Goal: Task Accomplishment & Management: Manage account settings

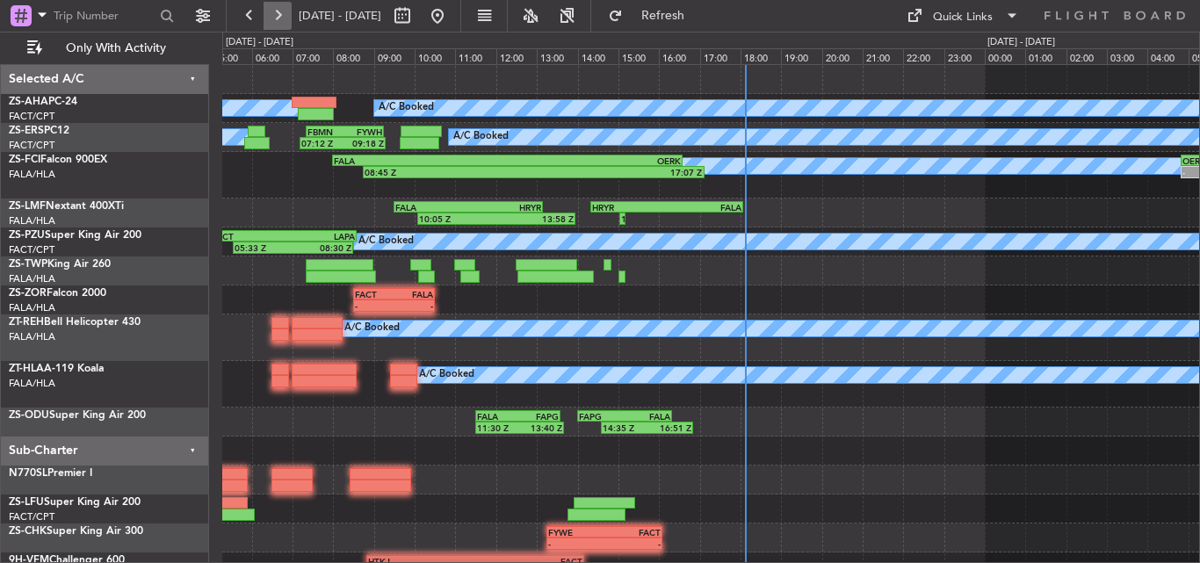
click at [277, 18] on button at bounding box center [278, 16] width 28 height 28
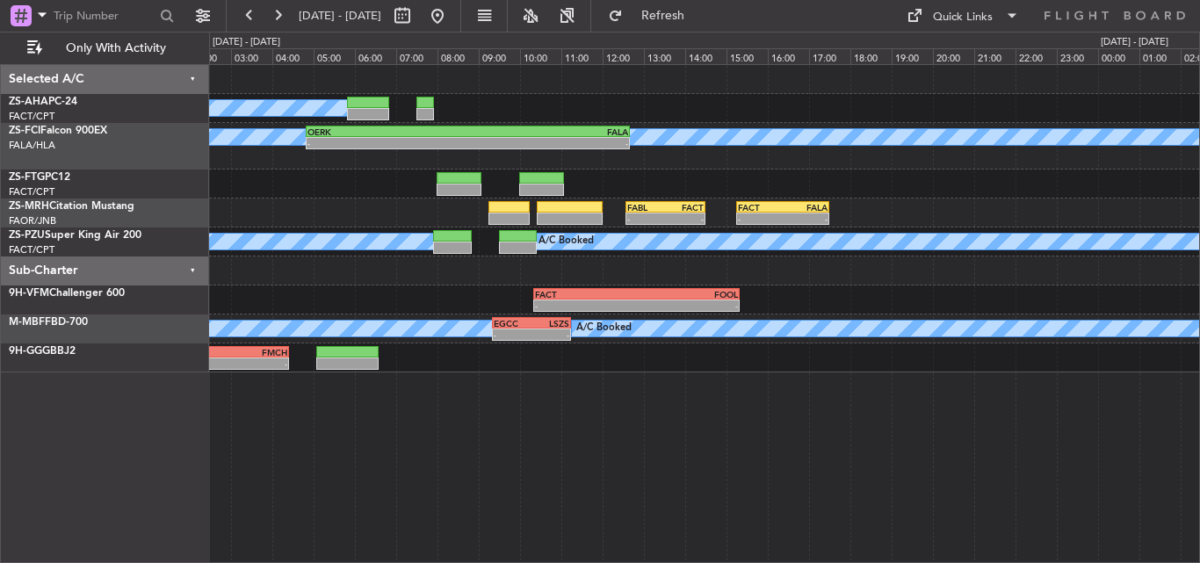
click at [637, 183] on div "A/C Booked - - FALA 06:00 Z FMMI 09:20 Z A/C Booked - - OERK 04:50 Z FALA 12:40…" at bounding box center [704, 219] width 990 height 308
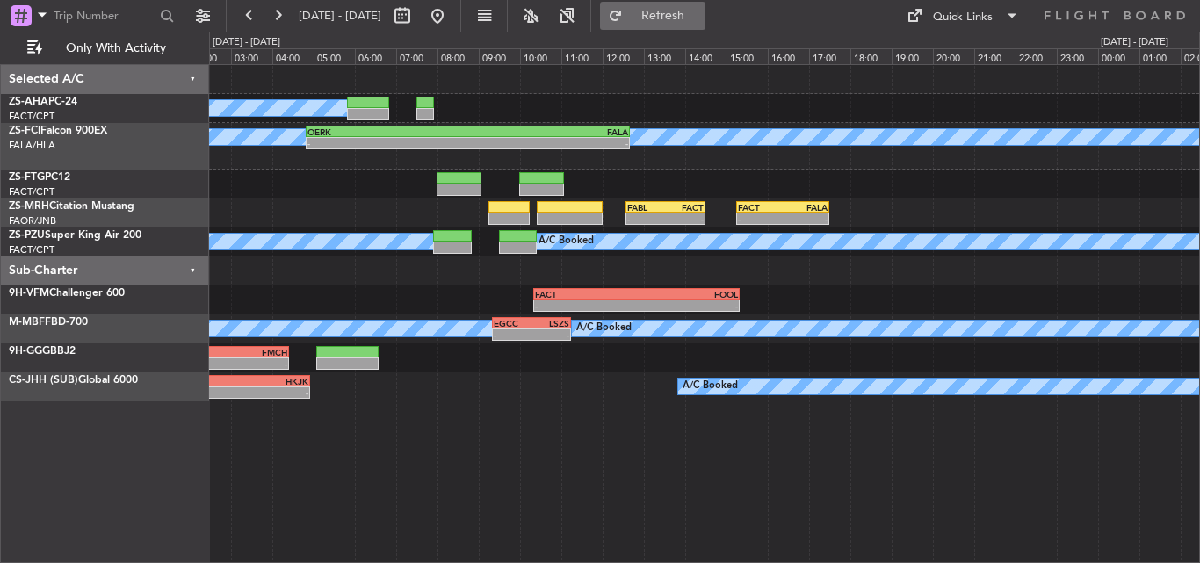
click at [692, 11] on span "Refresh" at bounding box center [663, 16] width 74 height 12
click at [280, 14] on button at bounding box center [278, 16] width 28 height 28
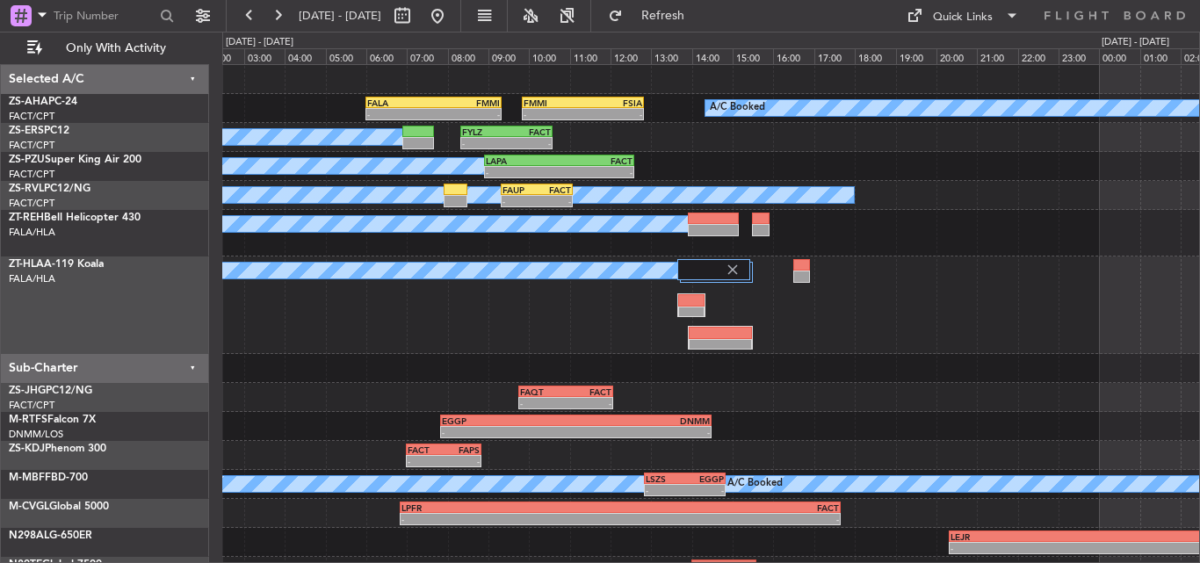
scroll to position [22, 0]
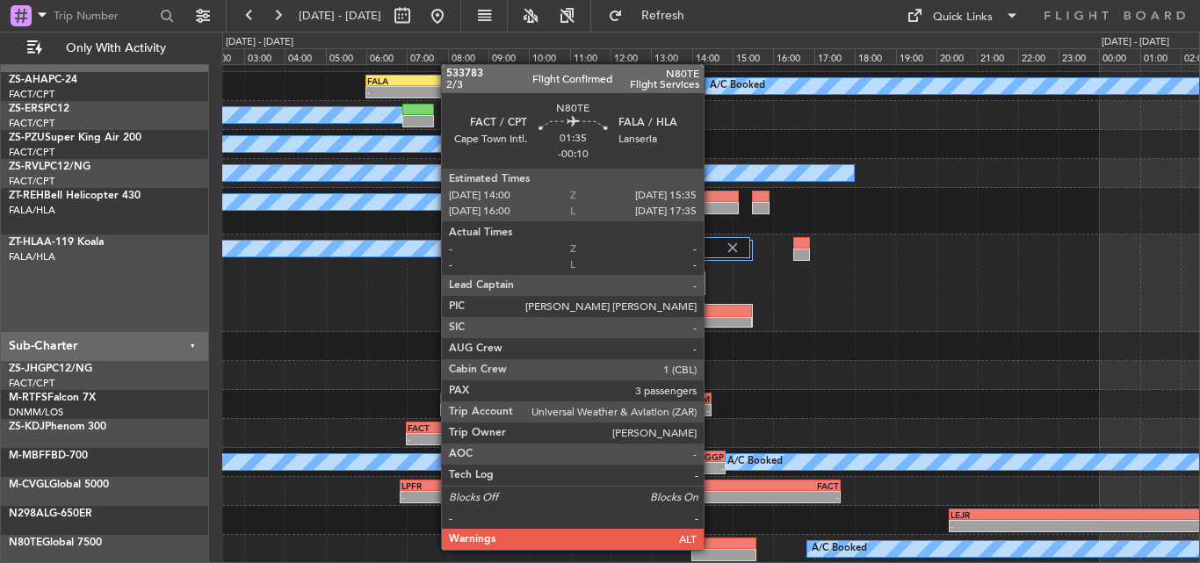
click at [712, 548] on div at bounding box center [724, 544] width 65 height 12
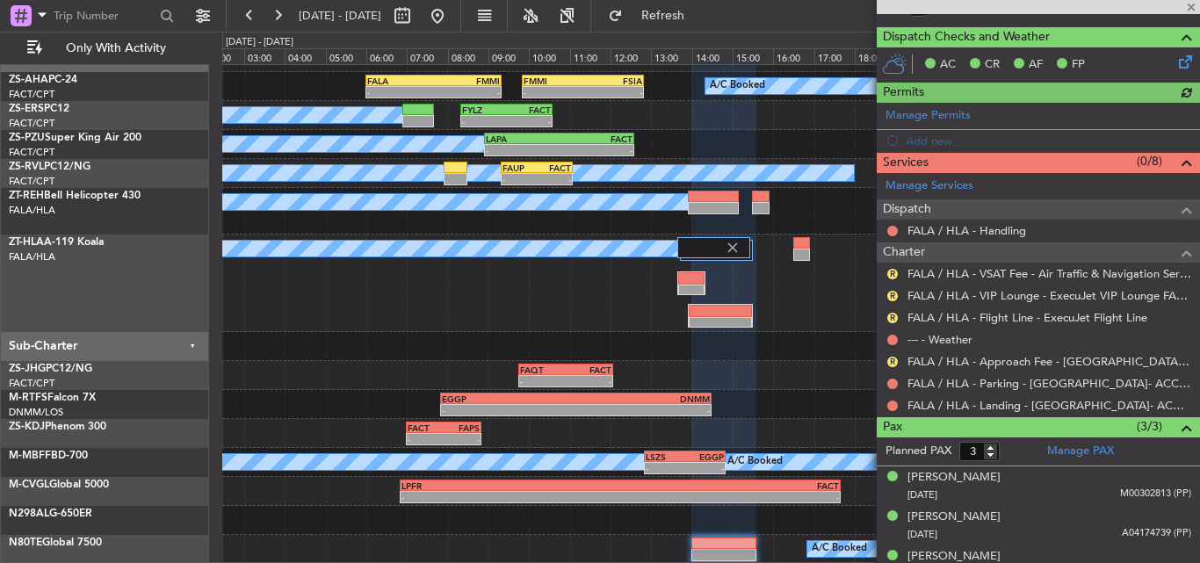
scroll to position [425, 0]
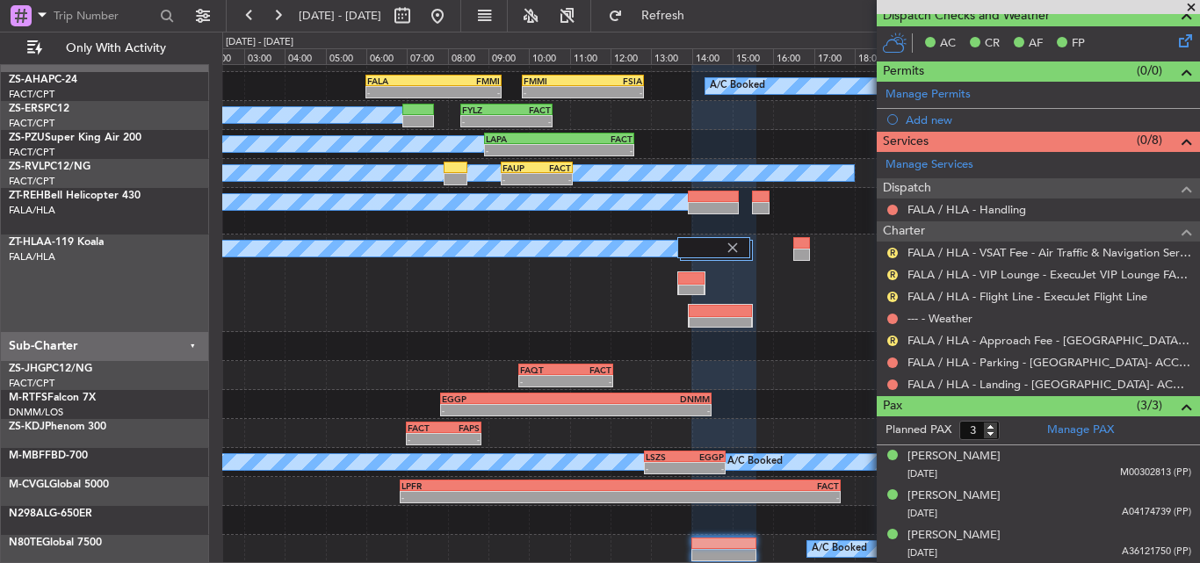
click at [1197, 9] on span at bounding box center [1192, 8] width 18 height 16
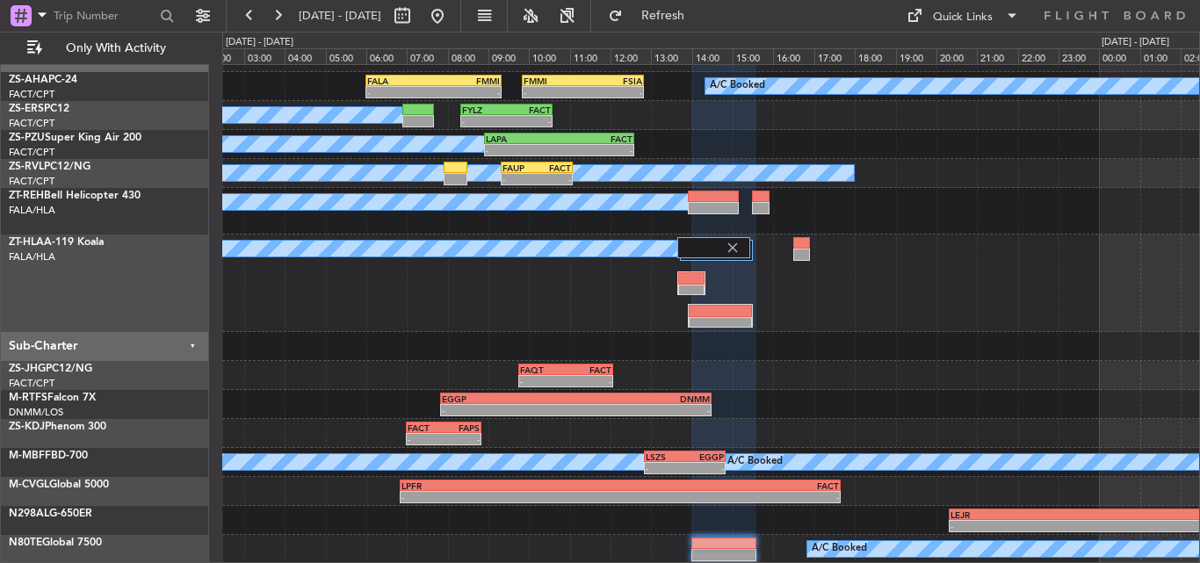
type input "0"
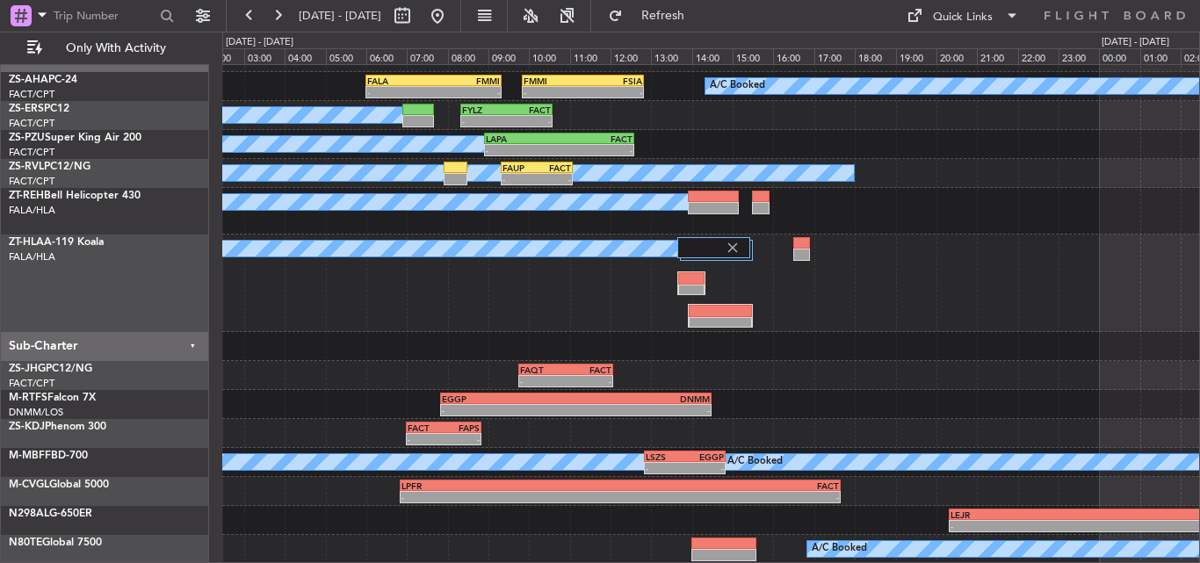
scroll to position [0, 0]
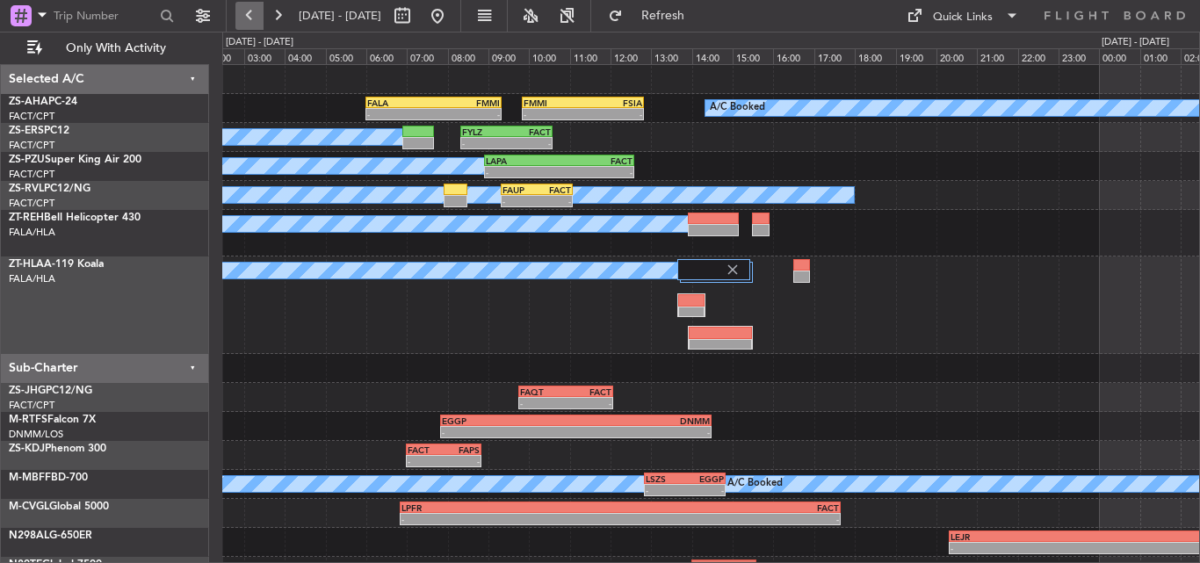
click at [245, 8] on button at bounding box center [249, 16] width 28 height 28
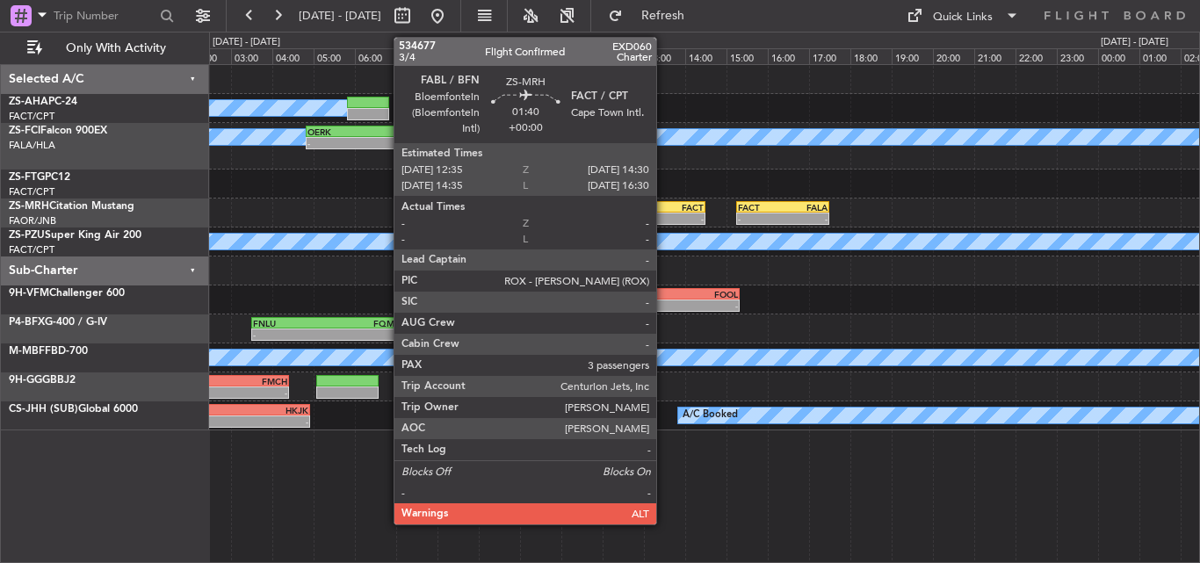
click at [664, 214] on div "-" at bounding box center [646, 219] width 38 height 11
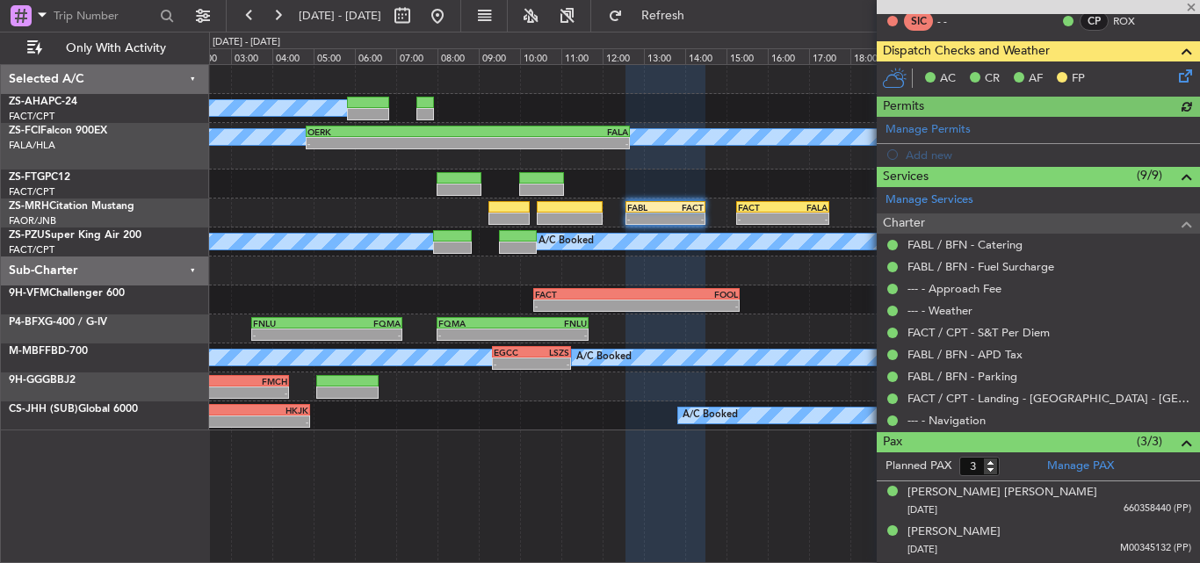
scroll to position [337, 0]
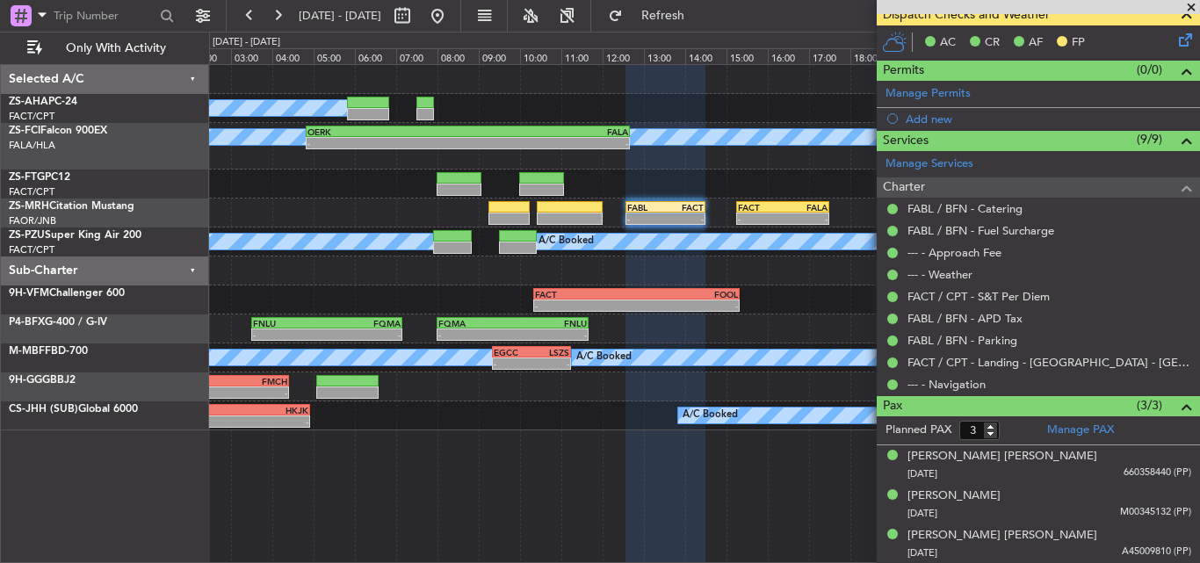
click at [1189, 4] on span at bounding box center [1192, 8] width 18 height 16
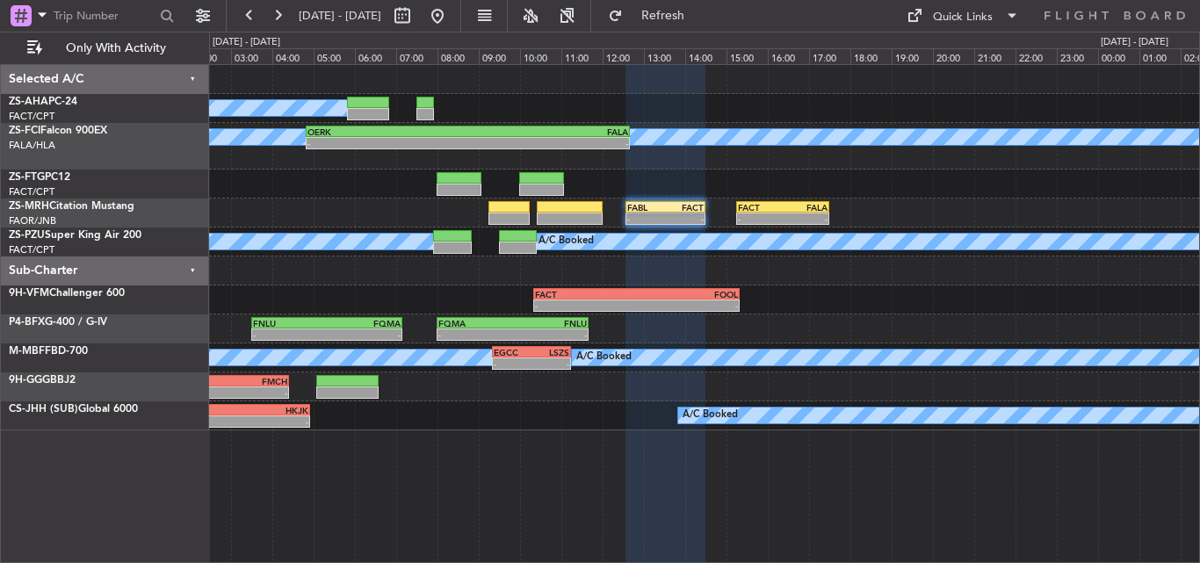
type input "0"
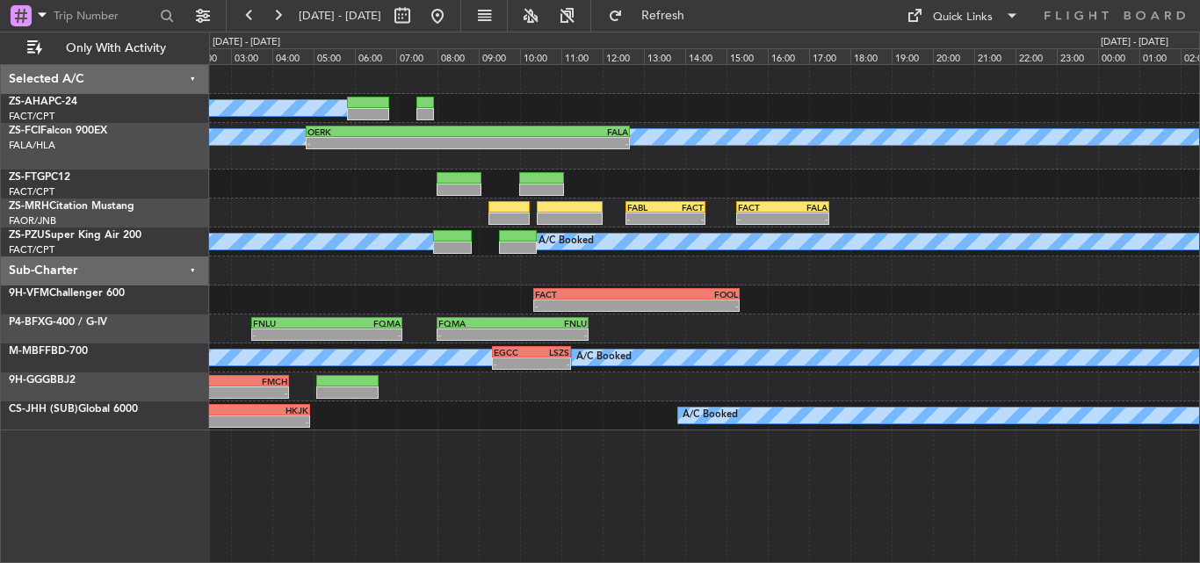
scroll to position [0, 0]
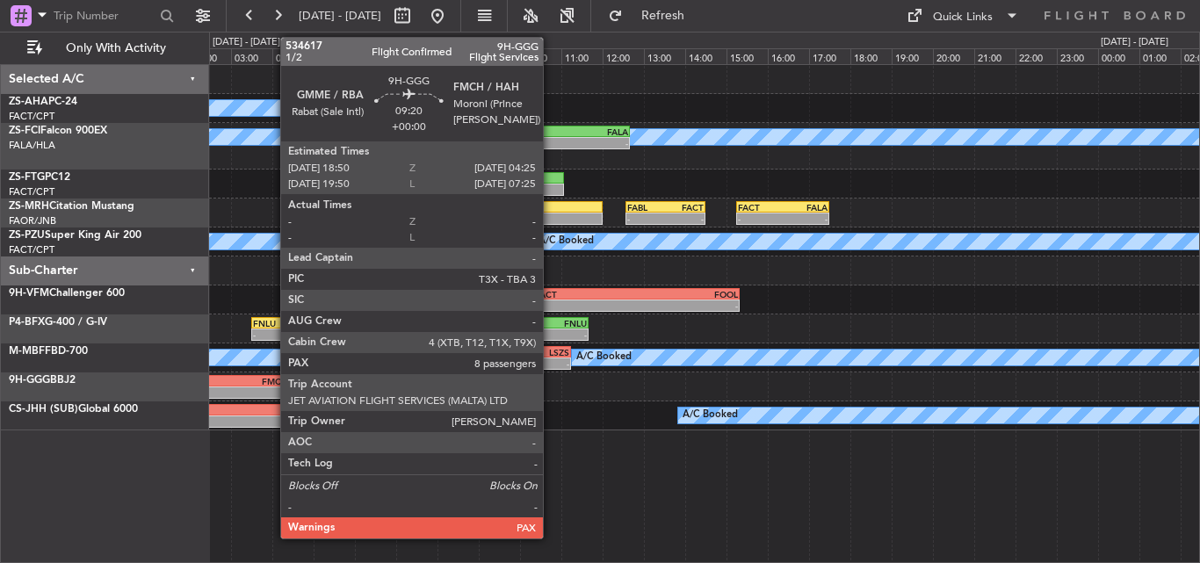
click at [272, 394] on div "-" at bounding box center [189, 392] width 196 height 11
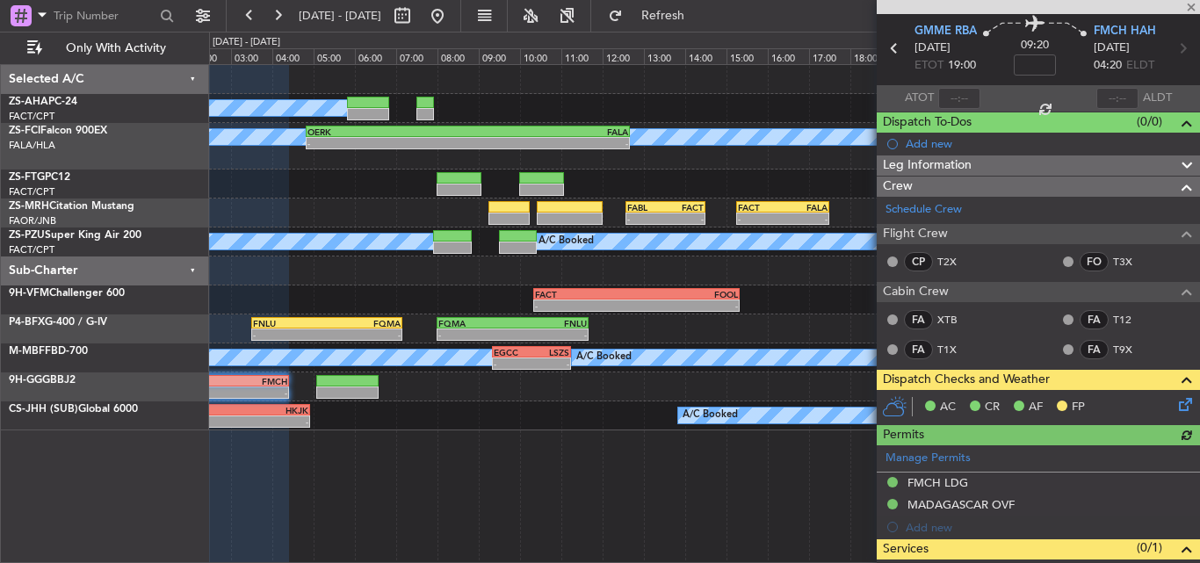
scroll to position [197, 0]
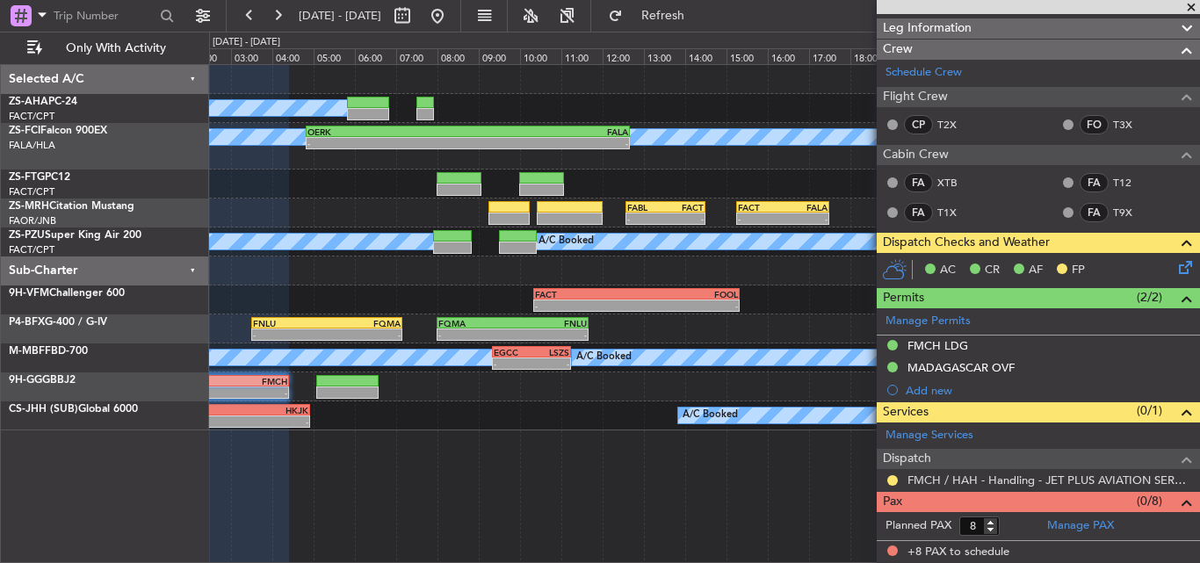
click at [1193, 2] on span at bounding box center [1192, 8] width 18 height 16
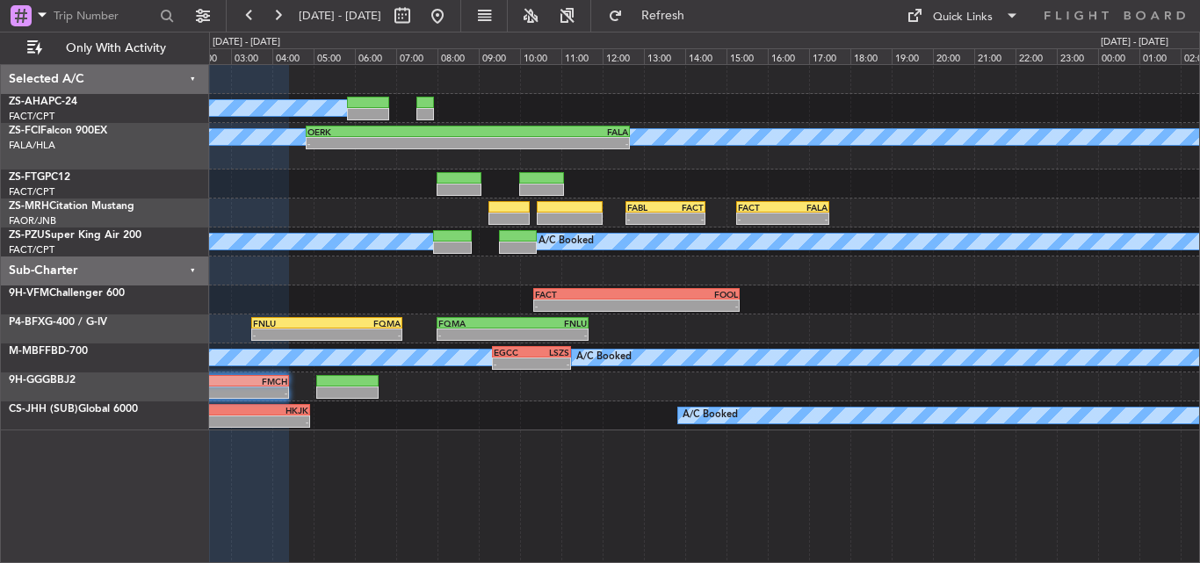
type input "0"
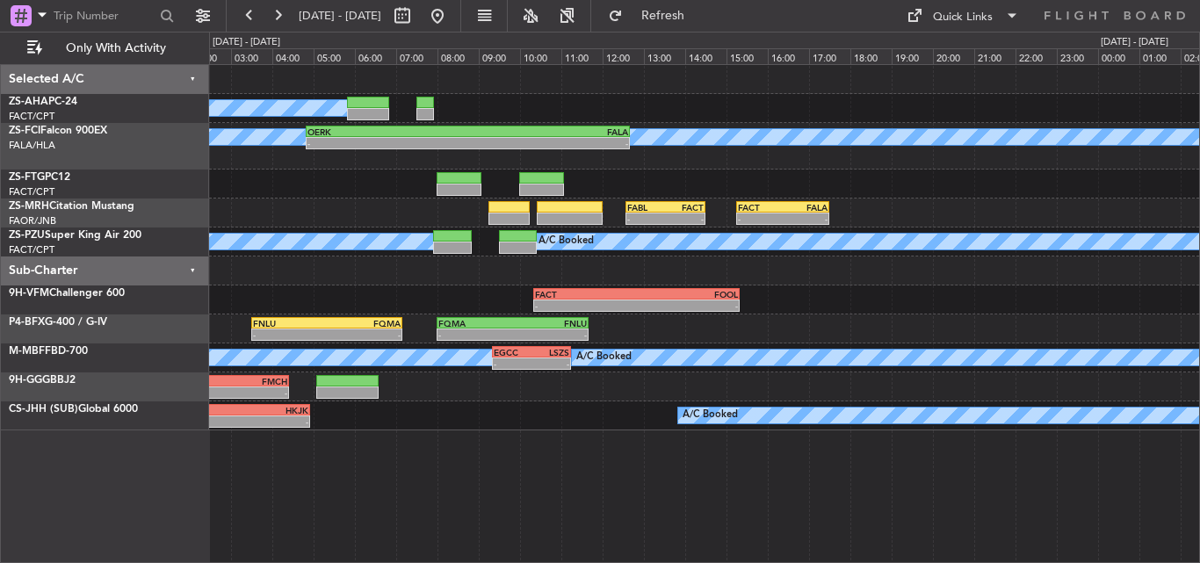
scroll to position [0, 0]
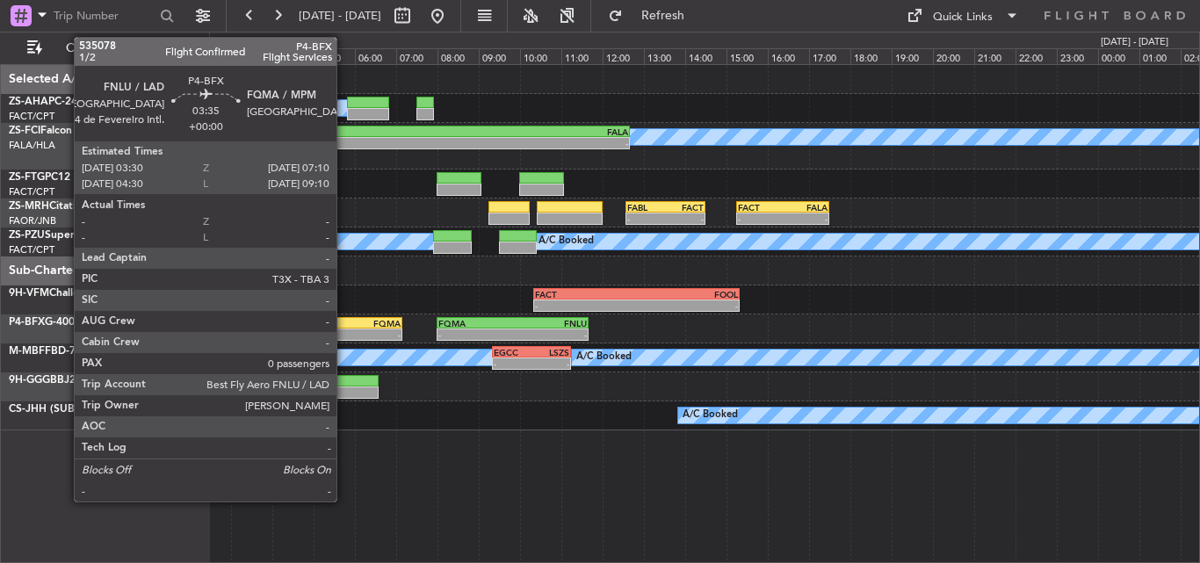
click at [344, 325] on div "FQMA" at bounding box center [364, 323] width 74 height 11
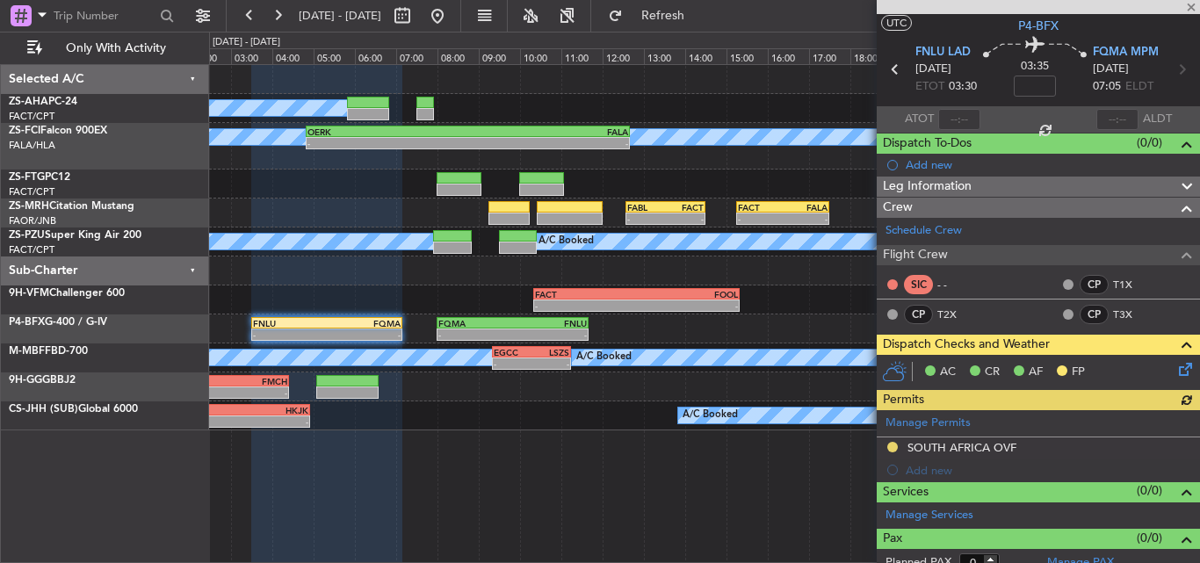
scroll to position [53, 0]
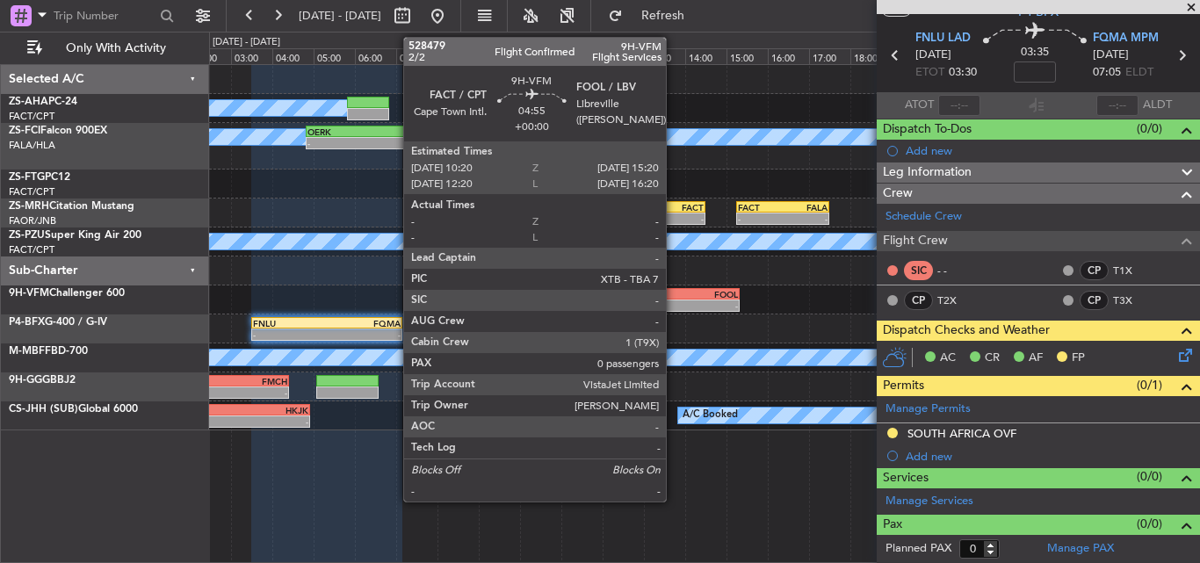
click at [674, 301] on div "-" at bounding box center [687, 306] width 102 height 11
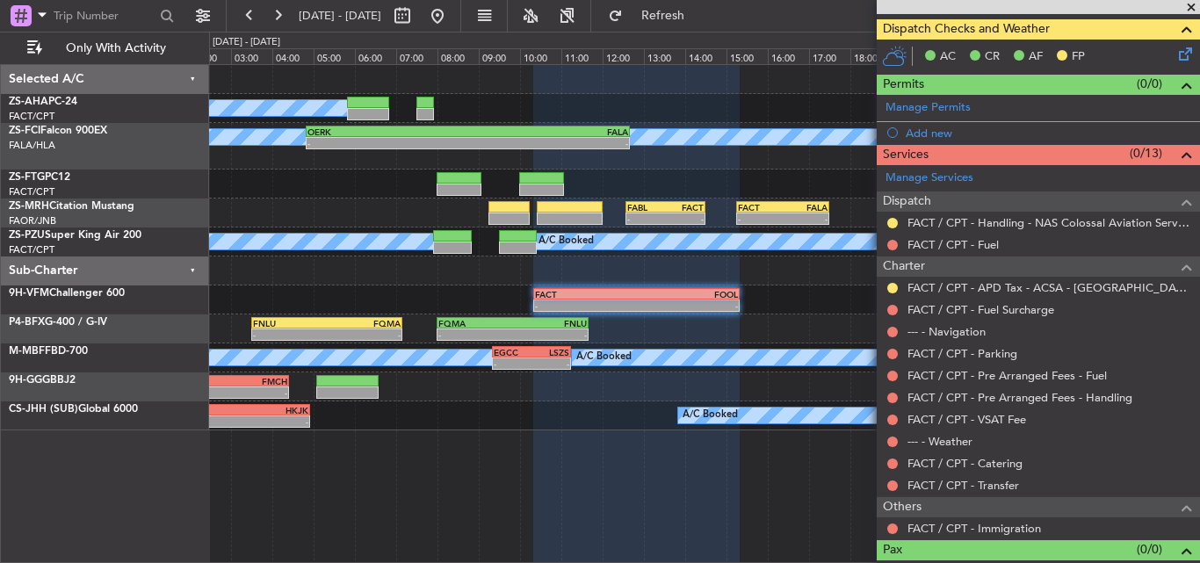
scroll to position [406, 0]
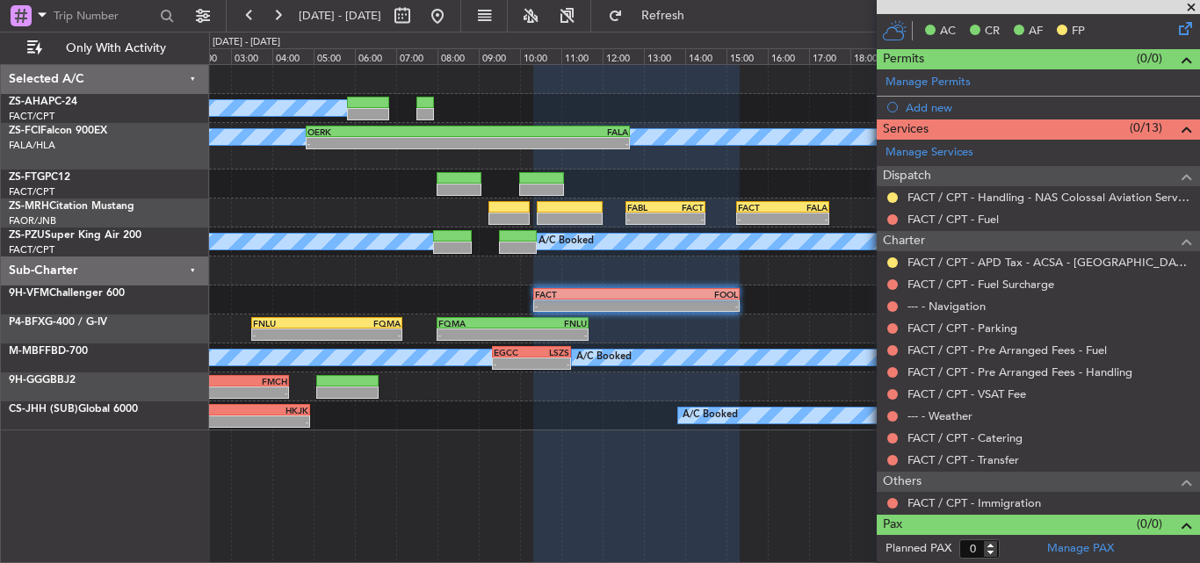
click at [1192, 4] on span at bounding box center [1192, 8] width 18 height 16
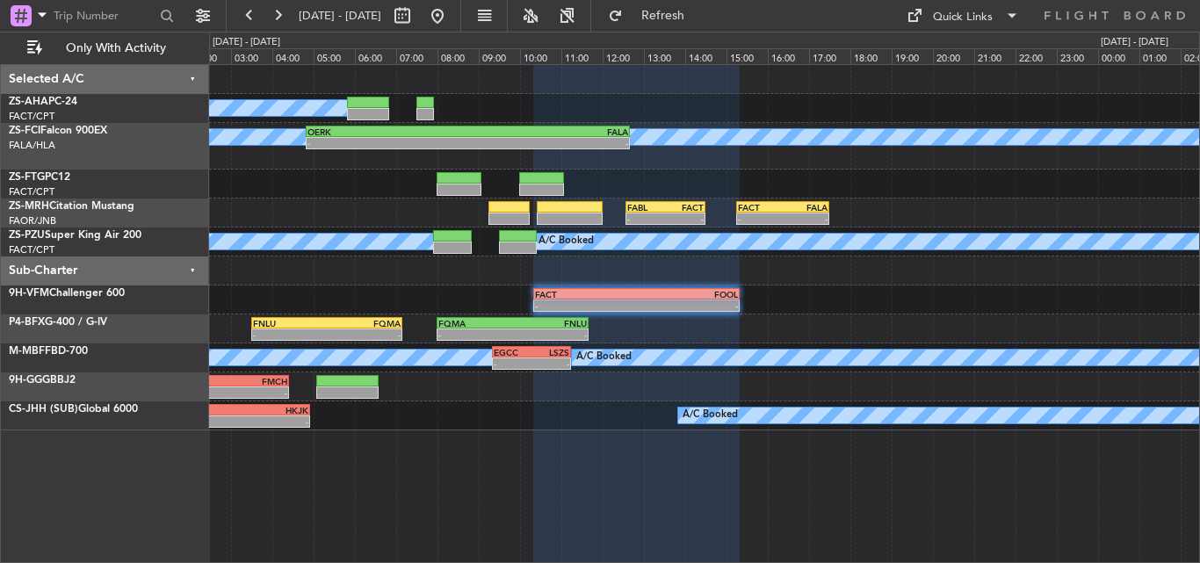
scroll to position [0, 0]
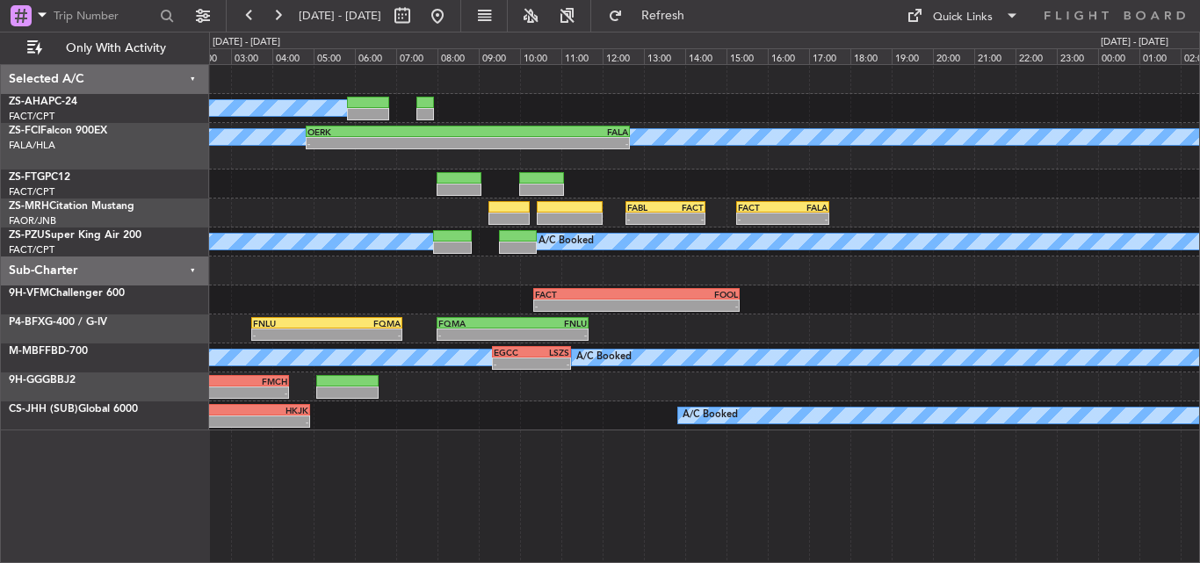
click at [627, 459] on div "A/C Booked - - FALA 06:00 Z FMMI 09:20 Z A/C Booked A/C Booked - - OERK 04:50 Z…" at bounding box center [704, 313] width 991 height 499
click at [261, 18] on button at bounding box center [249, 16] width 28 height 28
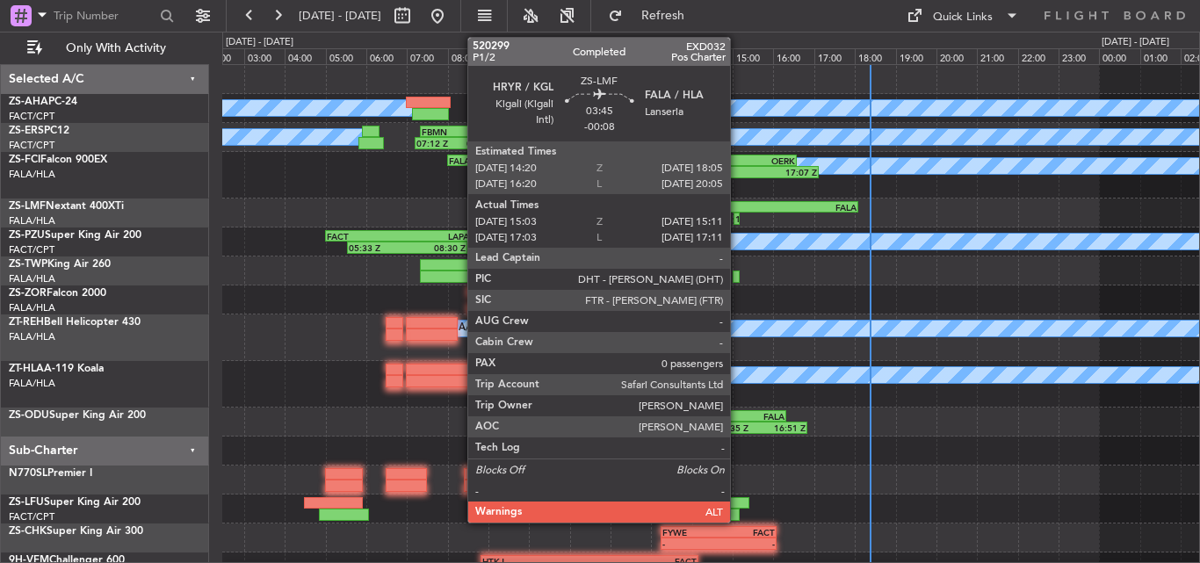
click at [738, 223] on div "15:11 Z" at bounding box center [737, 219] width 1 height 11
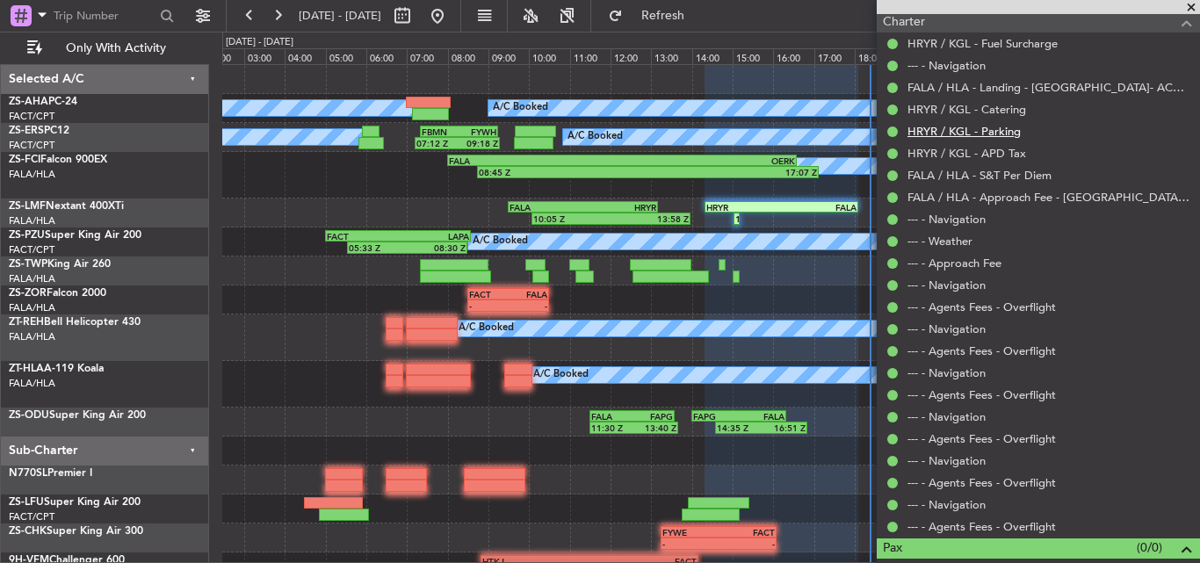
scroll to position [657, 0]
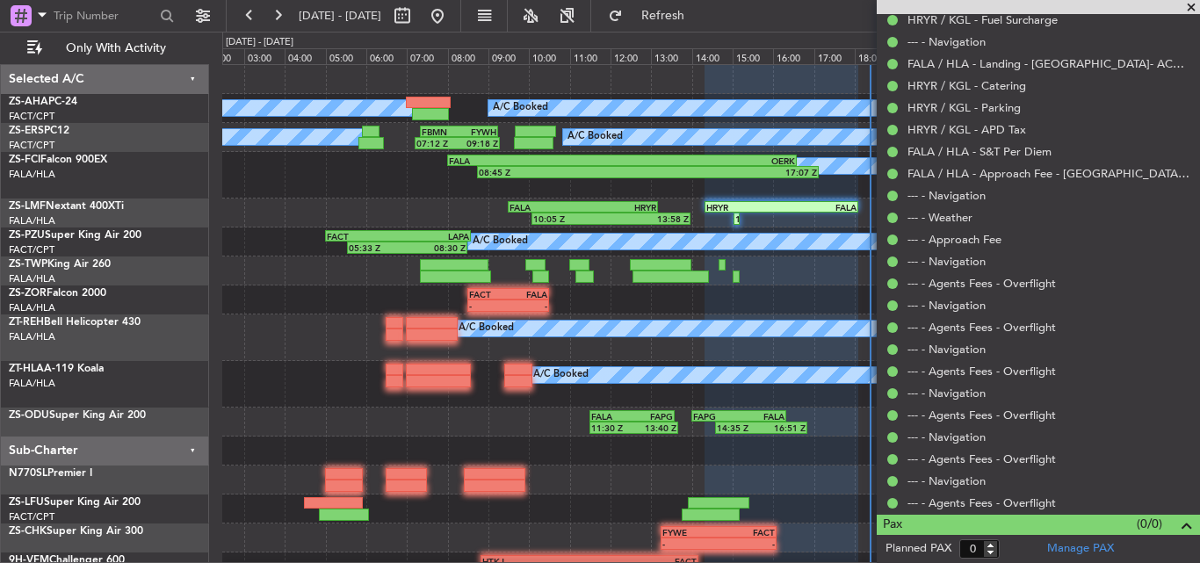
click at [1192, 9] on span at bounding box center [1192, 8] width 18 height 16
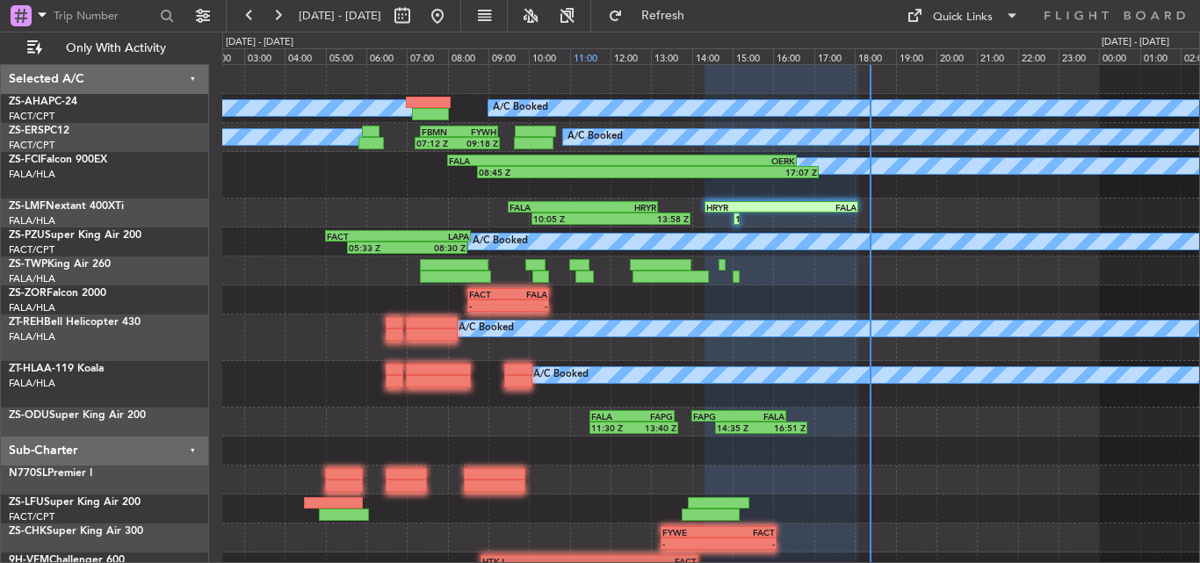
scroll to position [0, 0]
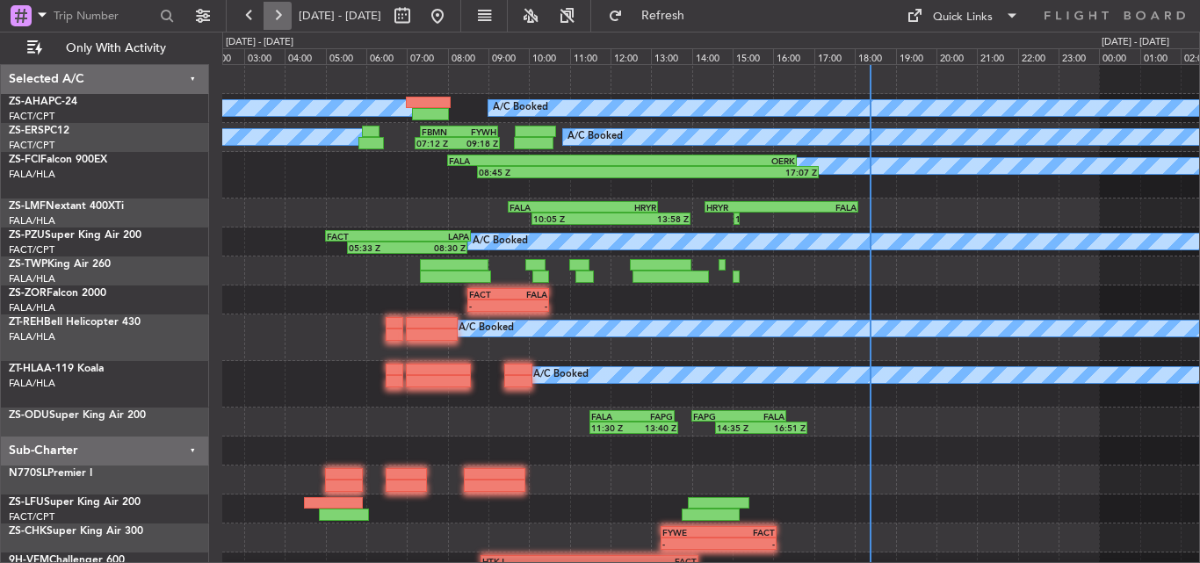
click at [277, 16] on button at bounding box center [278, 16] width 28 height 28
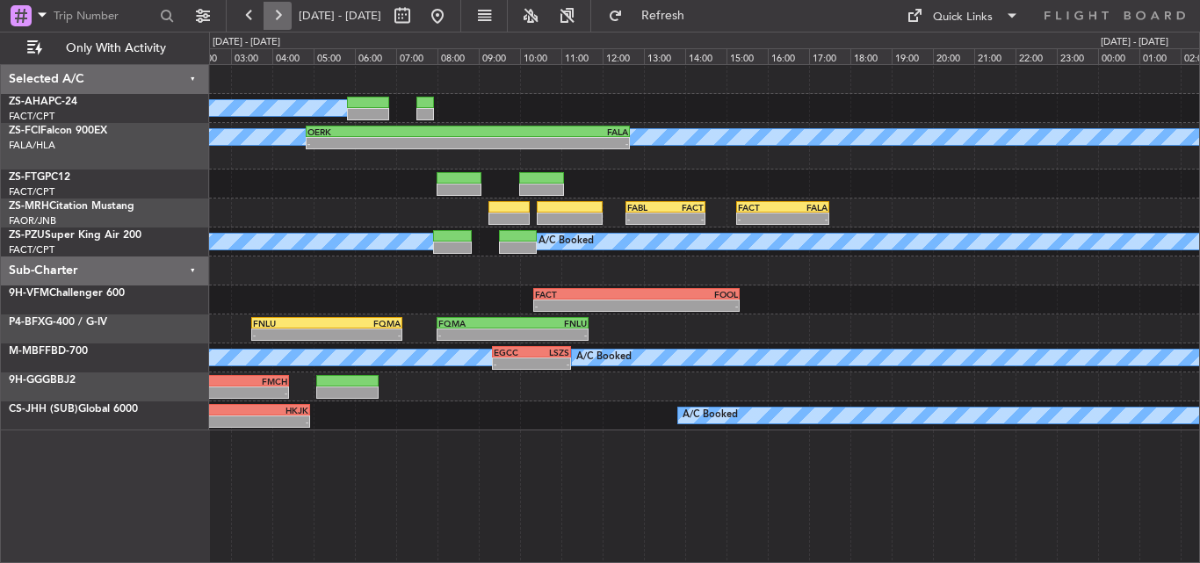
click at [277, 16] on button at bounding box center [278, 16] width 28 height 28
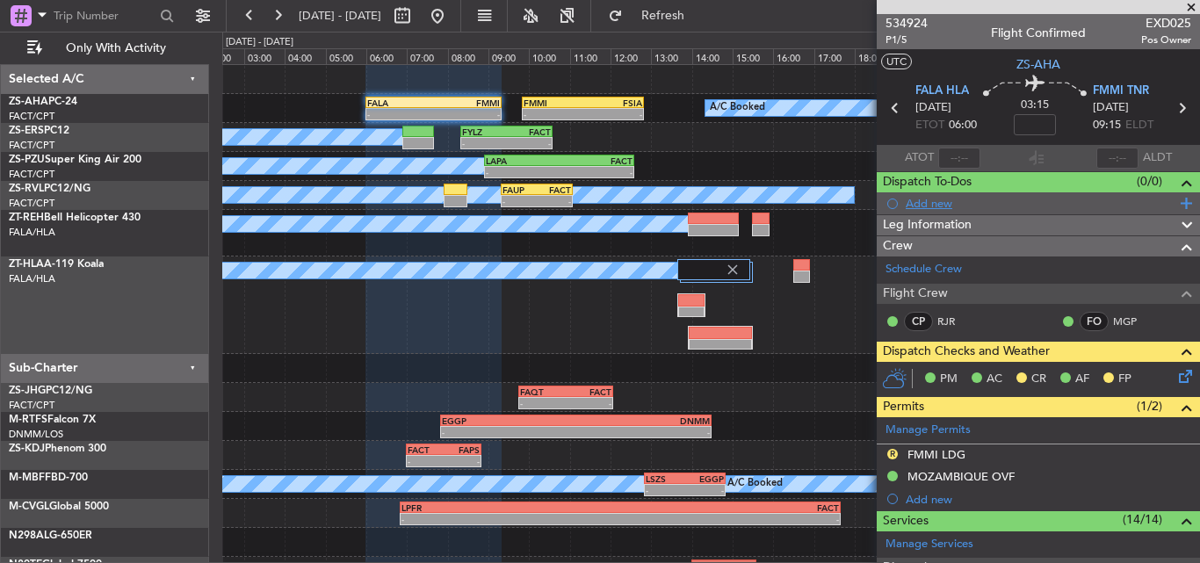
click at [912, 204] on div "Add new" at bounding box center [1041, 203] width 270 height 15
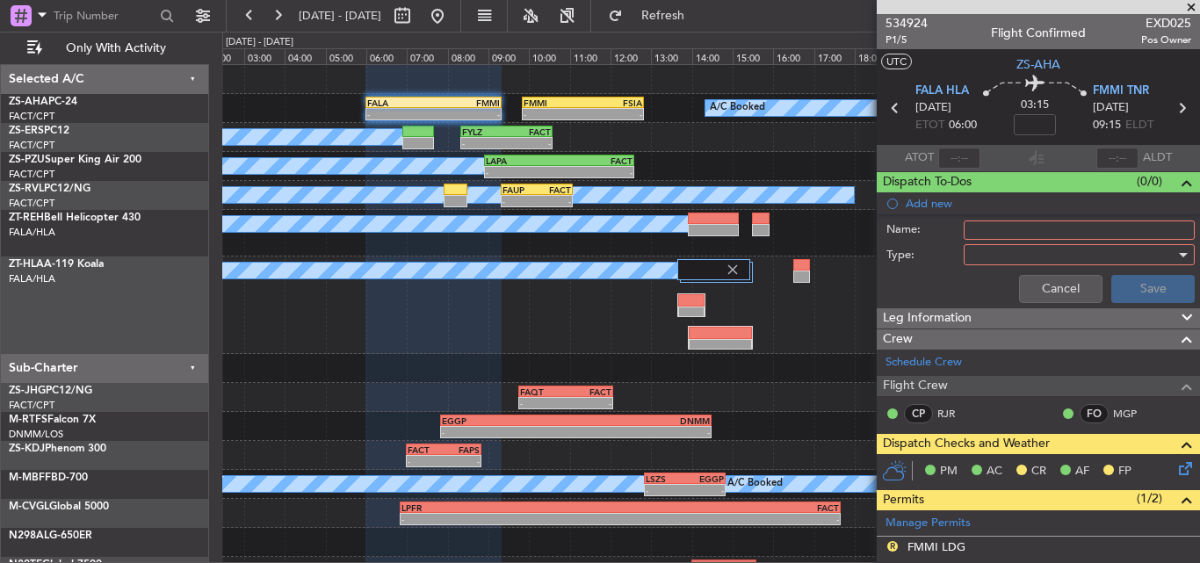
click at [992, 230] on input "Name:" at bounding box center [1079, 230] width 231 height 19
type input "LOAD LIFERAFT 1"
click at [1029, 256] on div at bounding box center [1073, 255] width 205 height 26
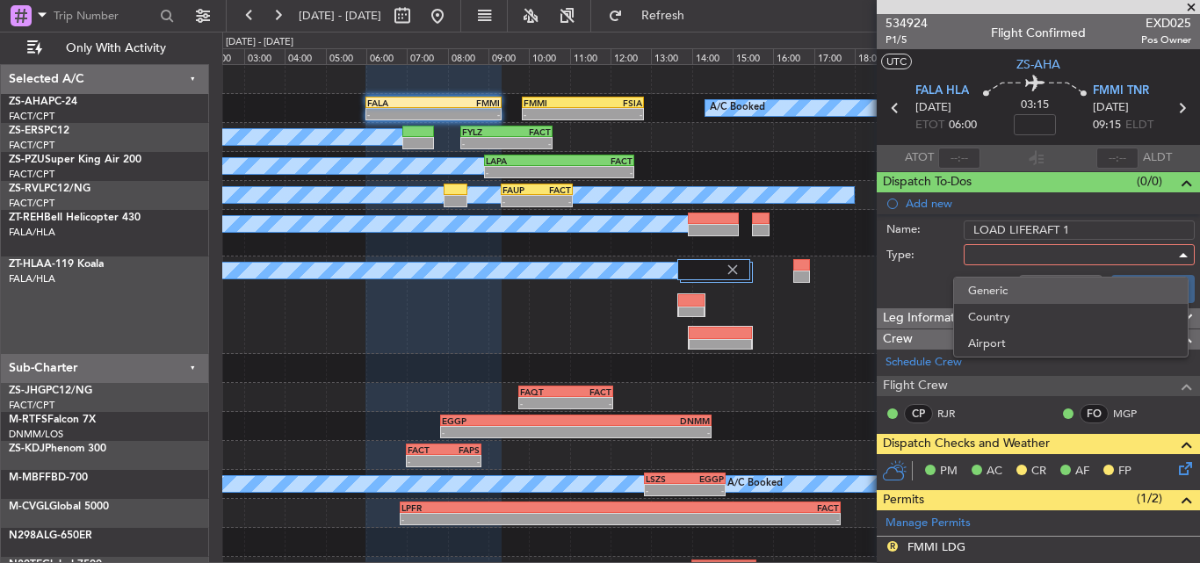
click at [1013, 280] on span "Generic" at bounding box center [1071, 291] width 206 height 26
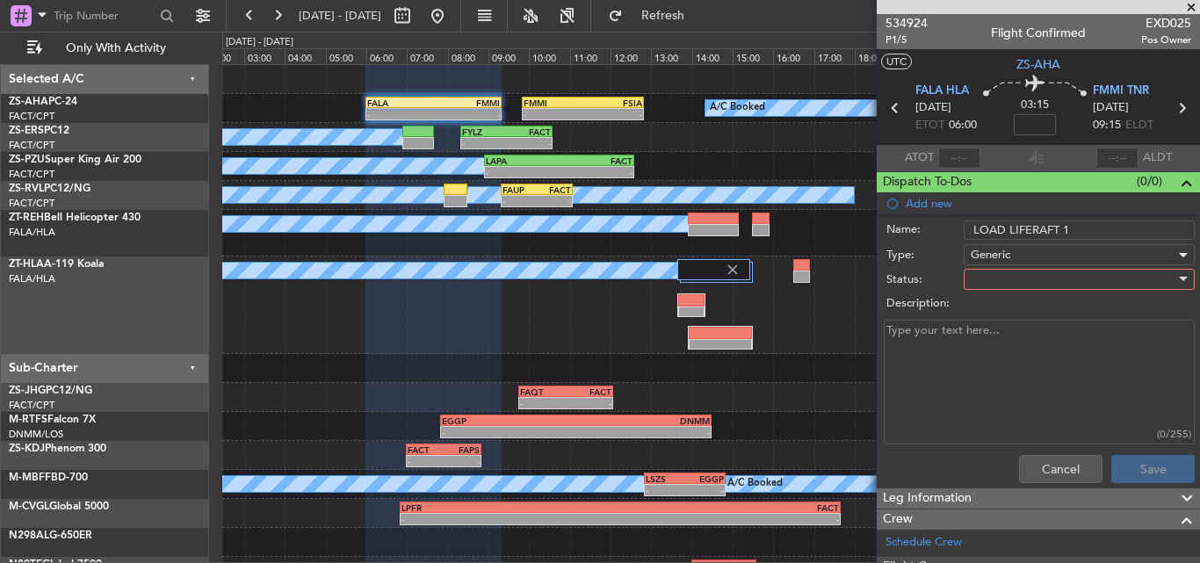
click at [1014, 276] on div at bounding box center [1073, 279] width 205 height 26
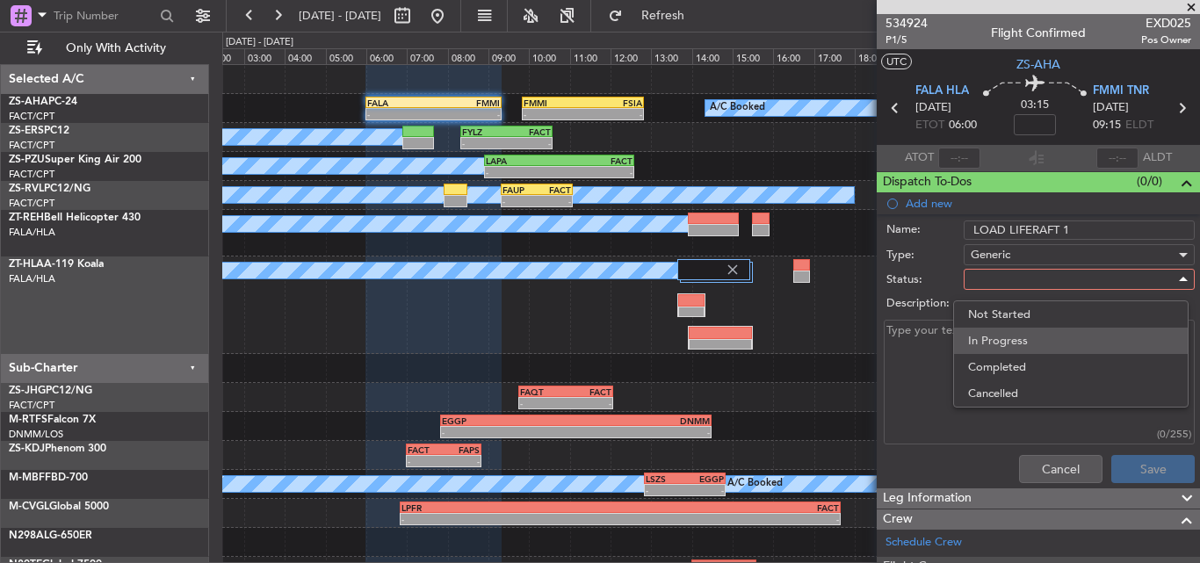
click at [1022, 339] on span "In Progress" at bounding box center [1071, 341] width 206 height 26
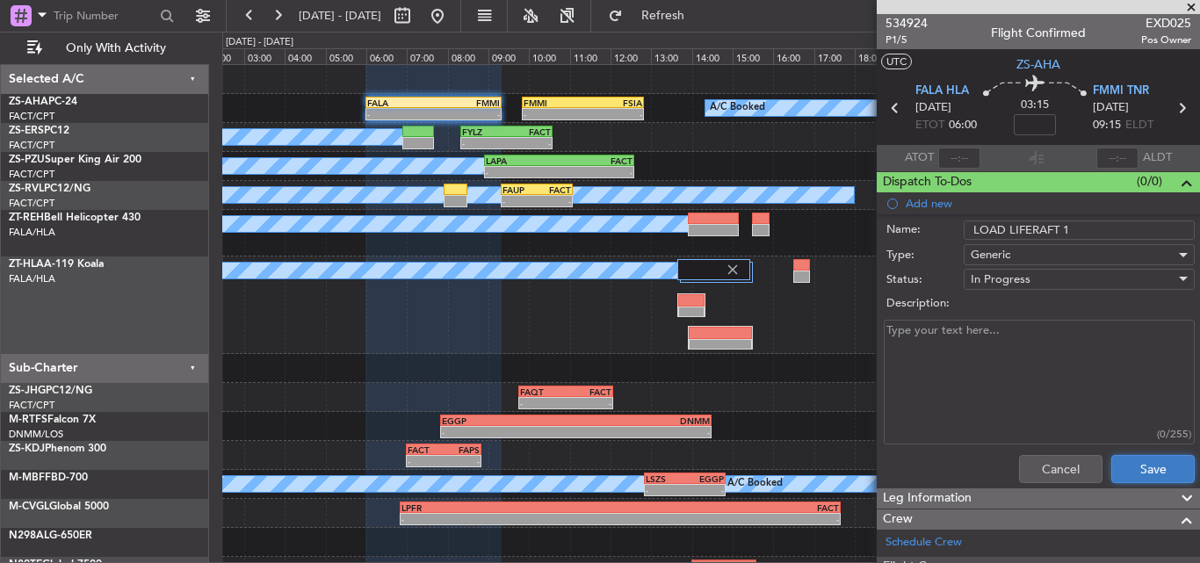
click at [1133, 467] on button "Save" at bounding box center [1153, 469] width 83 height 28
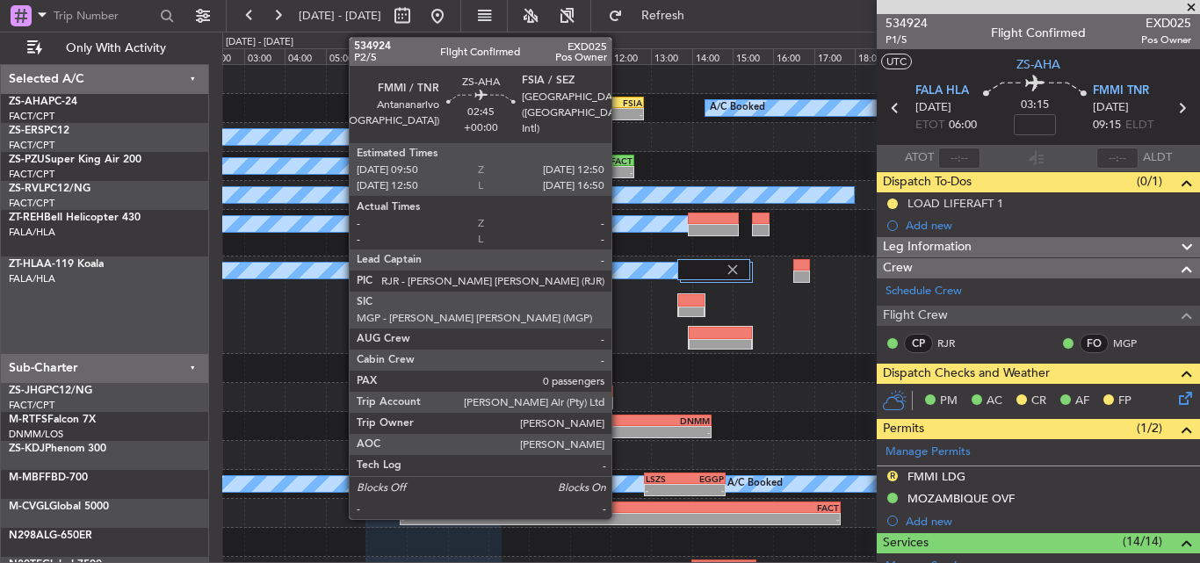
click at [619, 112] on div "-" at bounding box center [613, 114] width 60 height 11
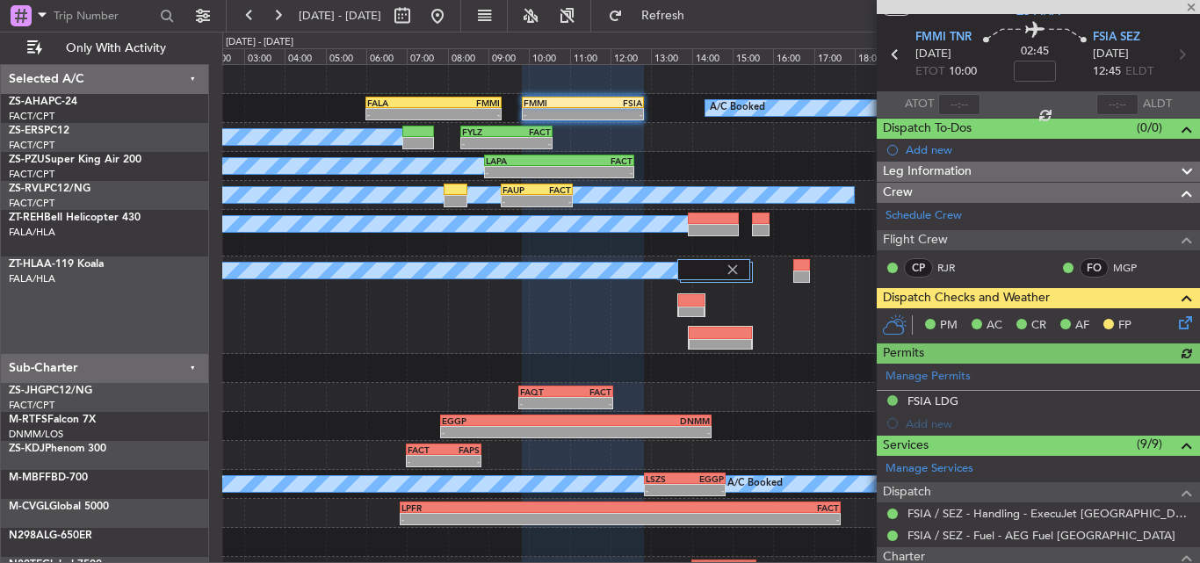
scroll to position [261, 0]
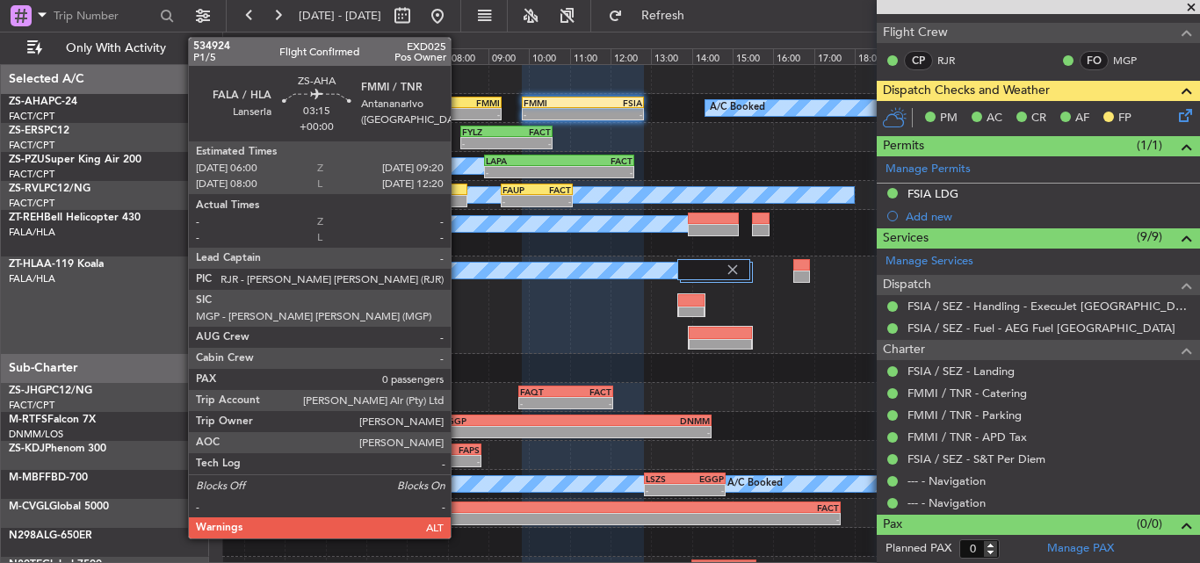
click at [459, 105] on div "FMMI" at bounding box center [466, 103] width 67 height 11
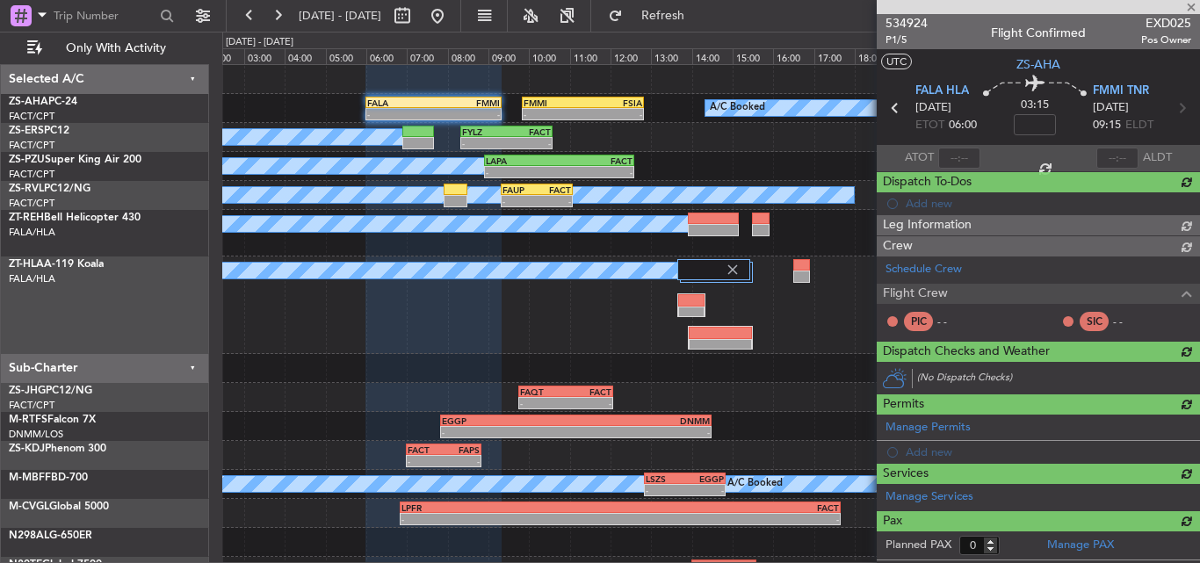
scroll to position [0, 0]
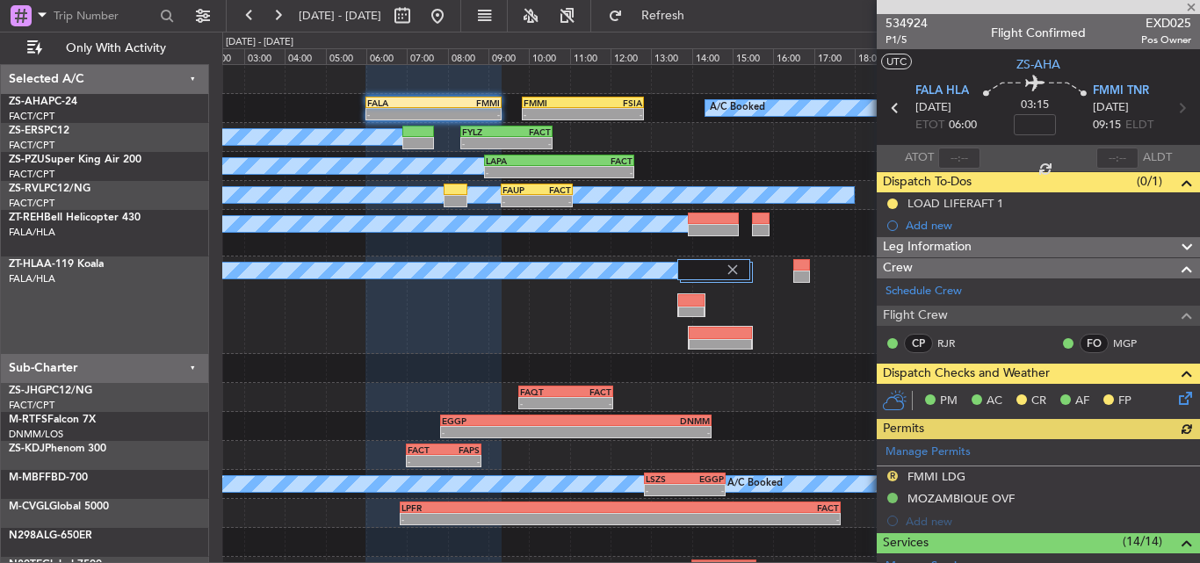
click at [1176, 398] on icon at bounding box center [1183, 395] width 14 height 14
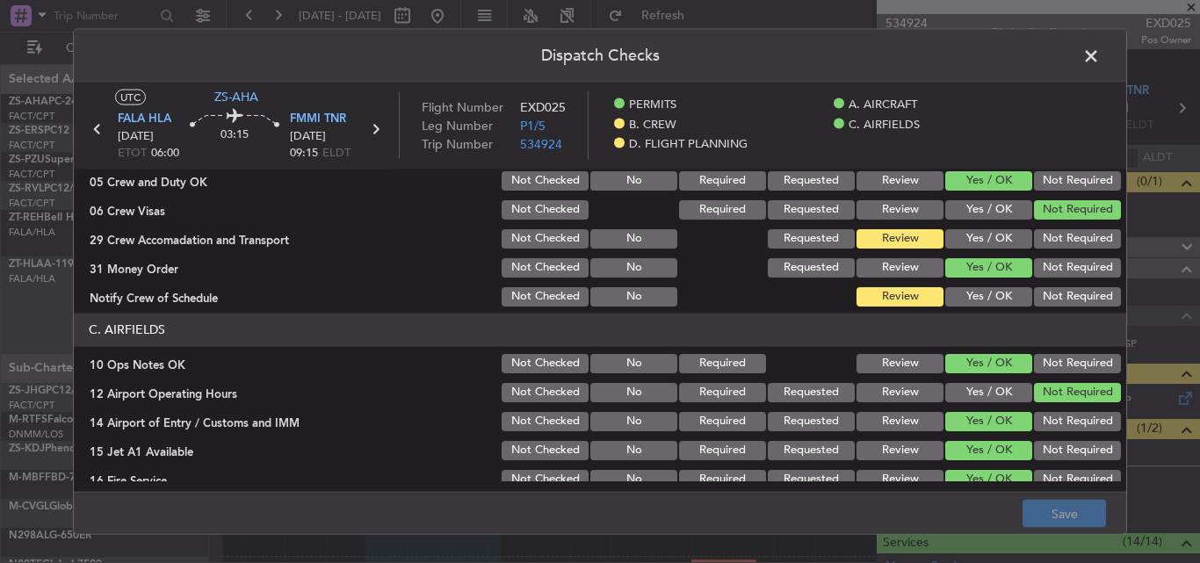
scroll to position [264, 0]
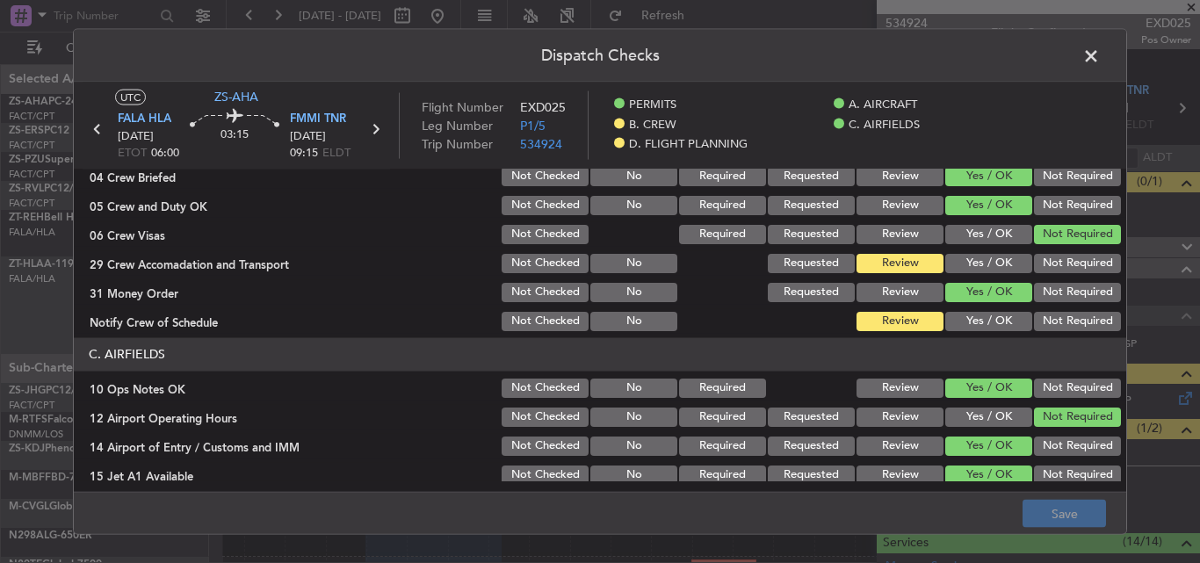
click at [952, 264] on button "Yes / OK" at bounding box center [988, 262] width 87 height 19
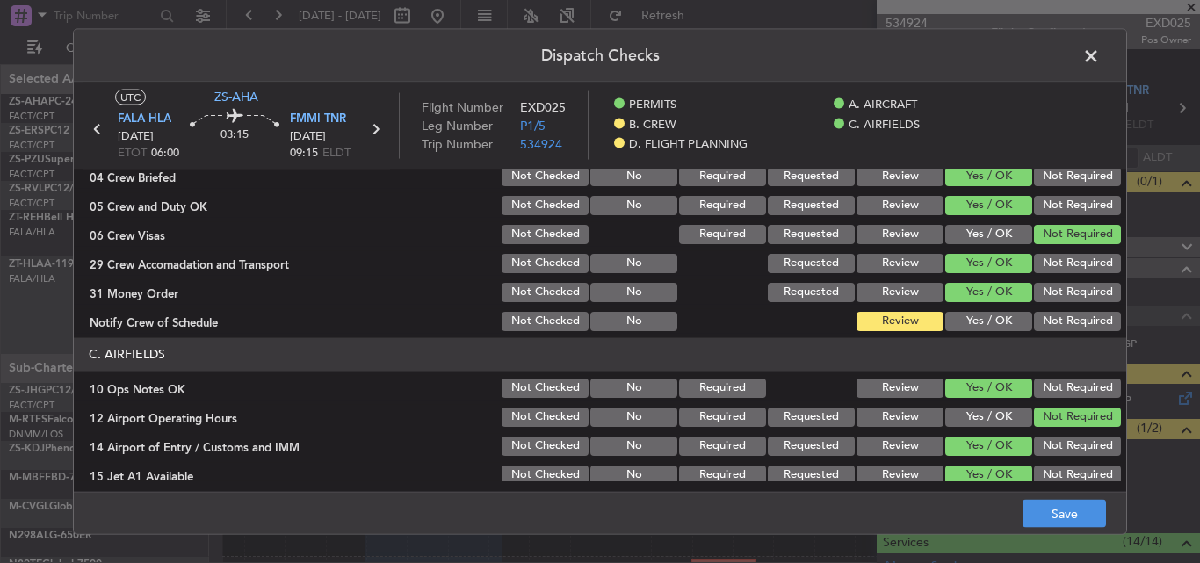
click at [976, 321] on button "Yes / OK" at bounding box center [988, 320] width 87 height 19
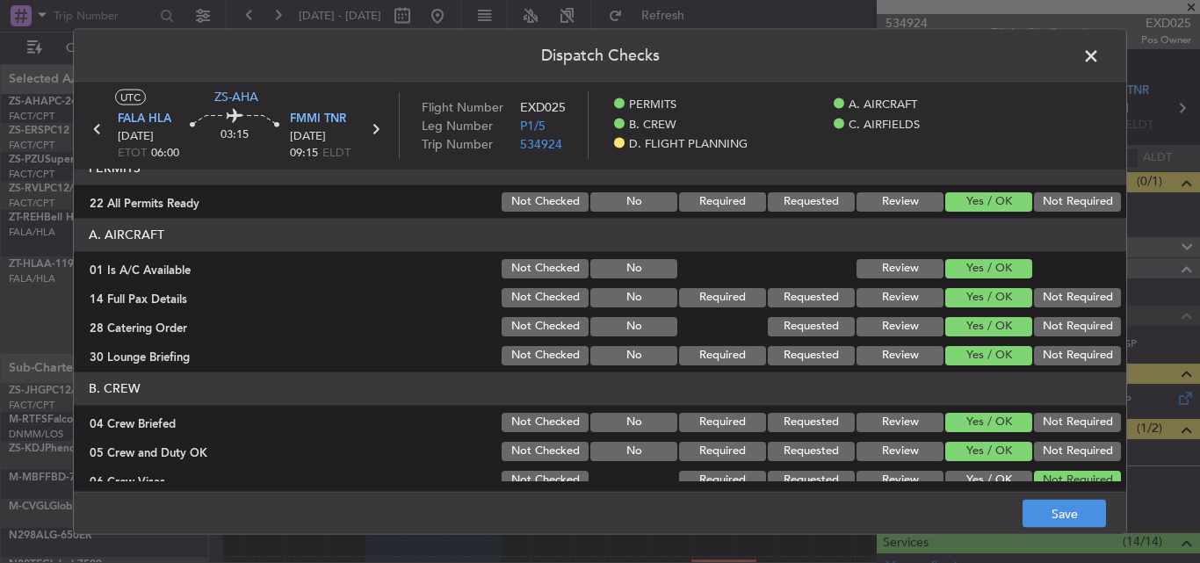
scroll to position [0, 0]
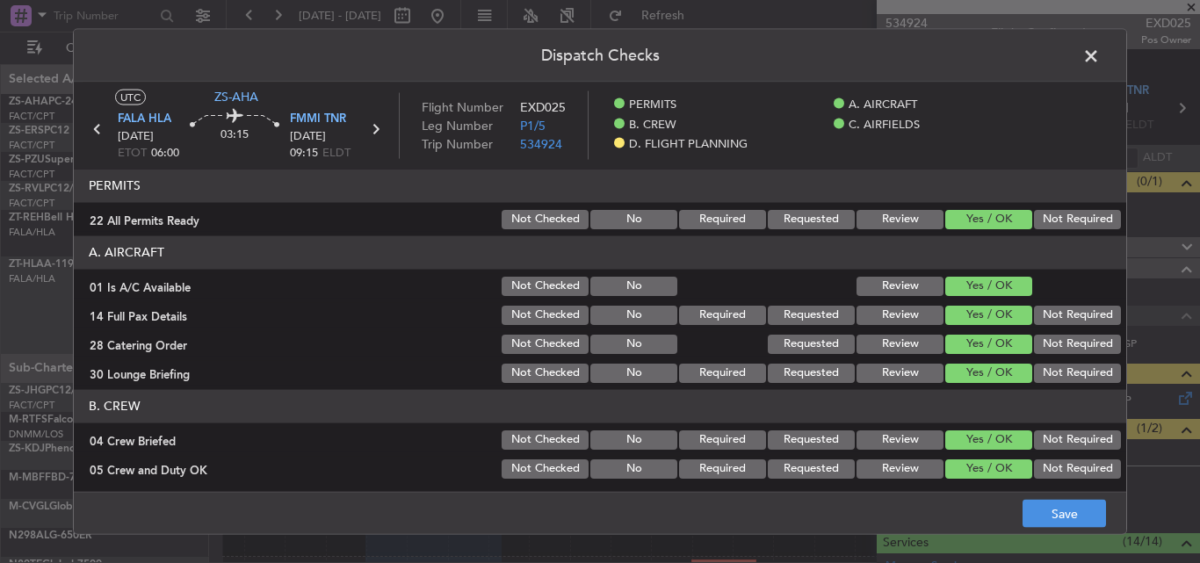
click at [879, 225] on button "Review" at bounding box center [900, 218] width 87 height 19
click at [1033, 518] on button "Save" at bounding box center [1064, 514] width 83 height 28
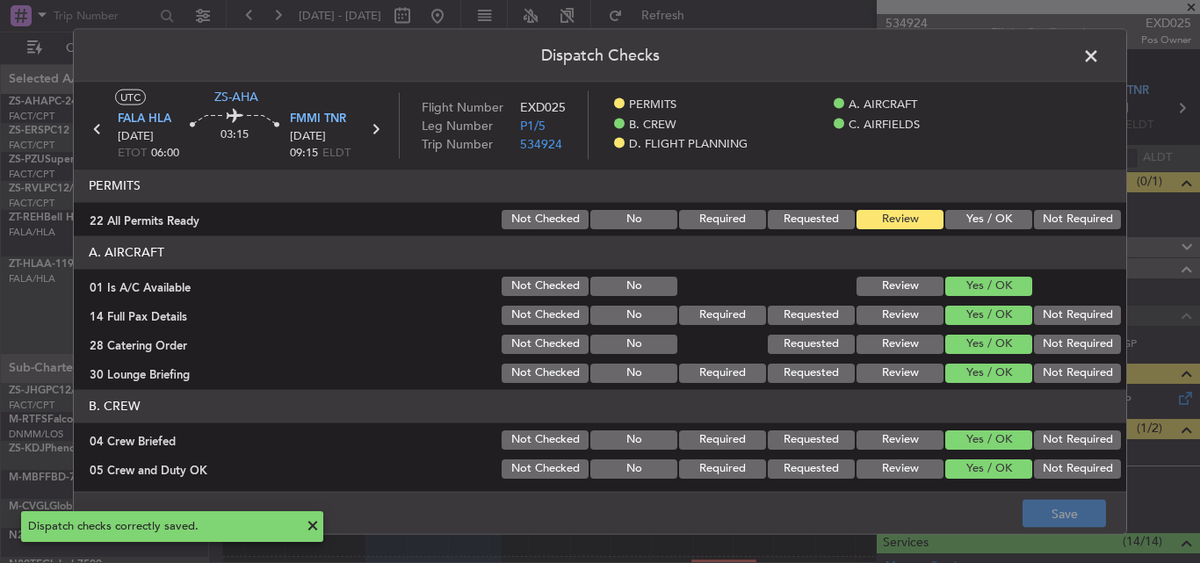
click at [1100, 53] on span at bounding box center [1100, 59] width 0 height 35
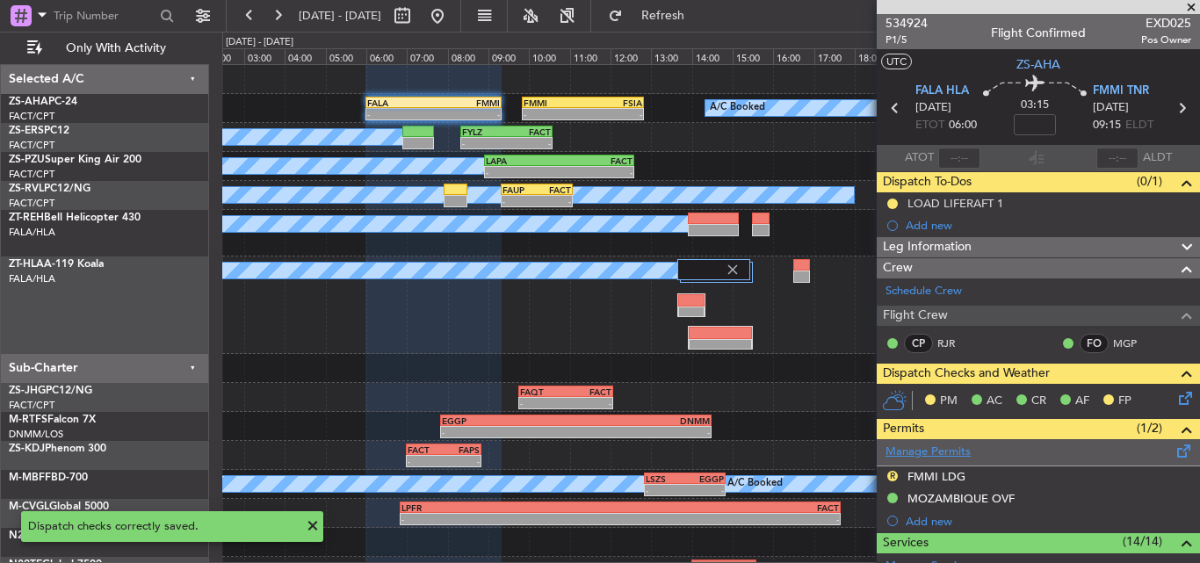
click at [933, 444] on link "Manage Permits" at bounding box center [928, 453] width 85 height 18
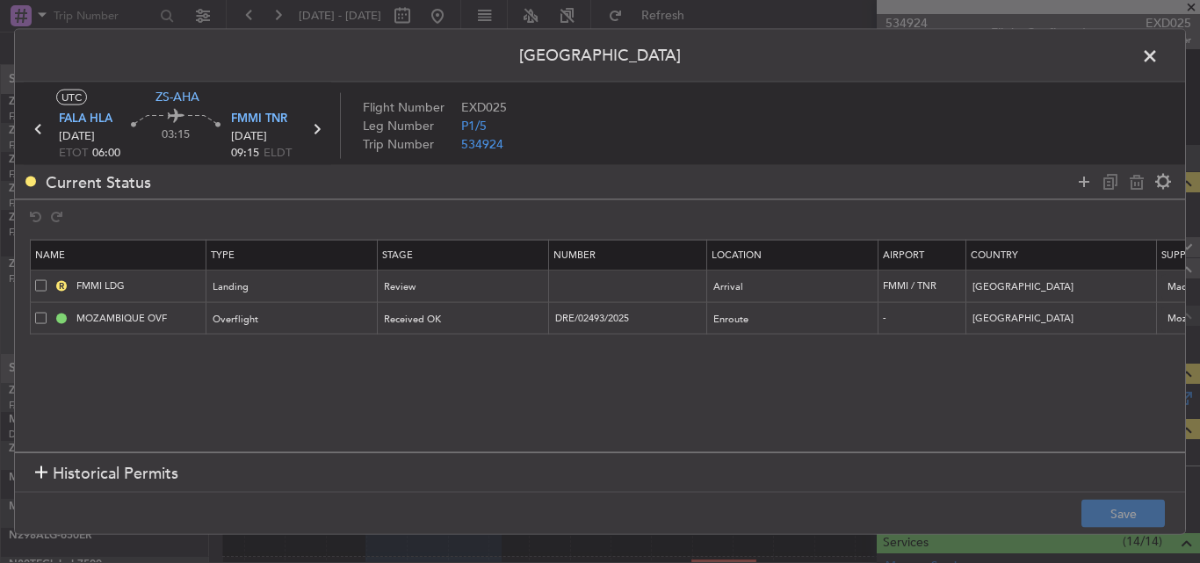
click at [1159, 54] on span at bounding box center [1159, 59] width 0 height 35
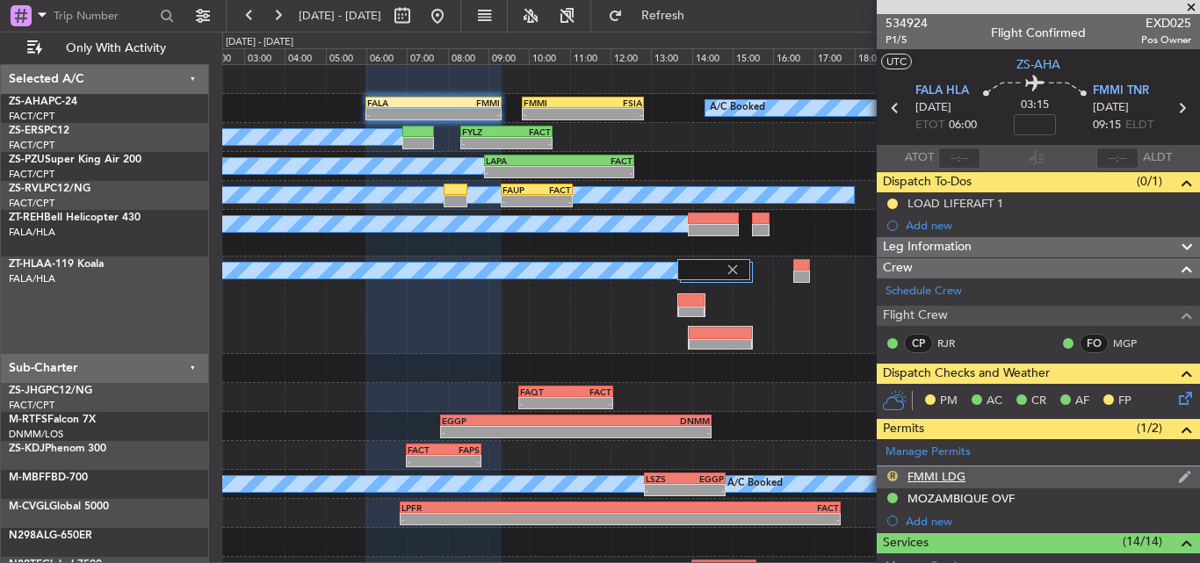
click at [893, 473] on button "R" at bounding box center [892, 476] width 11 height 11
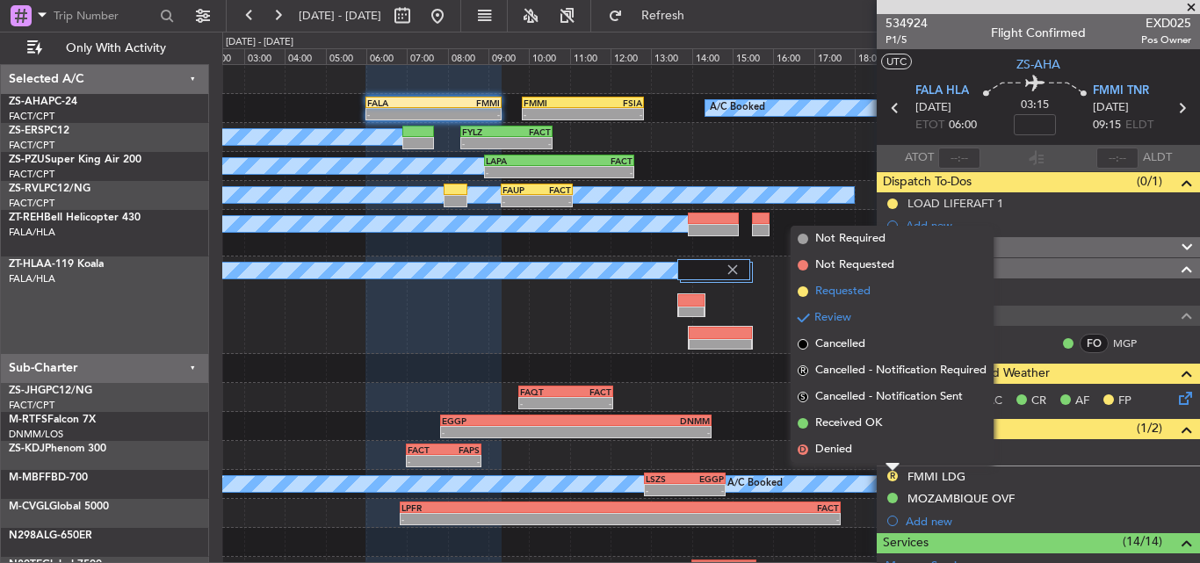
click at [859, 286] on span "Requested" at bounding box center [842, 292] width 55 height 18
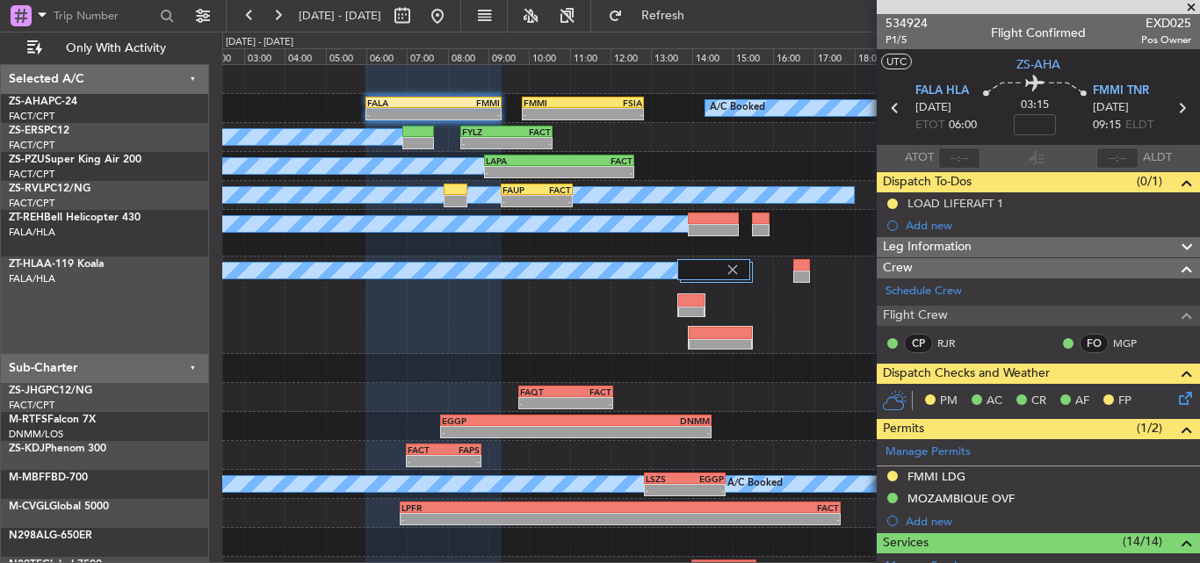
click at [1190, 4] on span at bounding box center [1192, 8] width 18 height 16
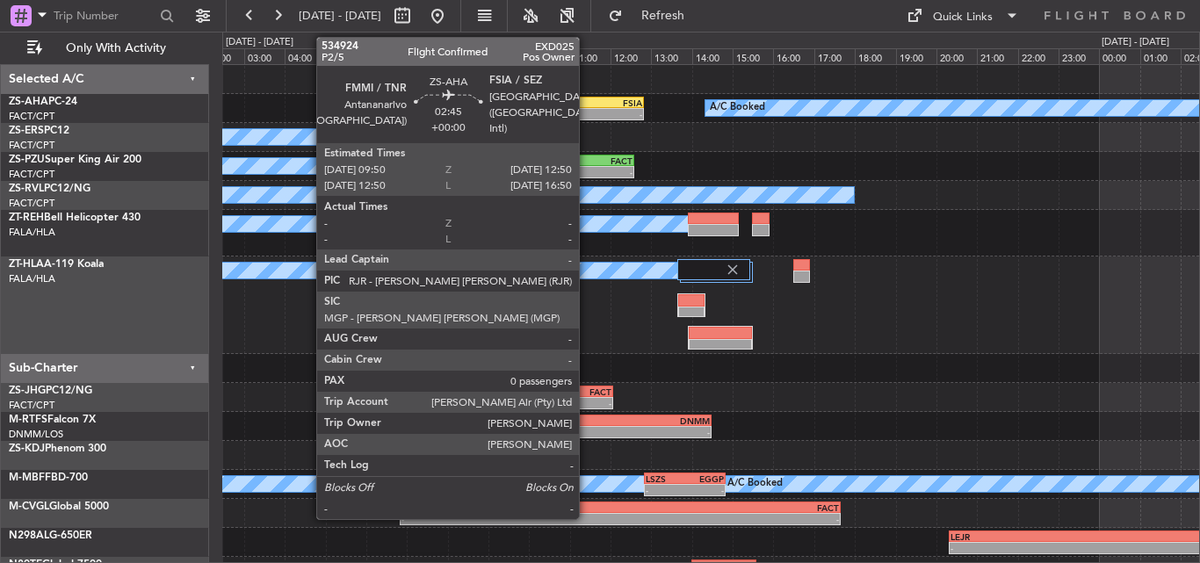
click at [587, 112] on div "-" at bounding box center [613, 114] width 60 height 11
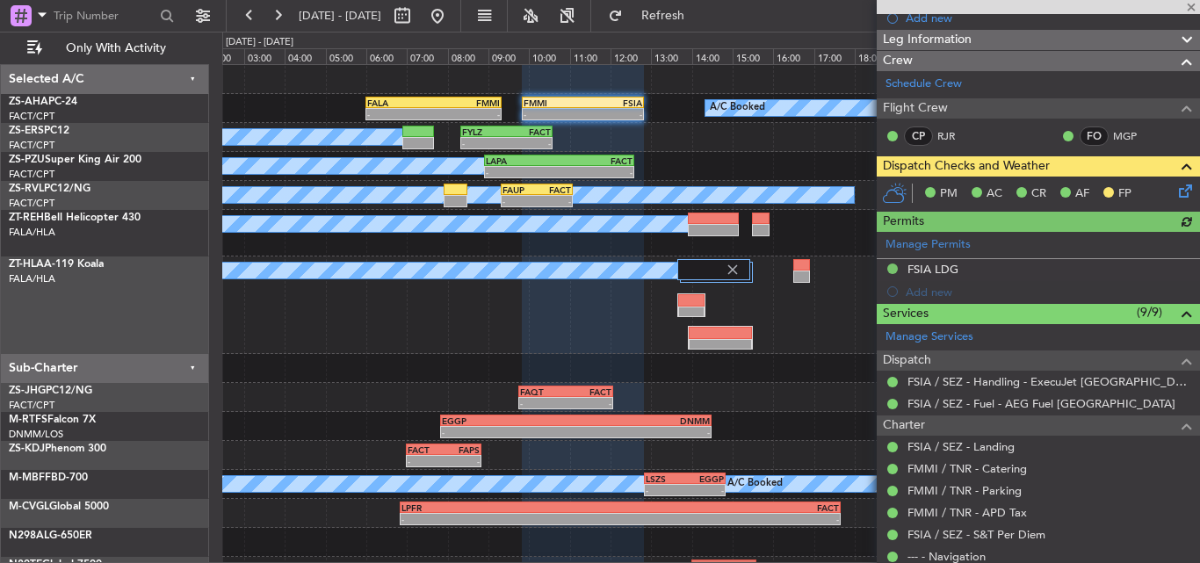
scroll to position [261, 0]
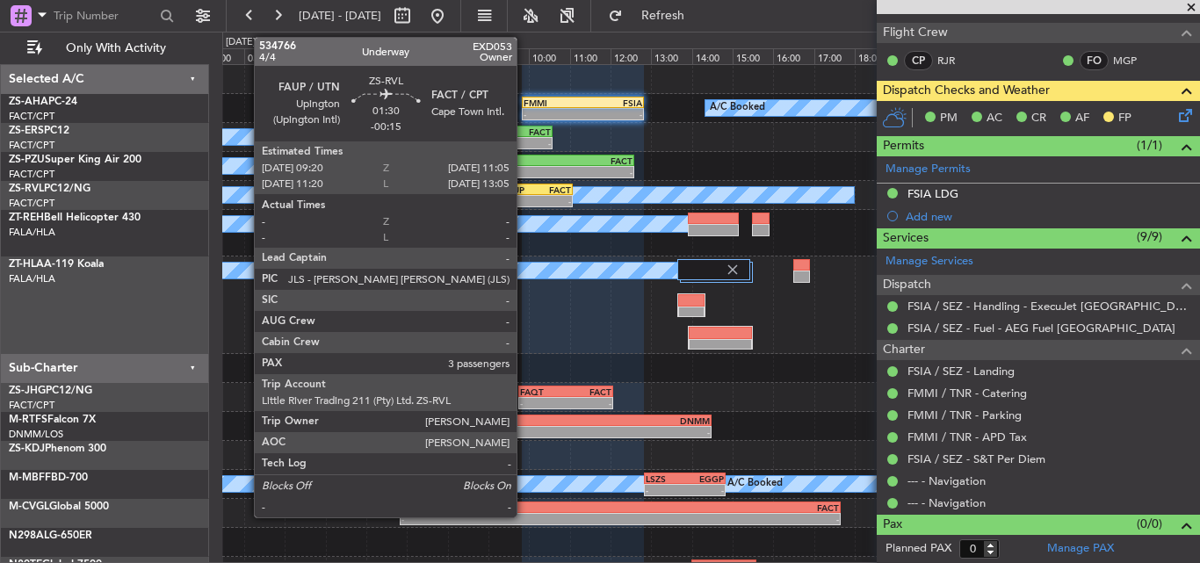
click at [525, 191] on div "FAUP" at bounding box center [520, 190] width 34 height 11
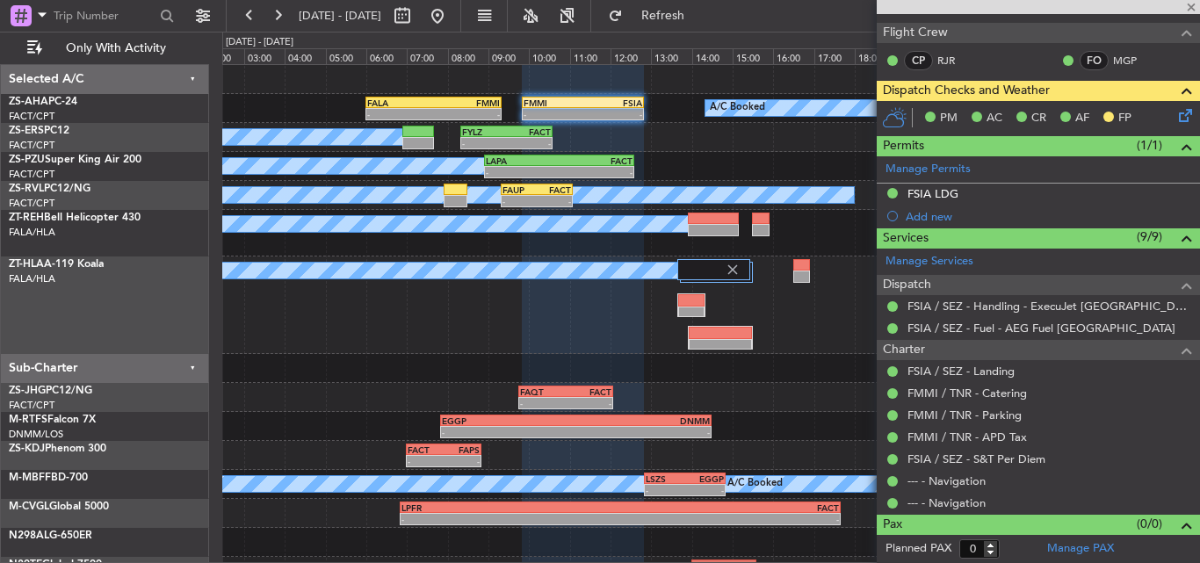
type input "-00:15"
type input "3"
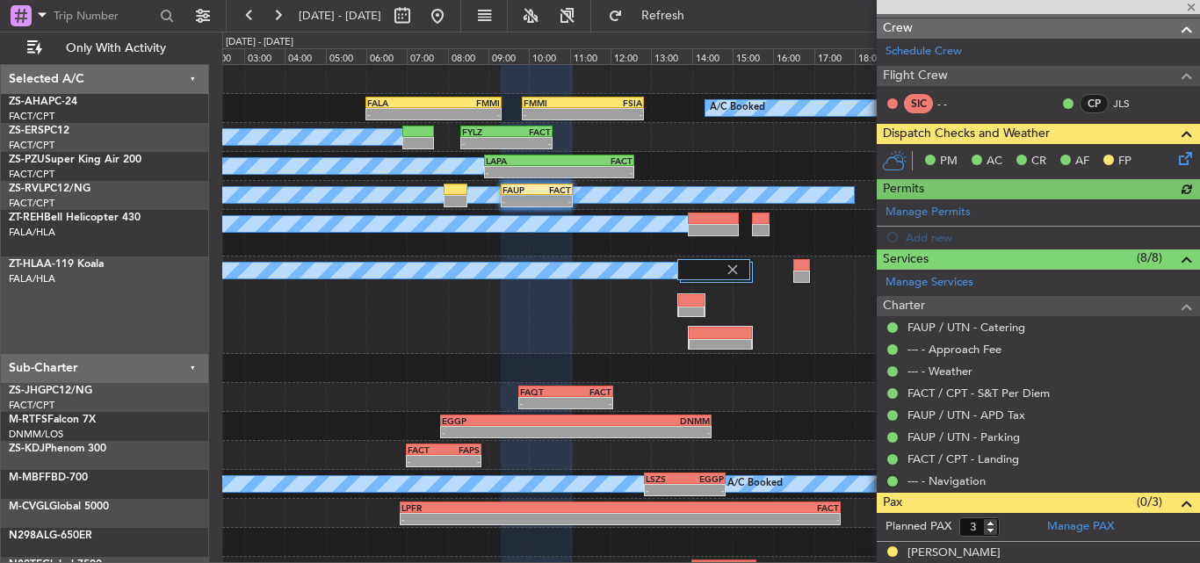
scroll to position [134, 0]
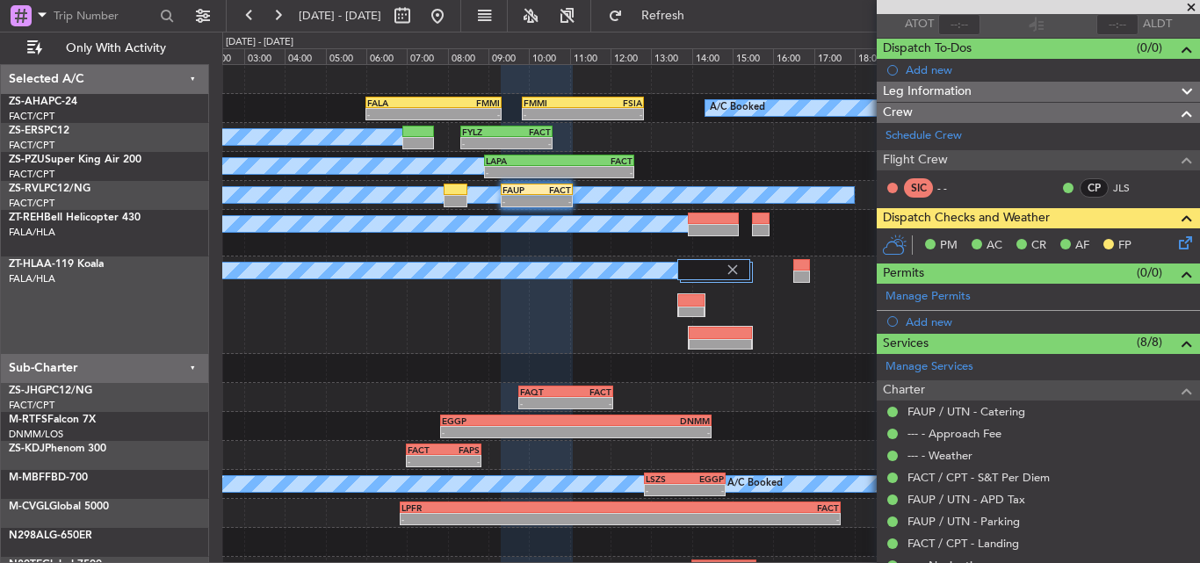
click at [1176, 246] on icon at bounding box center [1183, 240] width 14 height 14
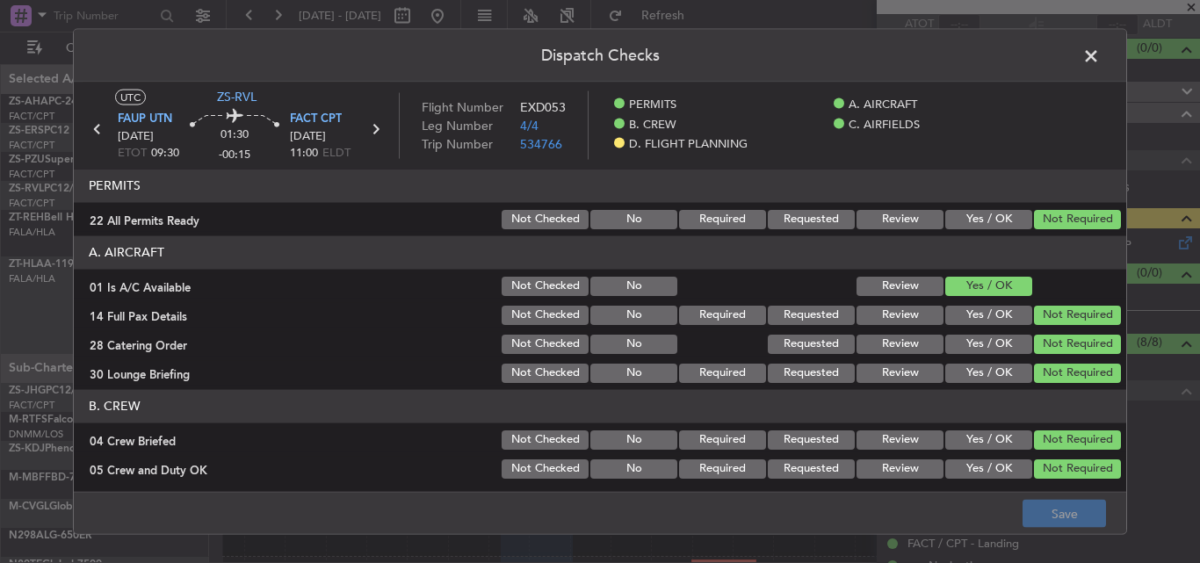
scroll to position [457, 0]
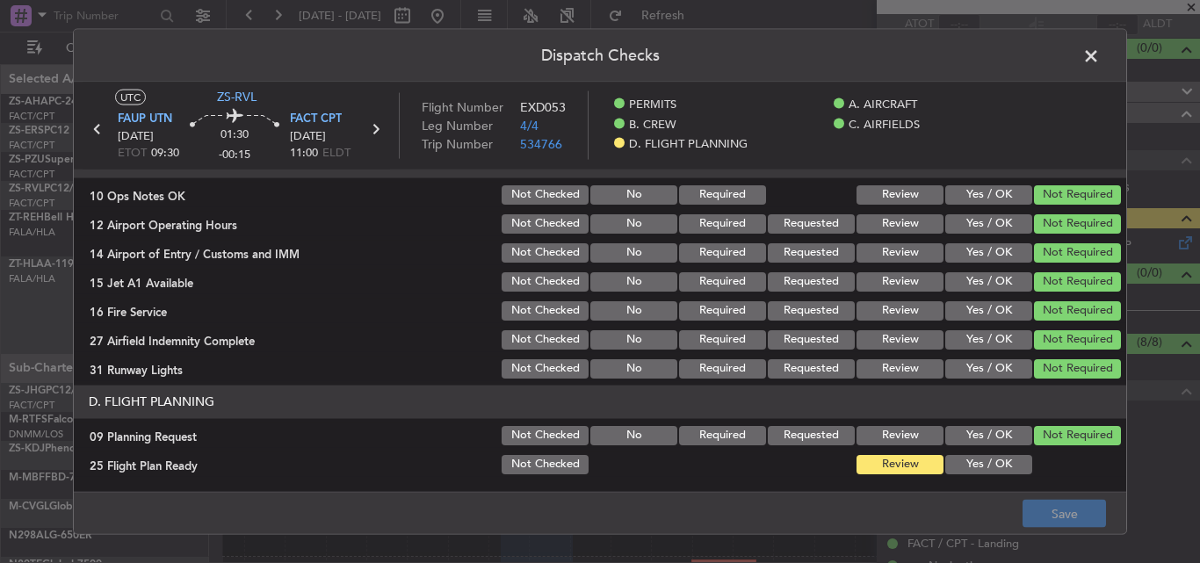
click at [980, 432] on button "Yes / OK" at bounding box center [988, 434] width 87 height 19
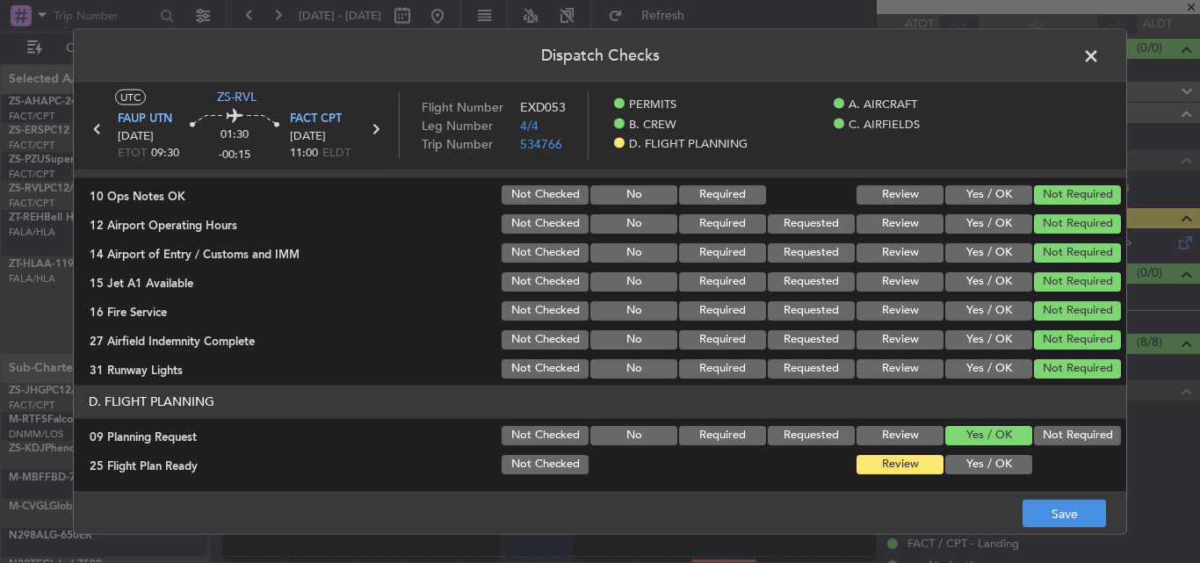
click at [988, 462] on button "Yes / OK" at bounding box center [988, 463] width 87 height 19
click at [1053, 515] on button "Save" at bounding box center [1064, 514] width 83 height 28
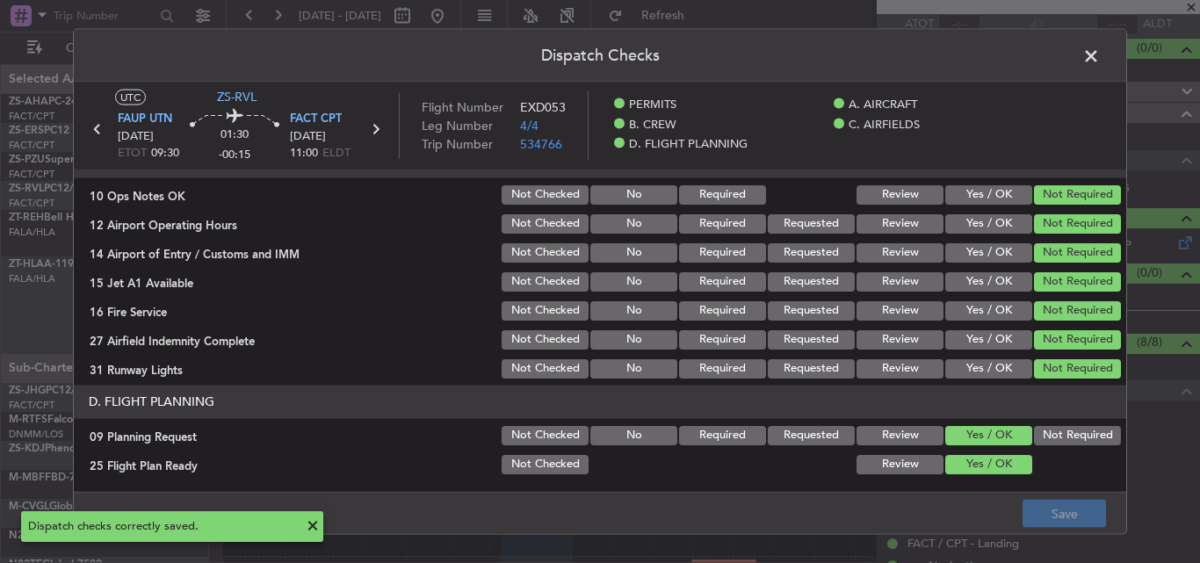
click at [1100, 58] on span at bounding box center [1100, 59] width 0 height 35
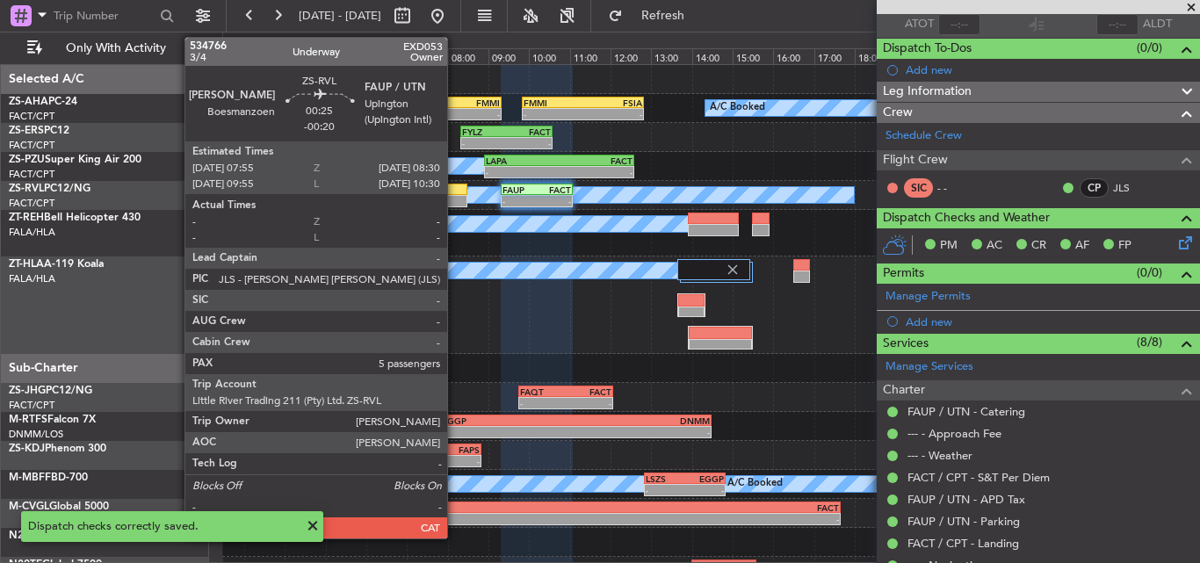
click at [455, 199] on div at bounding box center [456, 201] width 25 height 12
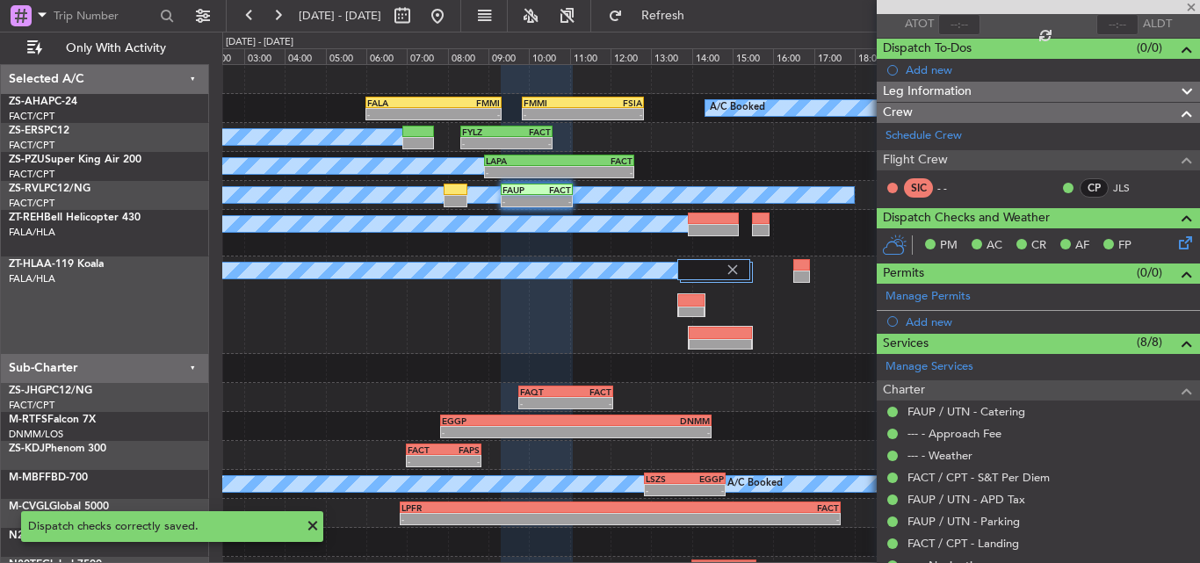
type input "-00:20"
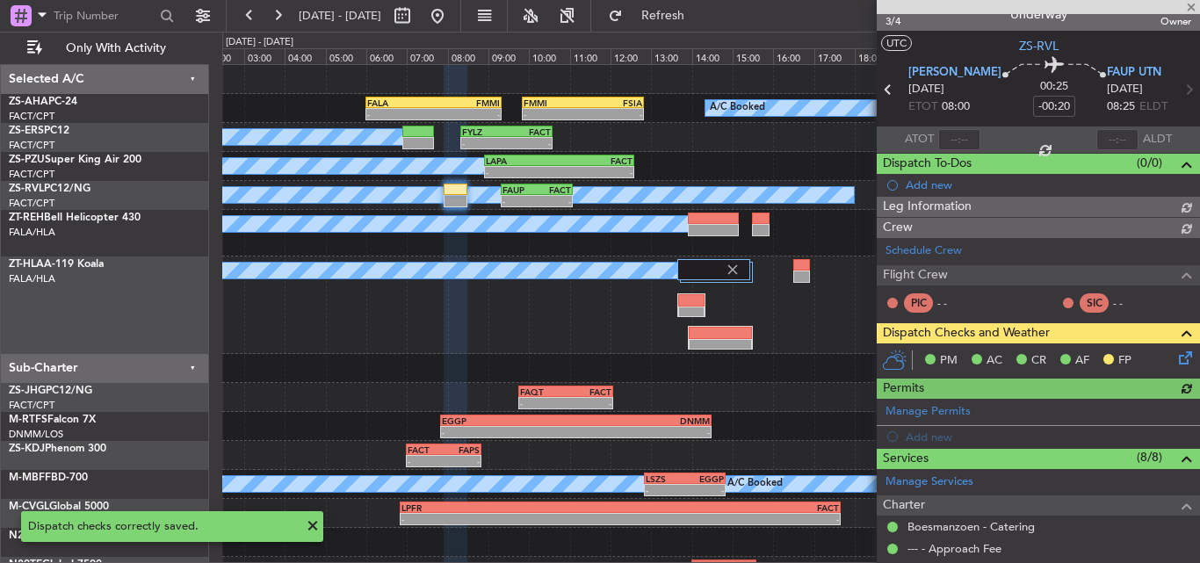
scroll to position [134, 0]
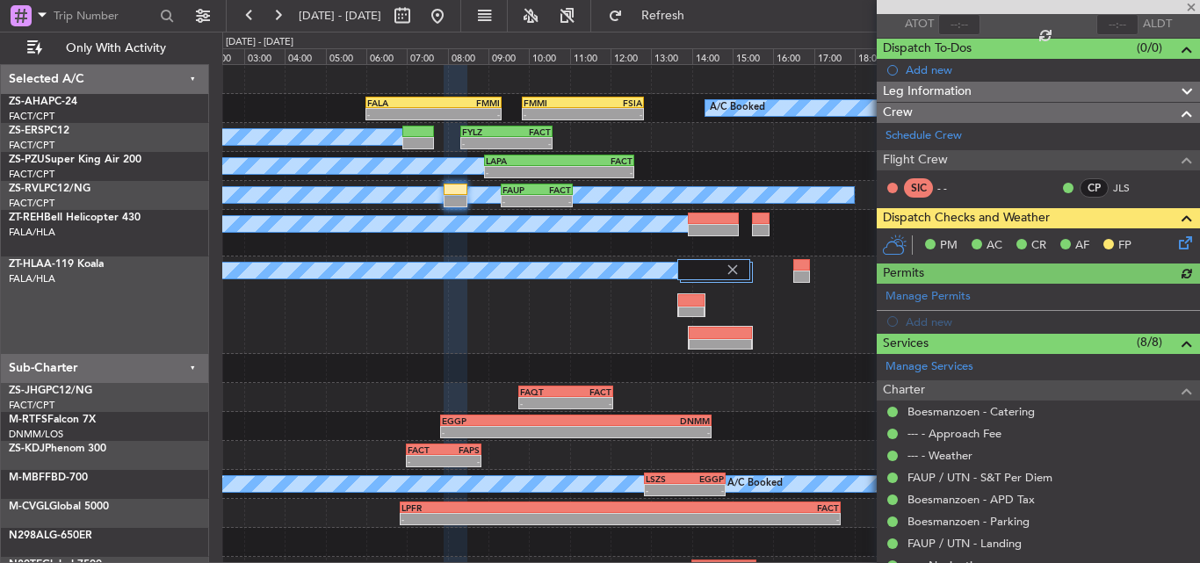
click at [1176, 244] on icon at bounding box center [1183, 240] width 14 height 14
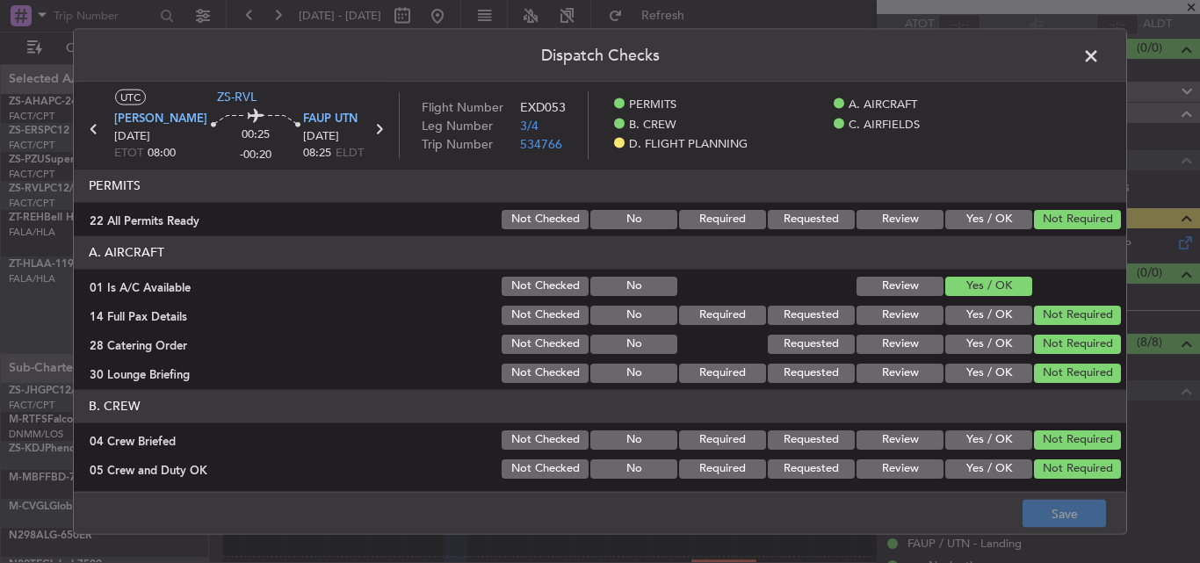
scroll to position [457, 0]
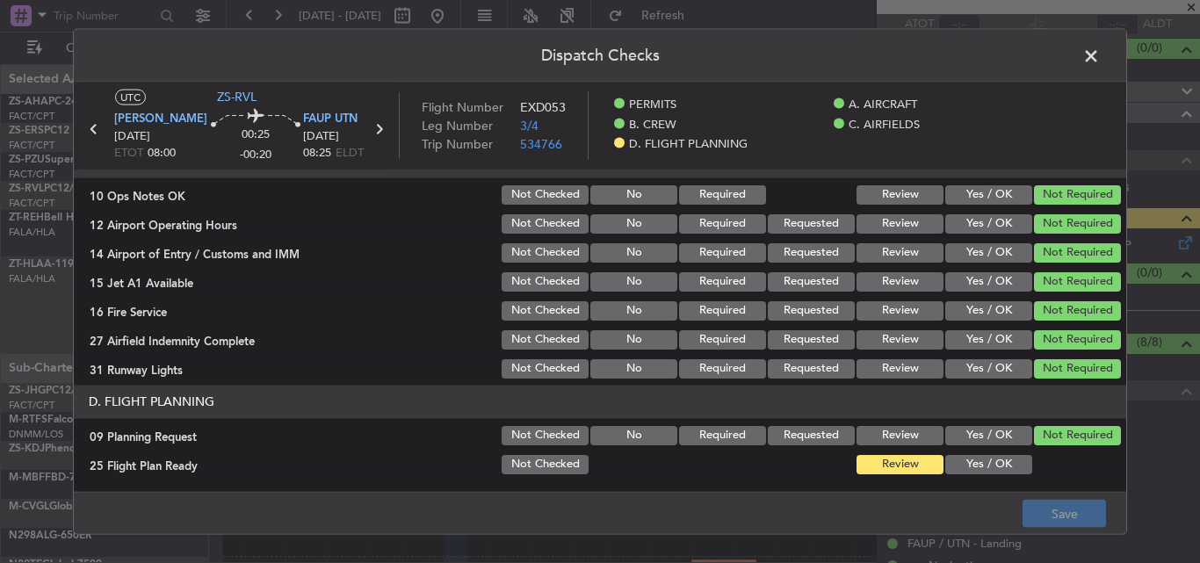
click at [981, 460] on button "Yes / OK" at bounding box center [988, 463] width 87 height 19
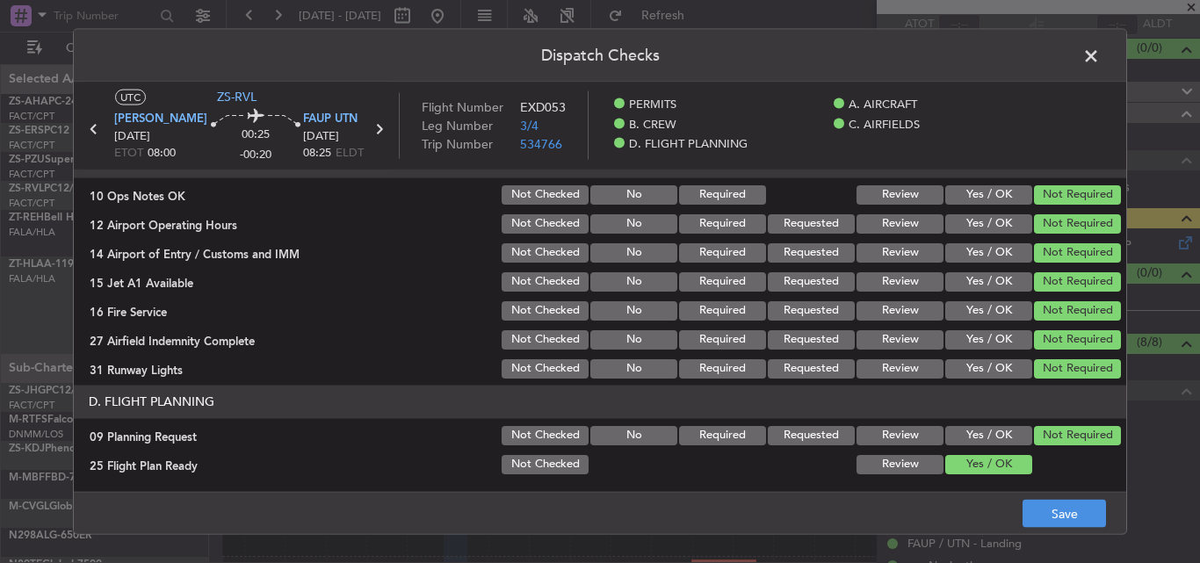
click at [978, 438] on button "Yes / OK" at bounding box center [988, 434] width 87 height 19
click at [1035, 511] on button "Save" at bounding box center [1064, 514] width 83 height 28
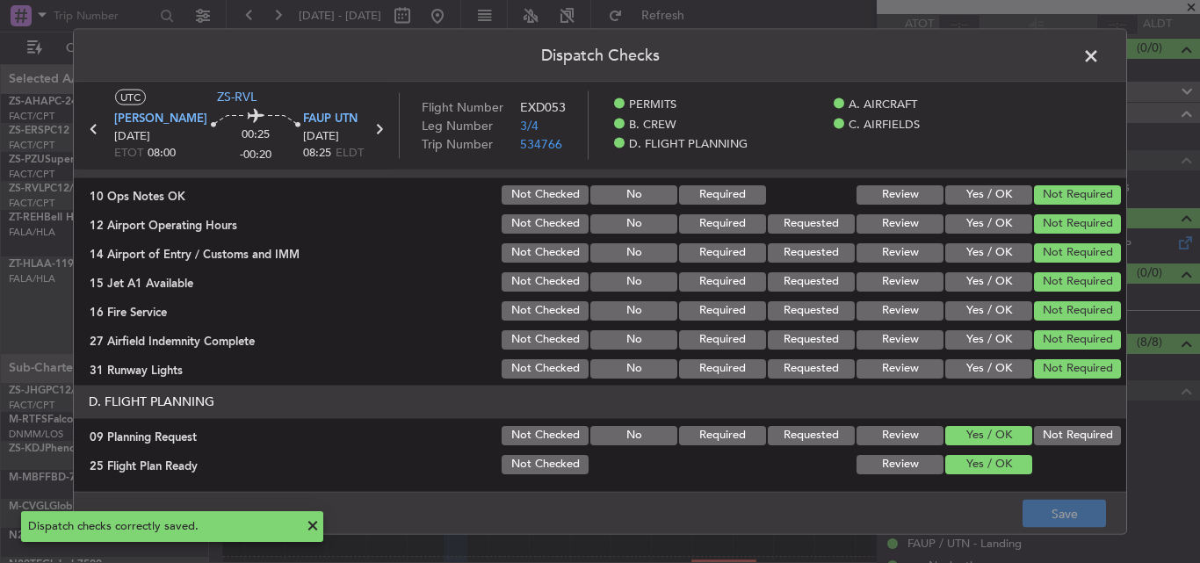
click at [1100, 54] on span at bounding box center [1100, 59] width 0 height 35
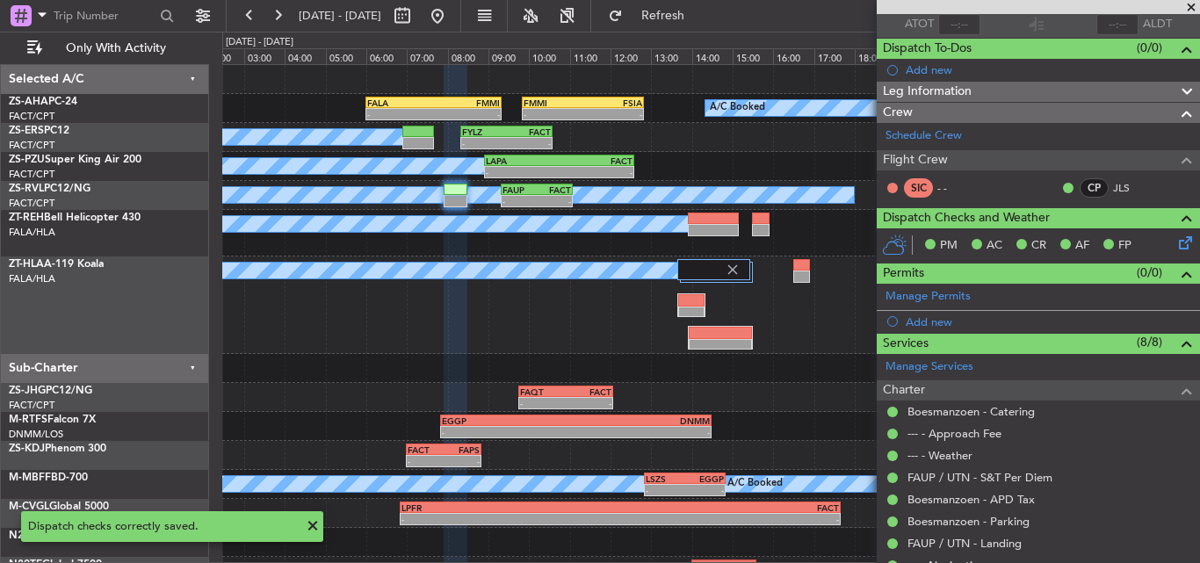
click at [1193, 11] on span at bounding box center [1192, 8] width 18 height 16
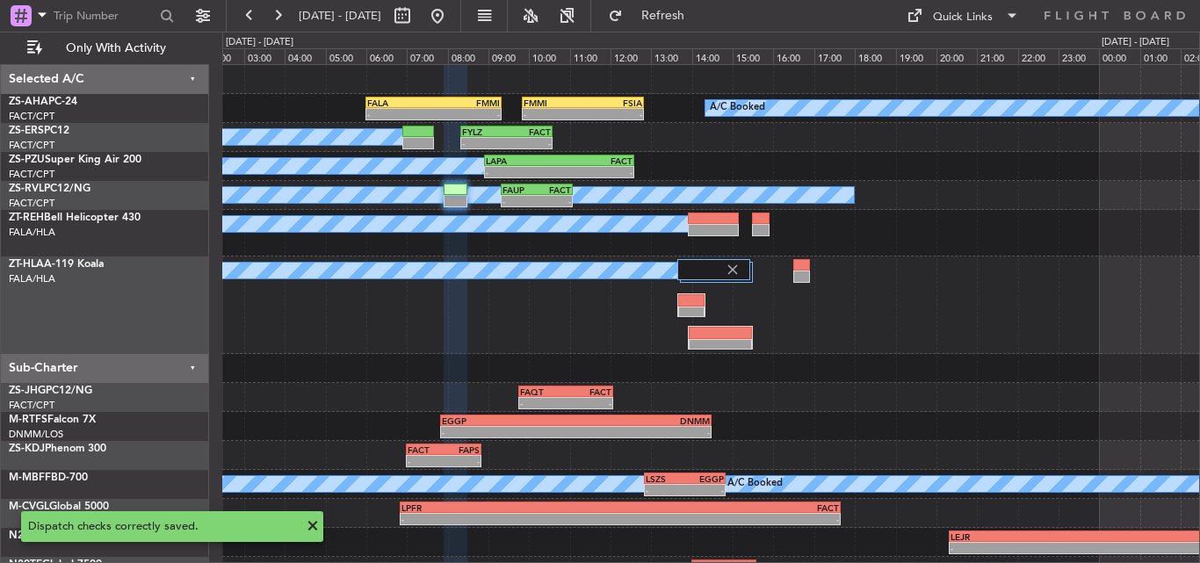
type input "0"
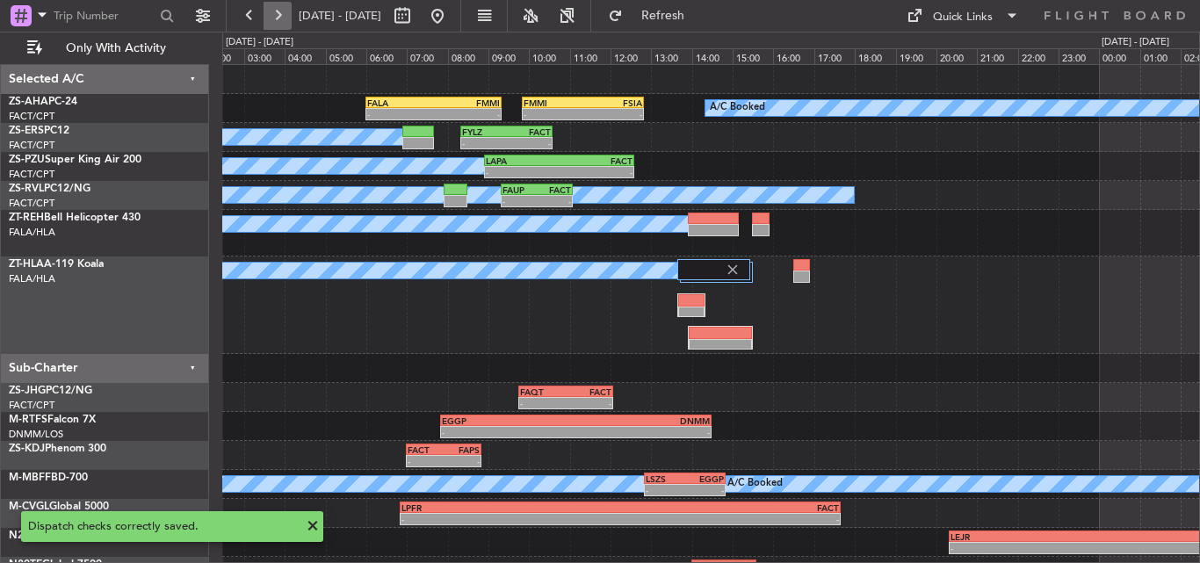
click at [286, 18] on button at bounding box center [278, 16] width 28 height 28
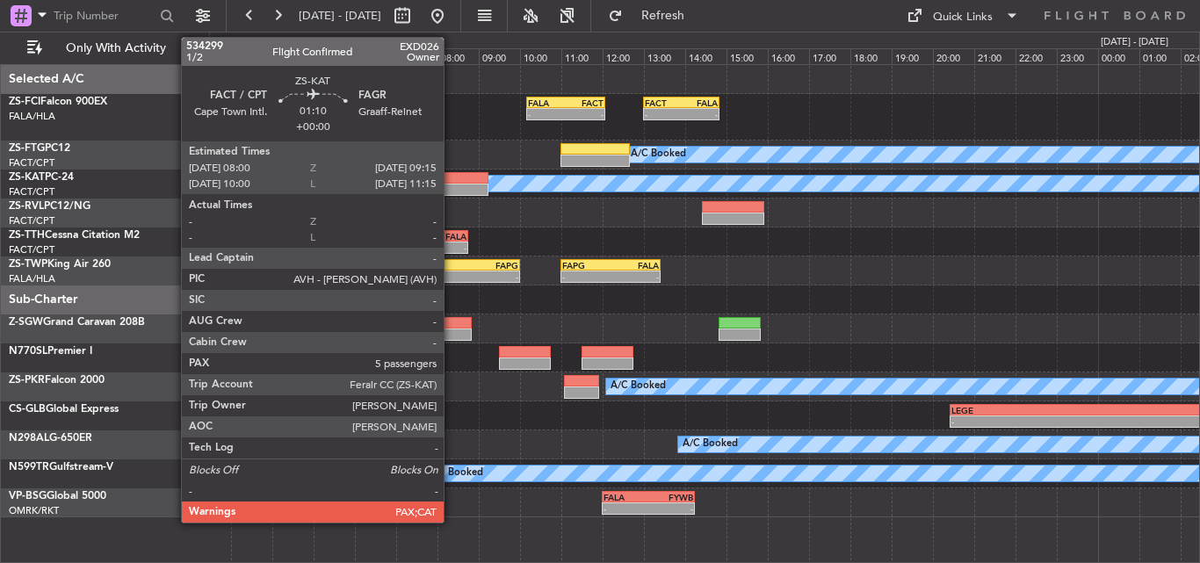
click at [452, 192] on div at bounding box center [463, 190] width 52 height 12
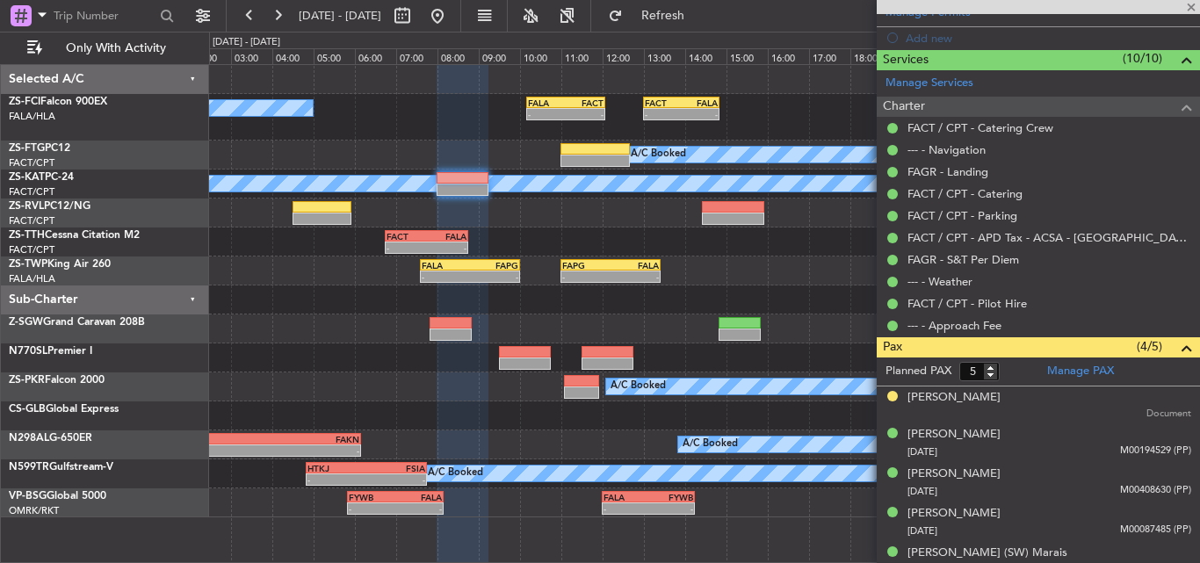
scroll to position [435, 0]
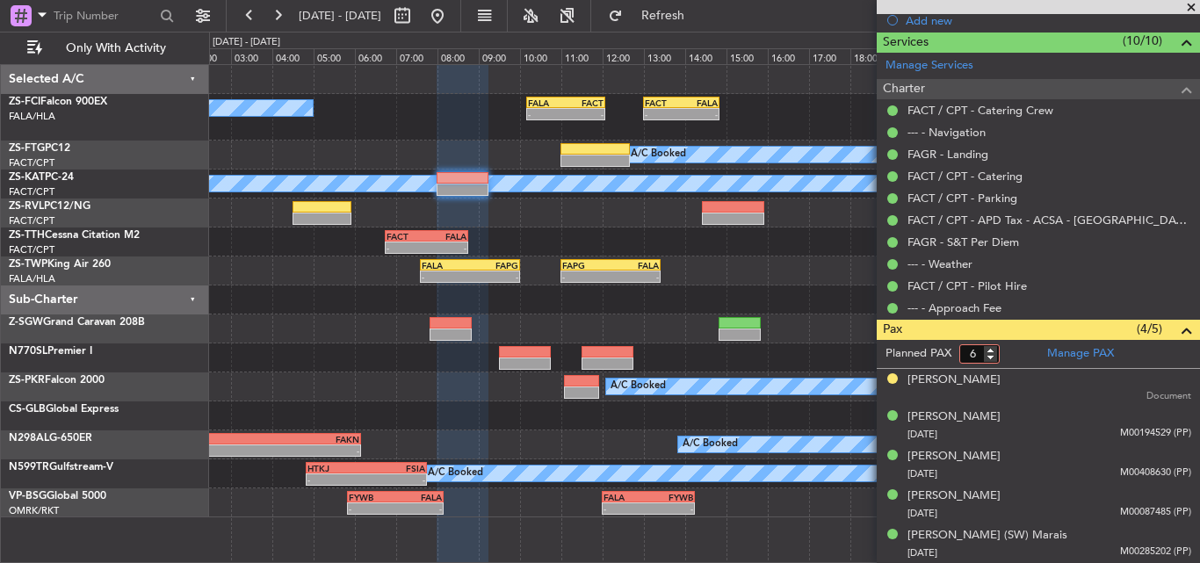
type input "6"
click at [994, 349] on input "6" at bounding box center [980, 353] width 40 height 19
click at [1010, 358] on form "Planned PAX 6" at bounding box center [958, 354] width 162 height 28
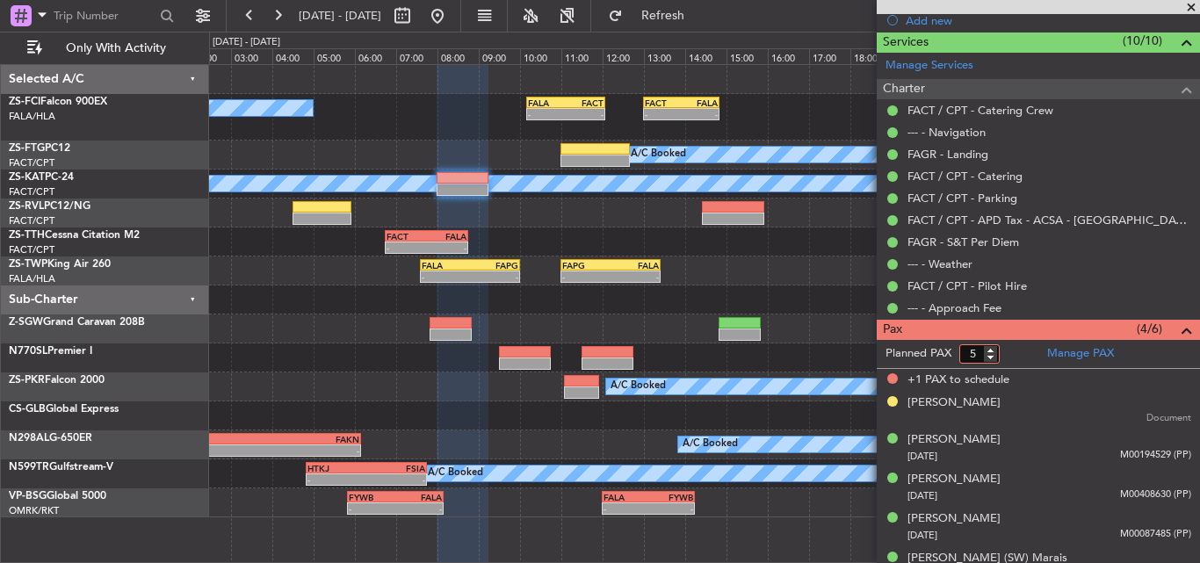
type input "5"
click at [992, 358] on input "5" at bounding box center [980, 353] width 40 height 19
click at [1010, 354] on form "Planned PAX" at bounding box center [958, 354] width 162 height 28
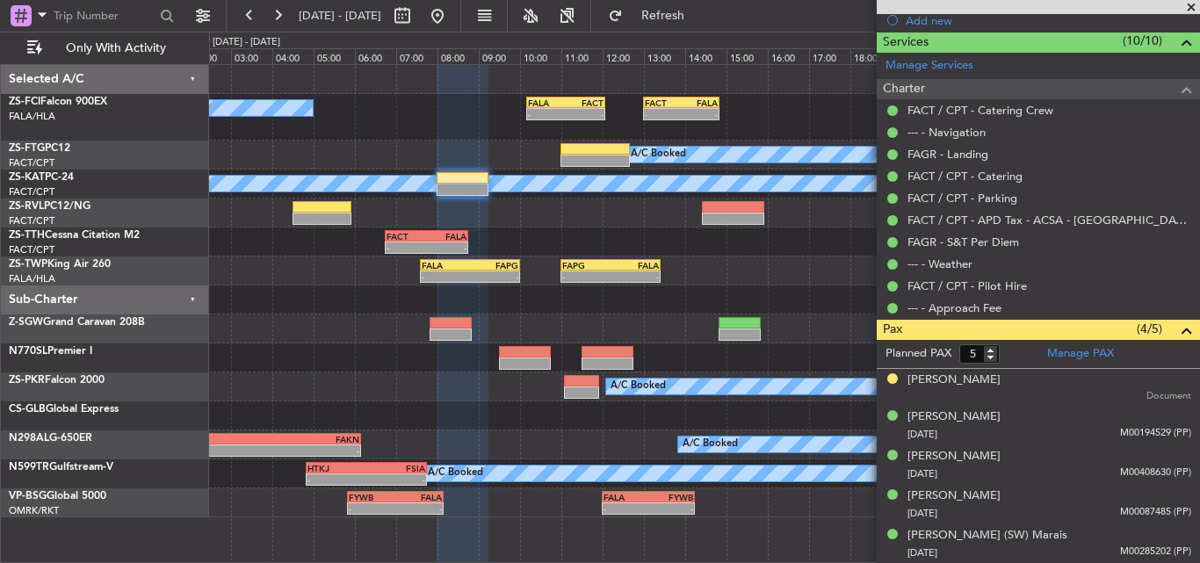
click at [1197, 10] on span at bounding box center [1192, 8] width 18 height 16
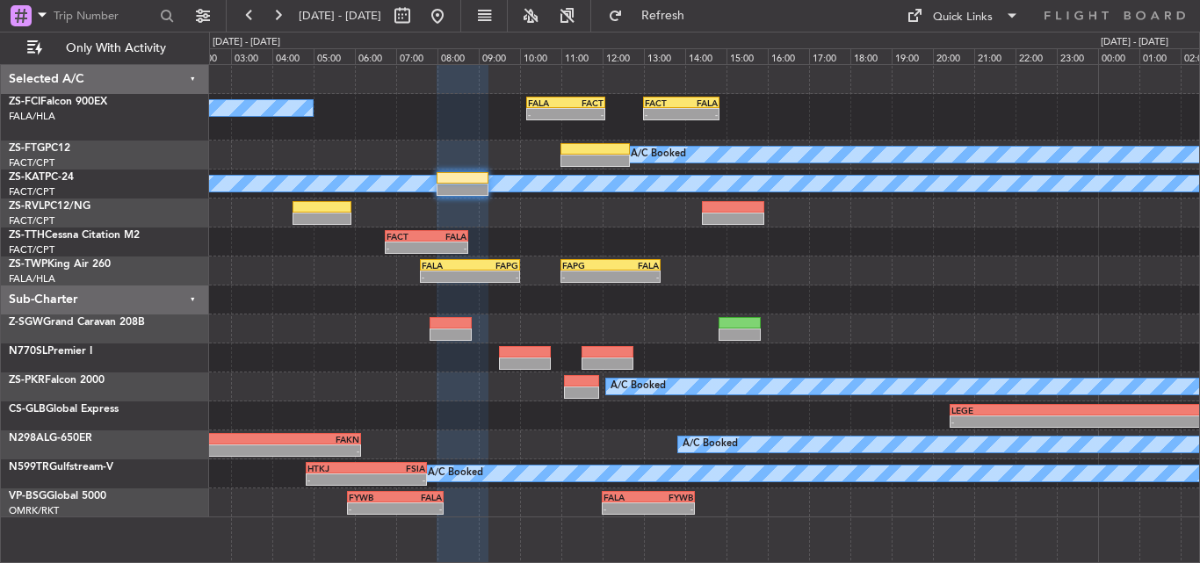
type input "0"
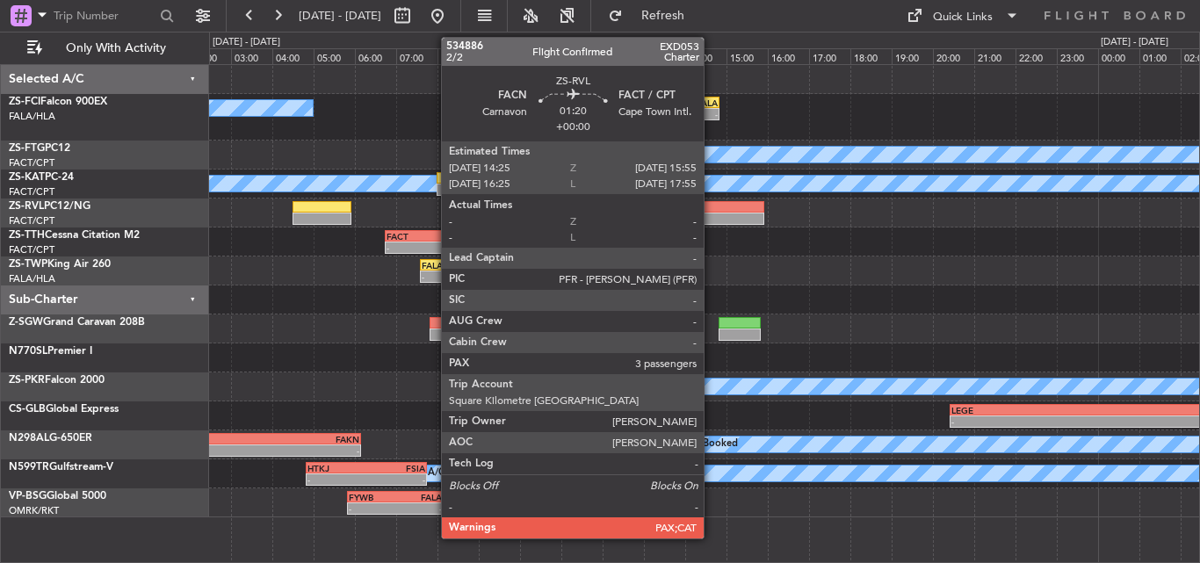
click at [712, 209] on div at bounding box center [733, 207] width 62 height 12
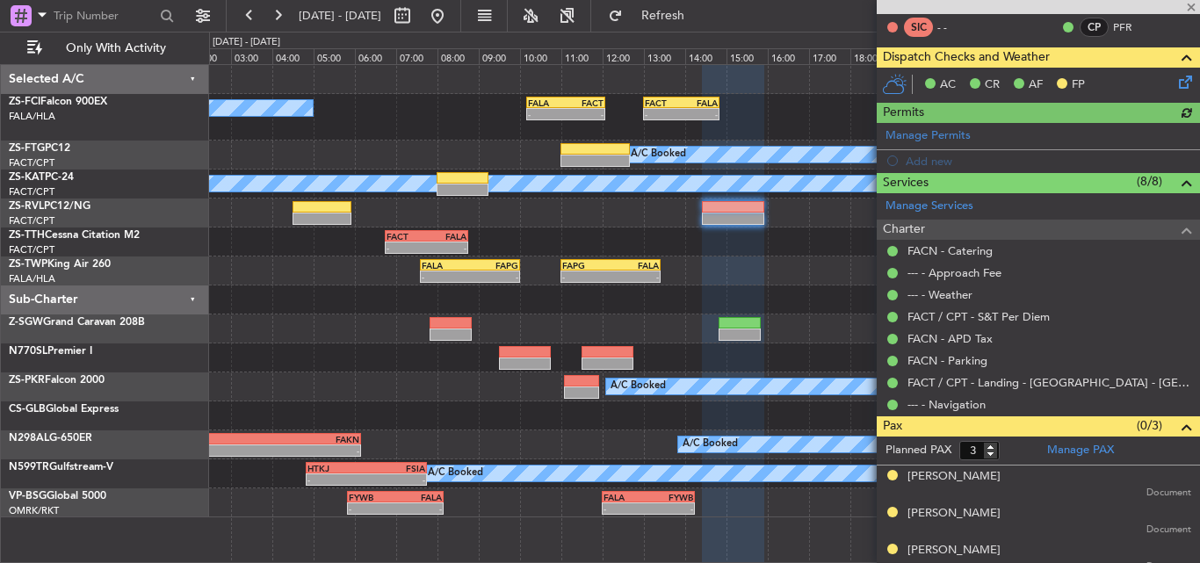
scroll to position [307, 0]
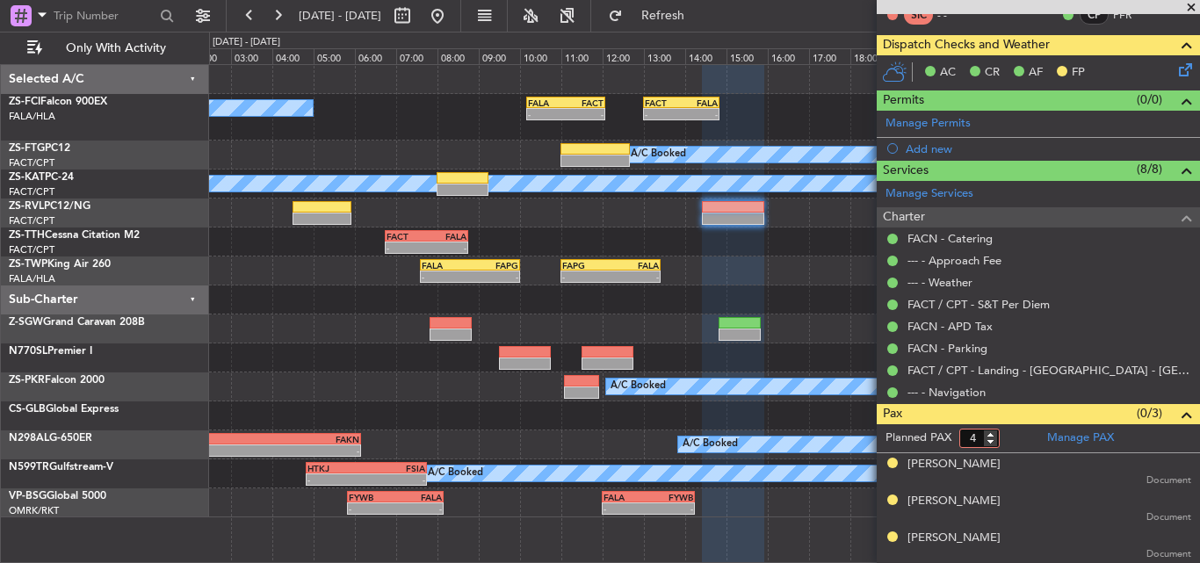
type input "4"
click at [989, 431] on input "4" at bounding box center [980, 438] width 40 height 19
click at [1023, 438] on form "Planned PAX" at bounding box center [958, 438] width 162 height 28
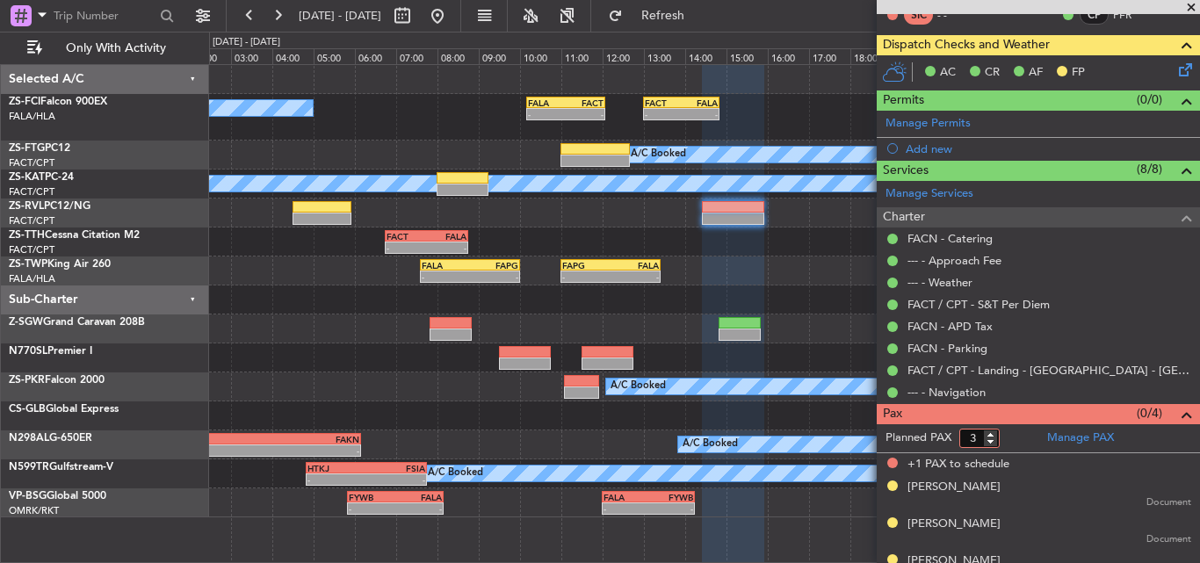
type input "3"
click at [993, 440] on input "3" at bounding box center [980, 438] width 40 height 19
click at [1008, 431] on form "Planned PAX" at bounding box center [958, 438] width 162 height 28
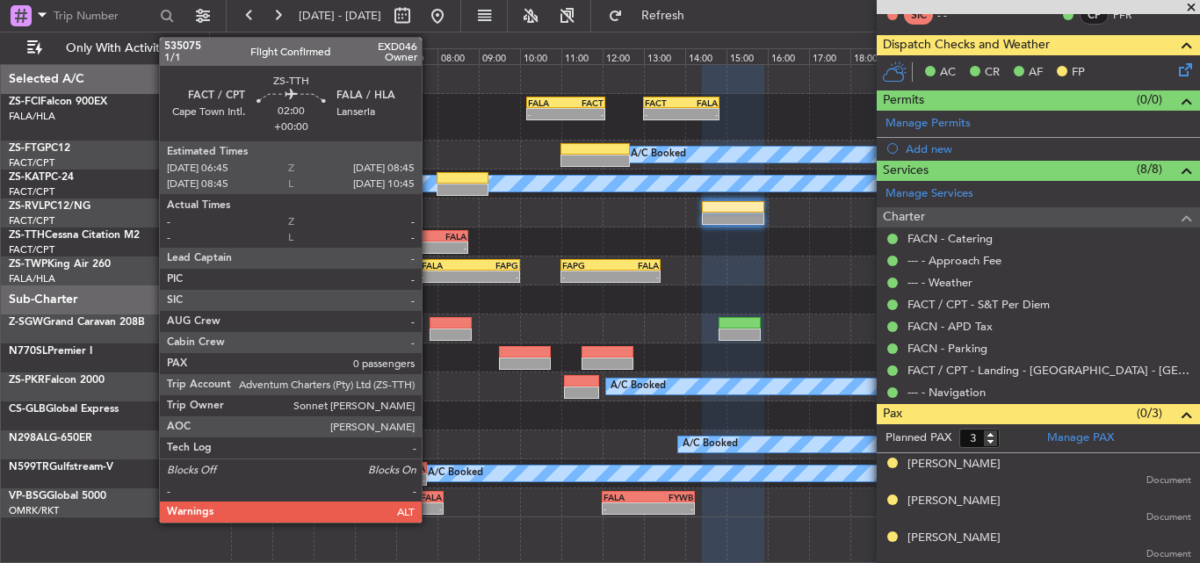
click at [430, 239] on div "FALA" at bounding box center [447, 236] width 40 height 11
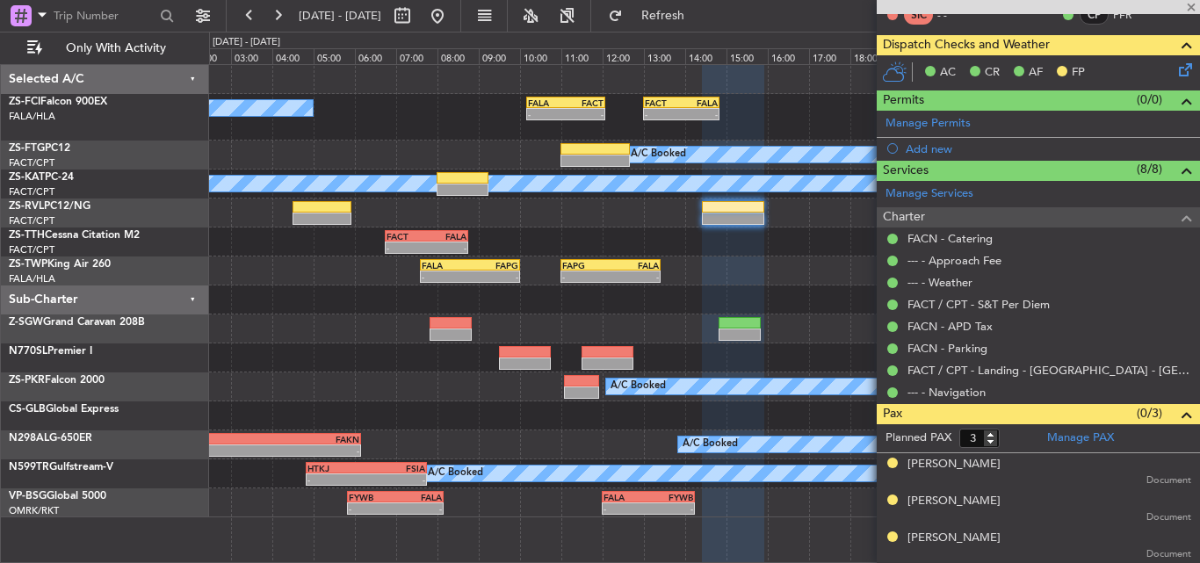
type input "0"
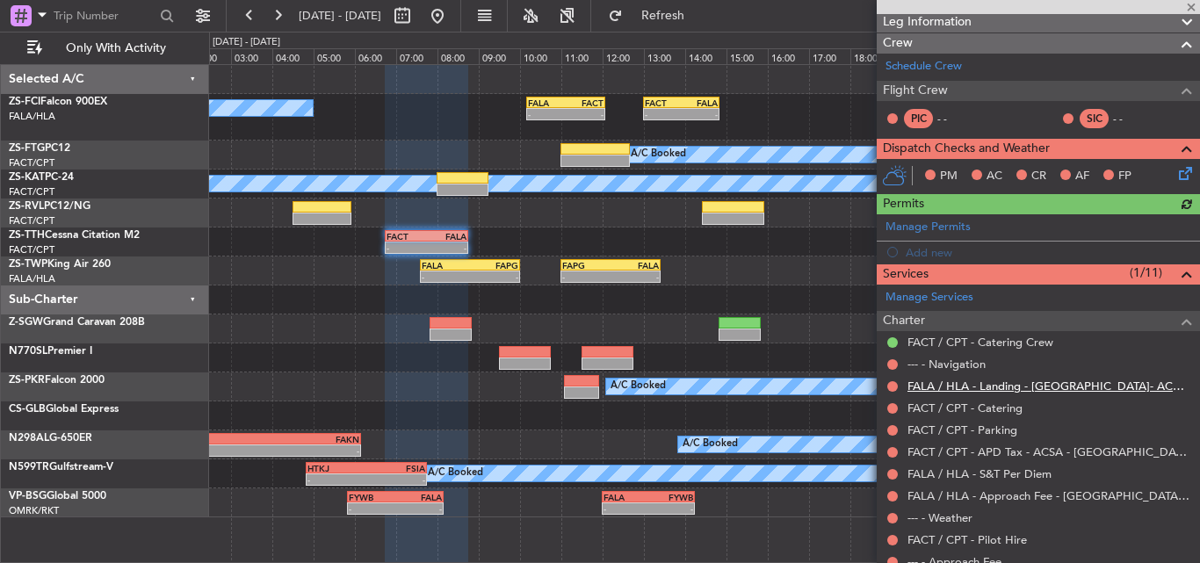
scroll to position [262, 0]
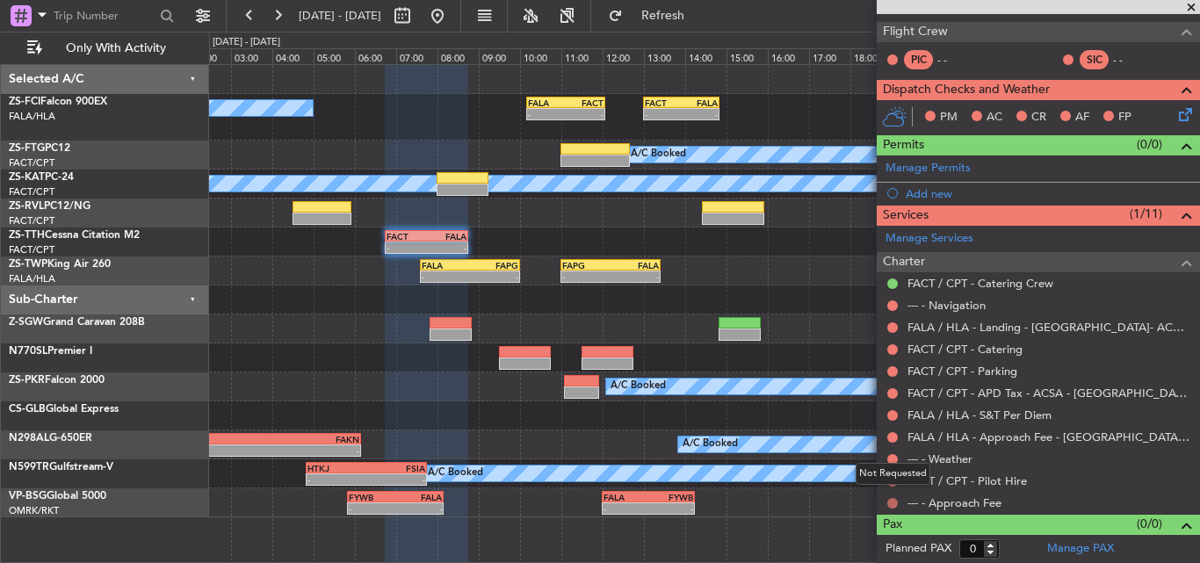
click at [894, 502] on button at bounding box center [892, 503] width 11 height 11
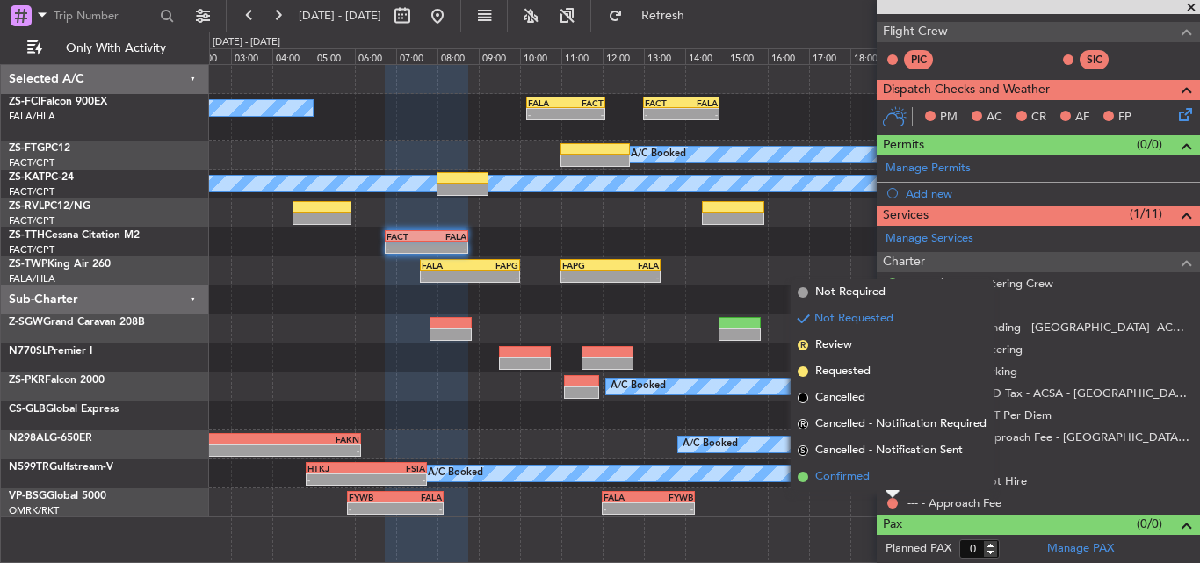
click at [869, 481] on span "Confirmed" at bounding box center [842, 477] width 54 height 18
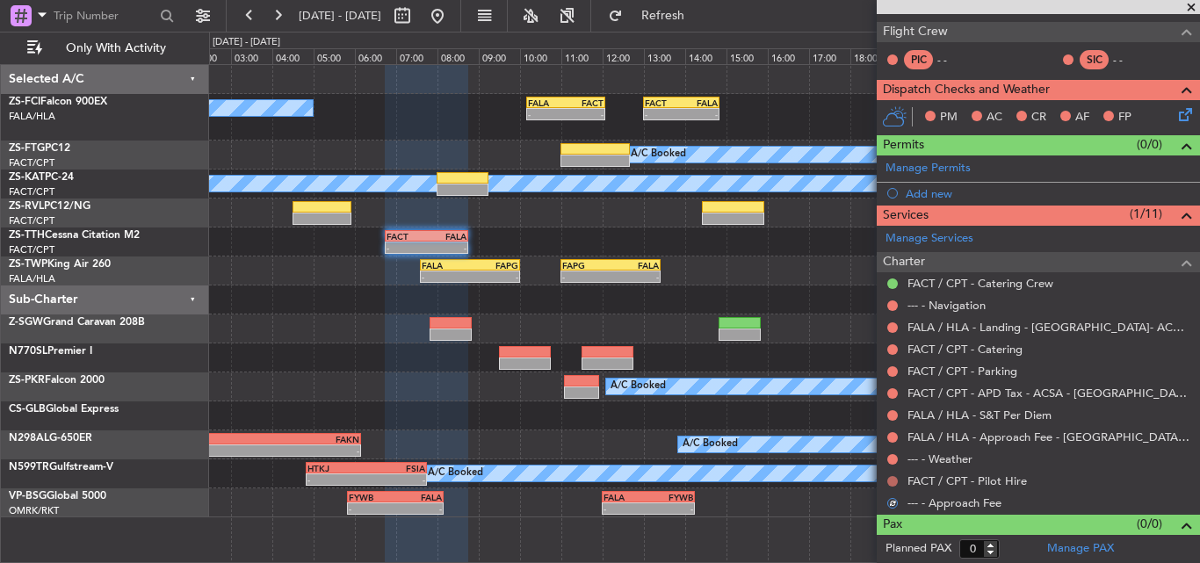
click at [893, 483] on button at bounding box center [892, 481] width 11 height 11
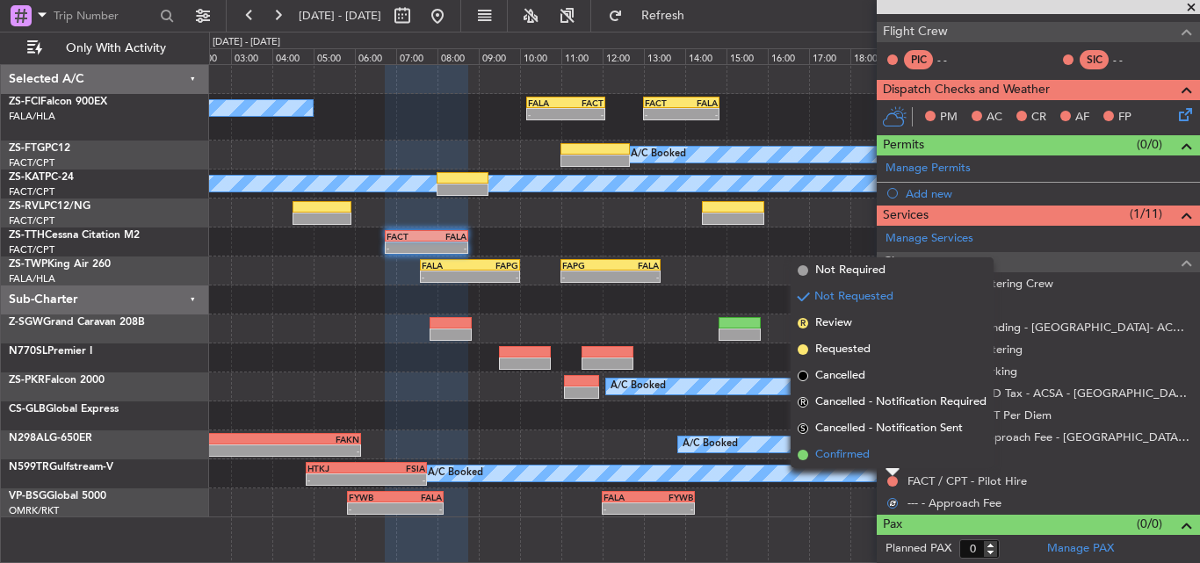
click at [884, 459] on li "Confirmed" at bounding box center [892, 455] width 203 height 26
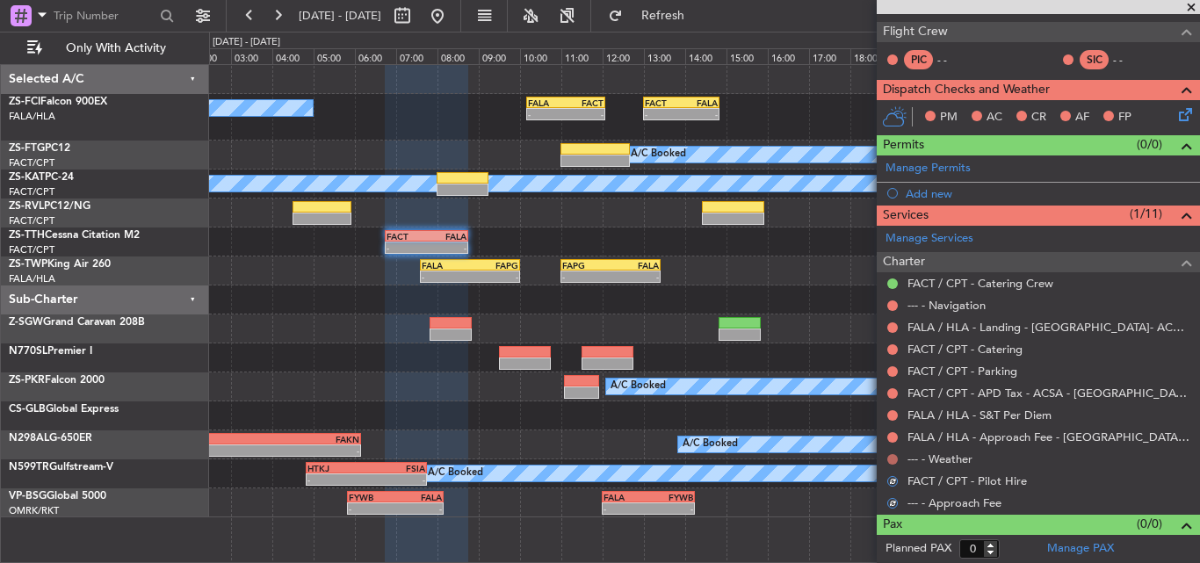
click at [893, 459] on button at bounding box center [892, 459] width 11 height 11
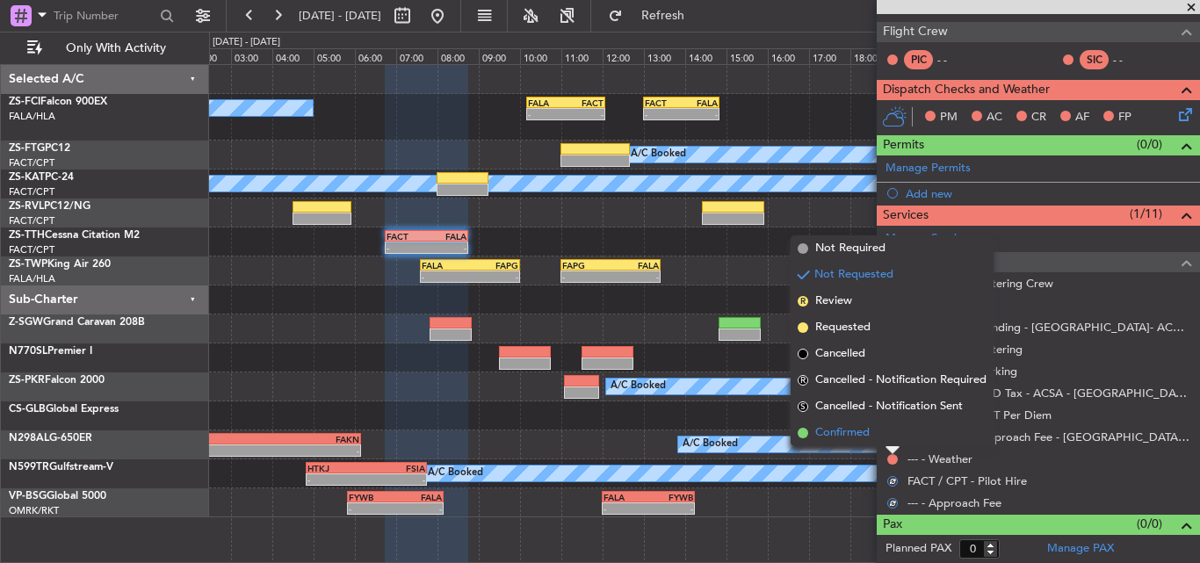
click at [891, 438] on li "Confirmed" at bounding box center [892, 433] width 203 height 26
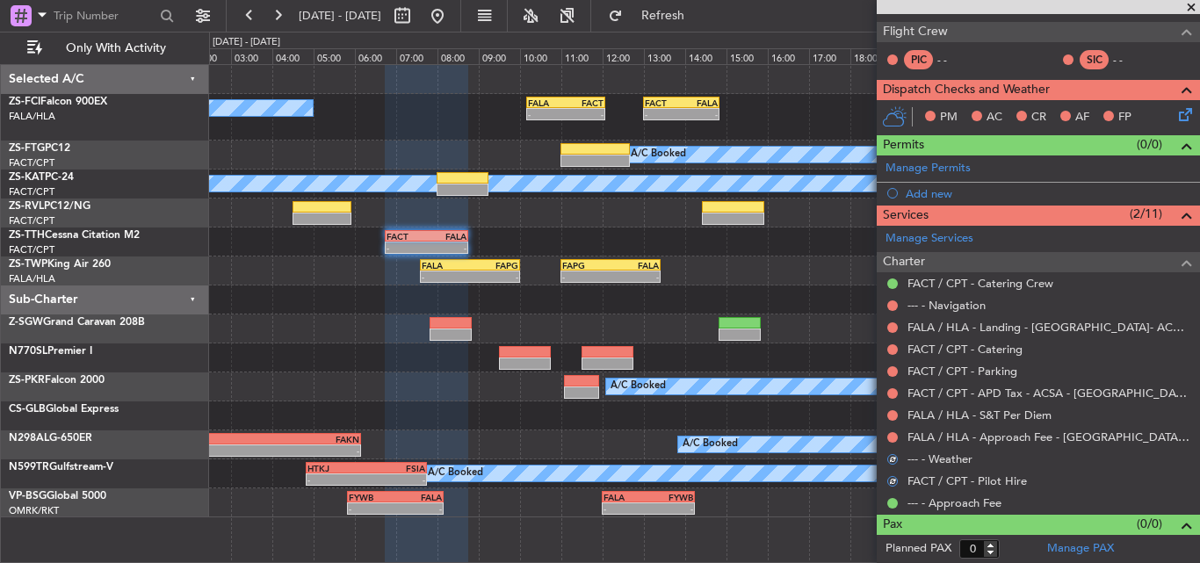
click at [891, 438] on button at bounding box center [892, 437] width 11 height 11
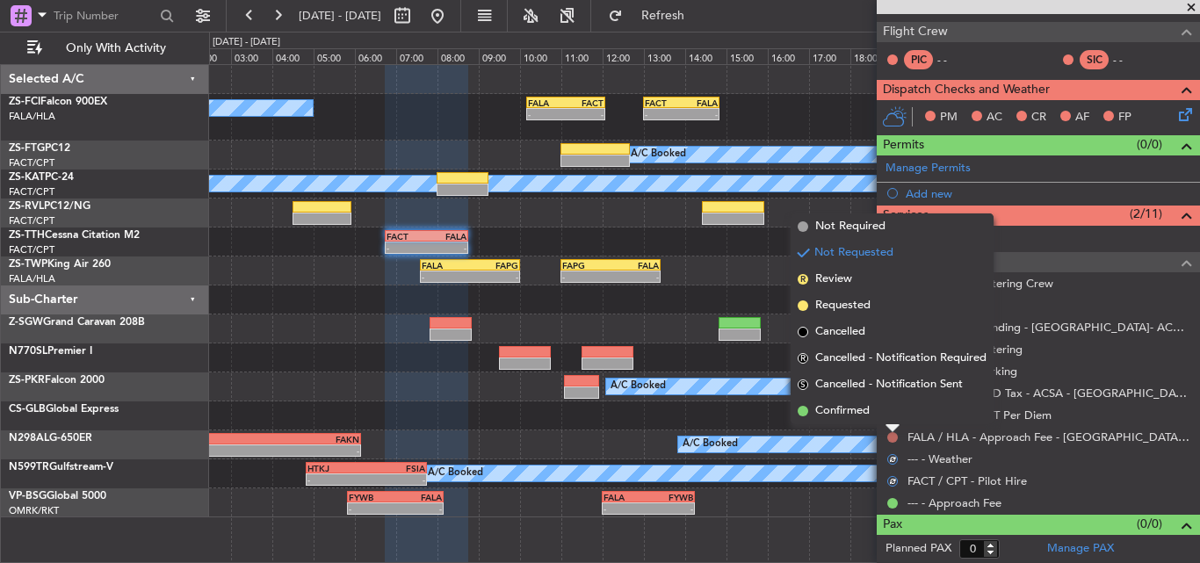
click at [894, 422] on li "Confirmed" at bounding box center [892, 411] width 203 height 26
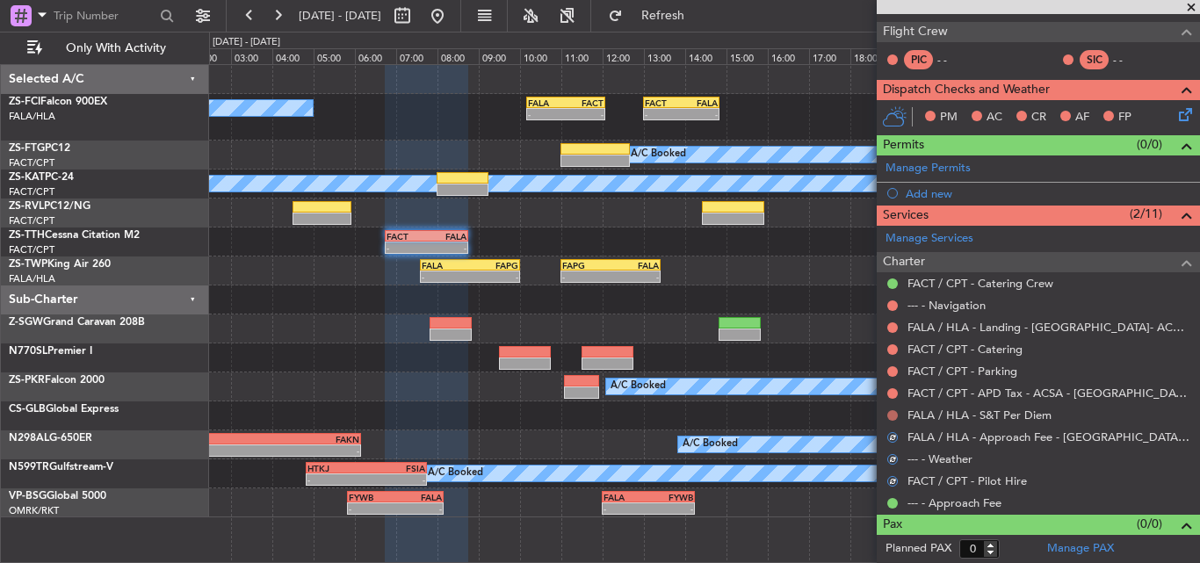
click at [891, 413] on button at bounding box center [892, 415] width 11 height 11
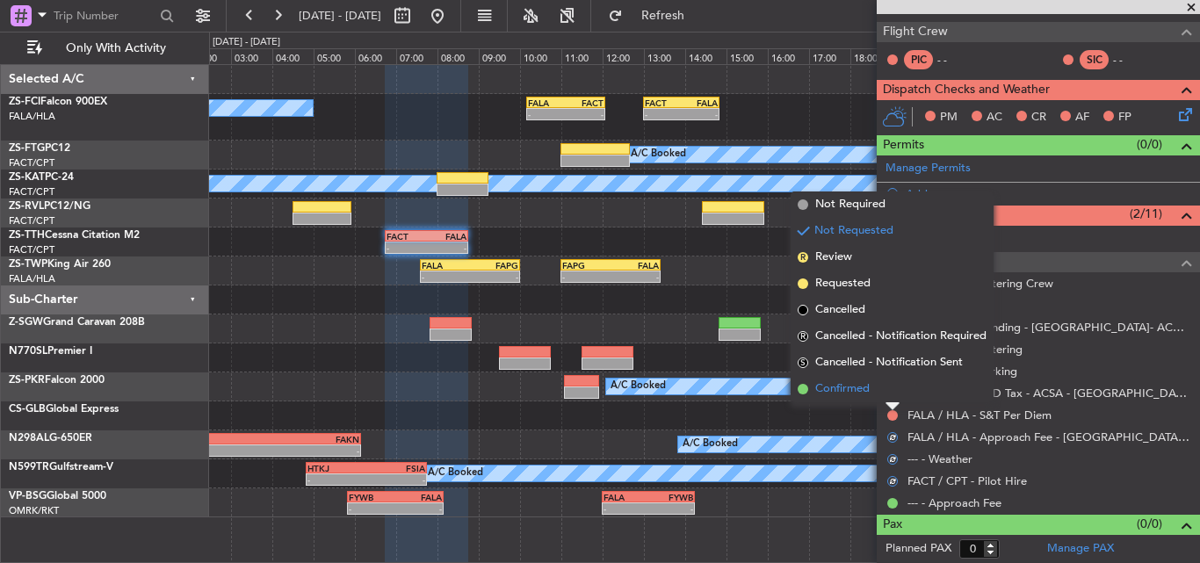
click at [891, 395] on li "Confirmed" at bounding box center [892, 389] width 203 height 26
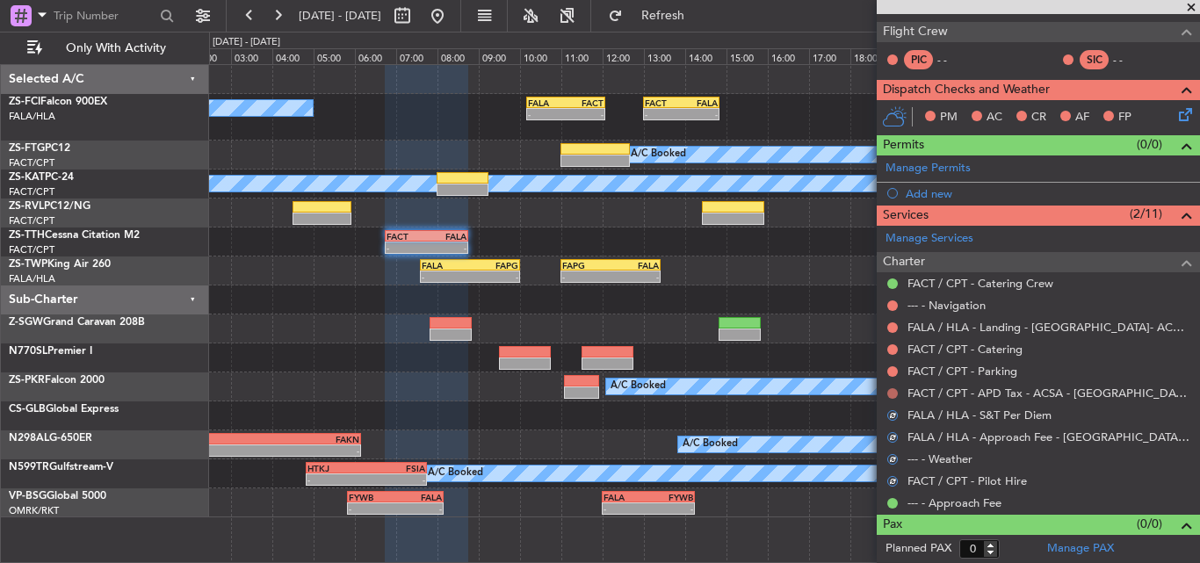
click at [891, 392] on button at bounding box center [892, 393] width 11 height 11
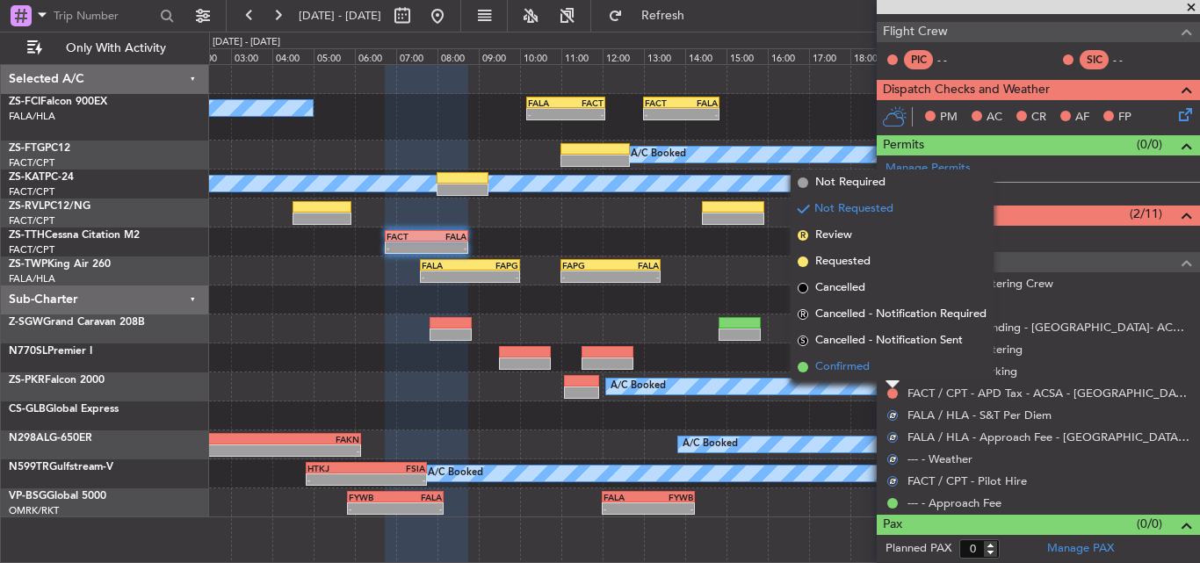
click at [890, 374] on li "Confirmed" at bounding box center [892, 367] width 203 height 26
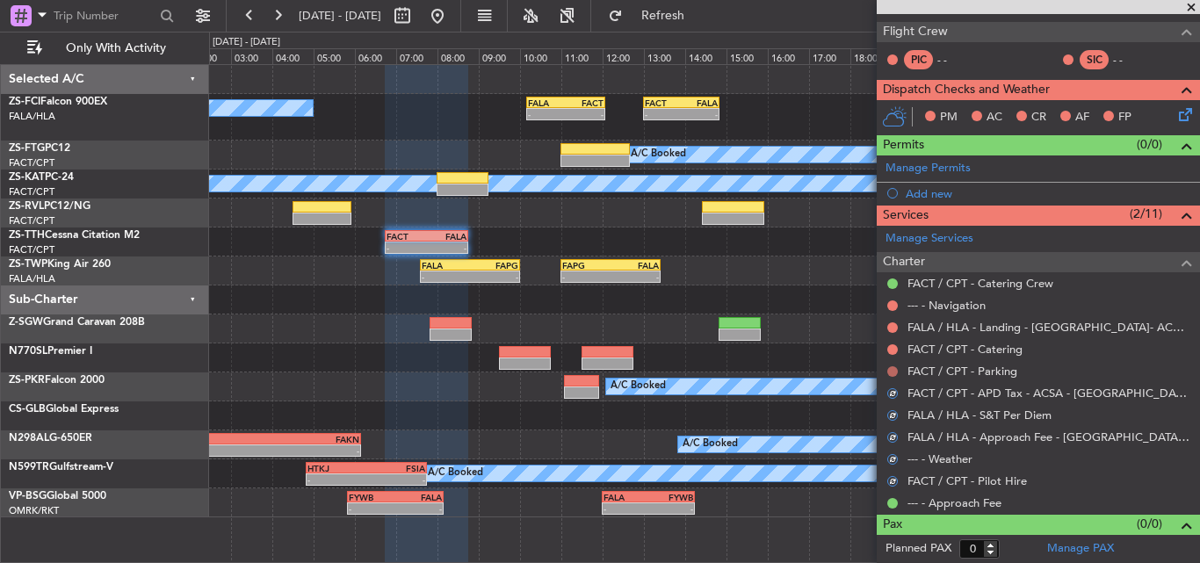
click at [892, 373] on button at bounding box center [892, 371] width 11 height 11
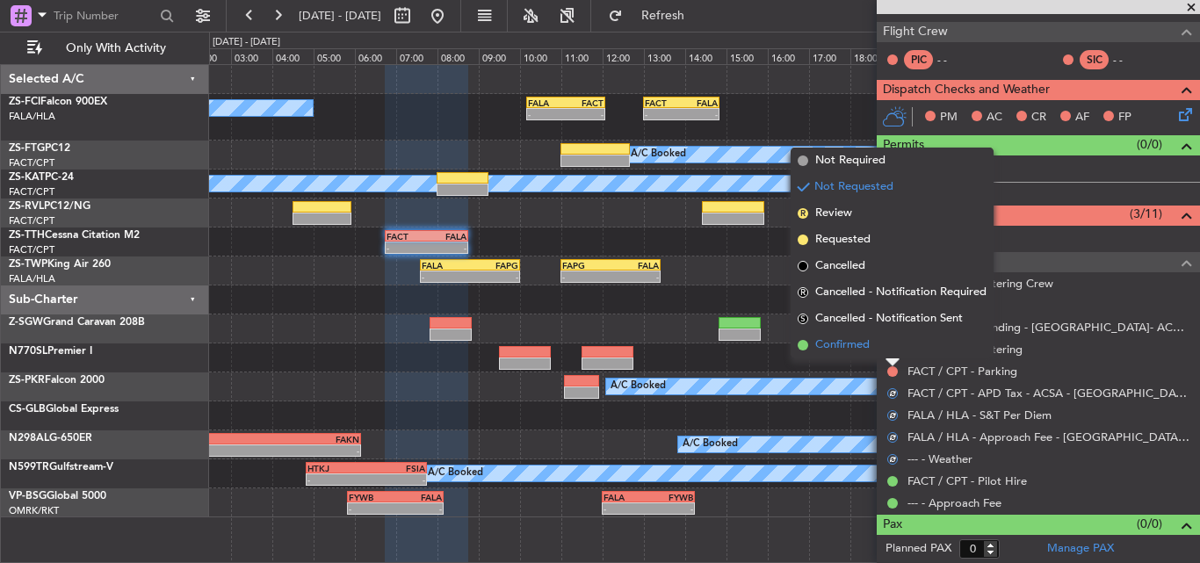
click at [897, 348] on li "Confirmed" at bounding box center [892, 345] width 203 height 26
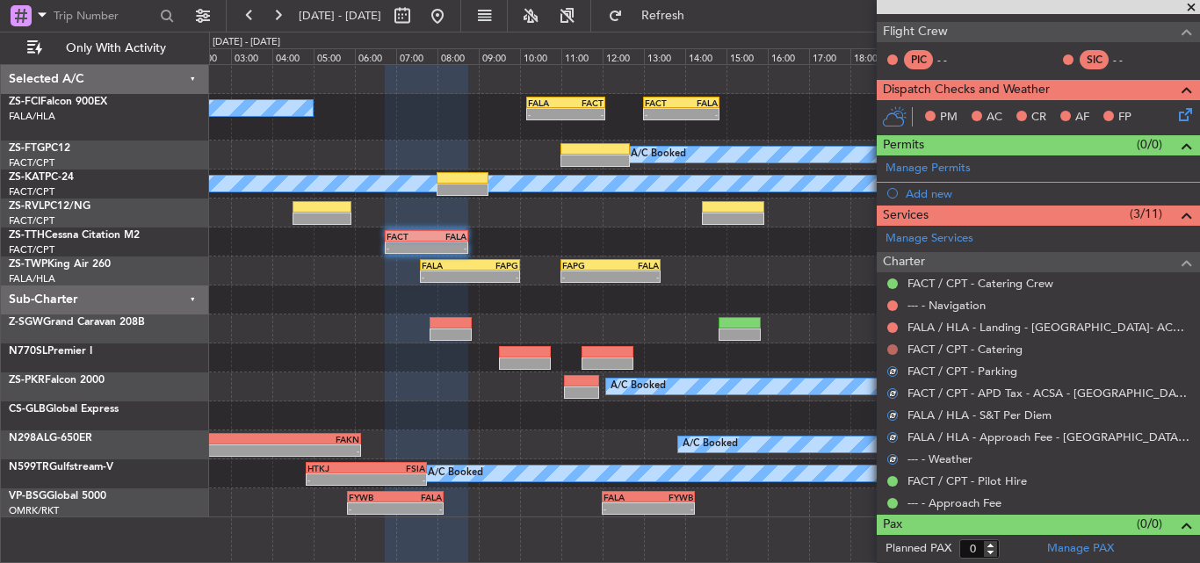
click at [897, 346] on button at bounding box center [892, 349] width 11 height 11
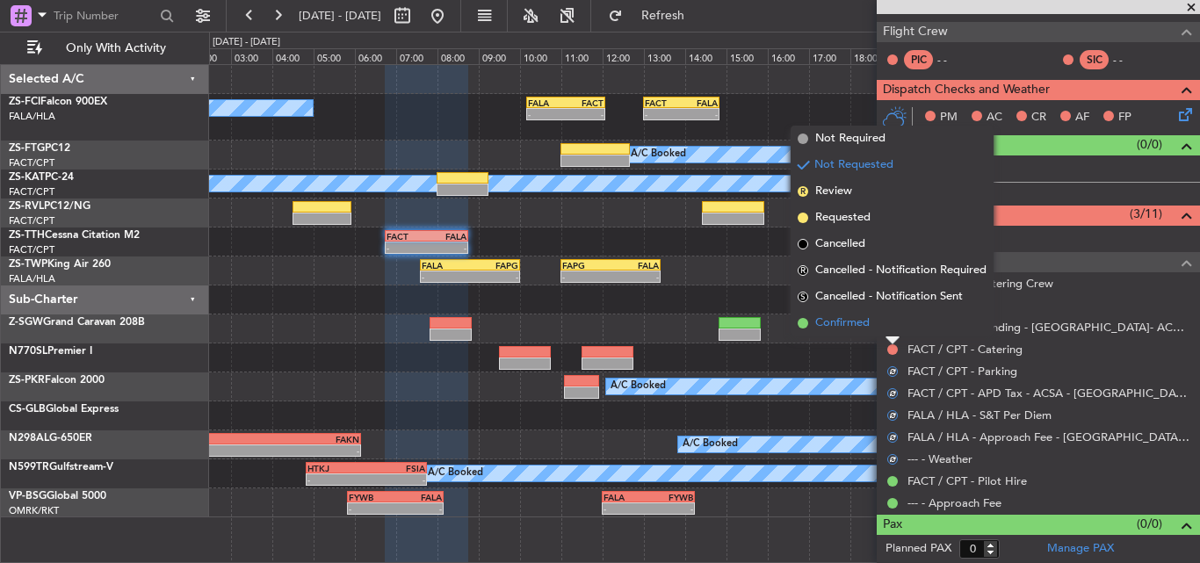
click at [888, 328] on li "Confirmed" at bounding box center [892, 323] width 203 height 26
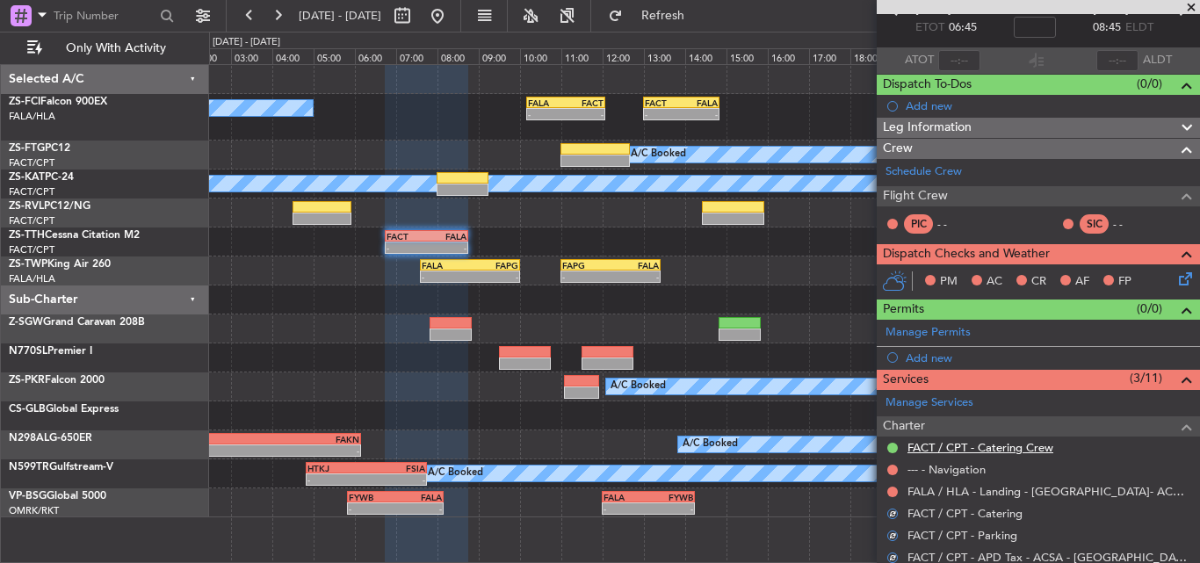
scroll to position [86, 0]
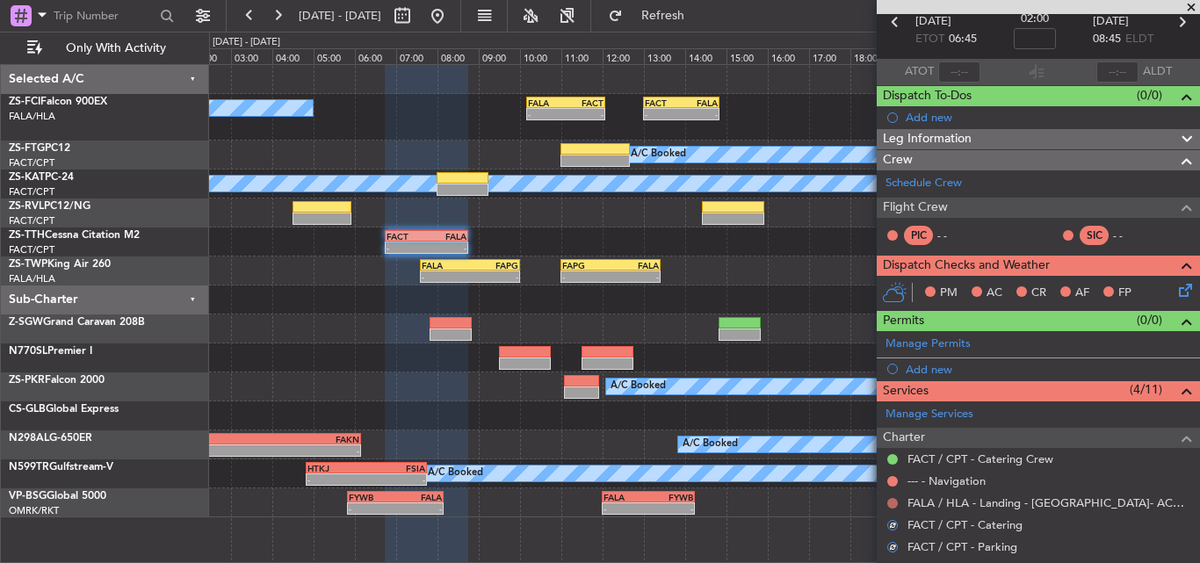
click at [891, 503] on button at bounding box center [892, 503] width 11 height 11
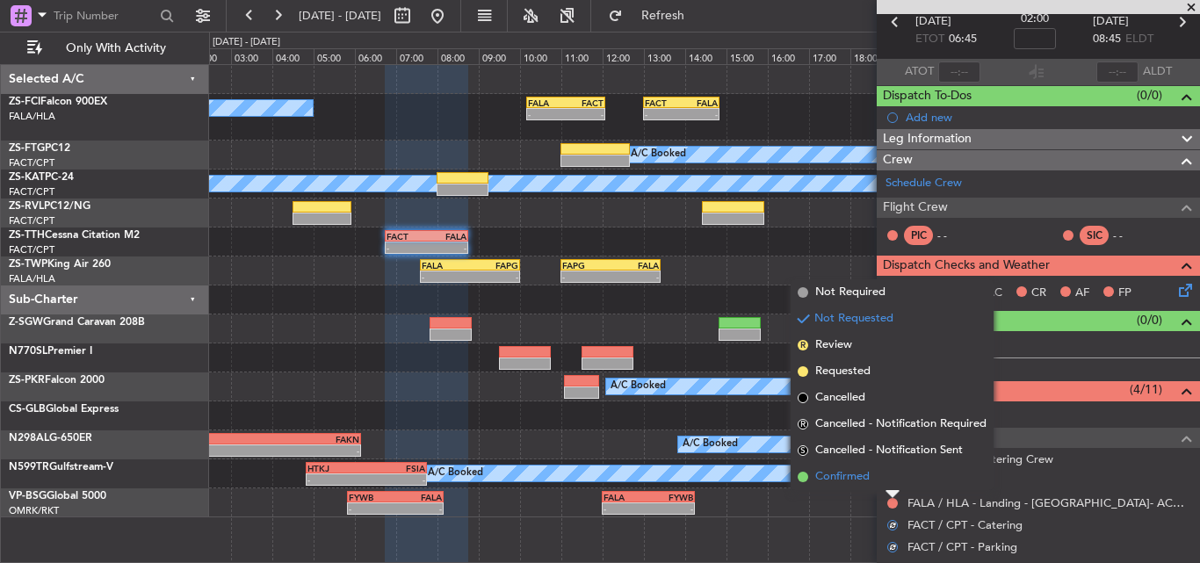
click at [876, 481] on li "Confirmed" at bounding box center [892, 477] width 203 height 26
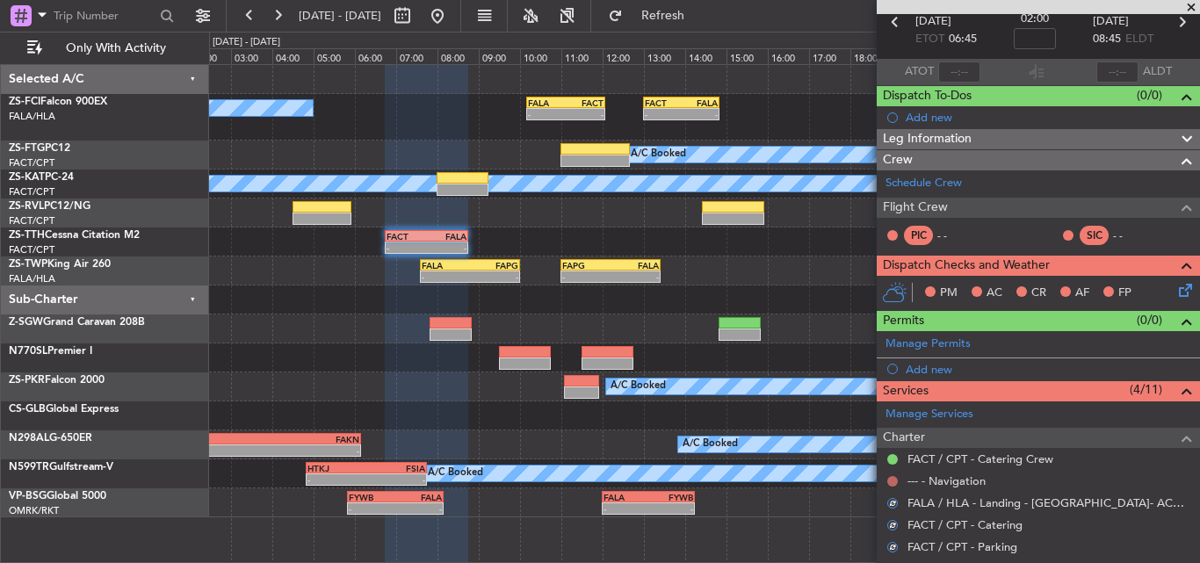
click at [890, 480] on button at bounding box center [892, 481] width 11 height 11
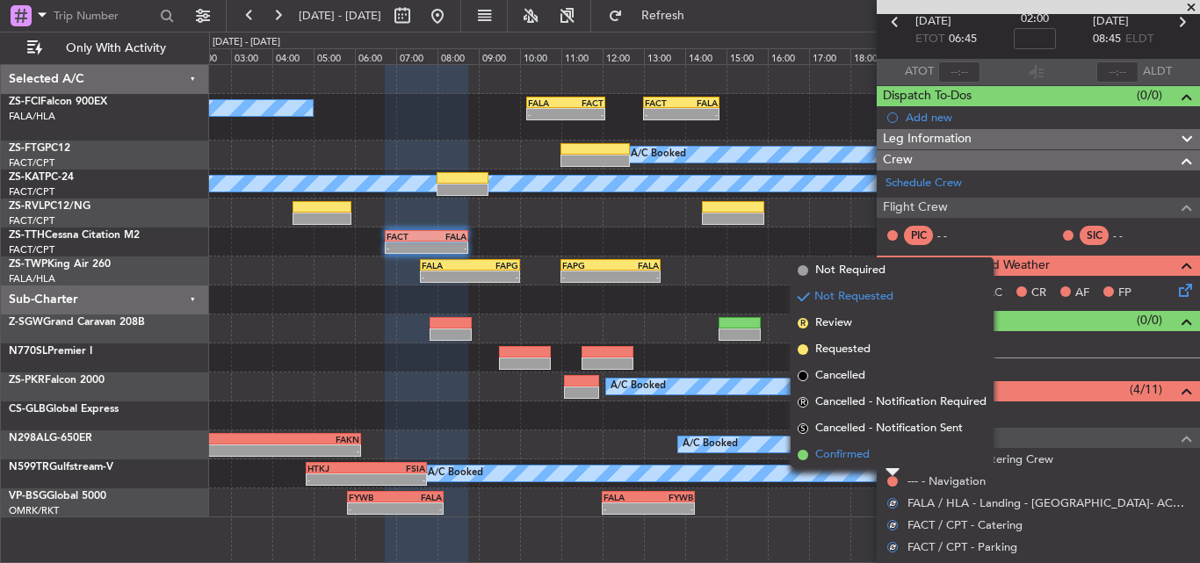
click at [885, 461] on li "Confirmed" at bounding box center [892, 455] width 203 height 26
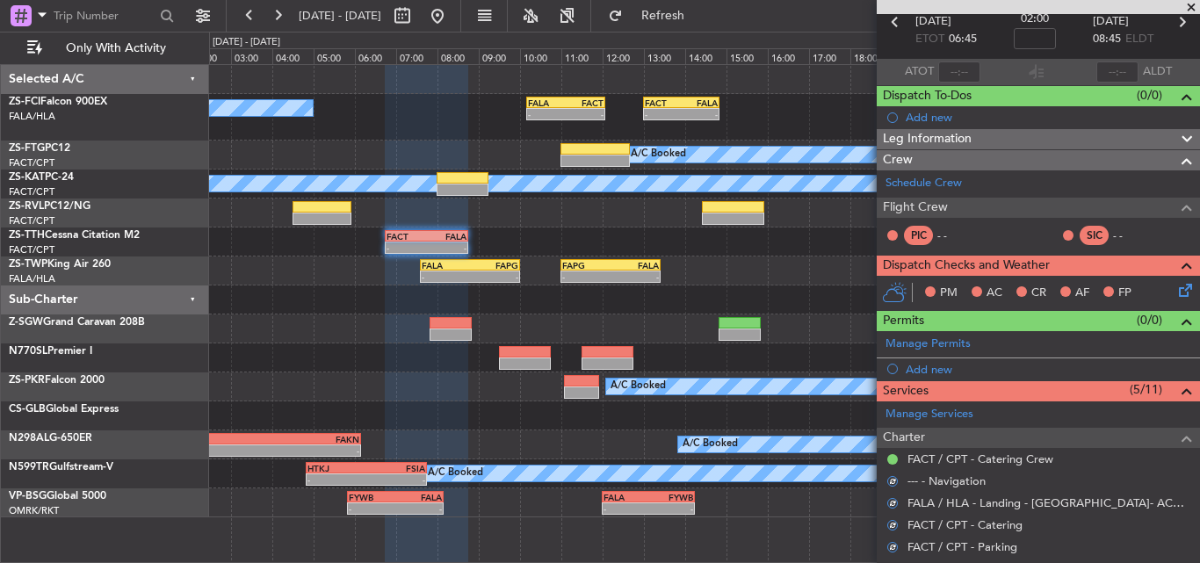
click at [1176, 287] on icon at bounding box center [1183, 287] width 14 height 14
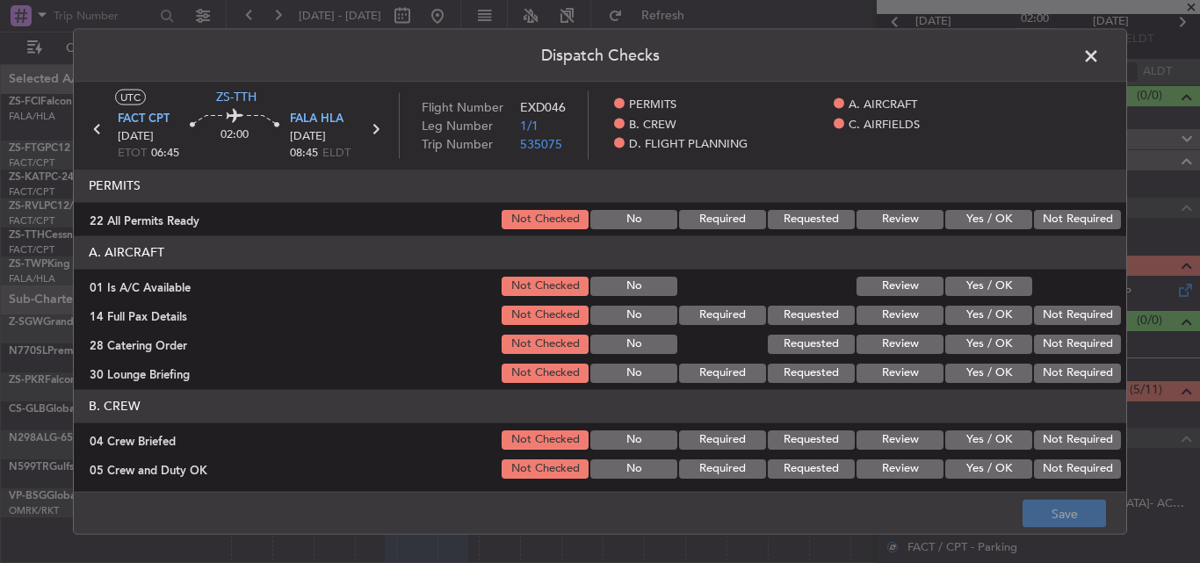
click at [1037, 220] on button "Not Required" at bounding box center [1077, 218] width 87 height 19
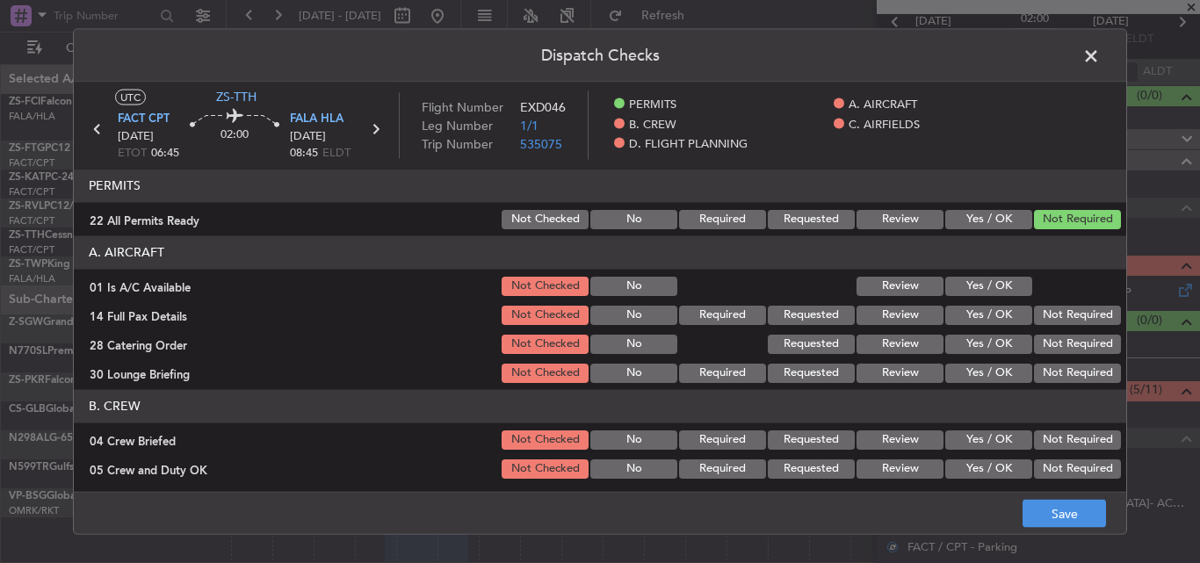
drag, startPoint x: 995, startPoint y: 280, endPoint x: 1035, endPoint y: 298, distance: 44.1
click at [994, 286] on button "Yes / OK" at bounding box center [988, 285] width 87 height 19
click at [1069, 315] on button "Not Required" at bounding box center [1077, 314] width 87 height 19
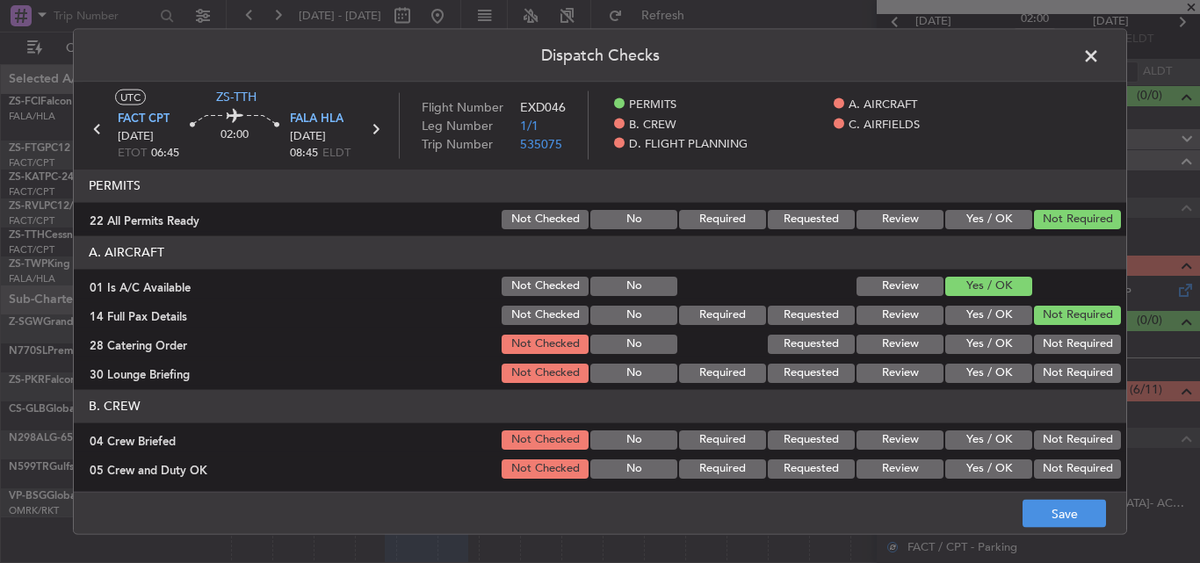
click at [1068, 344] on button "Not Required" at bounding box center [1077, 343] width 87 height 19
click at [1068, 372] on button "Not Required" at bounding box center [1077, 372] width 87 height 19
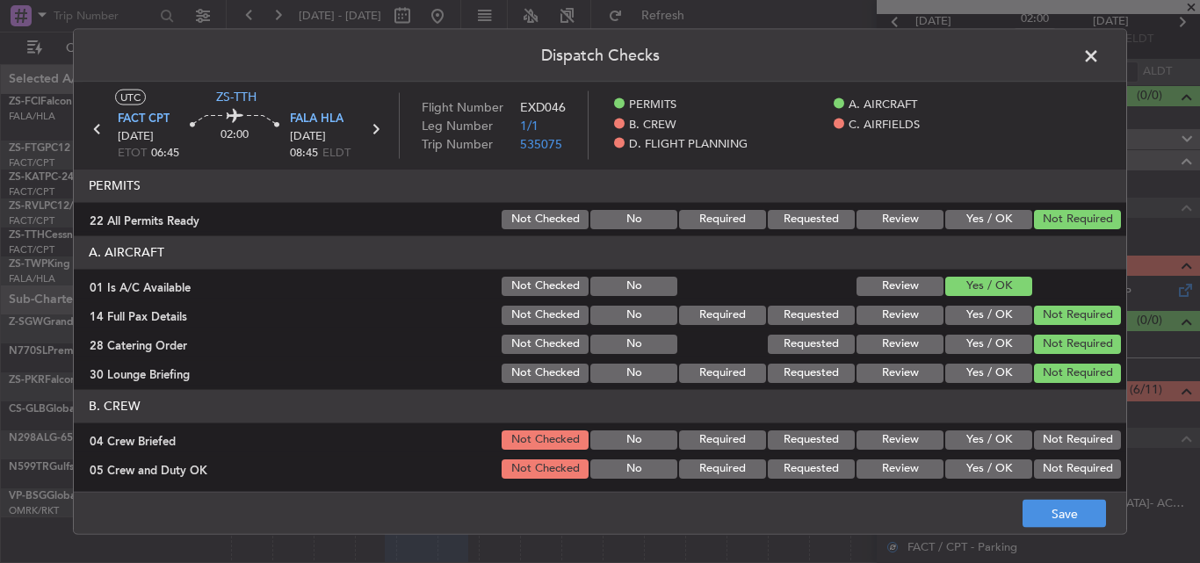
scroll to position [176, 0]
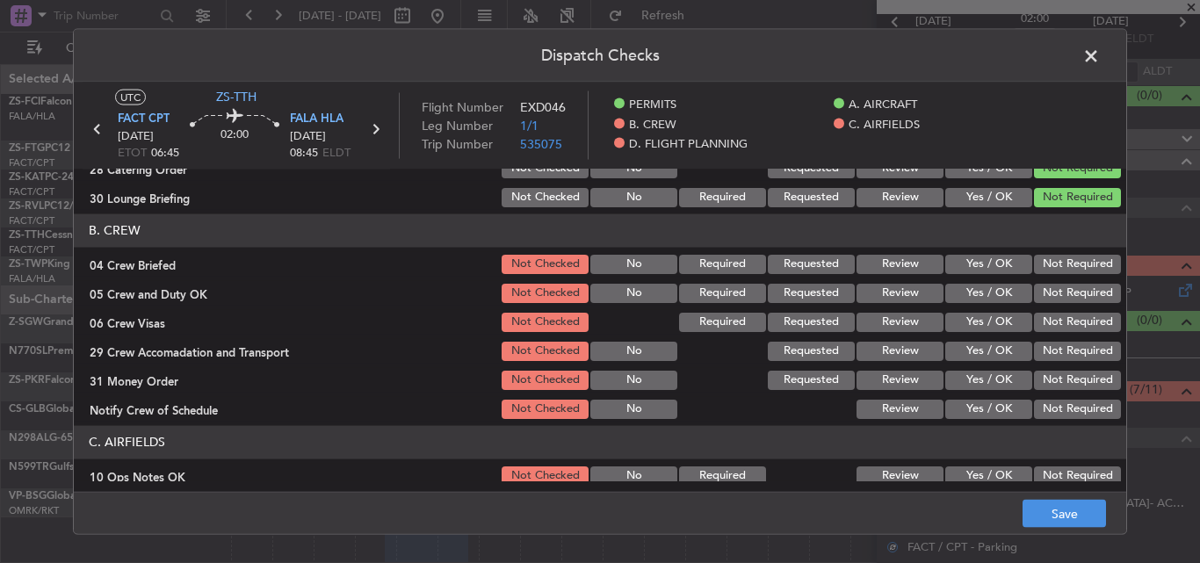
click at [1060, 263] on button "Not Required" at bounding box center [1077, 263] width 87 height 19
click at [1056, 288] on button "Not Required" at bounding box center [1077, 292] width 87 height 19
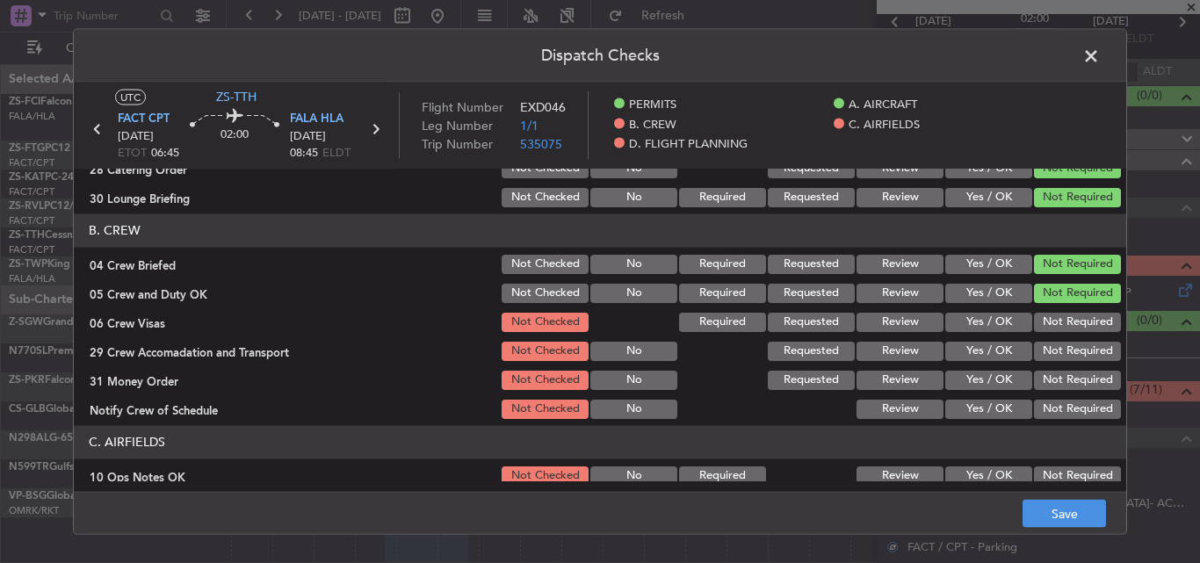
click at [1053, 310] on div "Not Required" at bounding box center [1076, 321] width 89 height 25
click at [1053, 325] on button "Not Required" at bounding box center [1077, 321] width 87 height 19
click at [1040, 358] on button "Not Required" at bounding box center [1077, 350] width 87 height 19
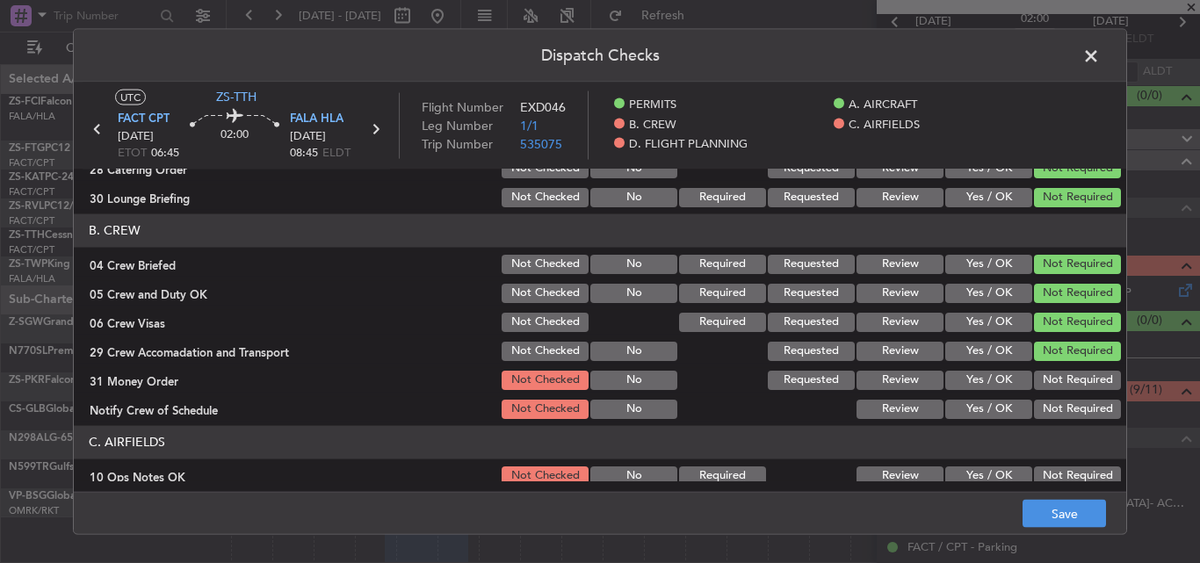
click at [1049, 386] on button "Not Required" at bounding box center [1077, 379] width 87 height 19
click at [1057, 410] on button "Not Required" at bounding box center [1077, 408] width 87 height 19
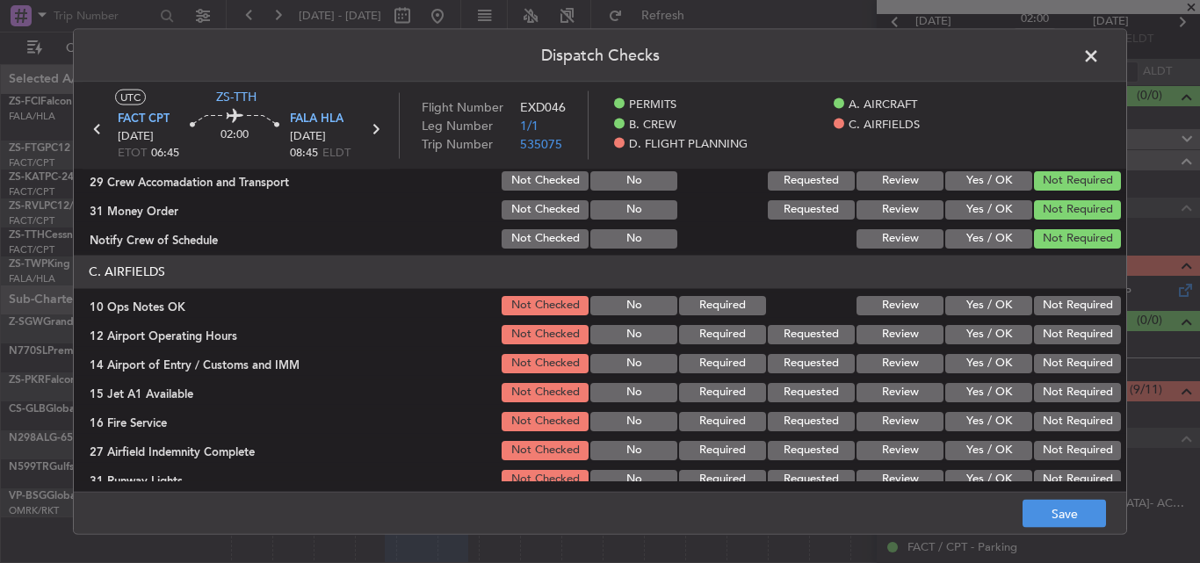
scroll to position [351, 0]
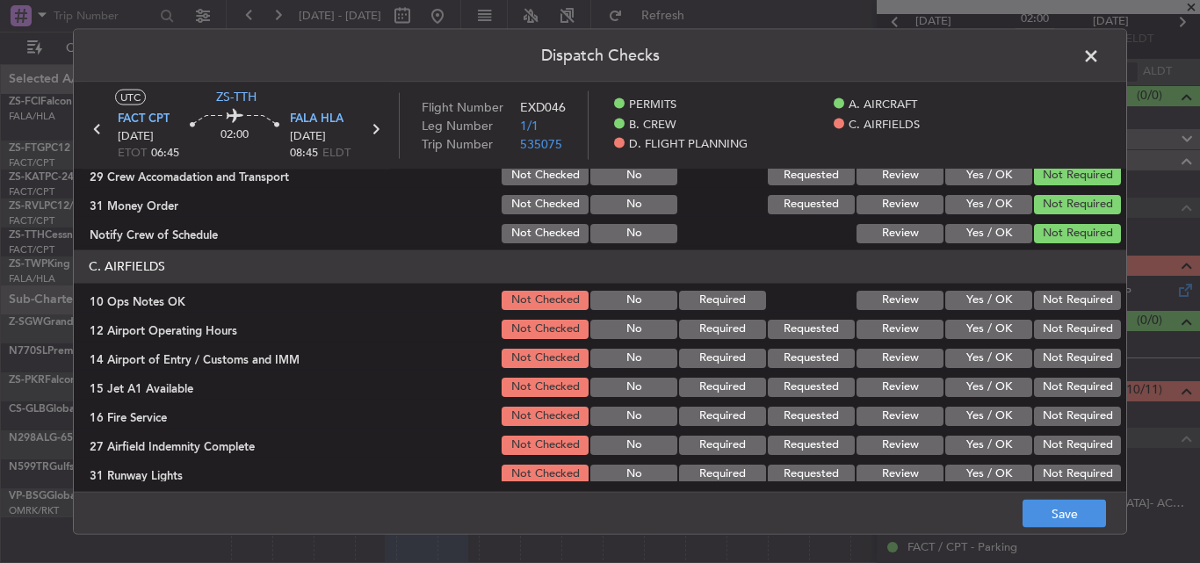
click at [1058, 304] on button "Not Required" at bounding box center [1077, 299] width 87 height 19
click at [1060, 332] on button "Not Required" at bounding box center [1077, 328] width 87 height 19
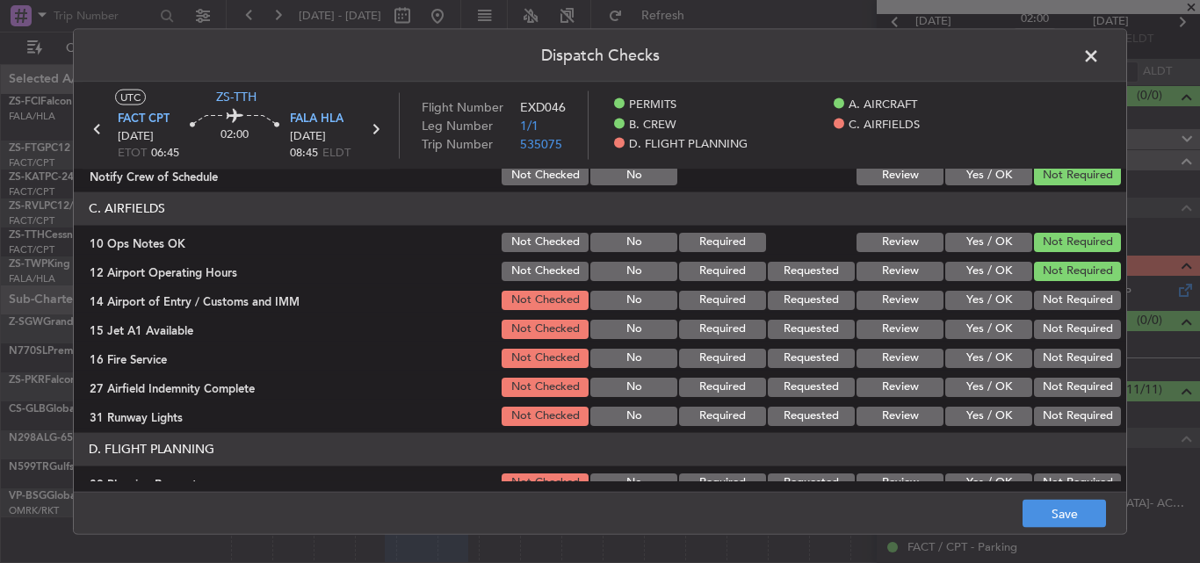
scroll to position [439, 0]
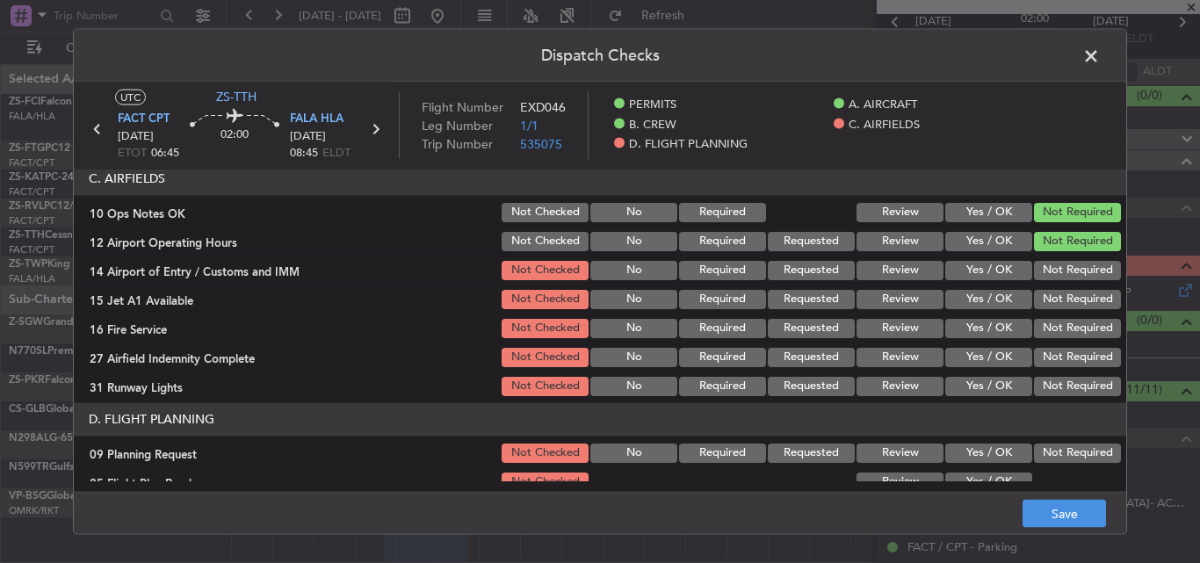
click at [1039, 262] on button "Not Required" at bounding box center [1077, 269] width 87 height 19
click at [1041, 296] on button "Not Required" at bounding box center [1077, 298] width 87 height 19
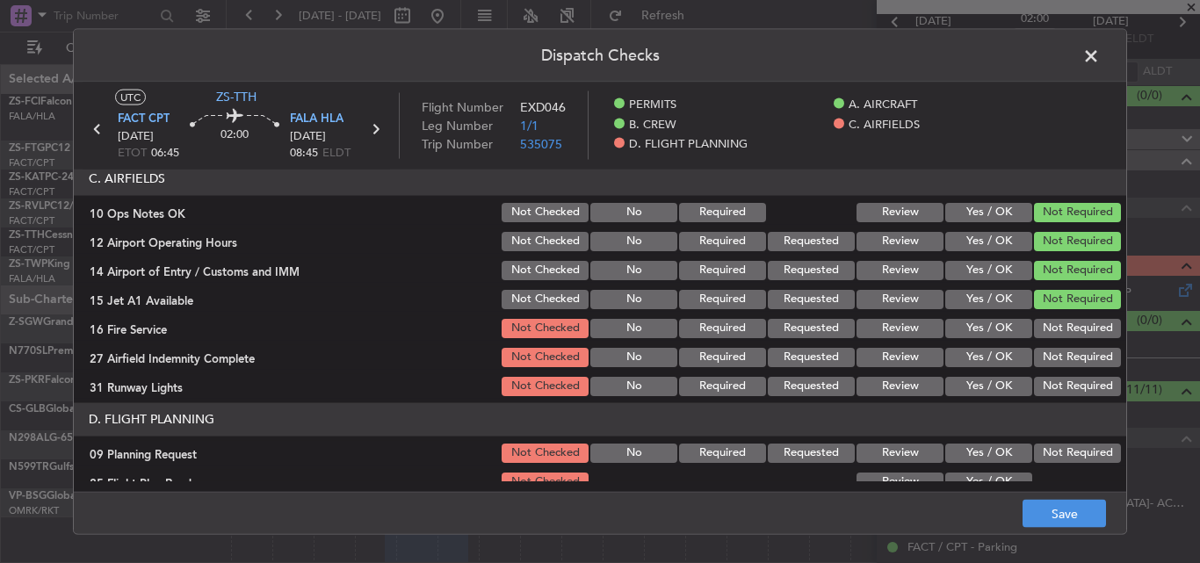
click at [1050, 331] on button "Not Required" at bounding box center [1077, 327] width 87 height 19
click at [1049, 360] on button "Not Required" at bounding box center [1077, 356] width 87 height 19
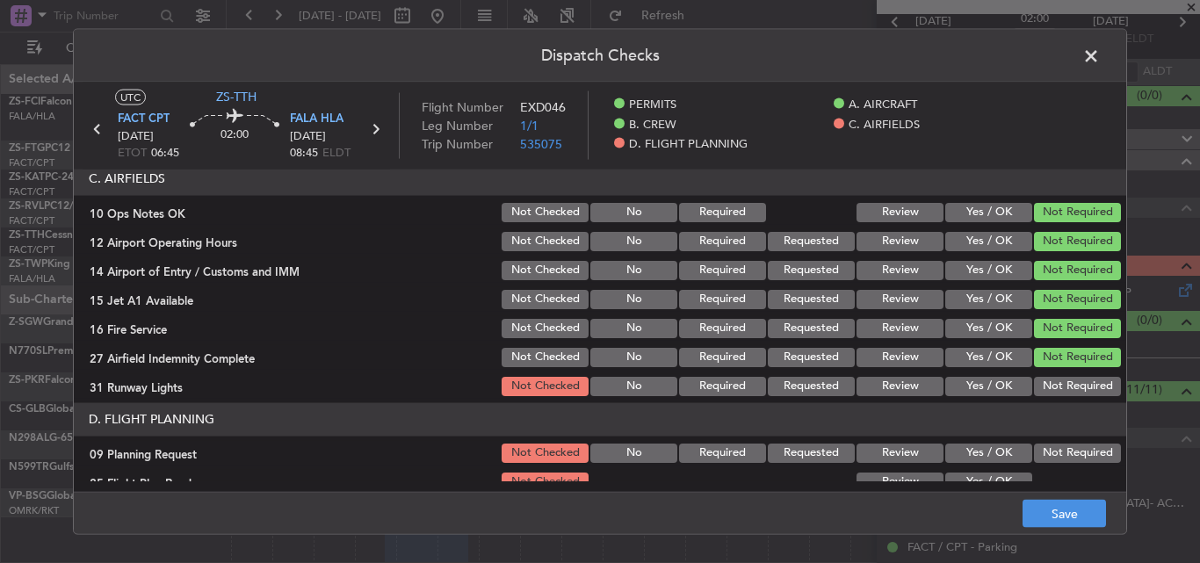
click at [1053, 387] on button "Not Required" at bounding box center [1077, 385] width 87 height 19
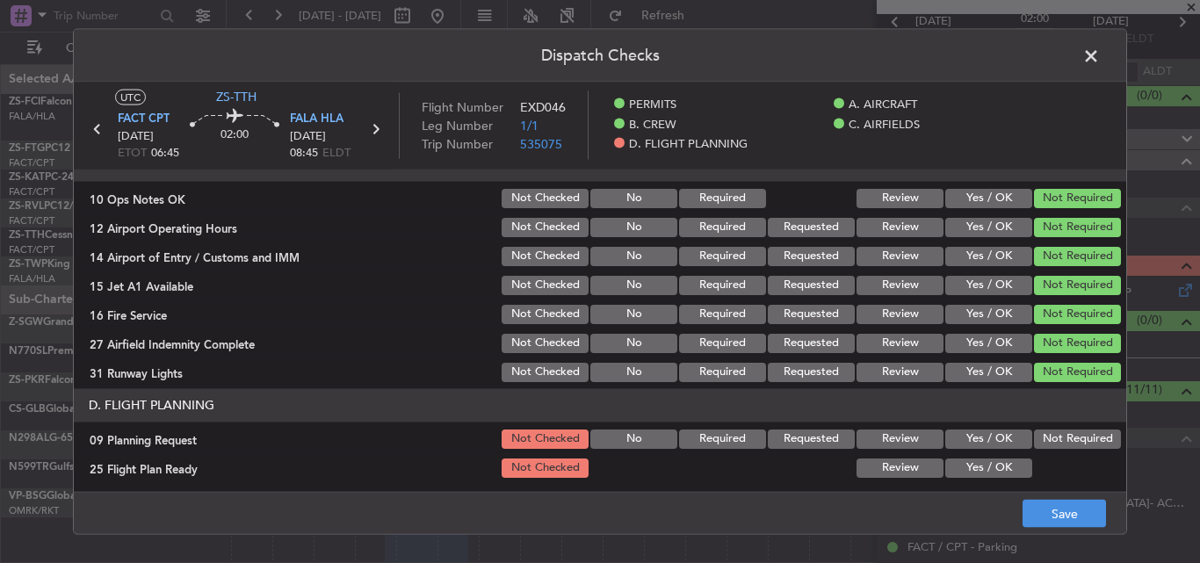
scroll to position [457, 0]
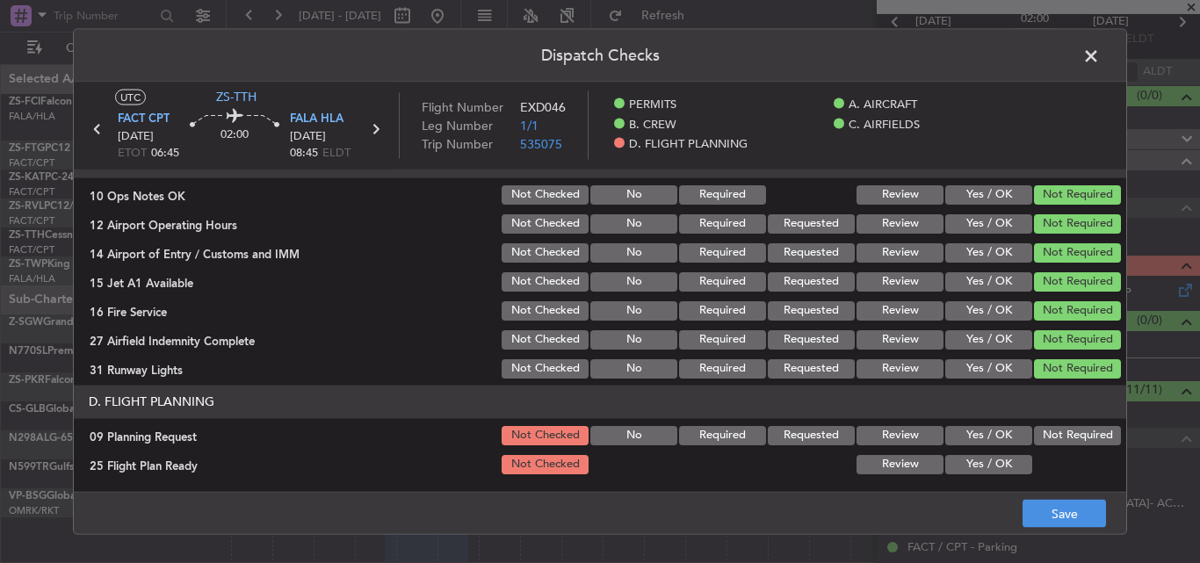
click at [976, 437] on button "Yes / OK" at bounding box center [988, 434] width 87 height 19
click at [981, 458] on button "Yes / OK" at bounding box center [988, 463] width 87 height 19
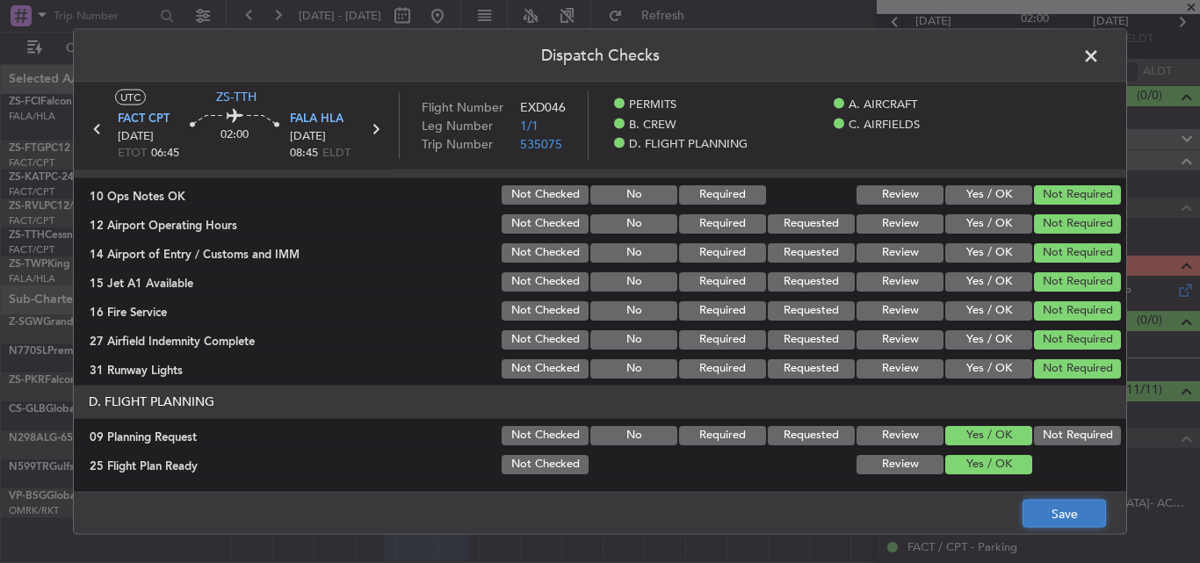
click at [1065, 510] on button "Save" at bounding box center [1064, 514] width 83 height 28
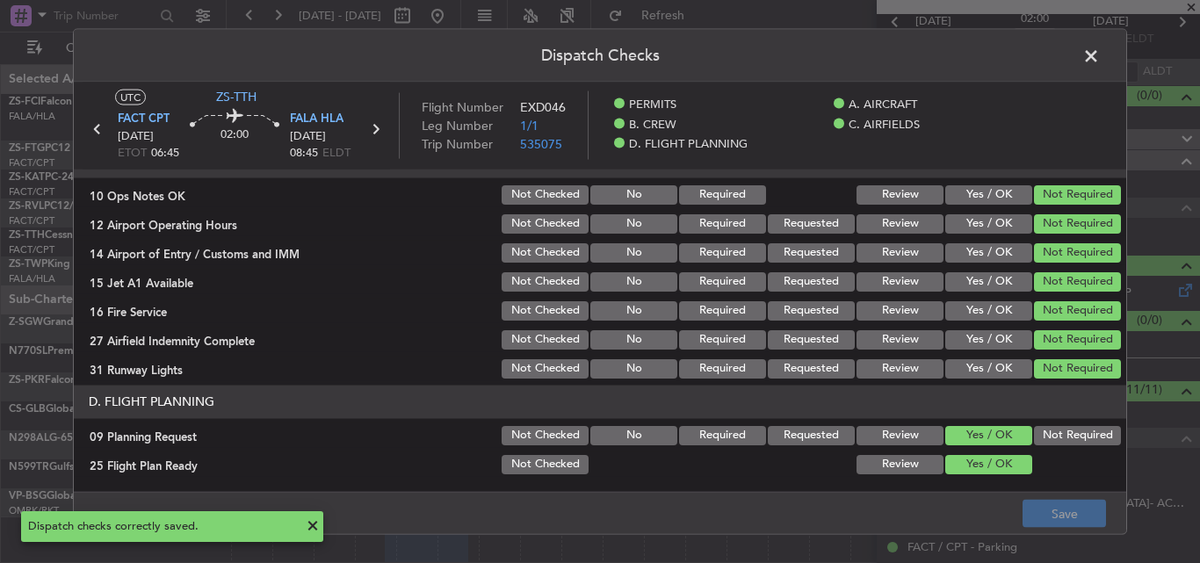
click at [1100, 60] on span at bounding box center [1100, 59] width 0 height 35
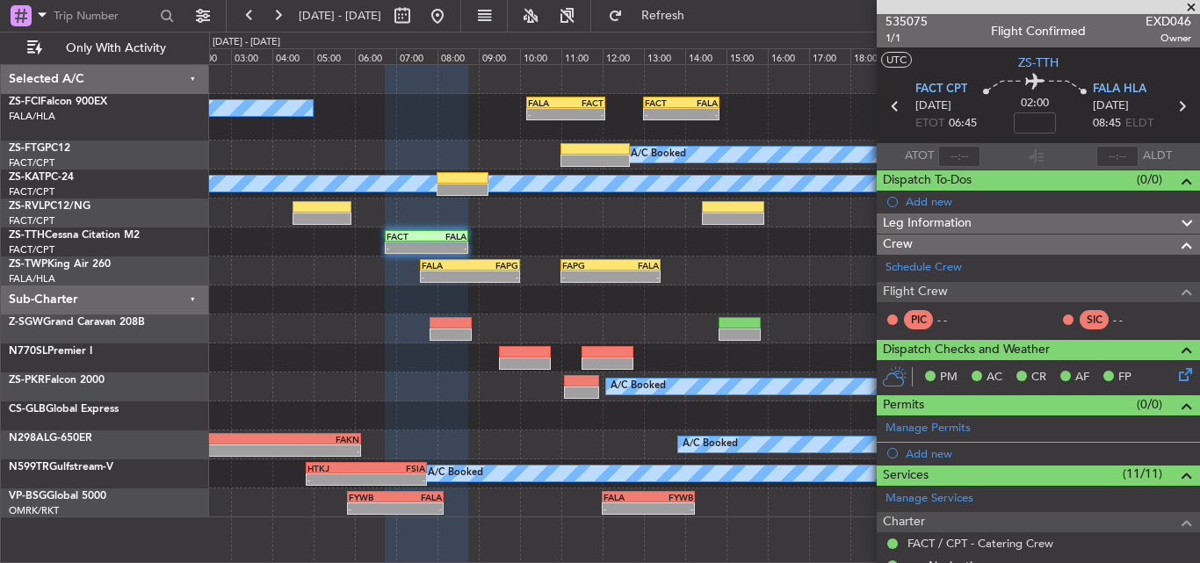
scroll to position [0, 0]
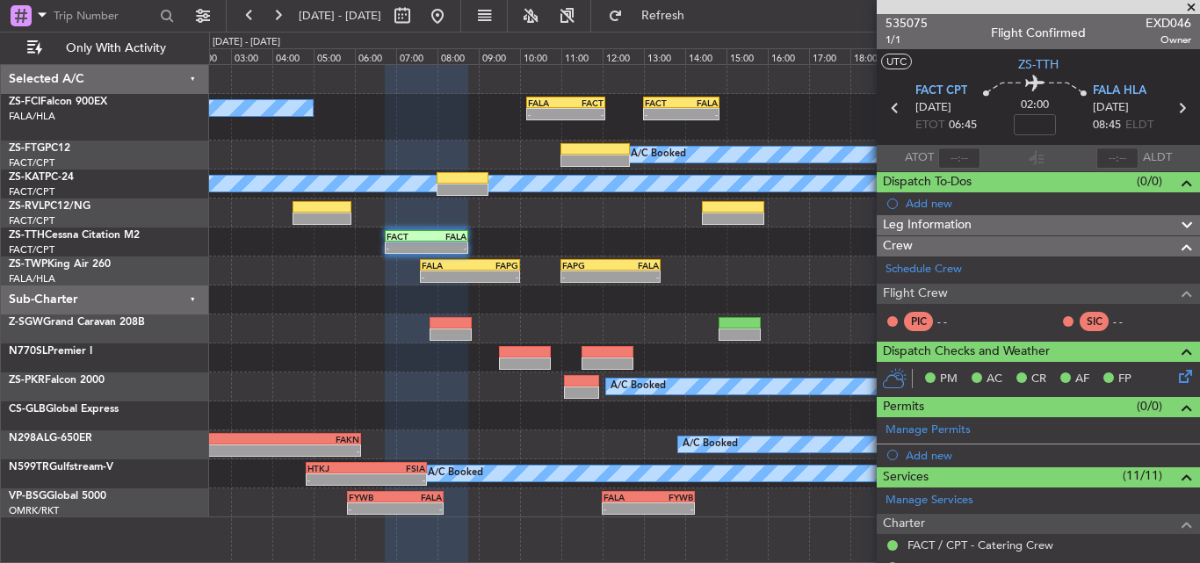
click at [1198, 5] on span at bounding box center [1192, 8] width 18 height 16
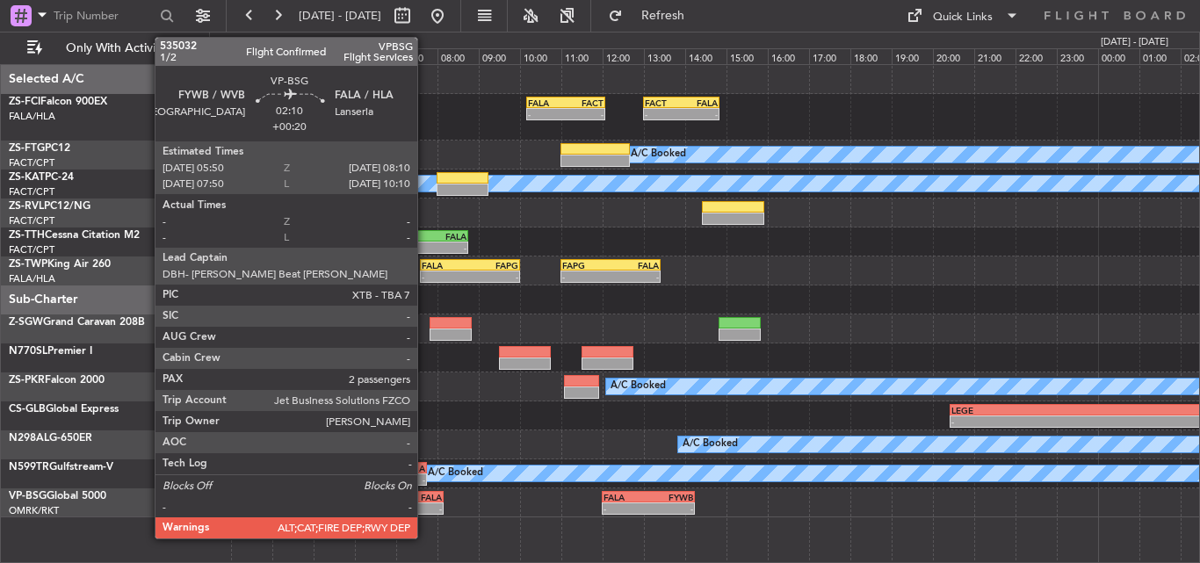
click at [425, 511] on div "-" at bounding box center [418, 508] width 47 height 11
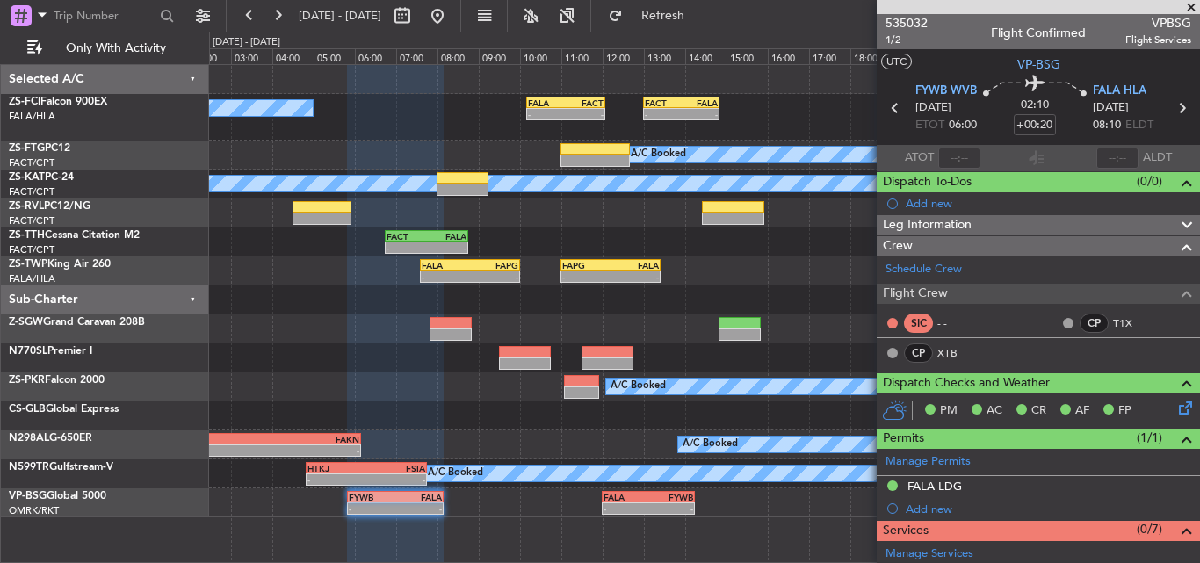
click at [1186, 6] on span at bounding box center [1192, 8] width 18 height 16
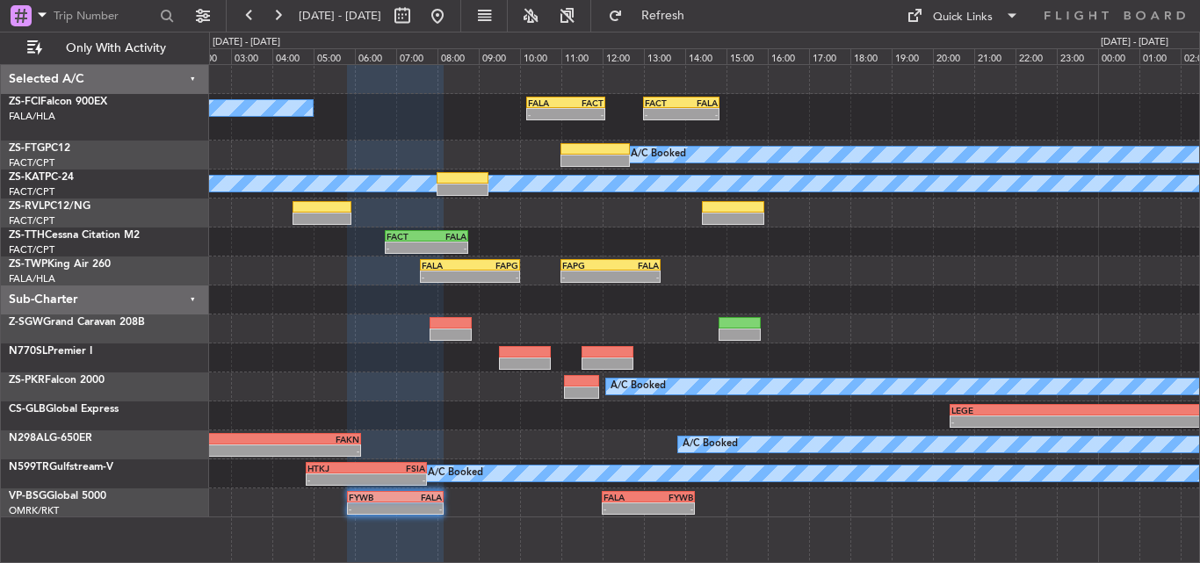
type input "0"
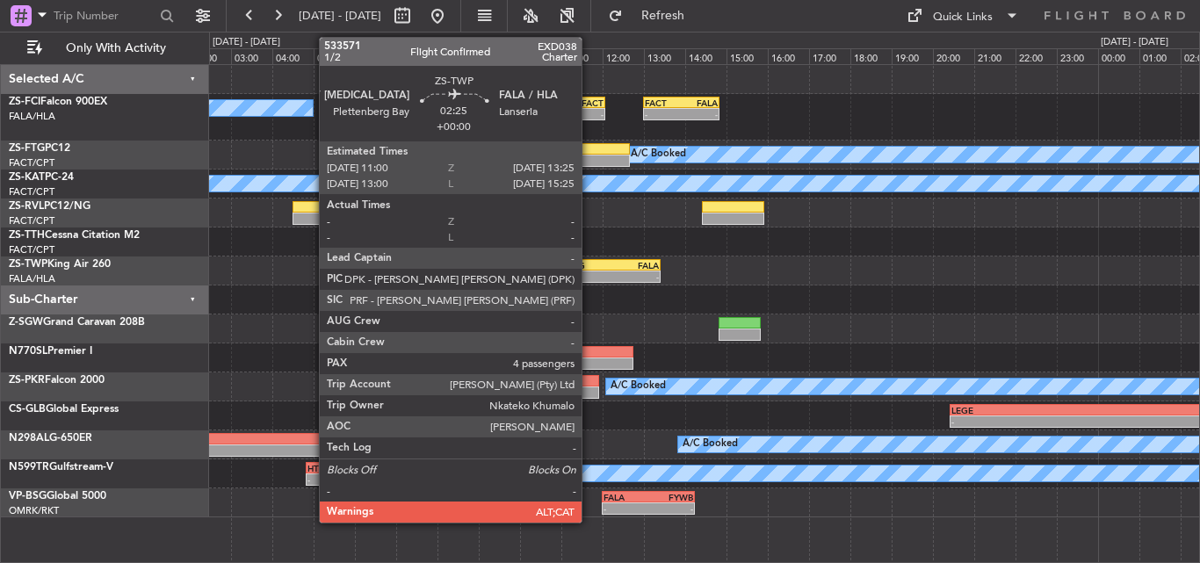
click at [590, 269] on div "FAPG" at bounding box center [586, 265] width 48 height 11
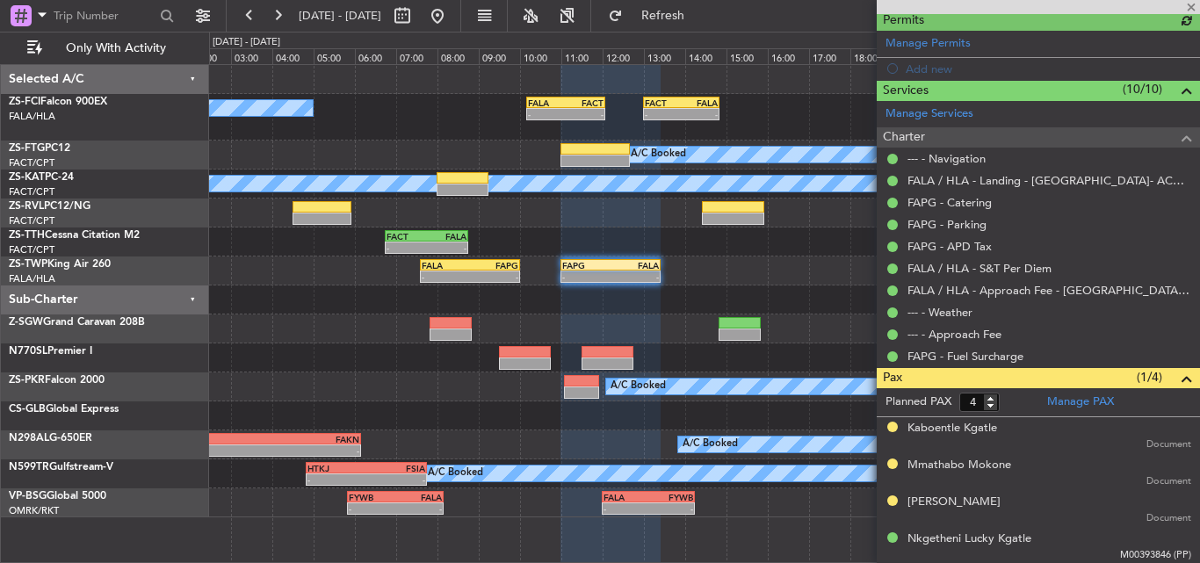
scroll to position [387, 0]
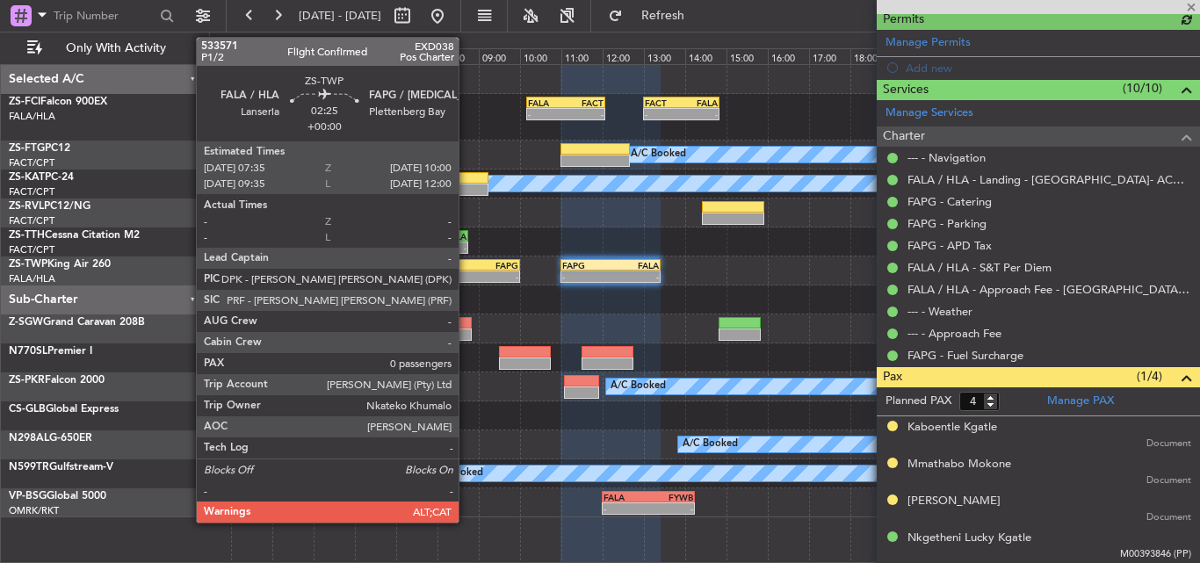
click at [467, 274] on div "-" at bounding box center [446, 277] width 48 height 11
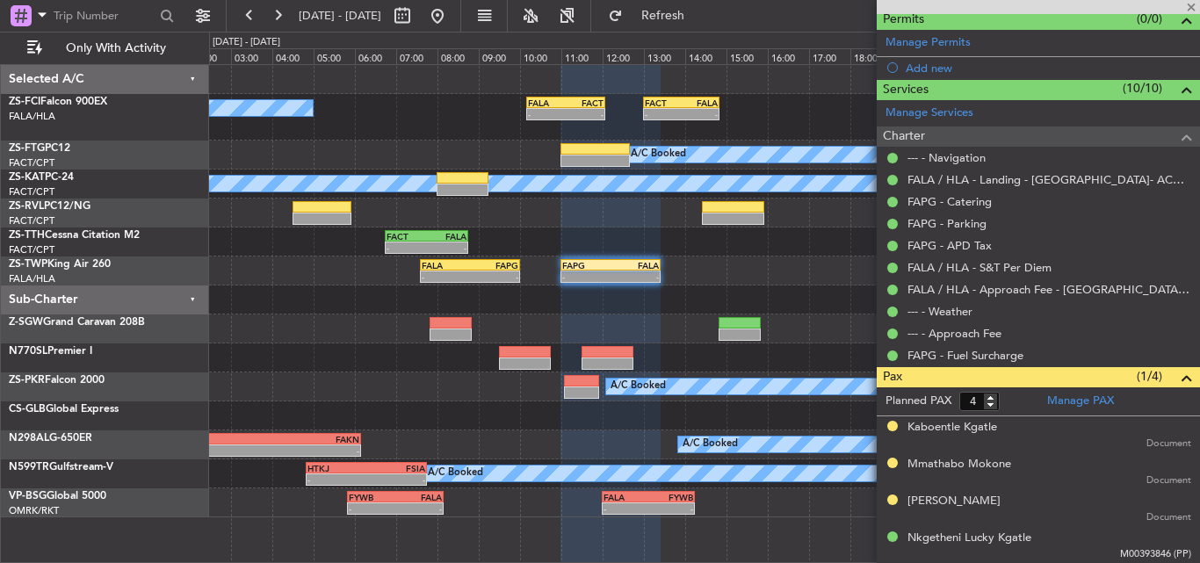
type input "0"
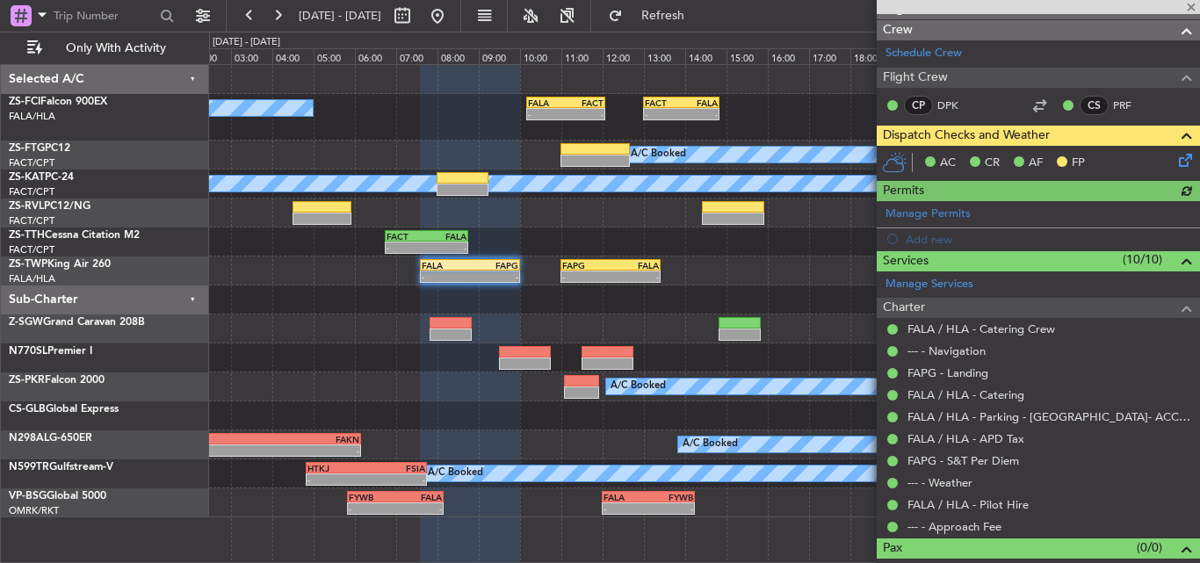
scroll to position [240, 0]
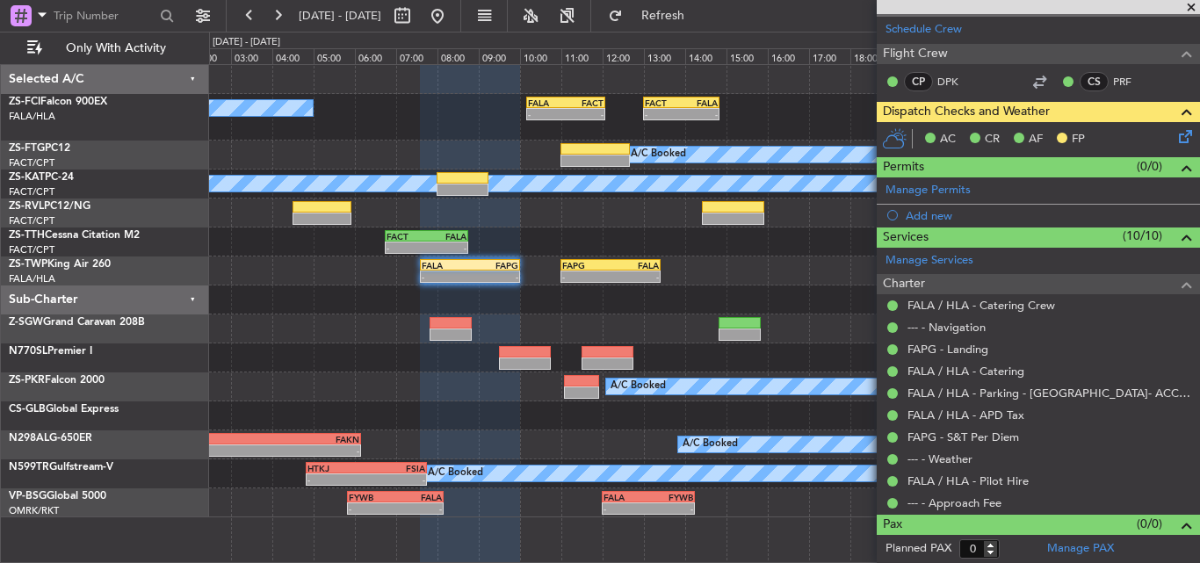
click at [1196, 5] on span at bounding box center [1192, 8] width 18 height 16
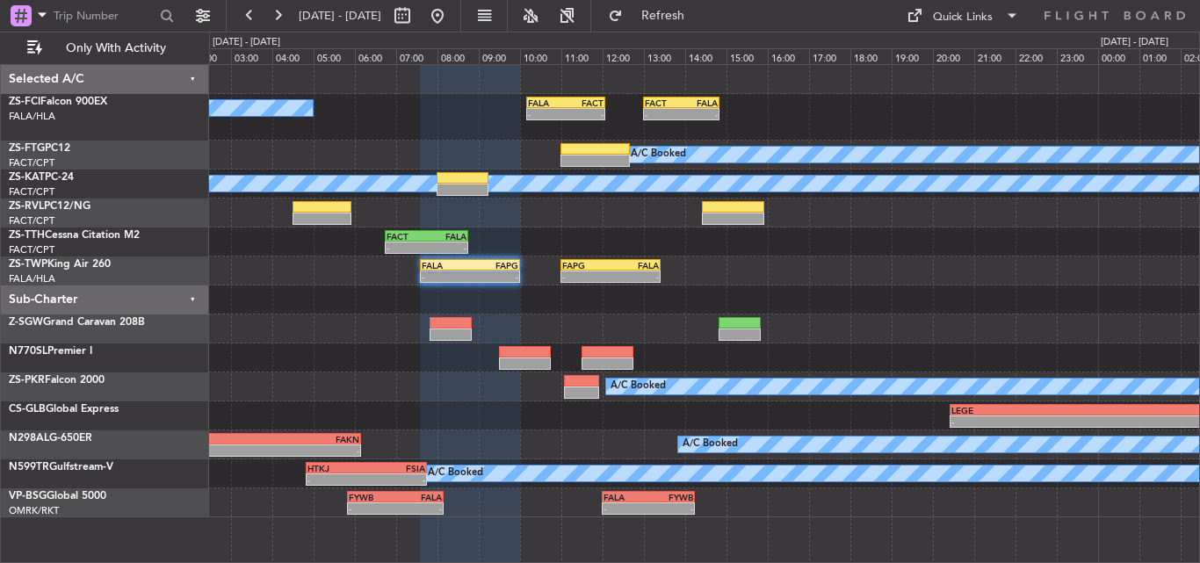
scroll to position [0, 0]
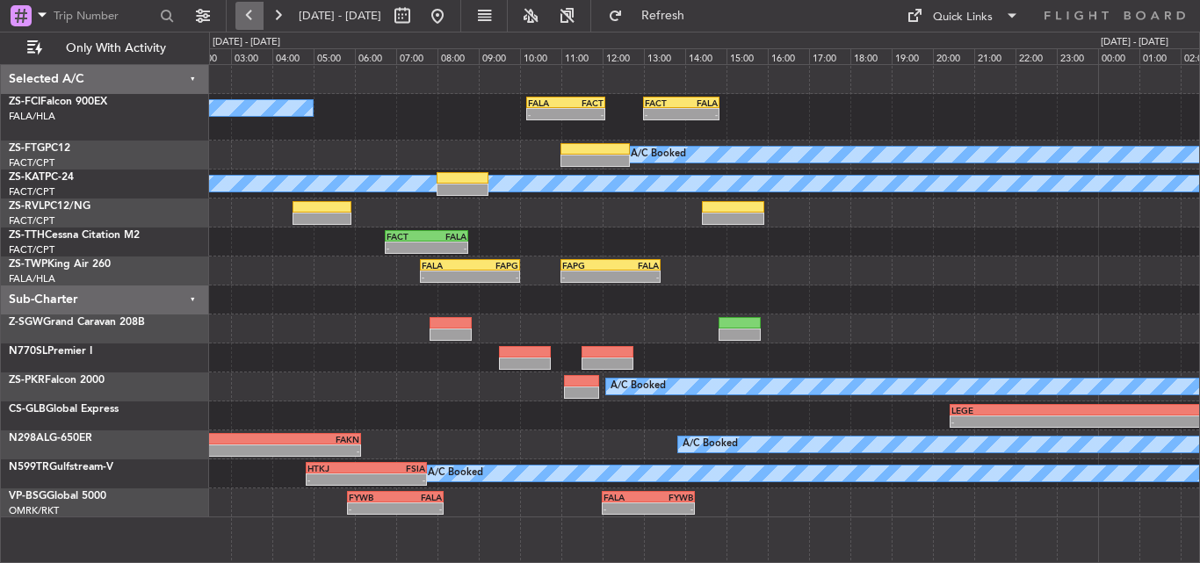
click at [248, 13] on button at bounding box center [249, 16] width 28 height 28
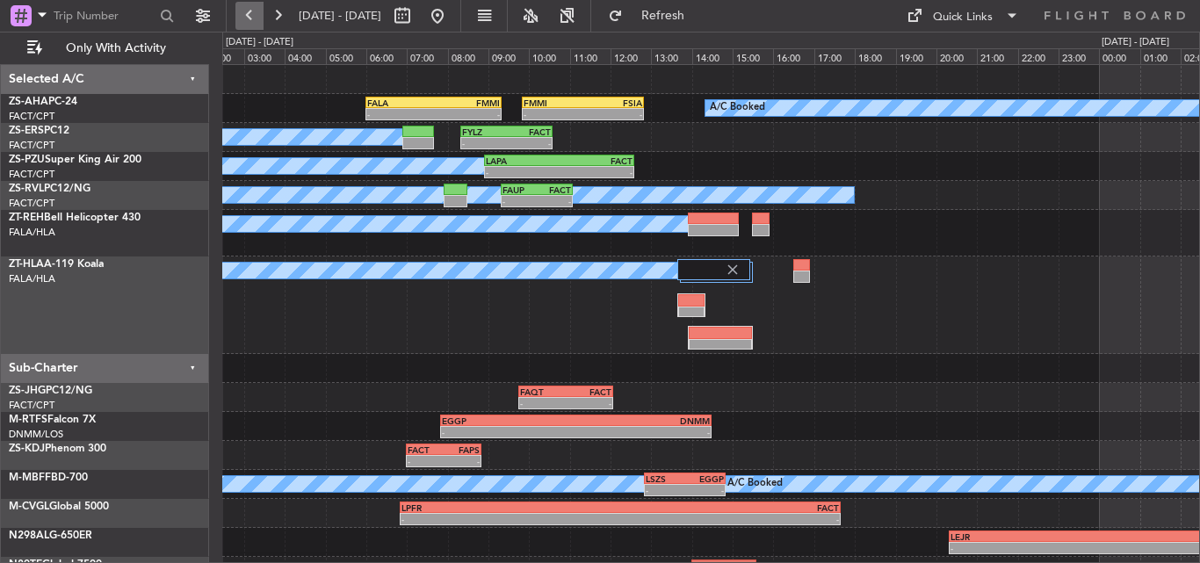
click at [253, 18] on button at bounding box center [249, 16] width 28 height 28
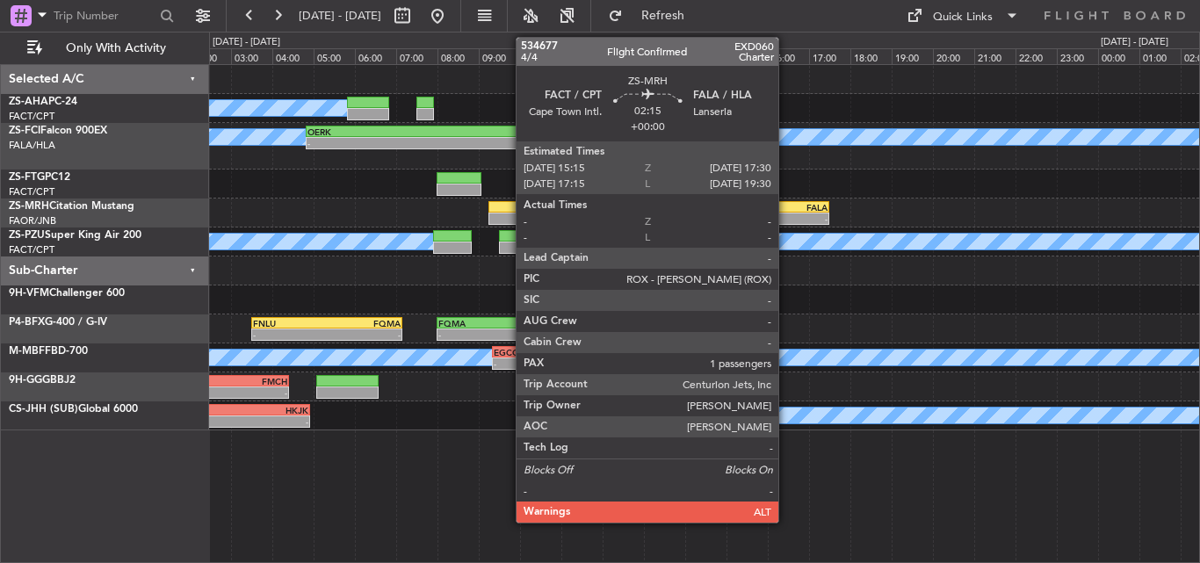
click at [786, 219] on div "-" at bounding box center [805, 219] width 45 height 11
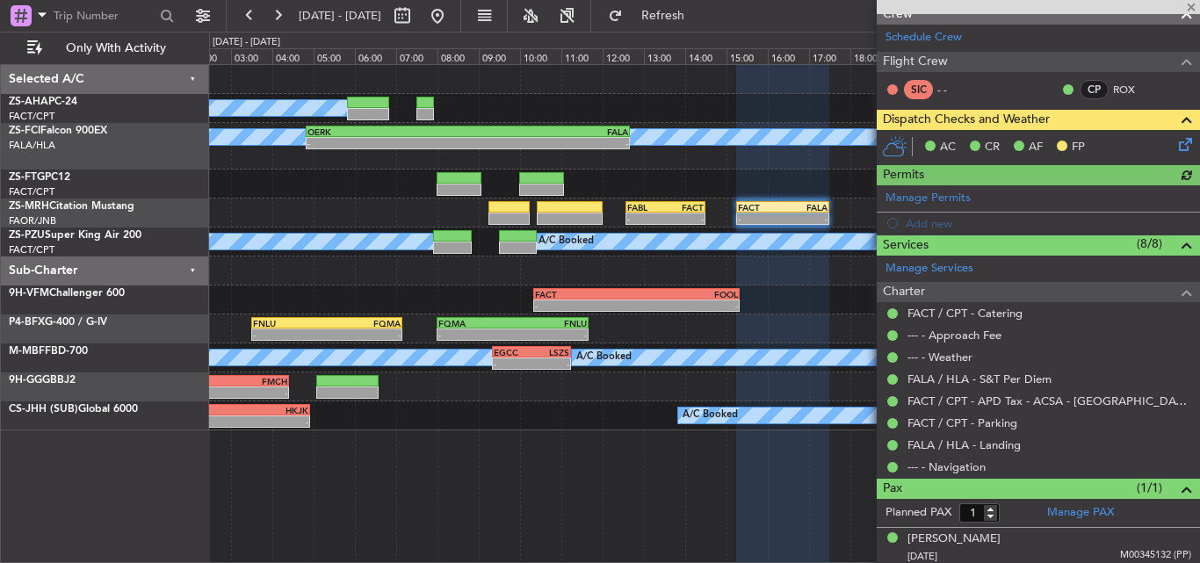
scroll to position [235, 0]
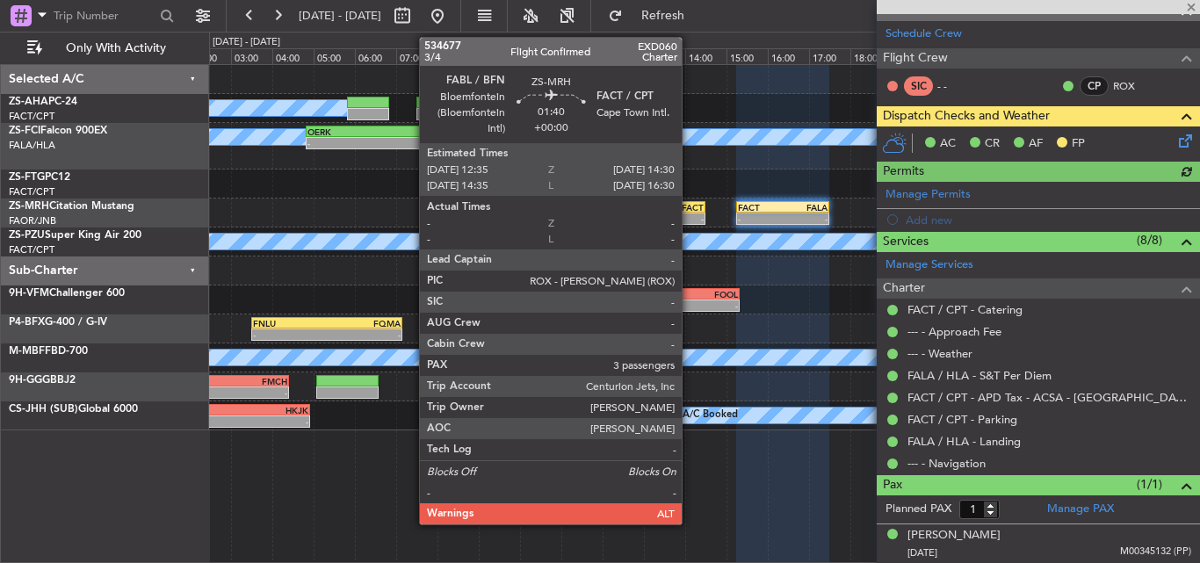
click at [690, 209] on div "FACT" at bounding box center [685, 207] width 38 height 11
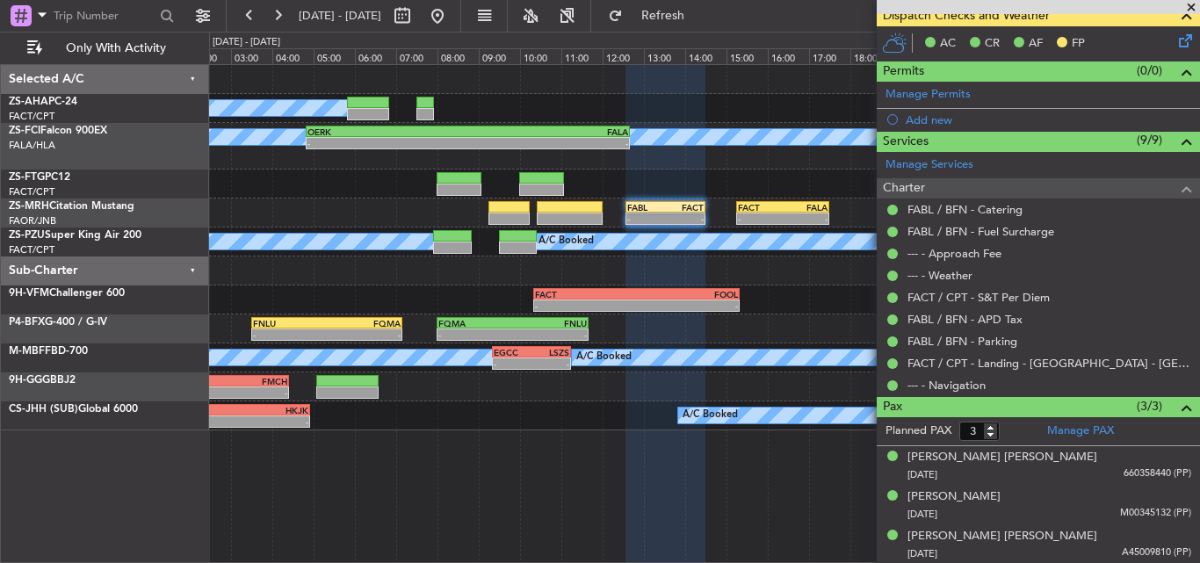
scroll to position [337, 0]
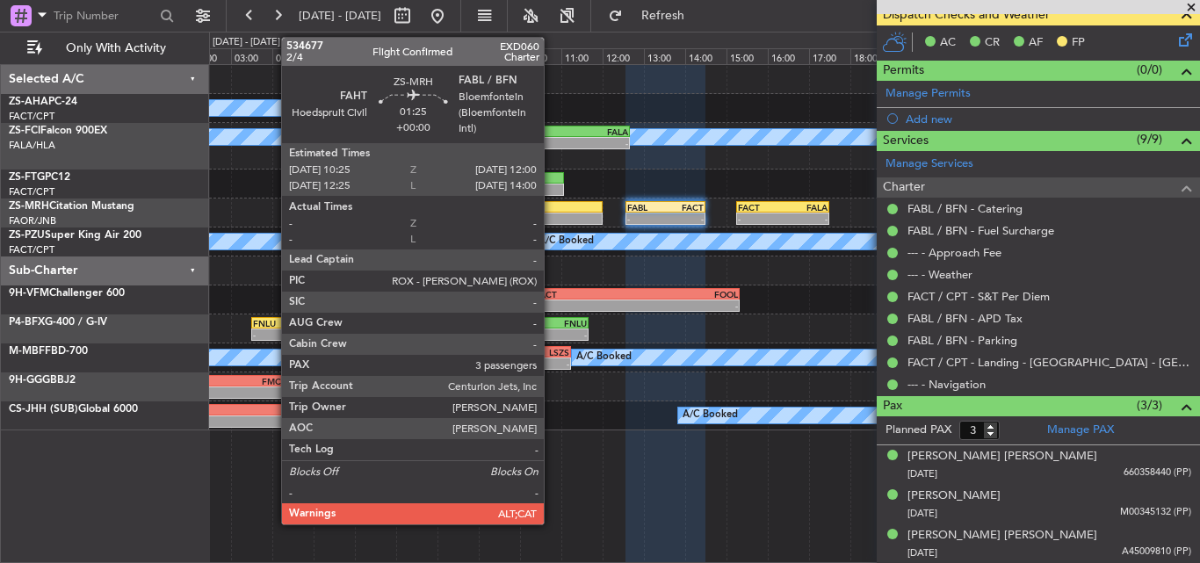
click at [552, 215] on div at bounding box center [570, 219] width 66 height 12
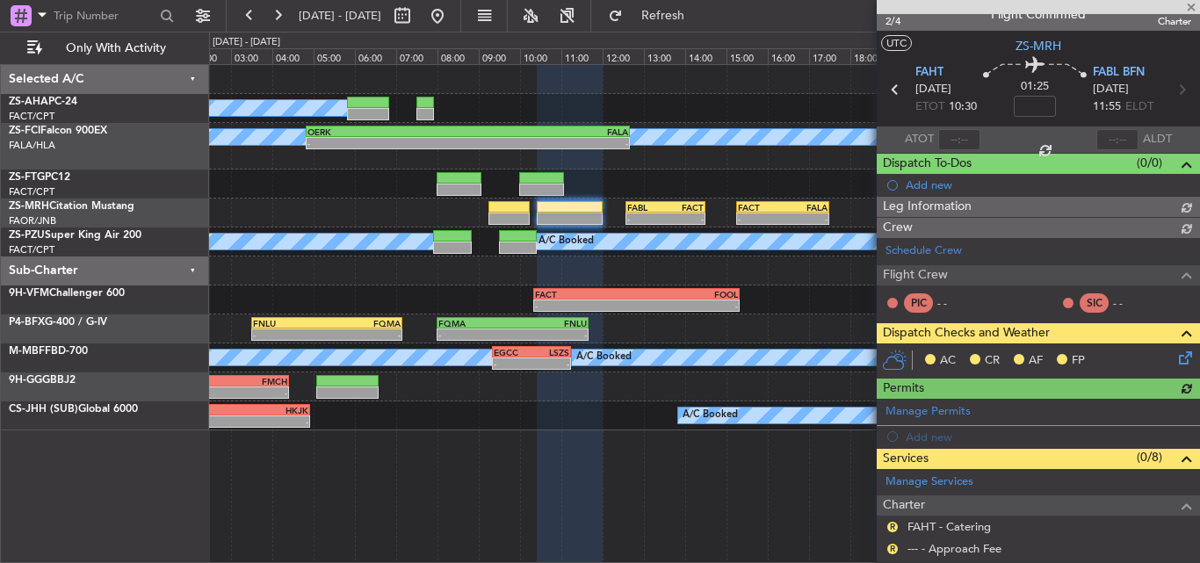
scroll to position [315, 0]
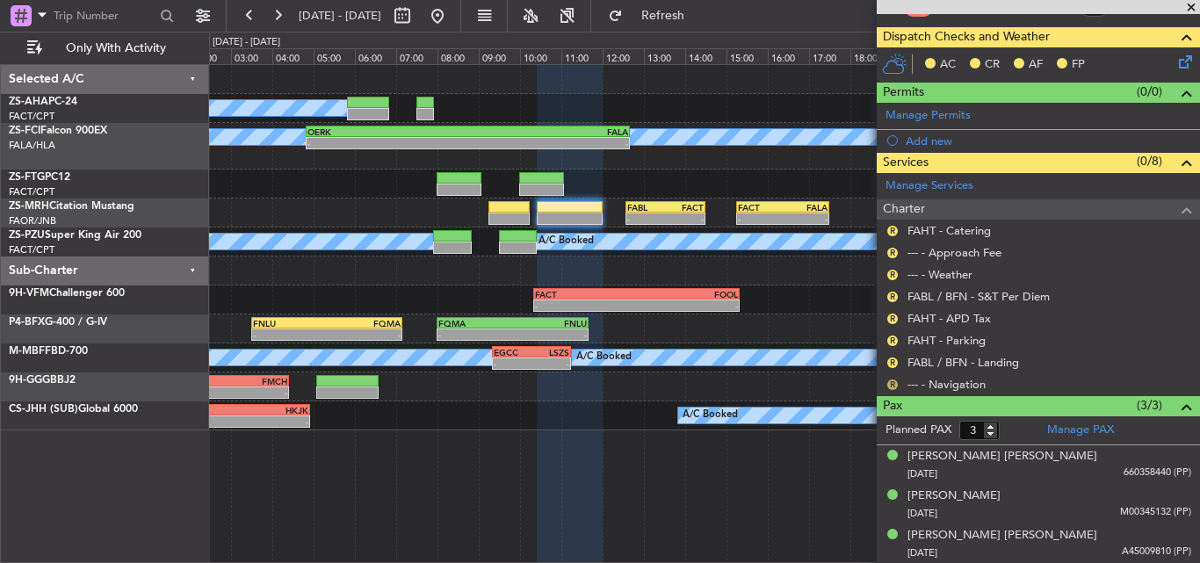
click at [893, 384] on button "R" at bounding box center [892, 385] width 11 height 11
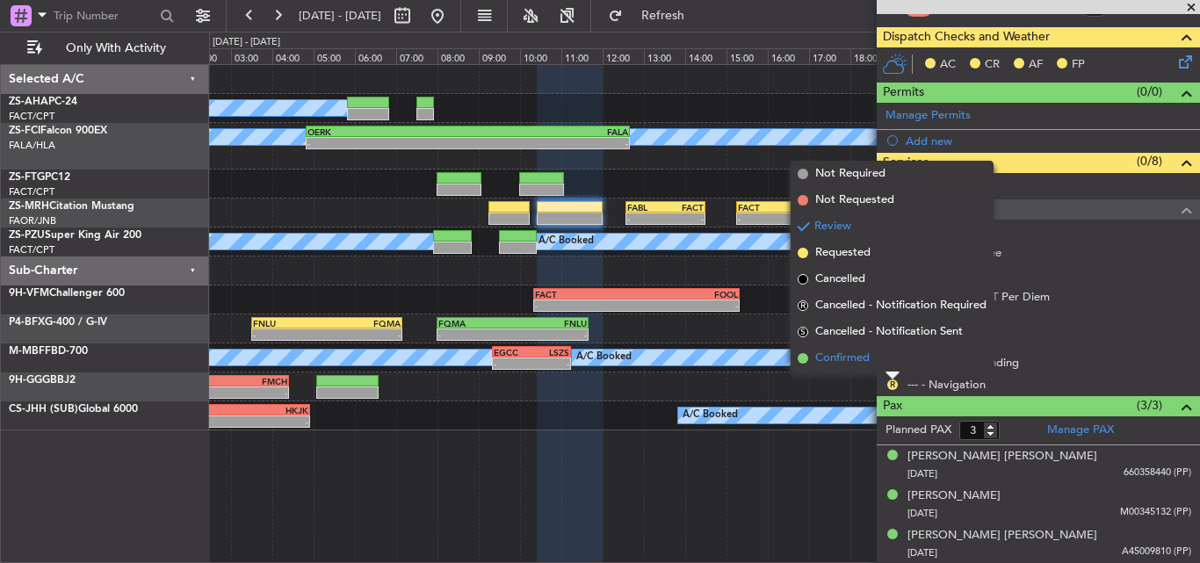
click at [885, 366] on li "Confirmed" at bounding box center [892, 358] width 203 height 26
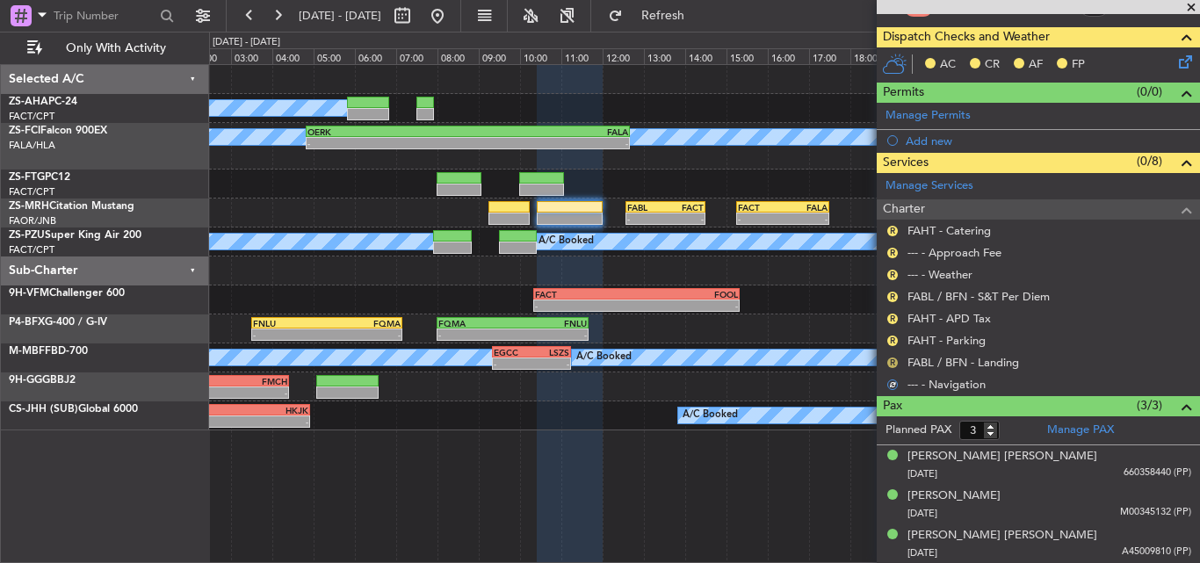
click at [888, 363] on button "R" at bounding box center [892, 363] width 11 height 11
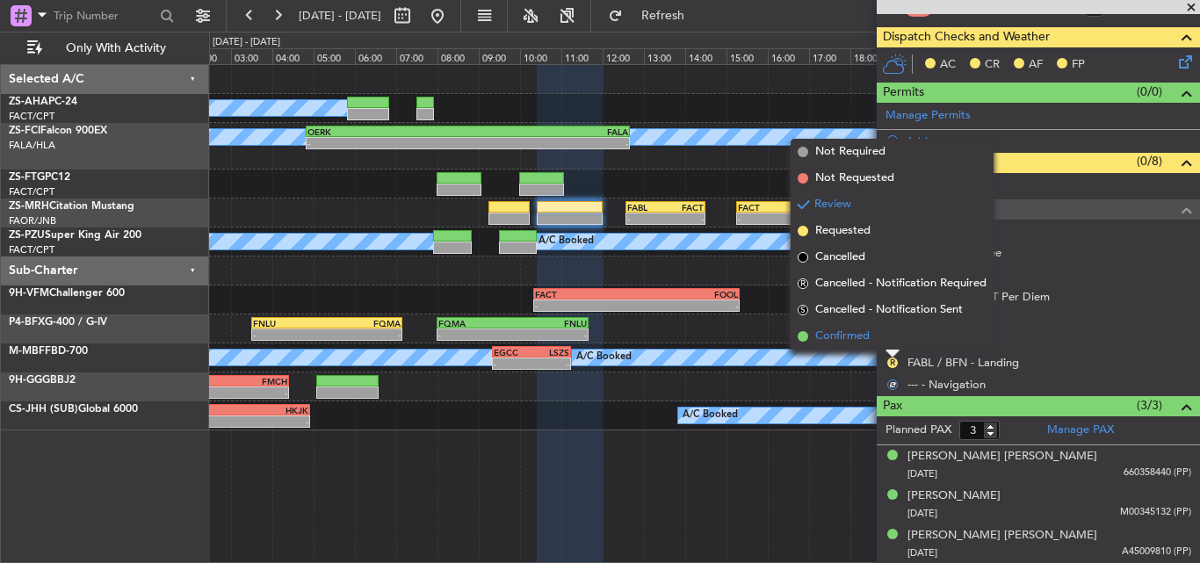
click at [895, 342] on li "Confirmed" at bounding box center [892, 336] width 203 height 26
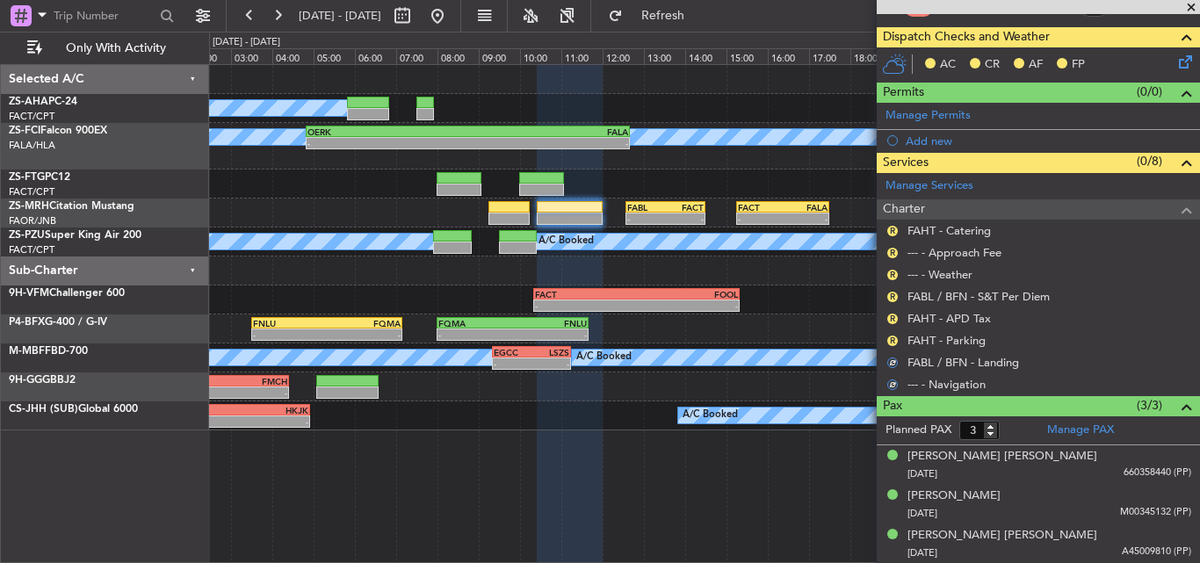
click at [895, 342] on button "R" at bounding box center [892, 341] width 11 height 11
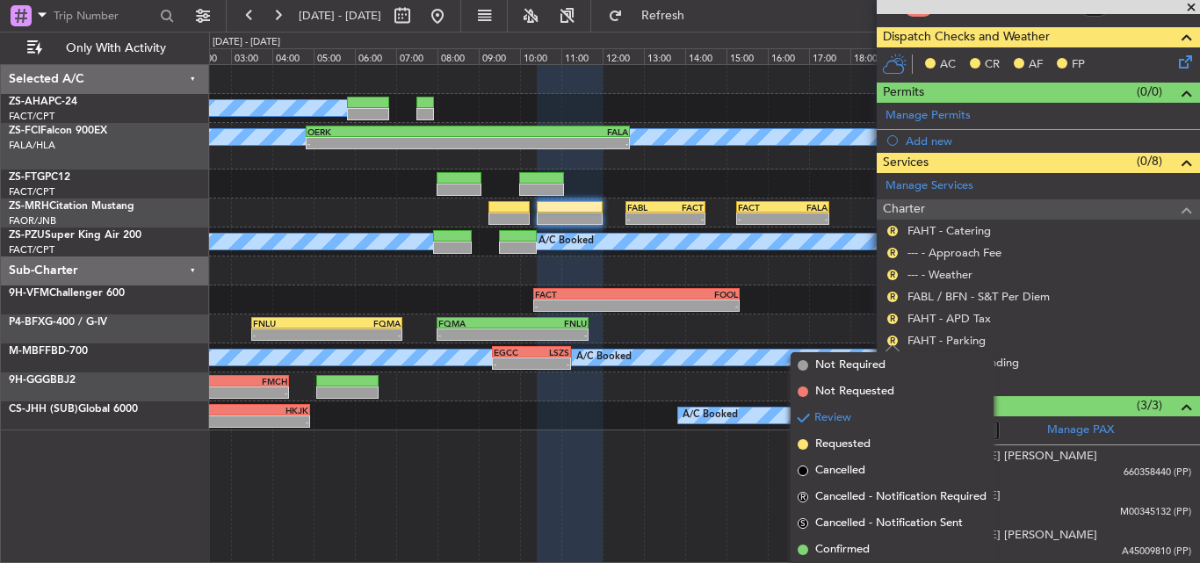
click at [892, 326] on div "R FAHT - APD Tax" at bounding box center [1038, 319] width 323 height 22
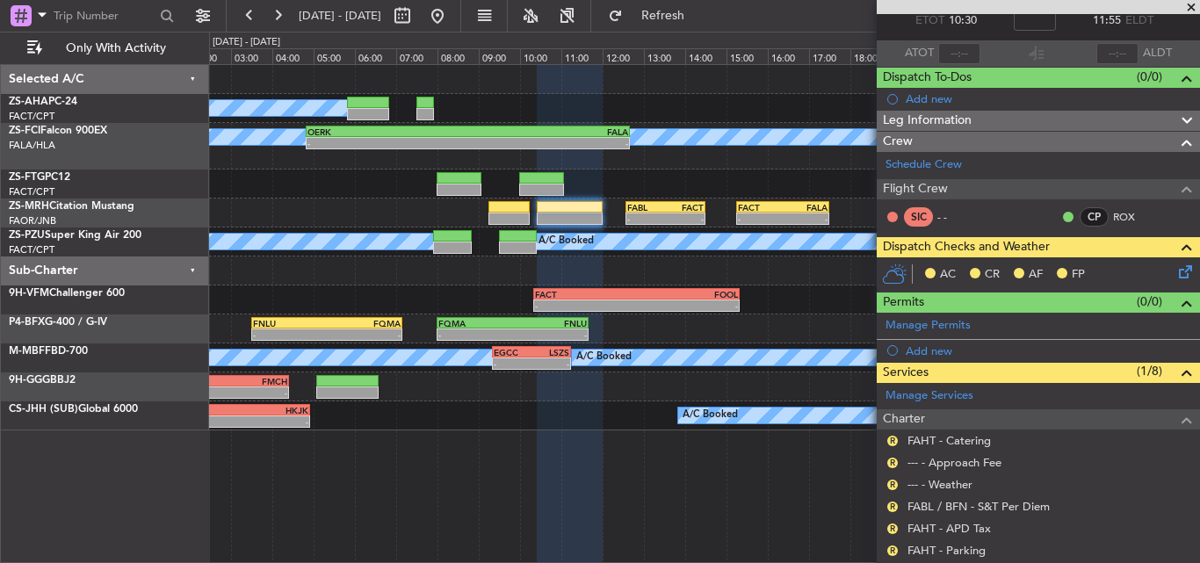
scroll to position [139, 0]
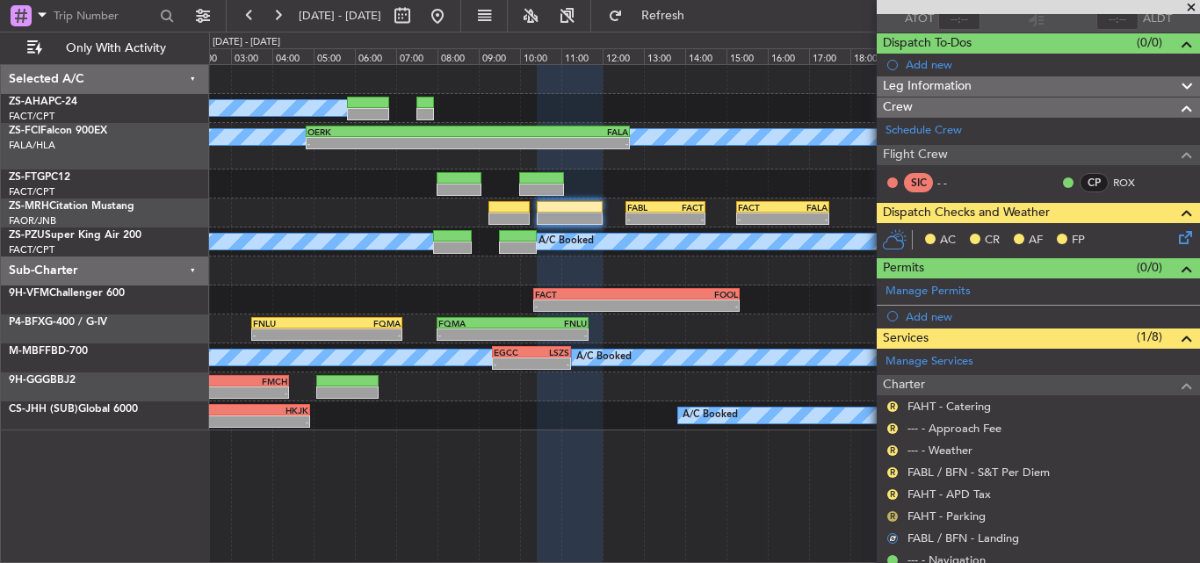
click at [894, 517] on button "R" at bounding box center [892, 516] width 11 height 11
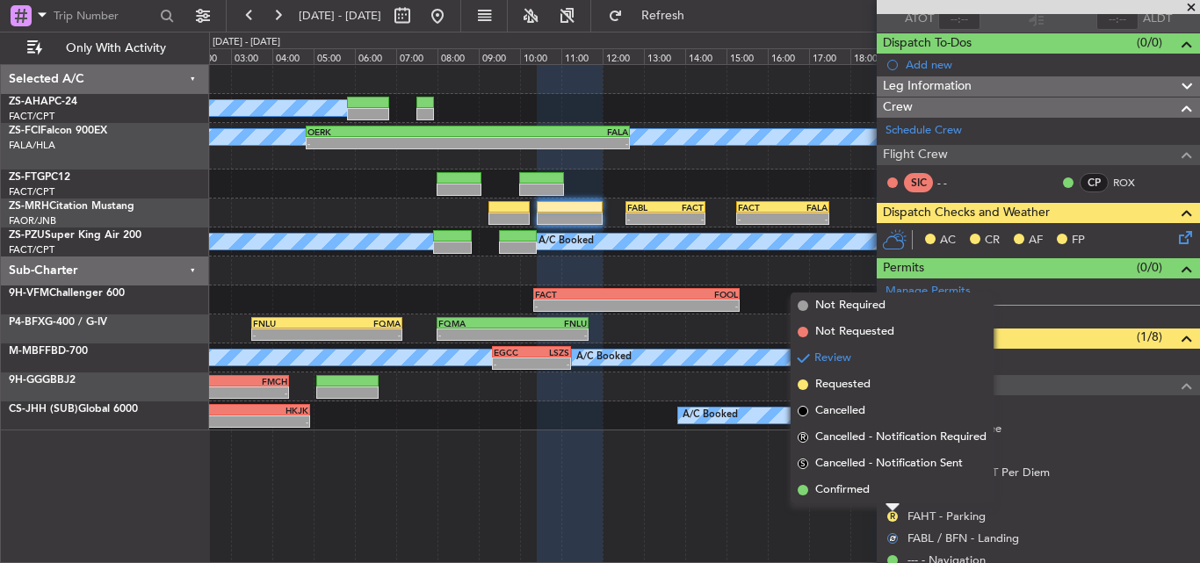
click at [865, 490] on span "Confirmed" at bounding box center [842, 491] width 54 height 18
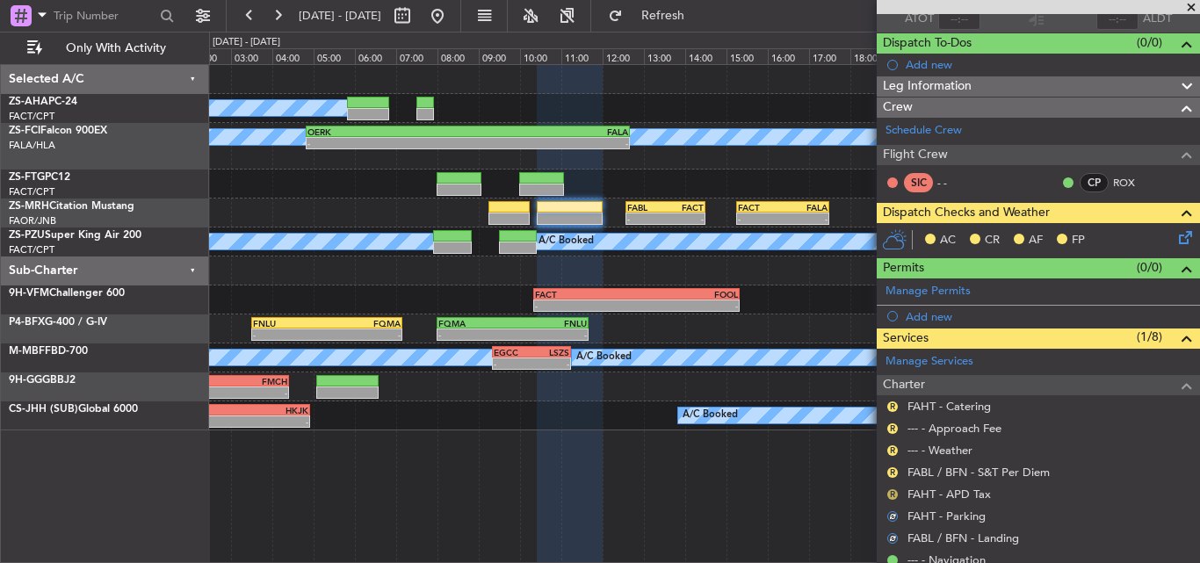
click at [888, 493] on button "R" at bounding box center [892, 494] width 11 height 11
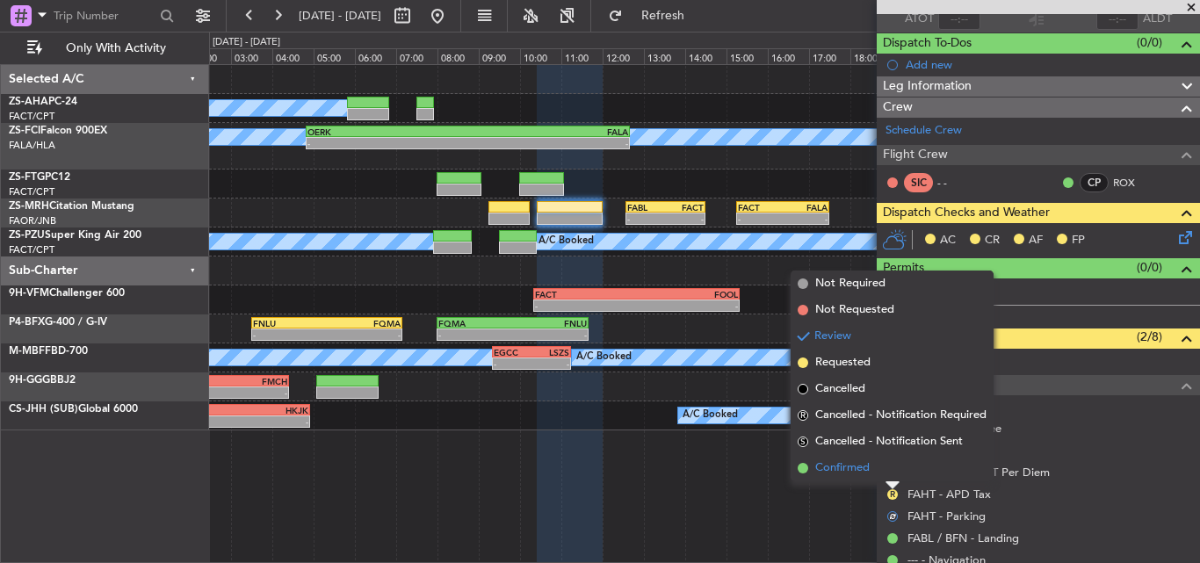
click at [887, 468] on li "Confirmed" at bounding box center [892, 468] width 203 height 26
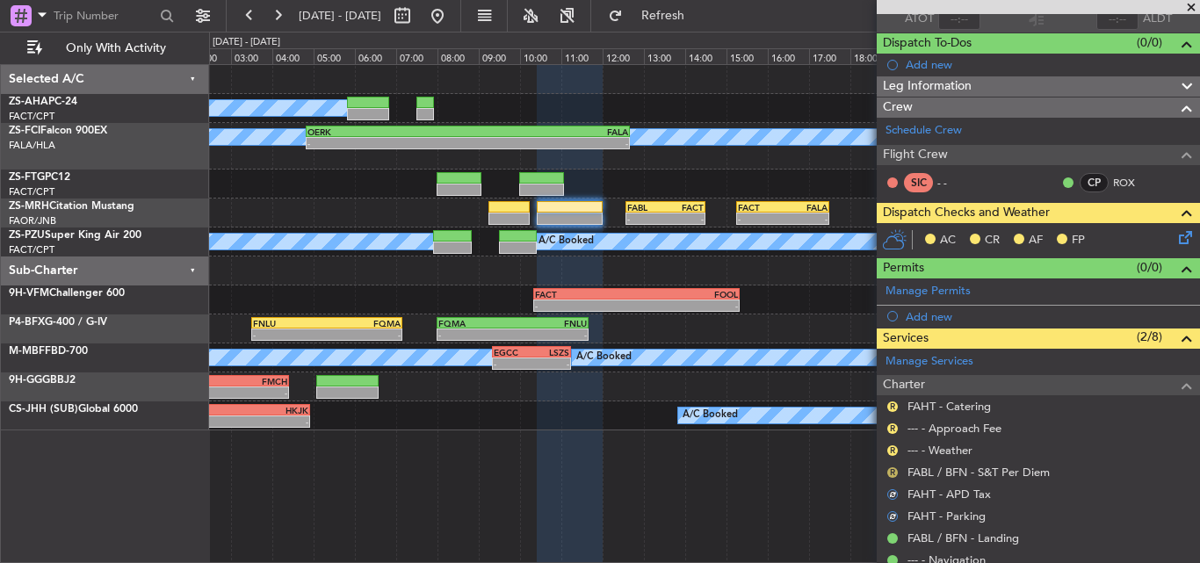
click at [887, 470] on button "R" at bounding box center [892, 472] width 11 height 11
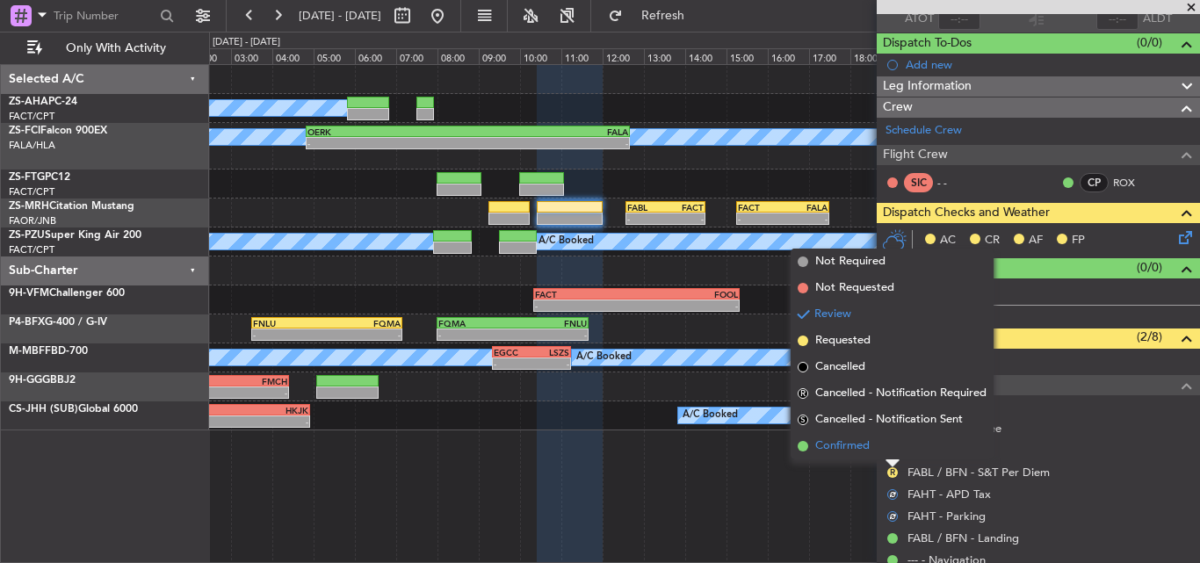
click at [888, 452] on li "Confirmed" at bounding box center [892, 446] width 203 height 26
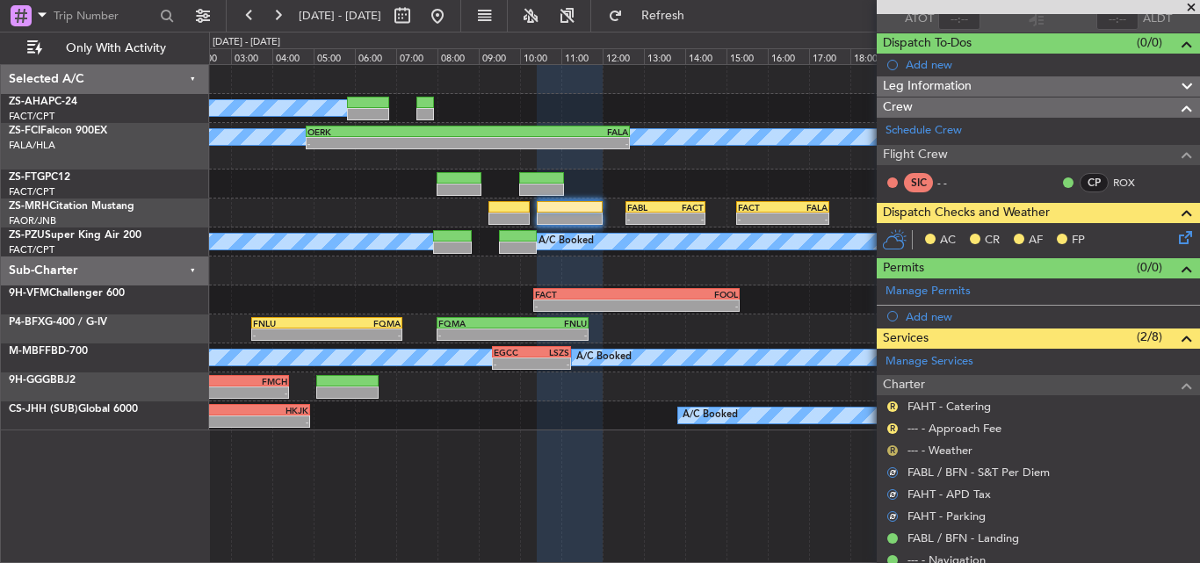
click at [894, 451] on button "R" at bounding box center [892, 450] width 11 height 11
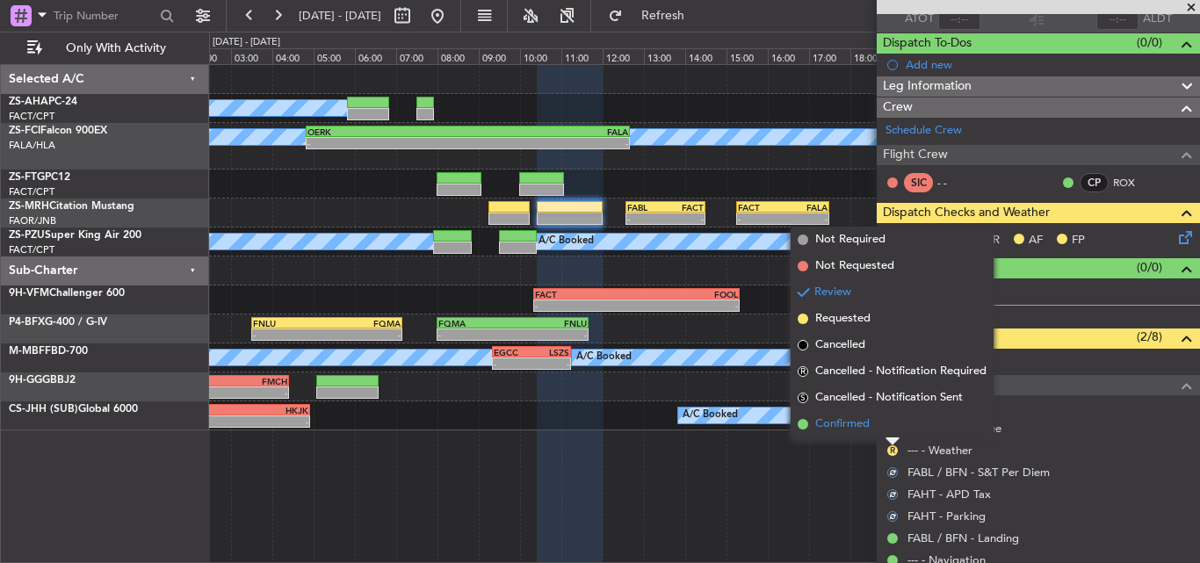
click at [889, 430] on li "Confirmed" at bounding box center [892, 424] width 203 height 26
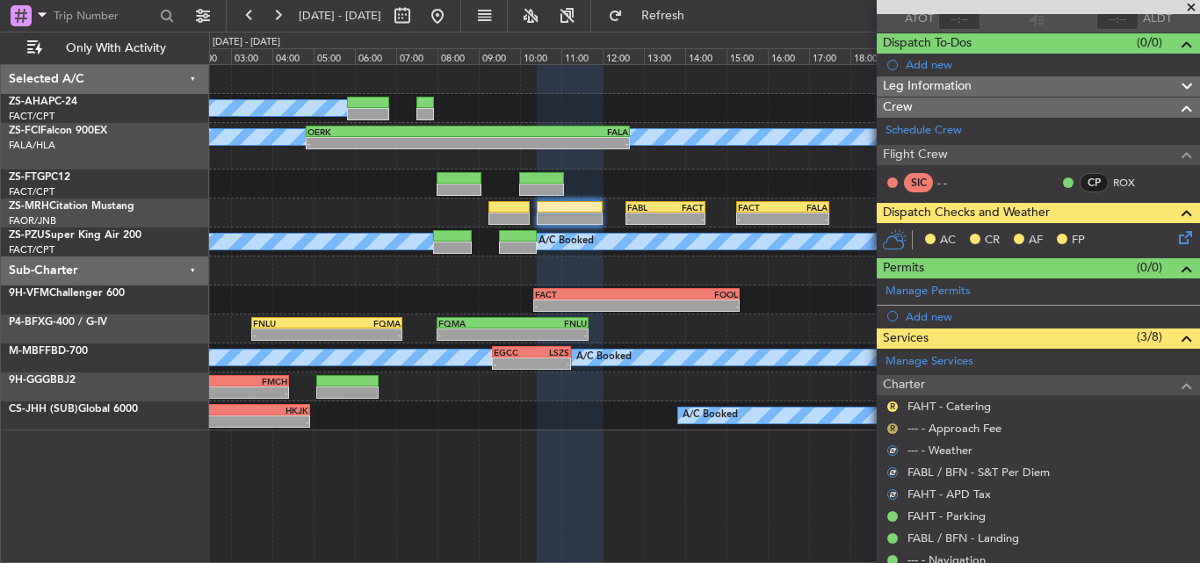
click at [892, 425] on button "R" at bounding box center [892, 429] width 11 height 11
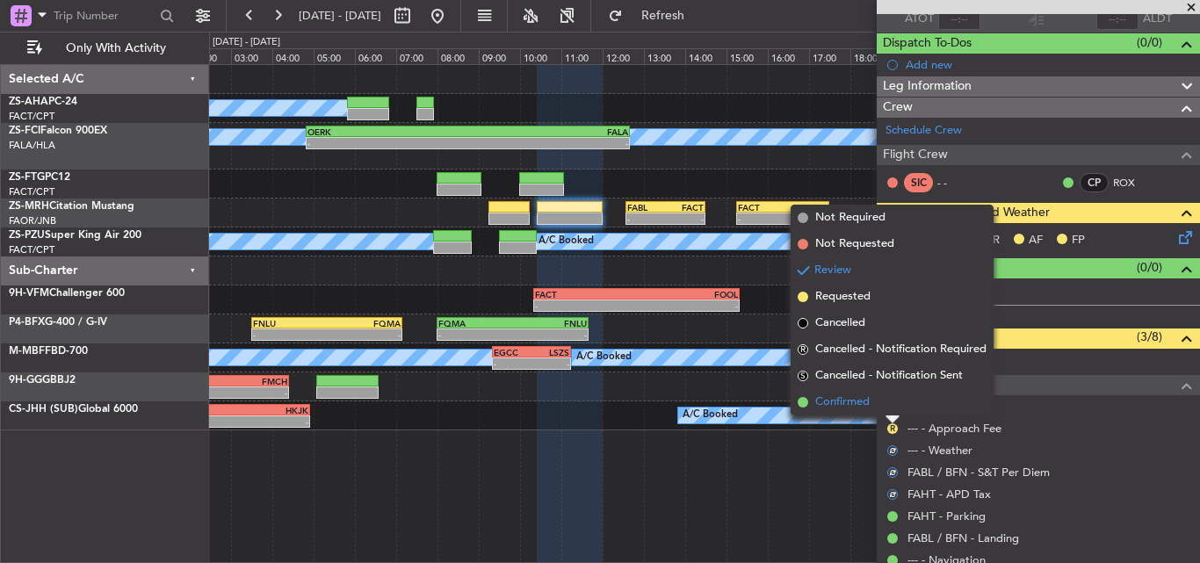
click at [887, 409] on li "Confirmed" at bounding box center [892, 402] width 203 height 26
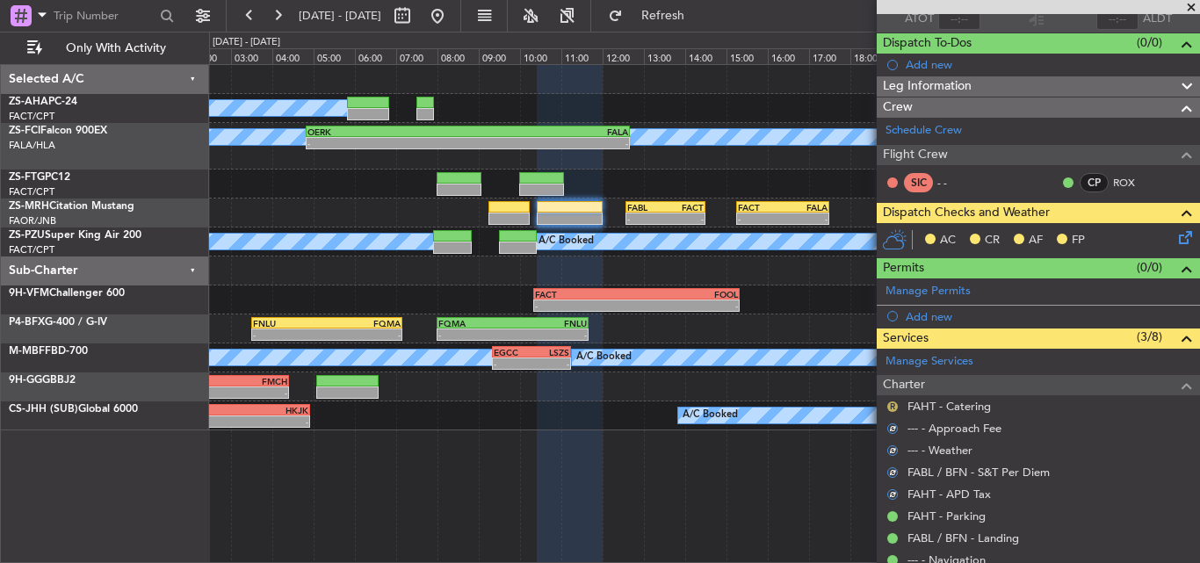
click at [887, 407] on button "R" at bounding box center [892, 407] width 11 height 11
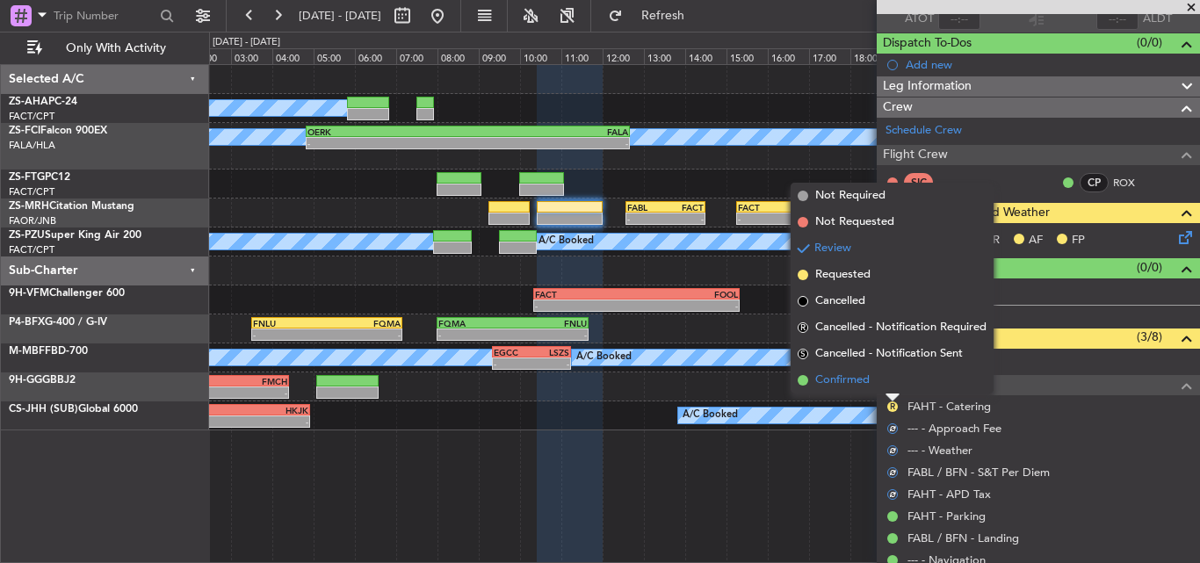
click at [890, 386] on li "Confirmed" at bounding box center [892, 380] width 203 height 26
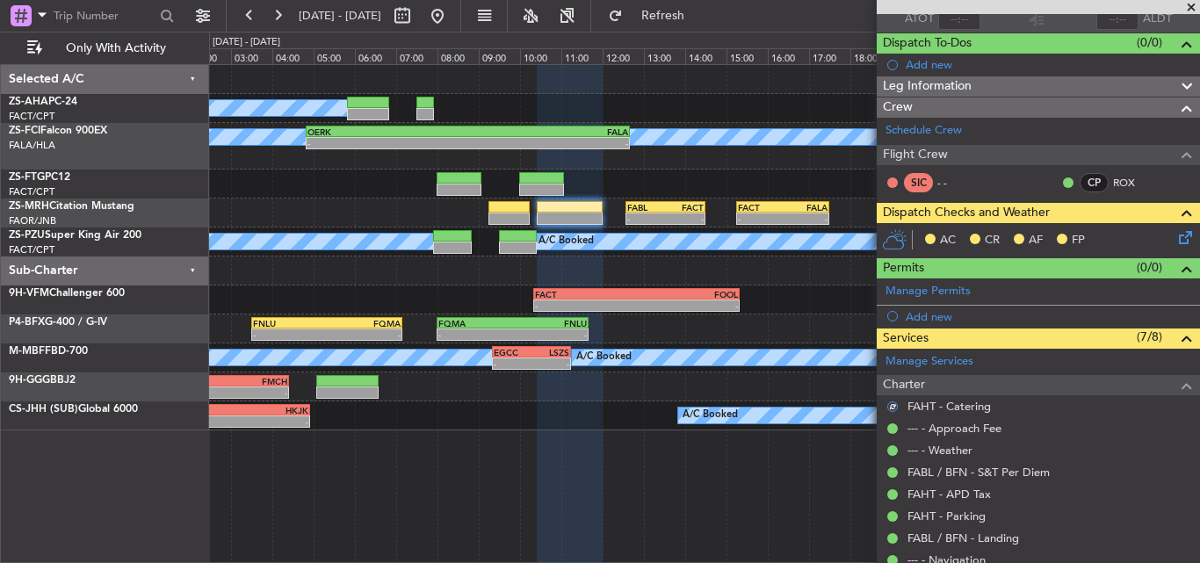
click at [1161, 239] on div "AC CR AF FP" at bounding box center [1046, 241] width 258 height 26
click at [1176, 233] on icon at bounding box center [1183, 235] width 14 height 14
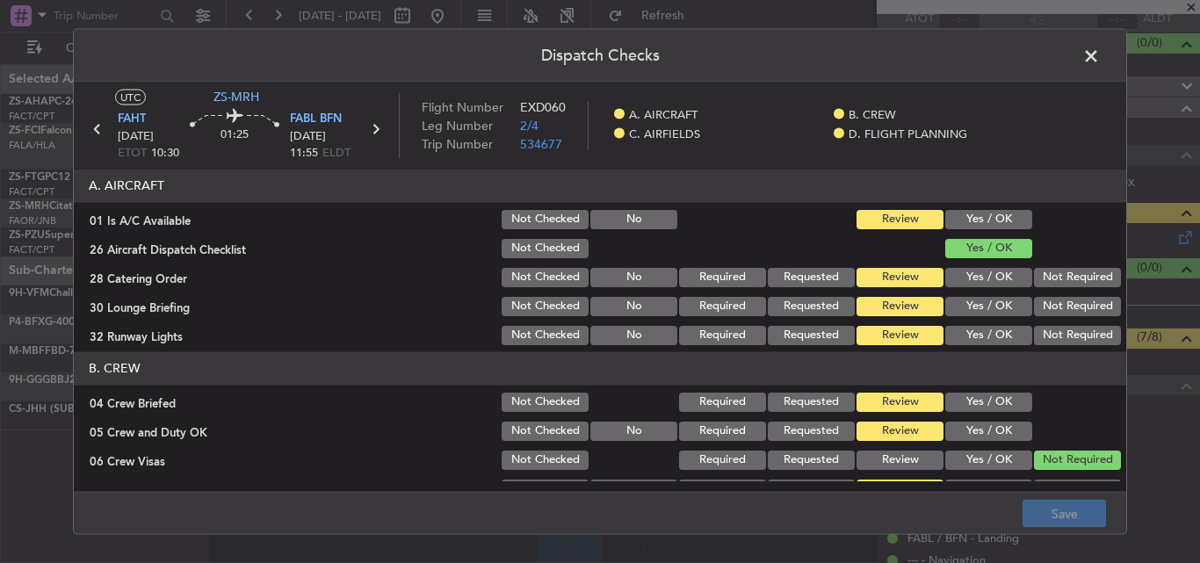
click at [985, 209] on button "Yes / OK" at bounding box center [988, 218] width 87 height 19
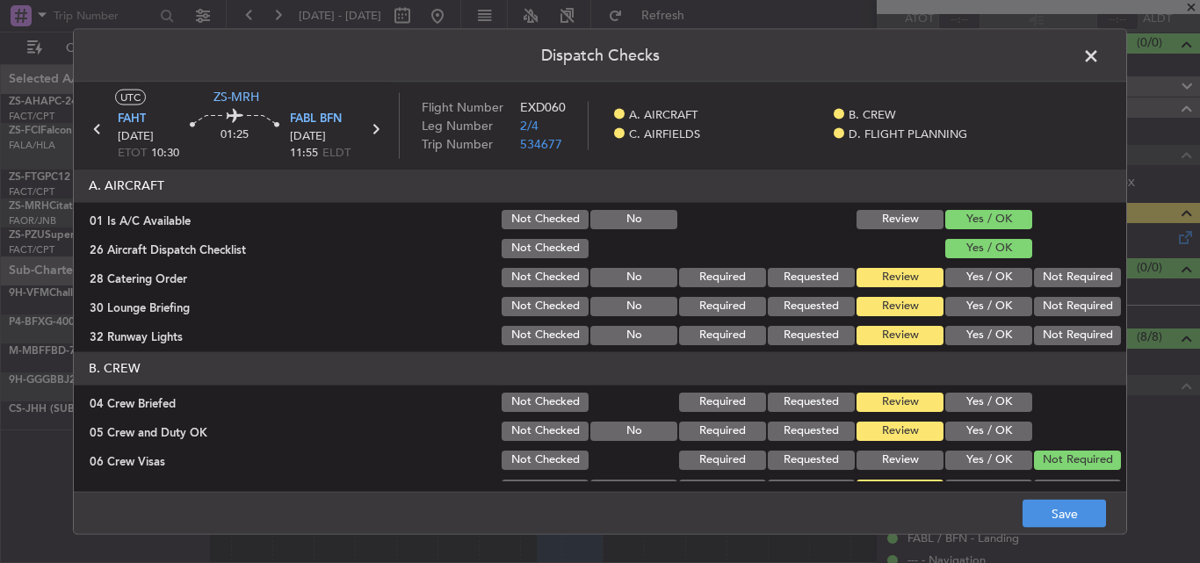
click at [1034, 272] on button "Not Required" at bounding box center [1077, 276] width 87 height 19
click at [1038, 299] on button "Not Required" at bounding box center [1077, 305] width 87 height 19
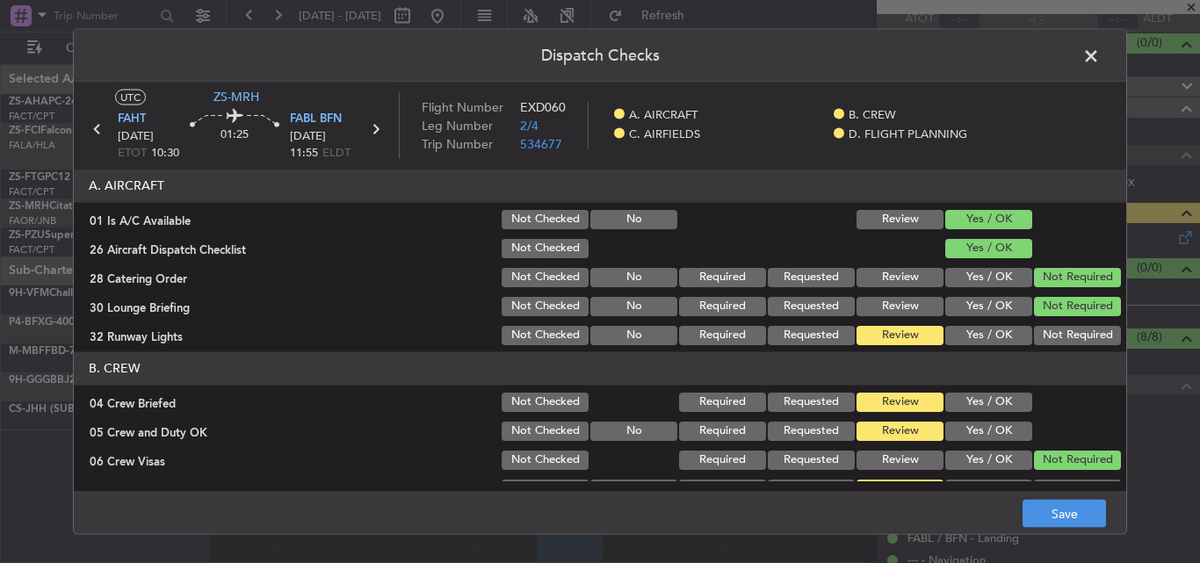
click at [1040, 329] on button "Not Required" at bounding box center [1077, 334] width 87 height 19
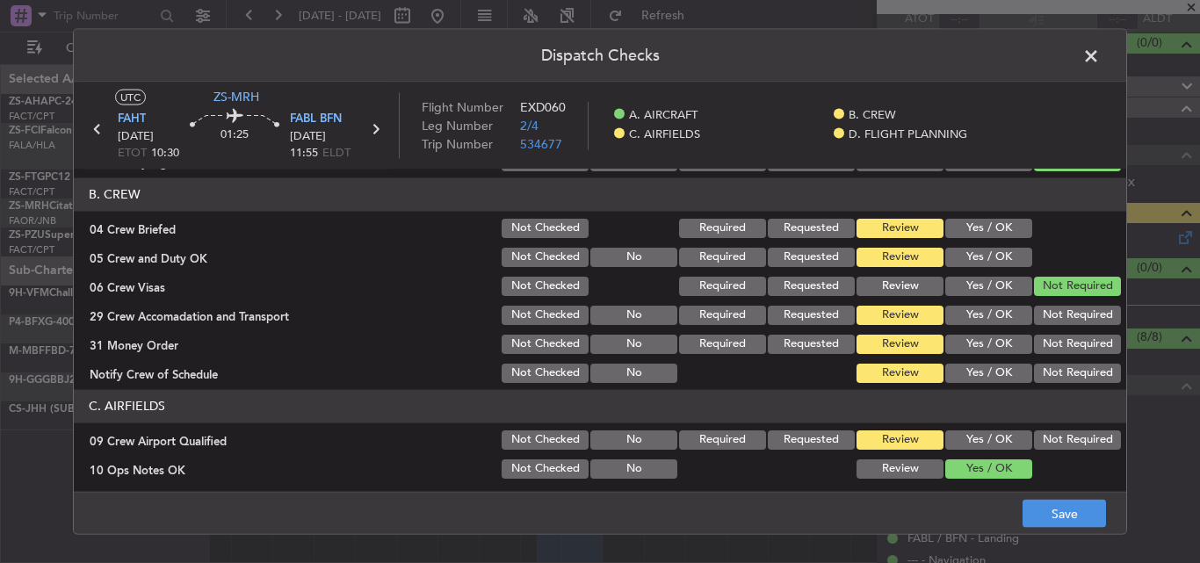
scroll to position [176, 0]
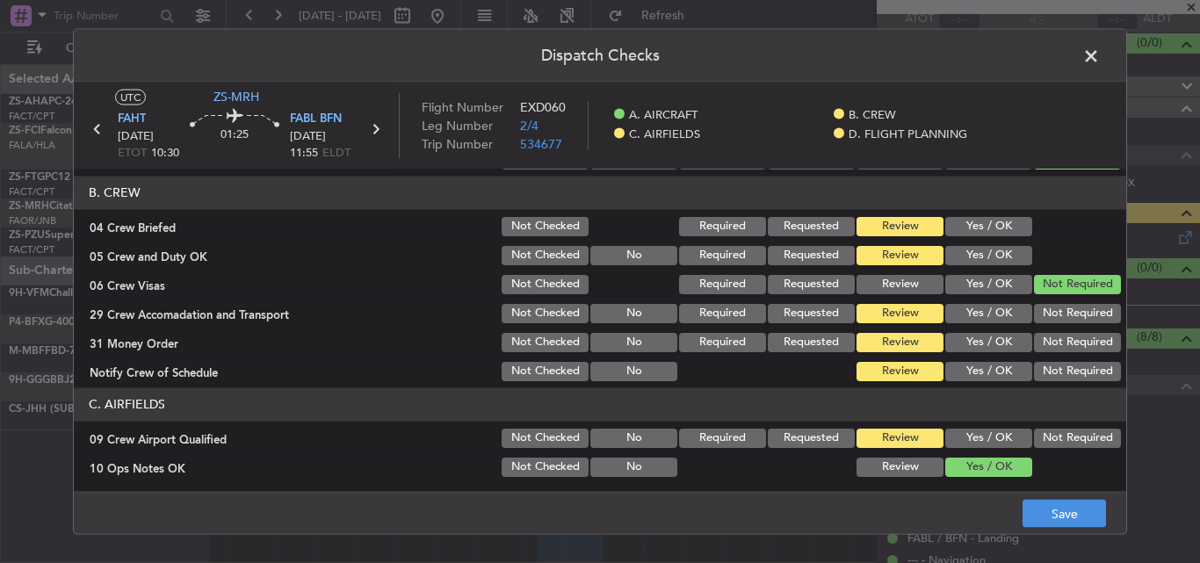
click at [998, 227] on button "Yes / OK" at bounding box center [988, 225] width 87 height 19
drag, startPoint x: 1002, startPoint y: 262, endPoint x: 1025, endPoint y: 296, distance: 41.7
click at [1001, 262] on button "Yes / OK" at bounding box center [988, 254] width 87 height 19
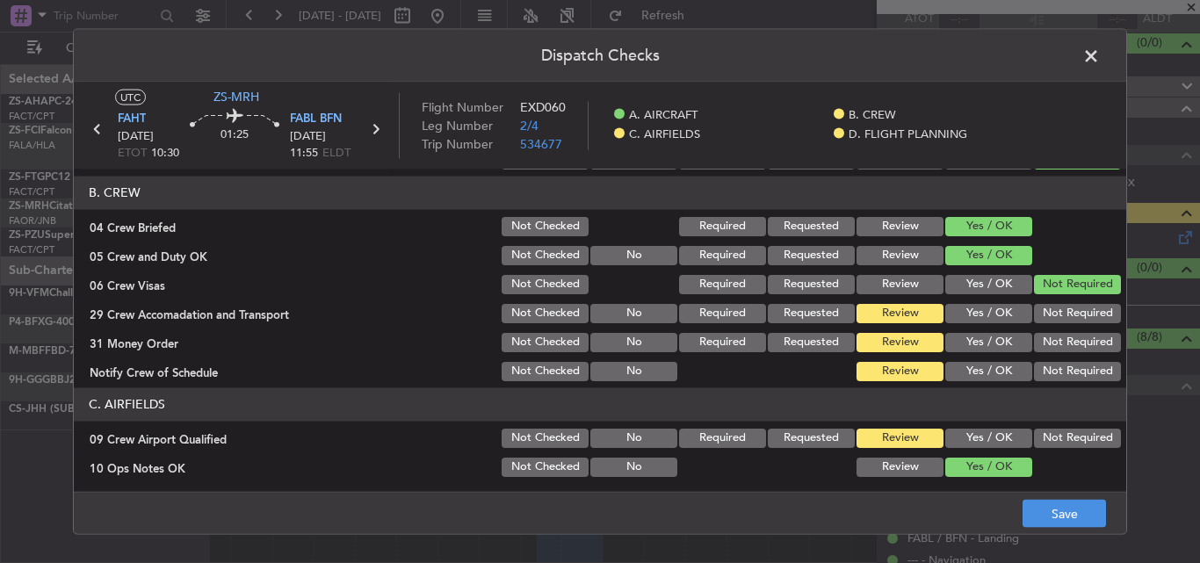
click at [1034, 312] on button "Not Required" at bounding box center [1077, 312] width 87 height 19
click at [1034, 347] on button "Not Required" at bounding box center [1077, 341] width 87 height 19
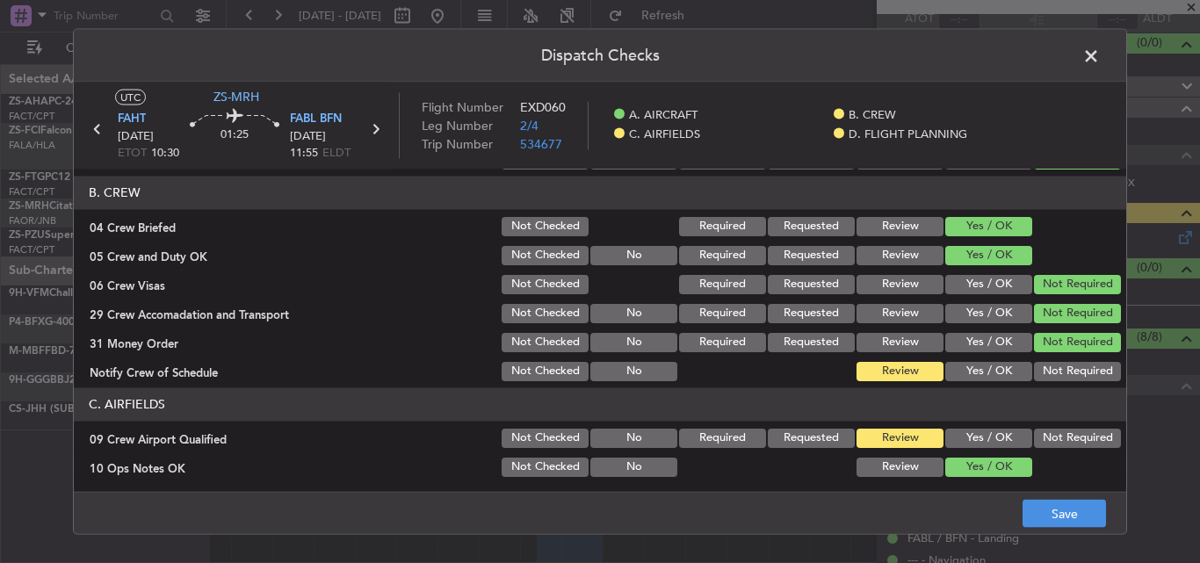
click at [1034, 367] on button "Not Required" at bounding box center [1077, 370] width 87 height 19
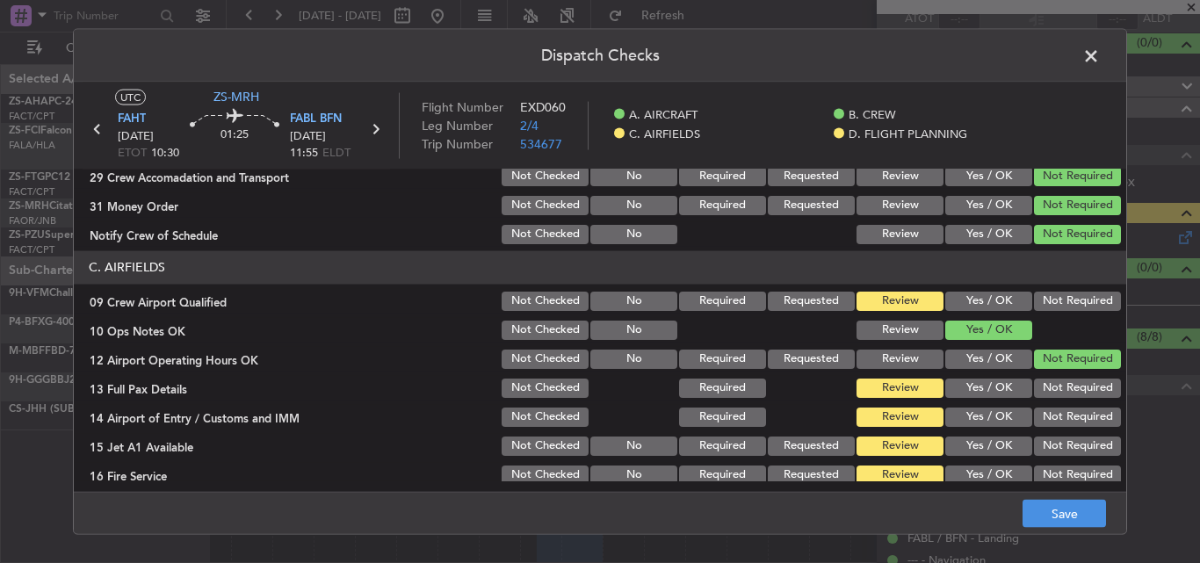
scroll to position [351, 0]
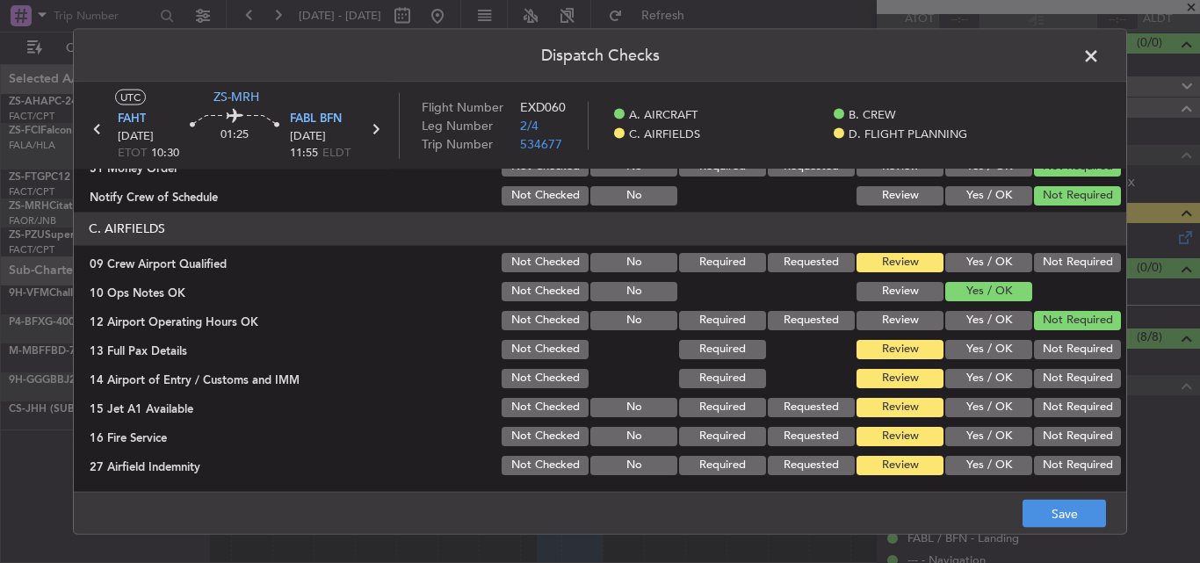
click at [1049, 266] on button "Not Required" at bounding box center [1077, 261] width 87 height 19
click at [1051, 344] on button "Not Required" at bounding box center [1077, 348] width 87 height 19
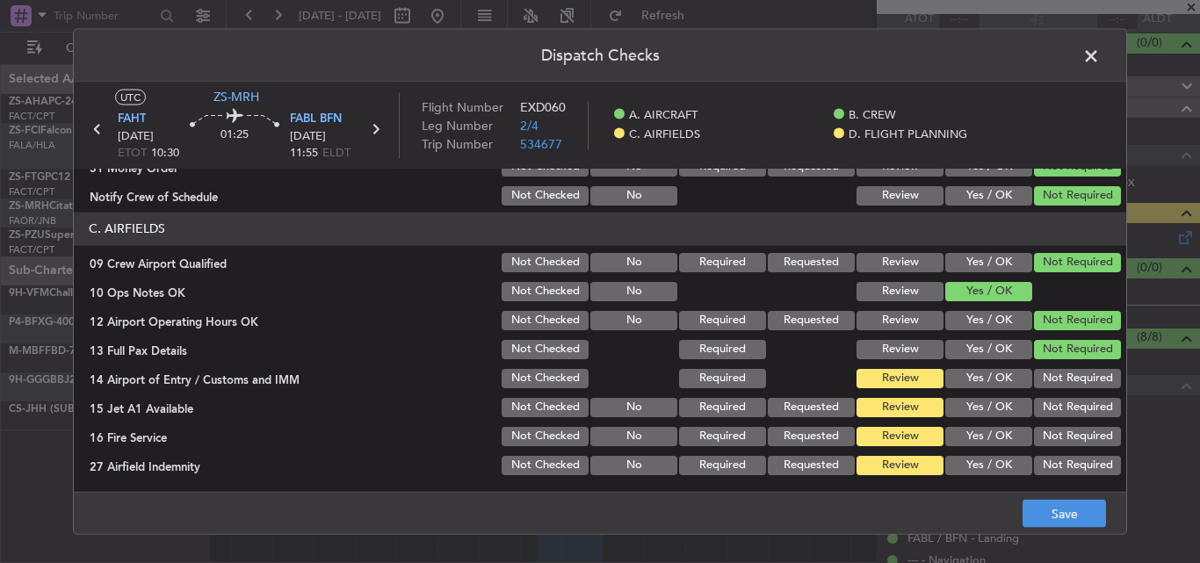
click at [1046, 375] on button "Not Required" at bounding box center [1077, 377] width 87 height 19
drag, startPoint x: 1046, startPoint y: 398, endPoint x: 1043, endPoint y: 429, distance: 31.0
click at [1044, 401] on button "Not Required" at bounding box center [1077, 406] width 87 height 19
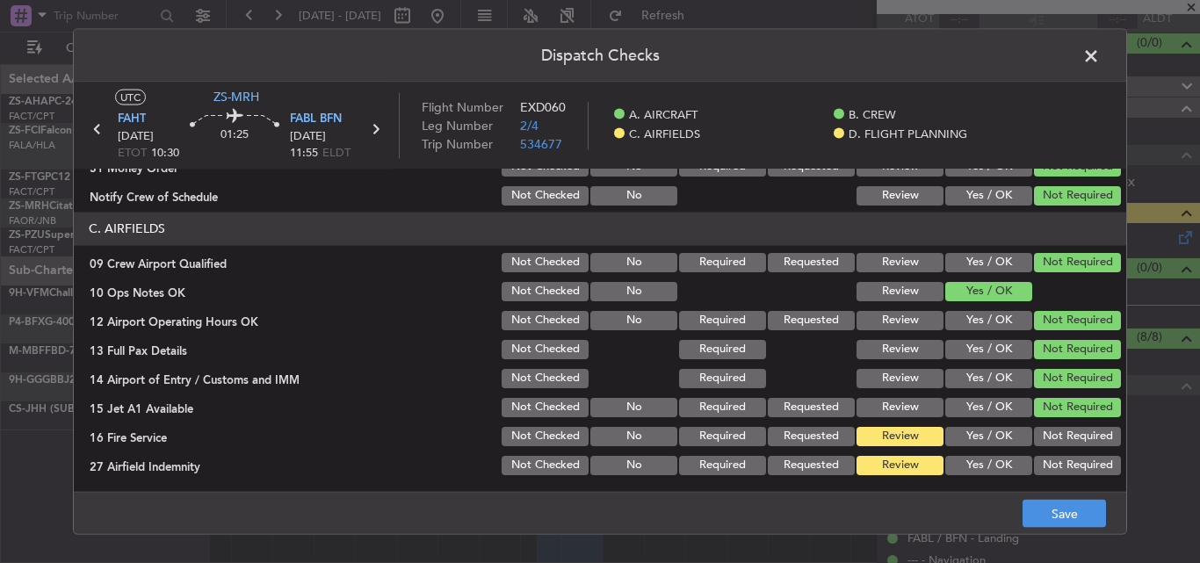
click at [1043, 438] on button "Not Required" at bounding box center [1077, 435] width 87 height 19
click at [1046, 469] on button "Not Required" at bounding box center [1077, 464] width 87 height 19
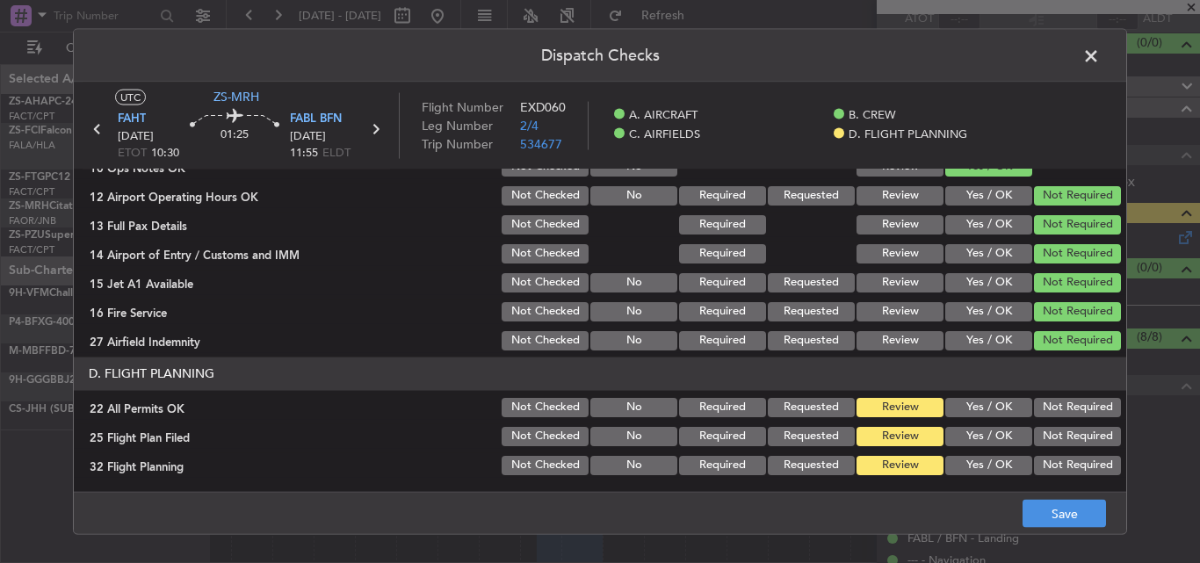
scroll to position [477, 0]
click at [978, 402] on button "Yes / OK" at bounding box center [988, 405] width 87 height 19
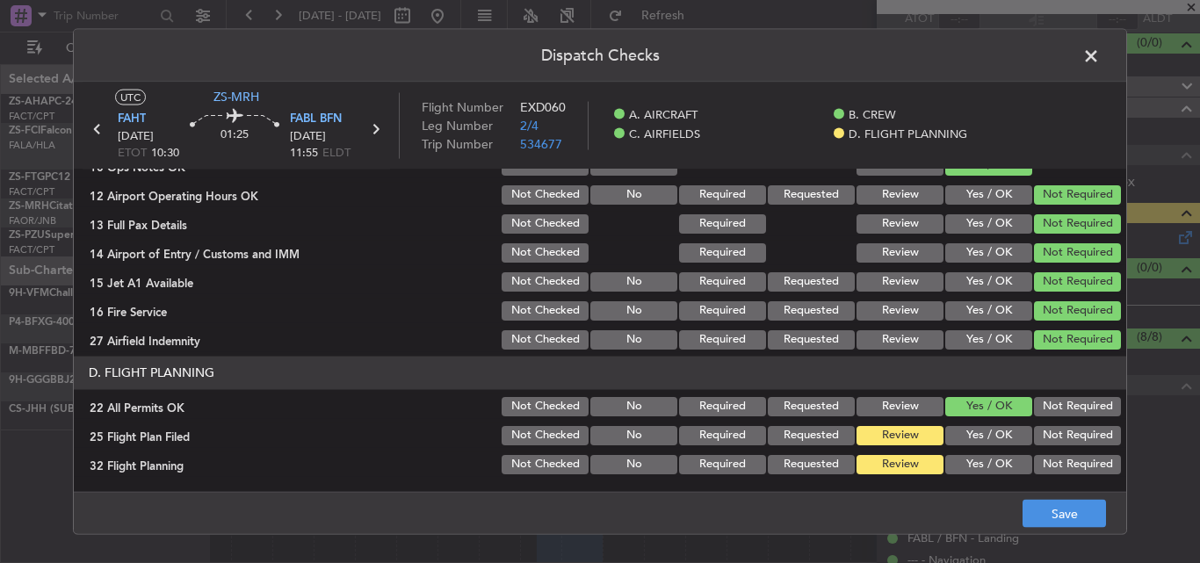
click at [1034, 409] on button "Not Required" at bounding box center [1077, 405] width 87 height 19
click at [1054, 518] on button "Save" at bounding box center [1064, 514] width 83 height 28
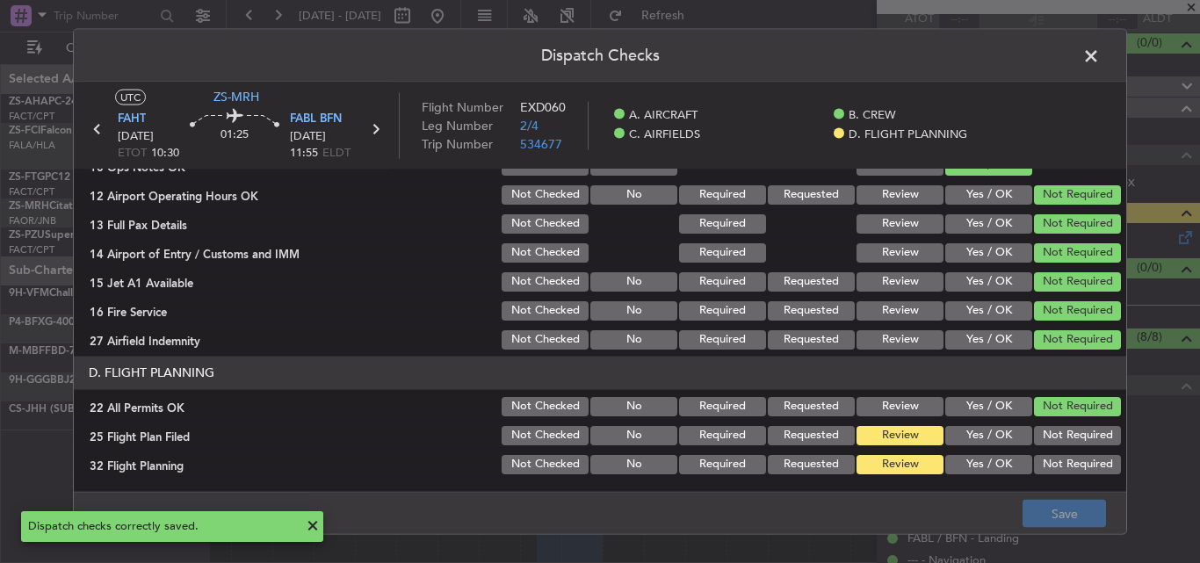
click at [1100, 54] on span at bounding box center [1100, 59] width 0 height 35
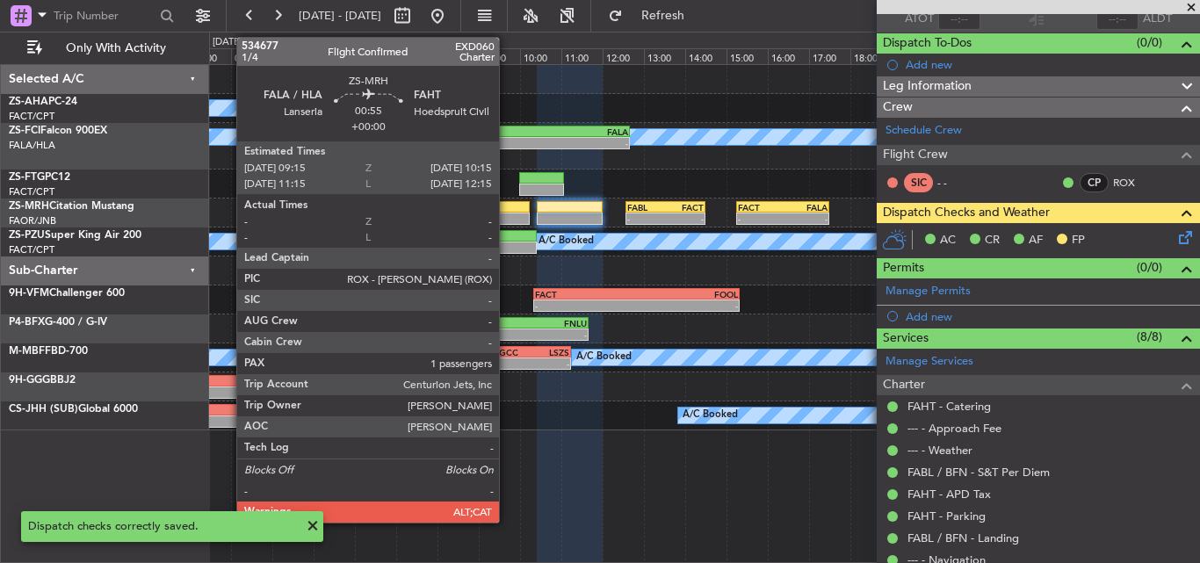
click at [507, 210] on div at bounding box center [509, 207] width 41 height 12
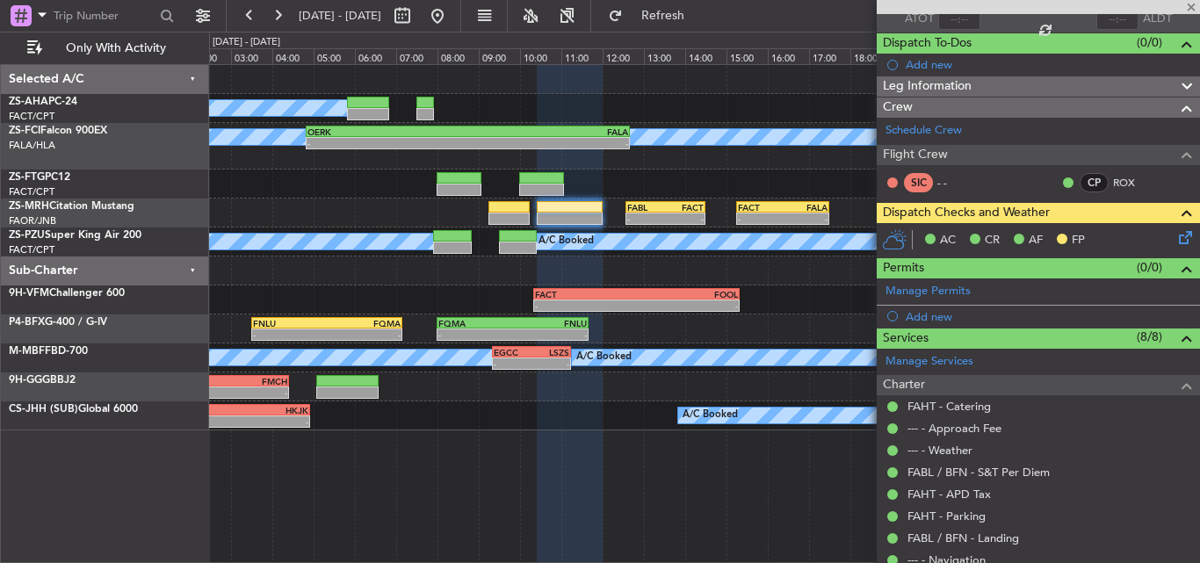
type input "1"
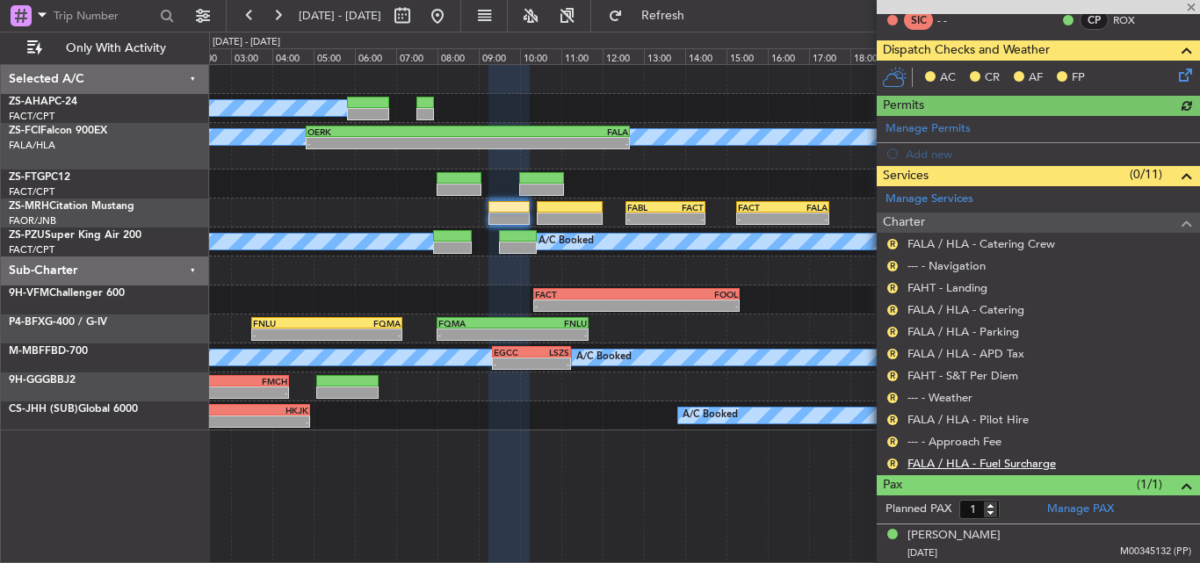
scroll to position [214, 0]
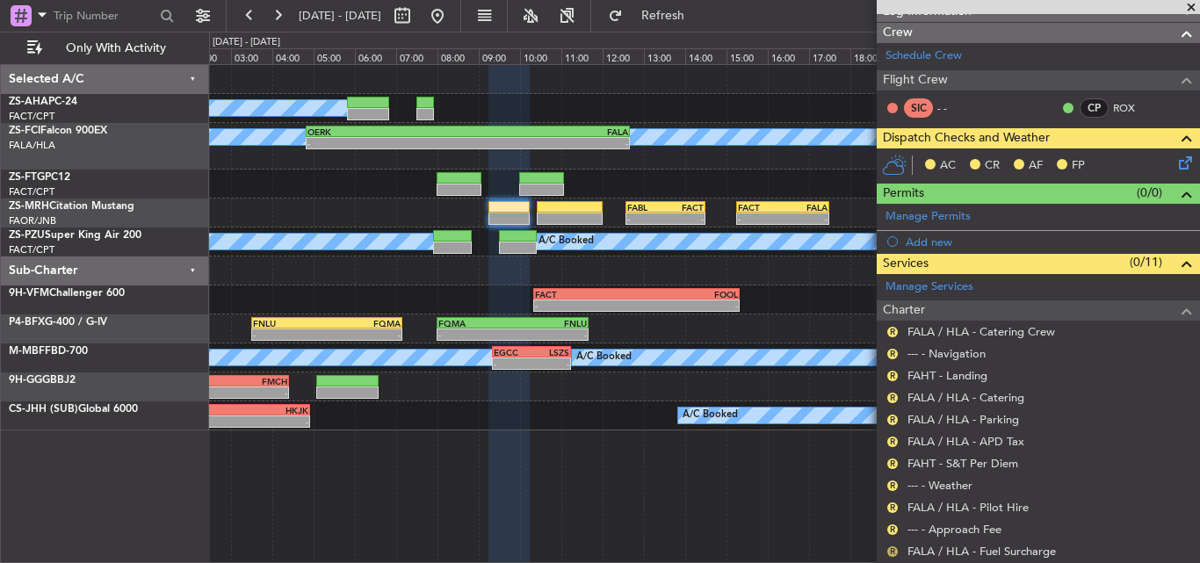
click at [895, 550] on button "R" at bounding box center [892, 552] width 11 height 11
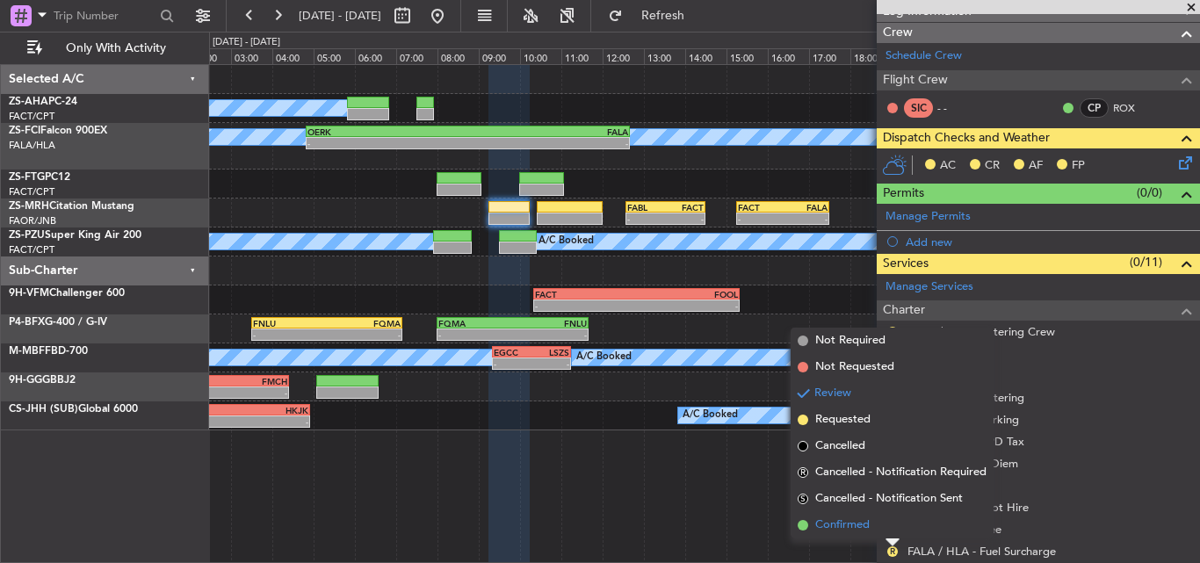
click at [878, 525] on li "Confirmed" at bounding box center [892, 525] width 203 height 26
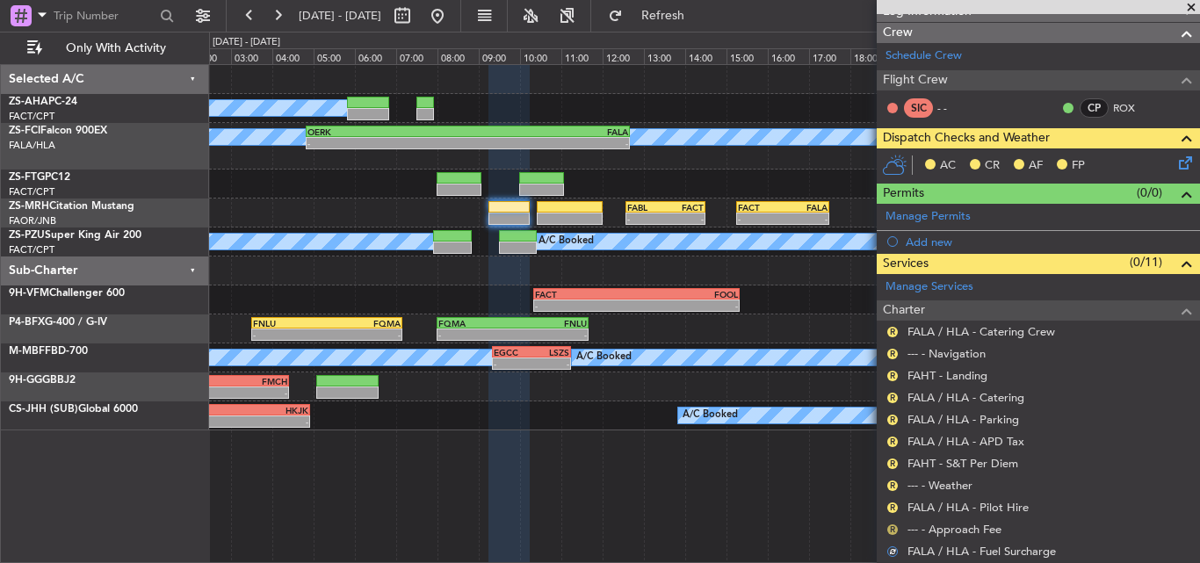
click at [892, 526] on button "R" at bounding box center [892, 530] width 11 height 11
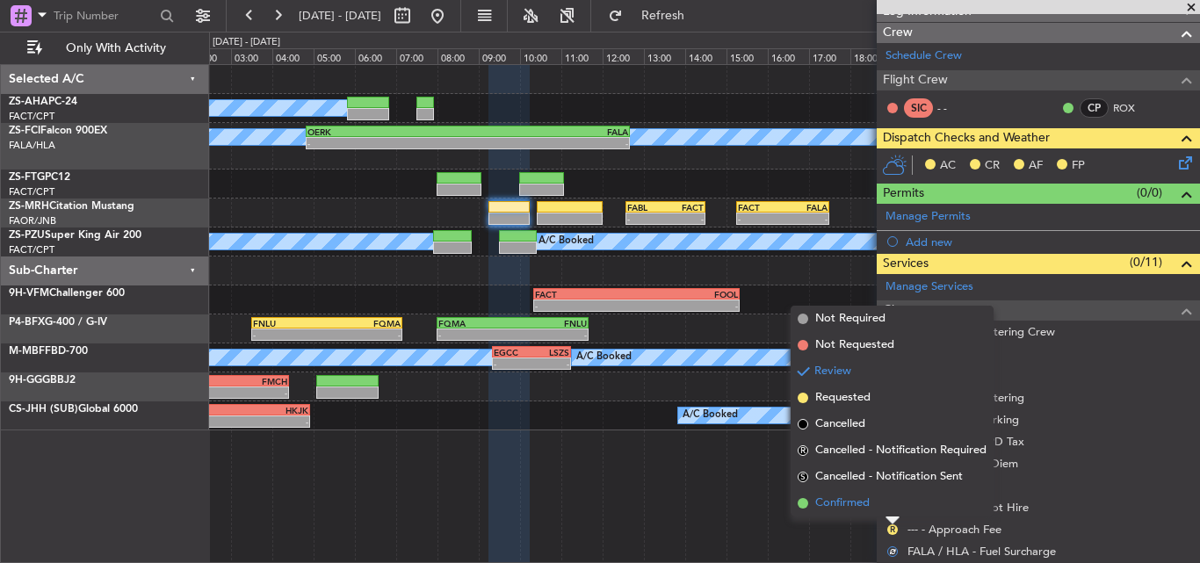
click at [887, 508] on li "Confirmed" at bounding box center [892, 503] width 203 height 26
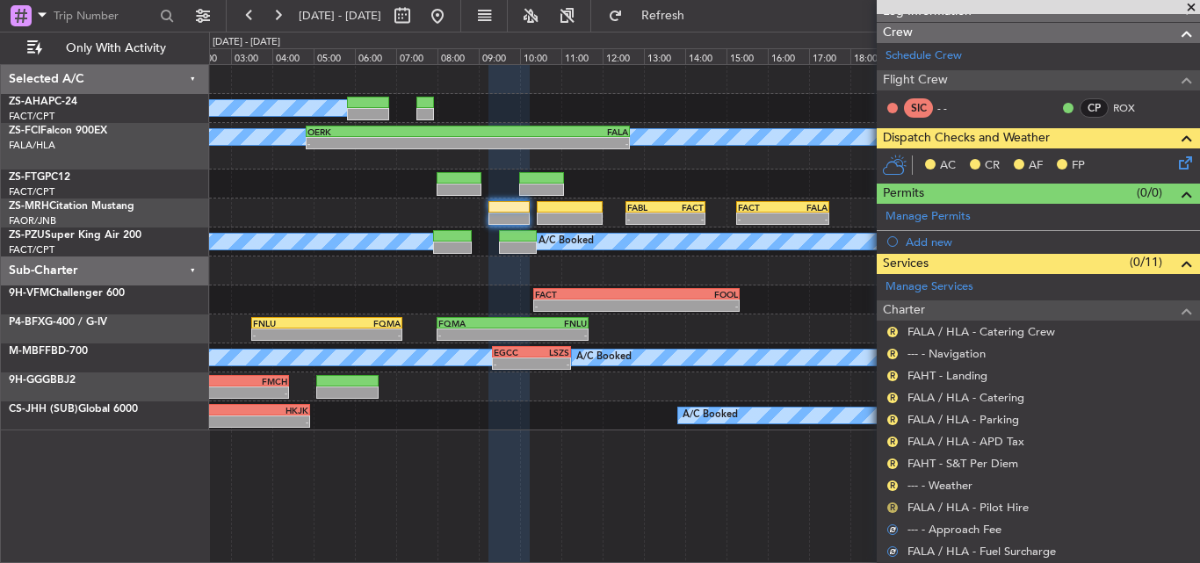
click at [887, 504] on div "R" at bounding box center [893, 508] width 14 height 14
click at [888, 507] on button "R" at bounding box center [892, 508] width 11 height 11
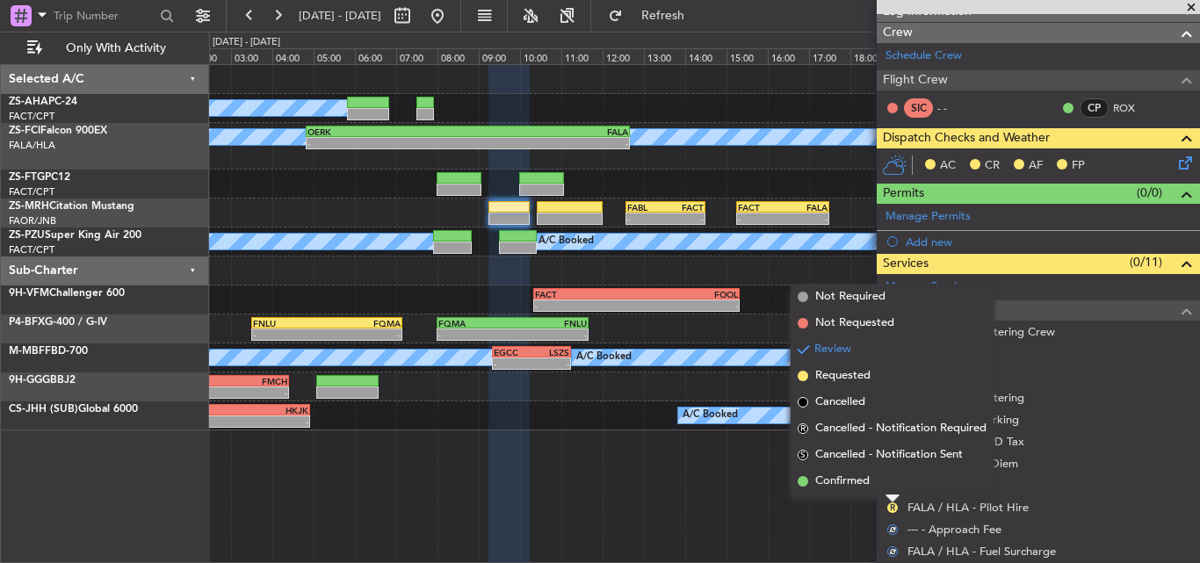
click at [889, 490] on li "Confirmed" at bounding box center [892, 481] width 203 height 26
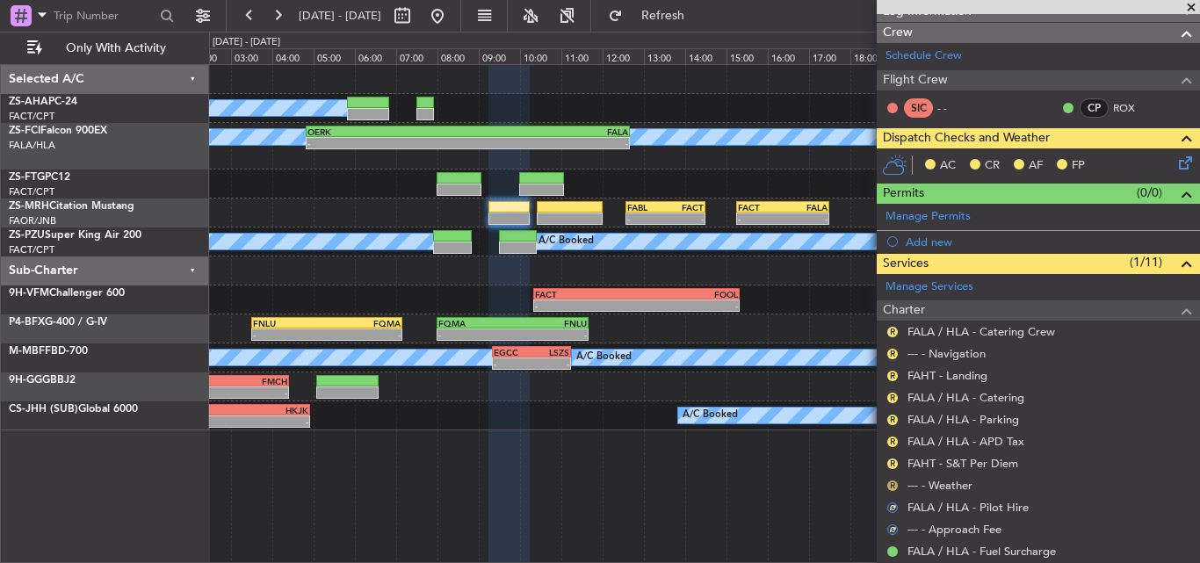
click at [893, 487] on button "R" at bounding box center [892, 486] width 11 height 11
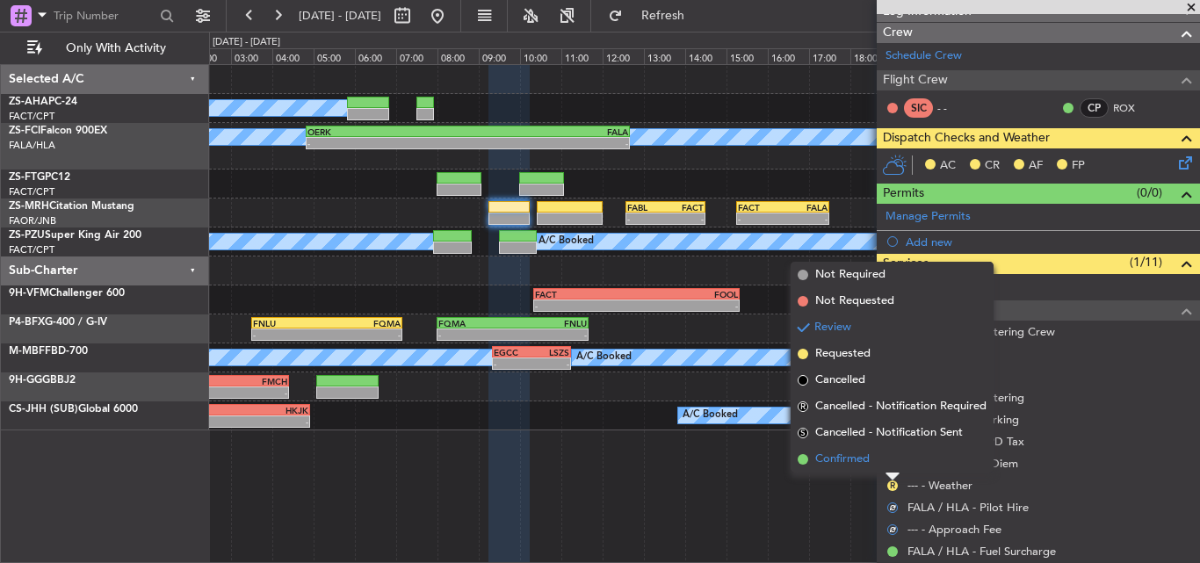
click at [891, 467] on li "Confirmed" at bounding box center [892, 459] width 203 height 26
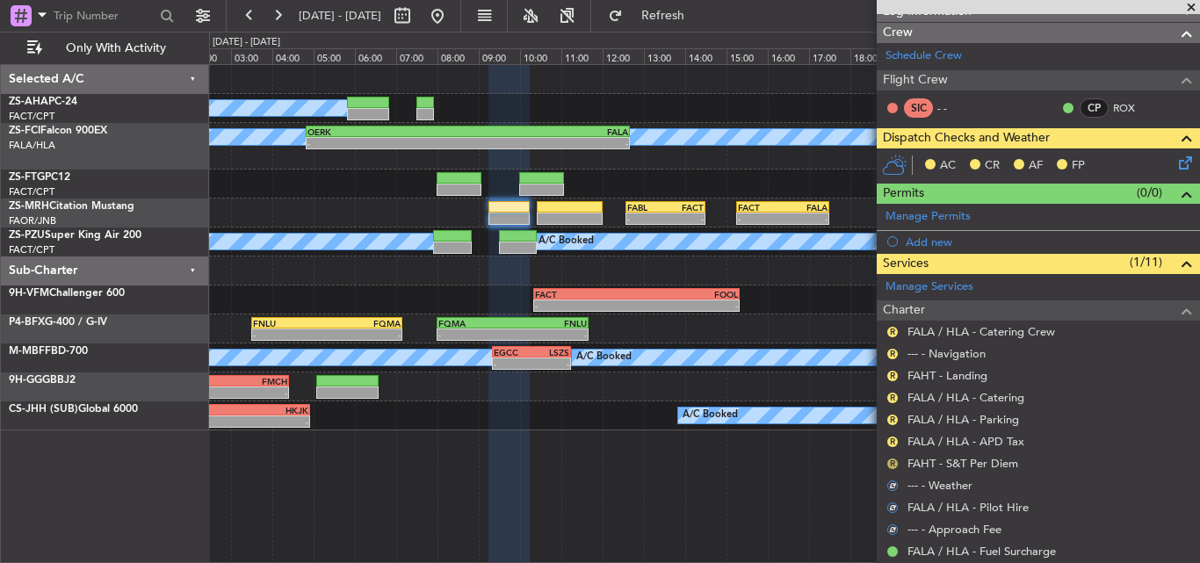
click at [891, 463] on button "R" at bounding box center [892, 464] width 11 height 11
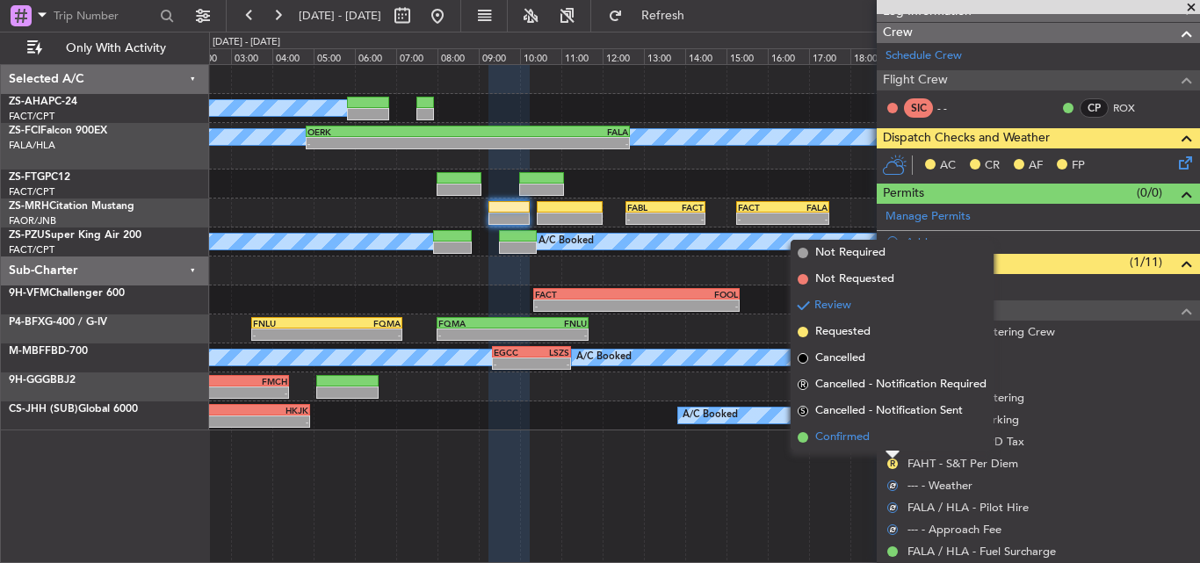
click at [891, 445] on li "Confirmed" at bounding box center [892, 437] width 203 height 26
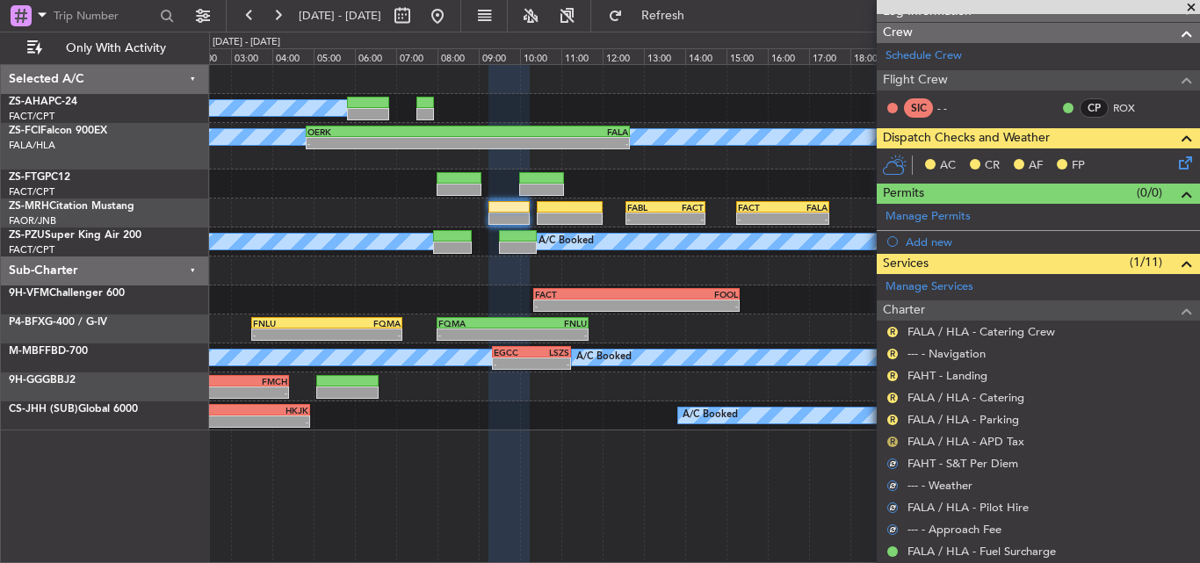
click at [892, 440] on button "R" at bounding box center [892, 442] width 11 height 11
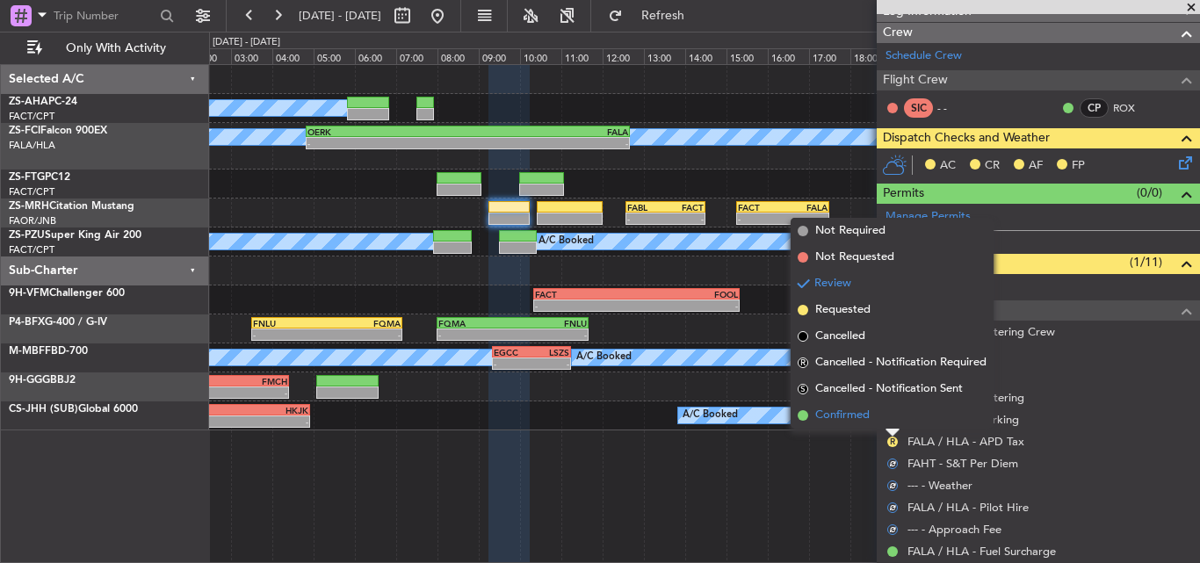
click at [894, 419] on li "Confirmed" at bounding box center [892, 415] width 203 height 26
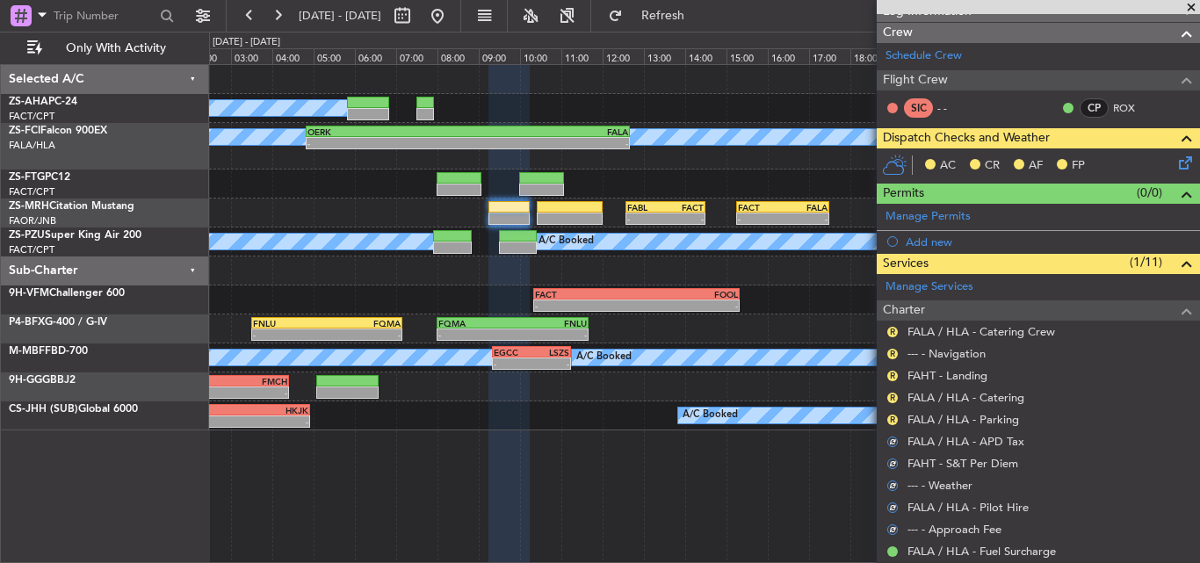
click at [894, 419] on button "R" at bounding box center [892, 420] width 11 height 11
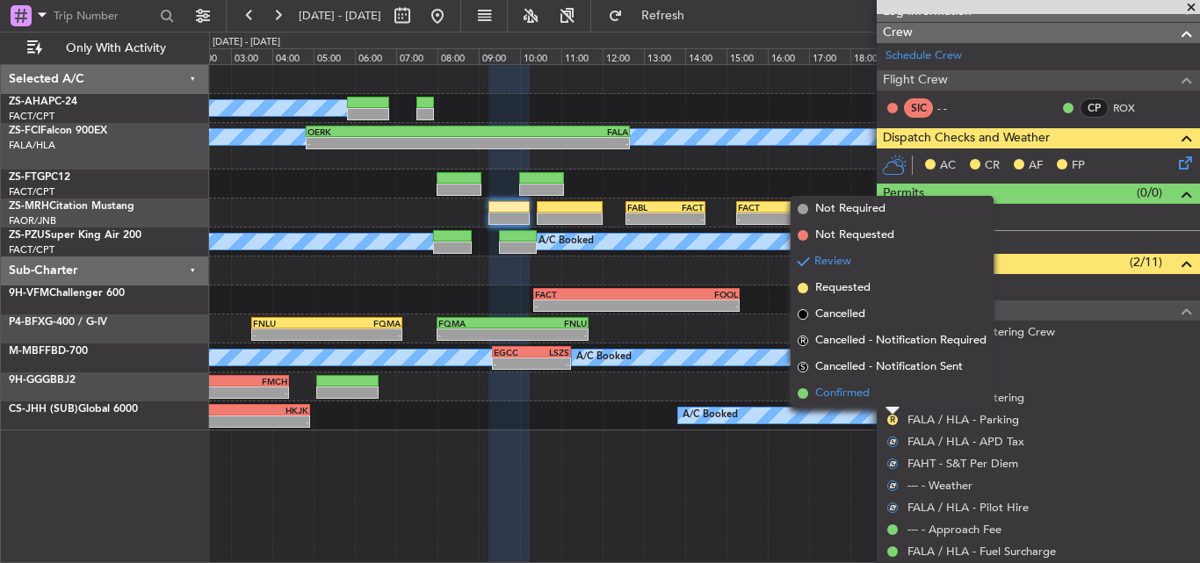
click at [893, 402] on li "Confirmed" at bounding box center [892, 393] width 203 height 26
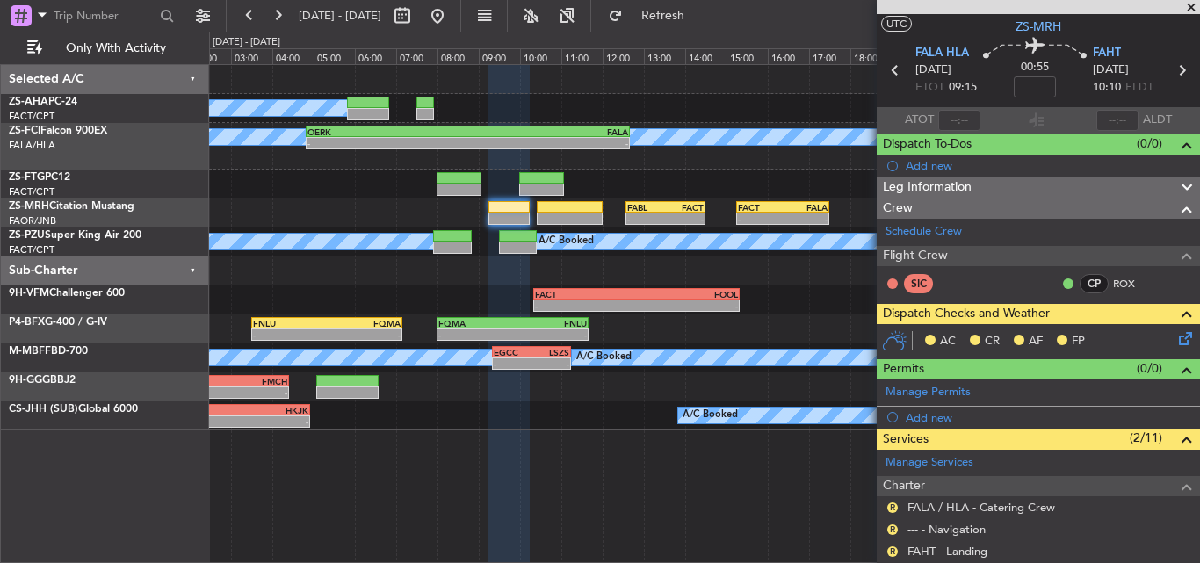
scroll to position [126, 0]
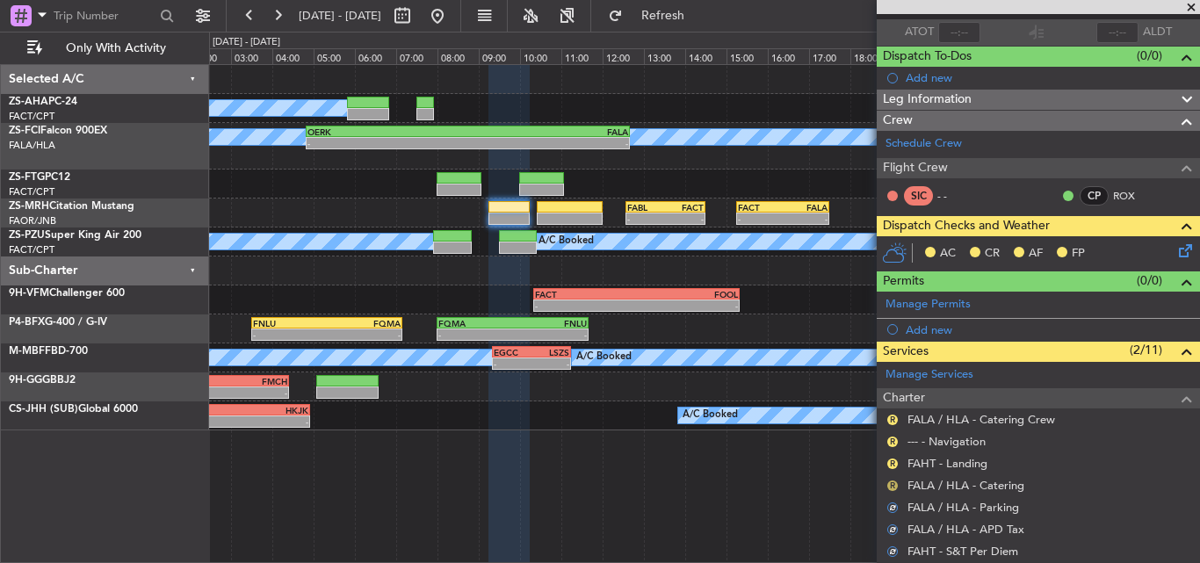
click at [893, 485] on button "R" at bounding box center [892, 486] width 11 height 11
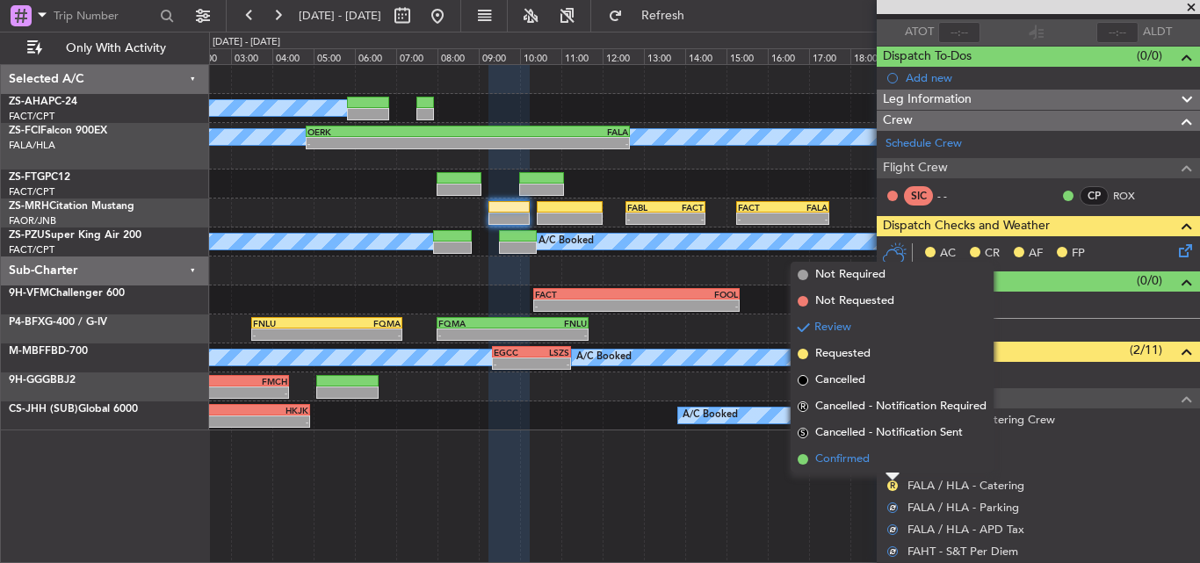
click at [887, 458] on li "Confirmed" at bounding box center [892, 459] width 203 height 26
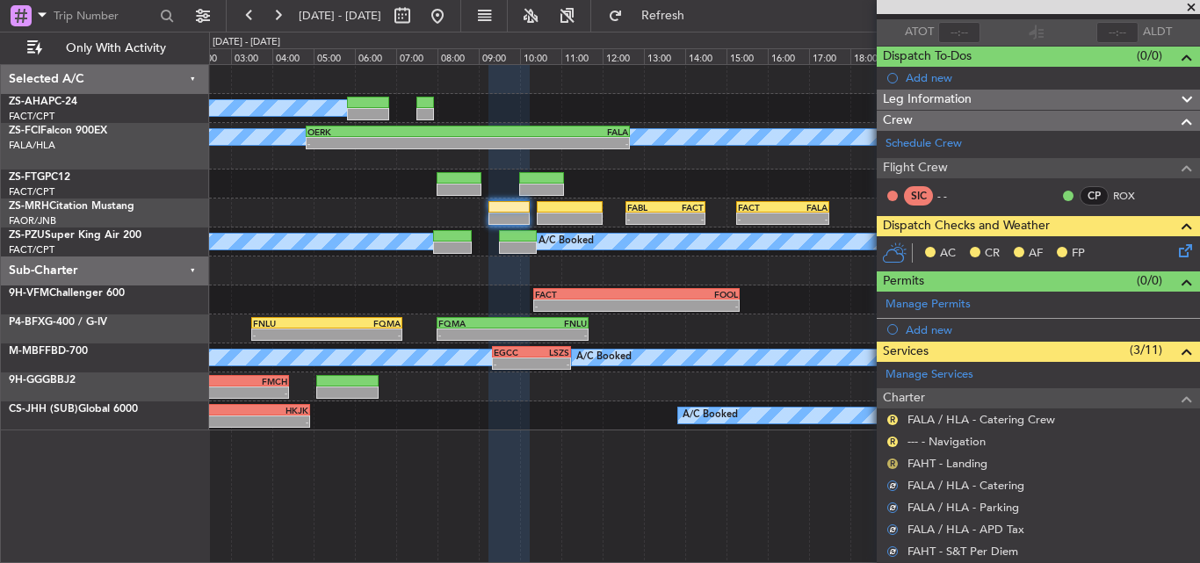
click at [894, 464] on button "R" at bounding box center [892, 464] width 11 height 11
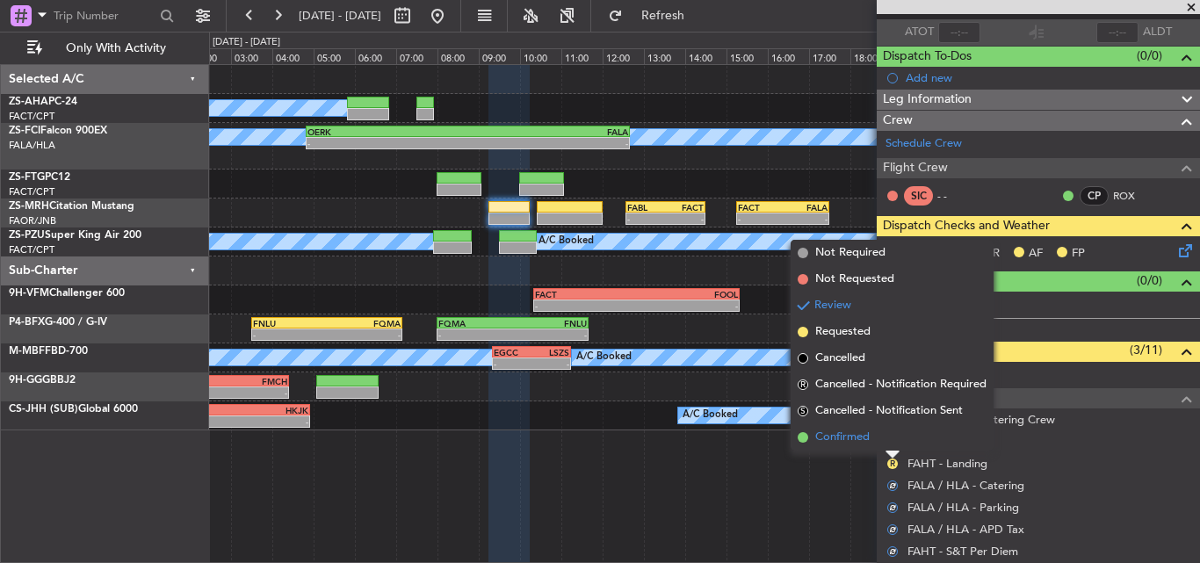
click at [892, 440] on li "Confirmed" at bounding box center [892, 437] width 203 height 26
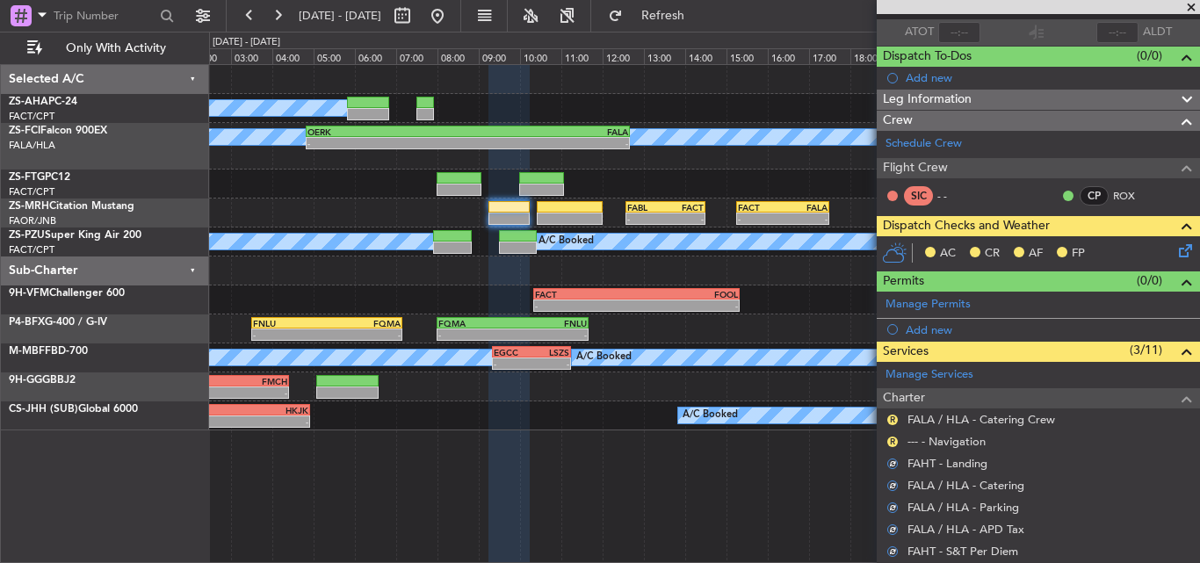
click at [892, 440] on button "R" at bounding box center [892, 442] width 11 height 11
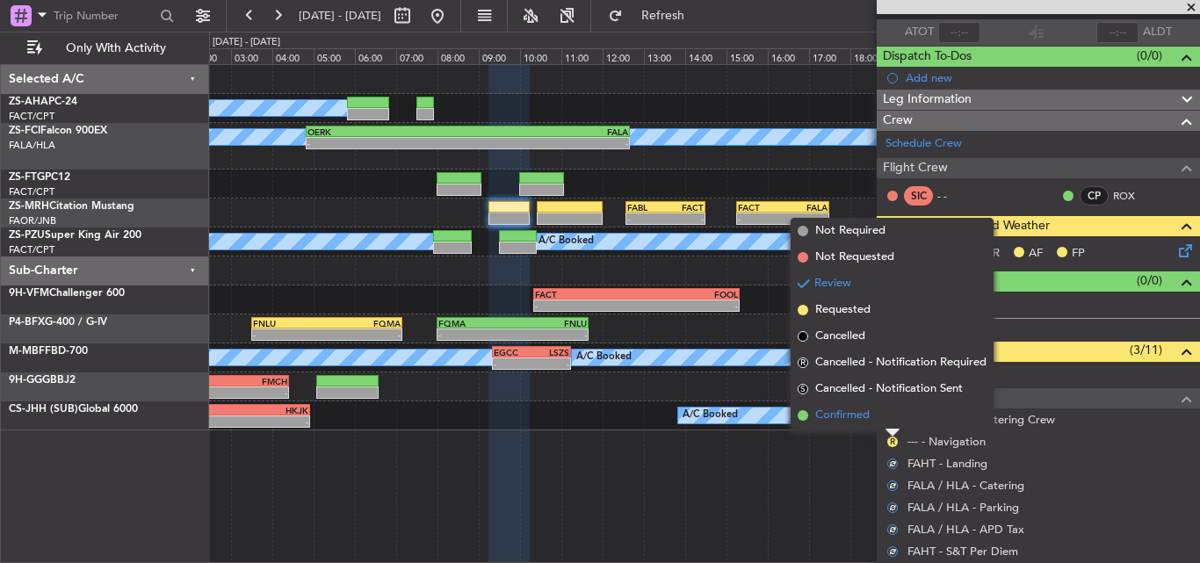
click at [889, 424] on li "Confirmed" at bounding box center [892, 415] width 203 height 26
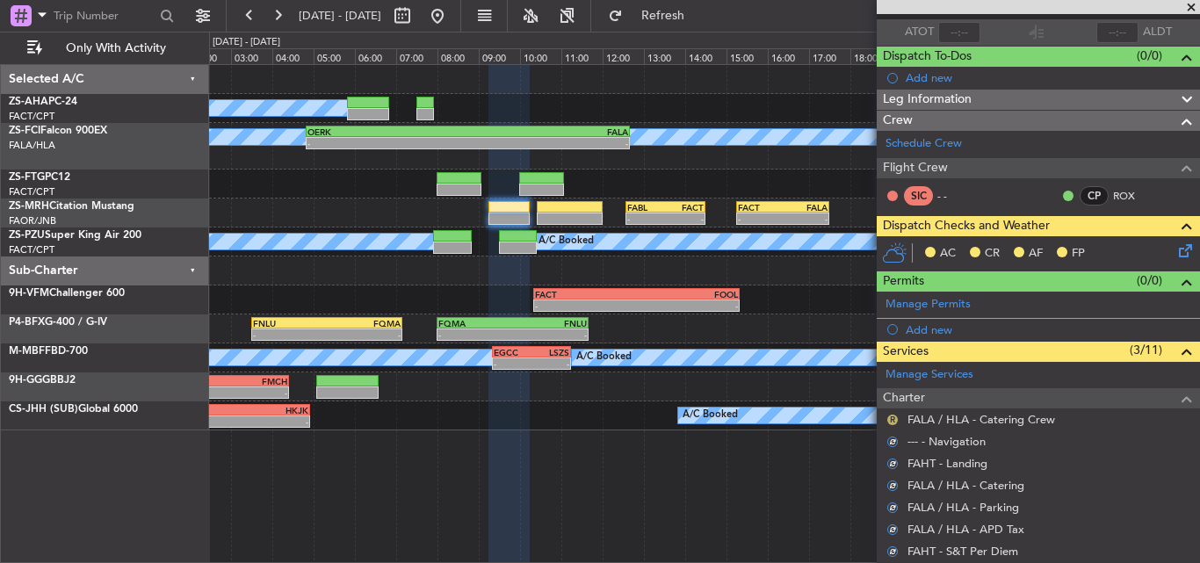
click at [889, 419] on button "R" at bounding box center [892, 420] width 11 height 11
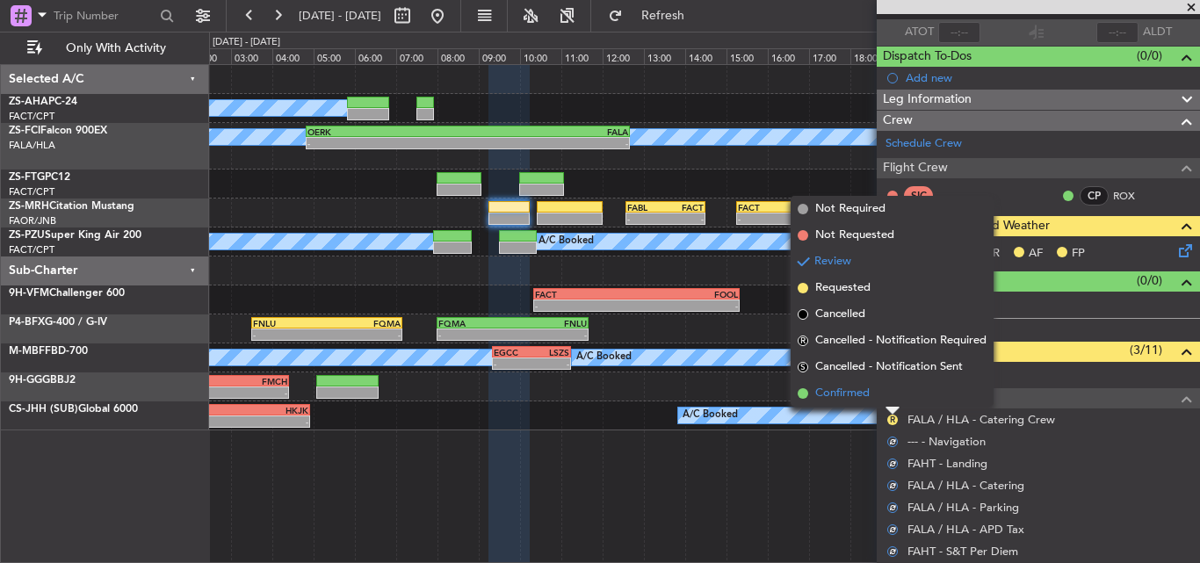
click at [889, 399] on li "Confirmed" at bounding box center [892, 393] width 203 height 26
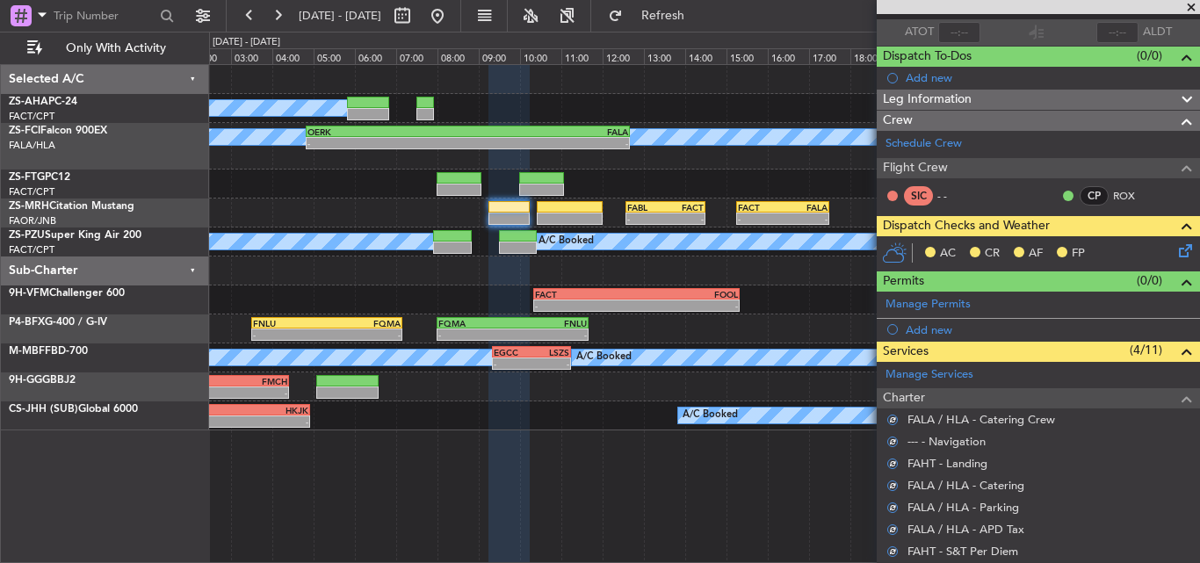
click at [1177, 246] on icon at bounding box center [1183, 248] width 14 height 14
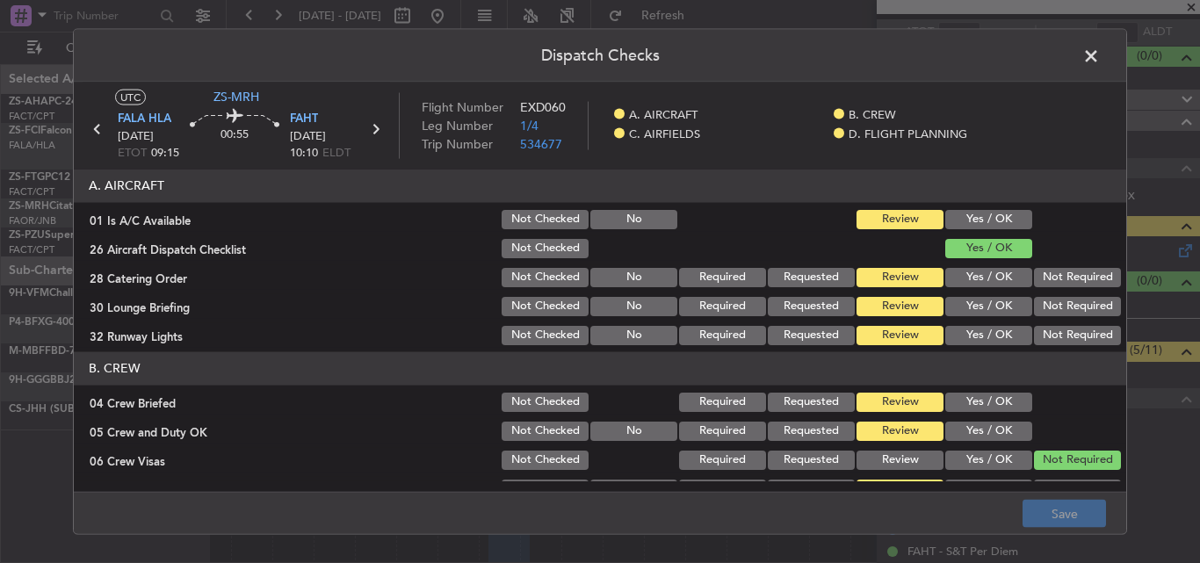
click at [999, 218] on button "Yes / OK" at bounding box center [988, 218] width 87 height 19
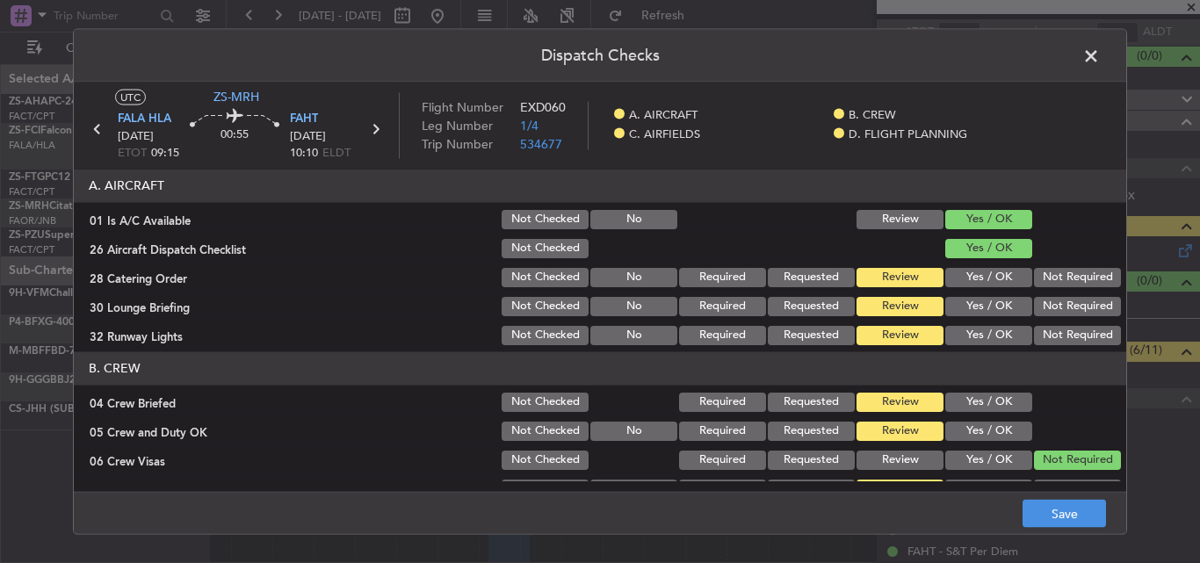
click at [966, 284] on button "Yes / OK" at bounding box center [988, 276] width 87 height 19
click at [960, 312] on button "Yes / OK" at bounding box center [988, 305] width 87 height 19
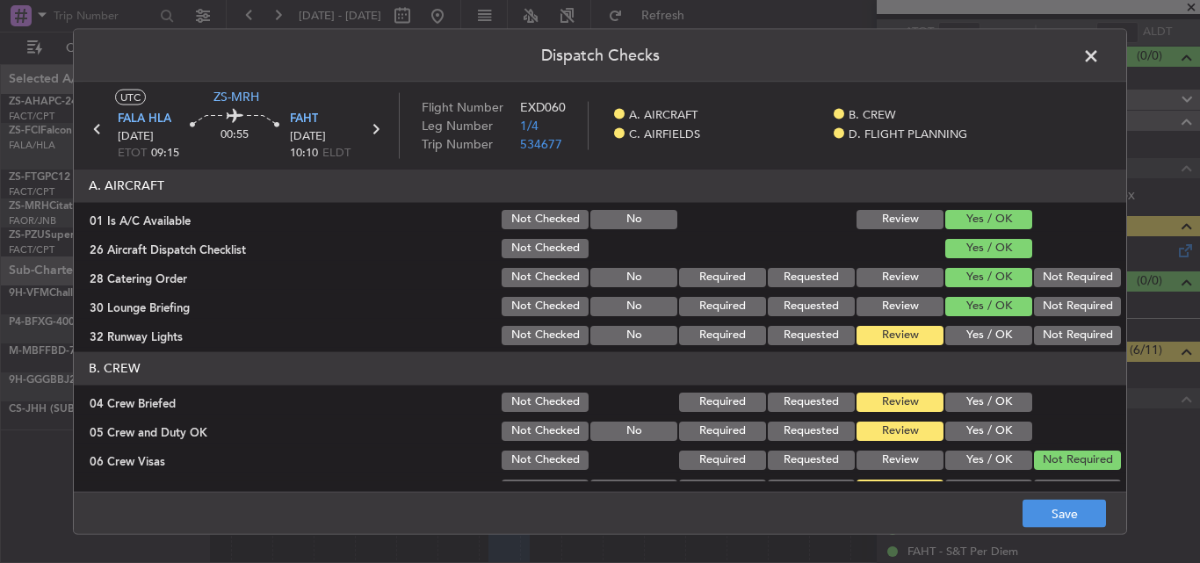
click at [967, 332] on button "Yes / OK" at bounding box center [988, 334] width 87 height 19
click at [1046, 312] on button "Not Required" at bounding box center [1077, 305] width 87 height 19
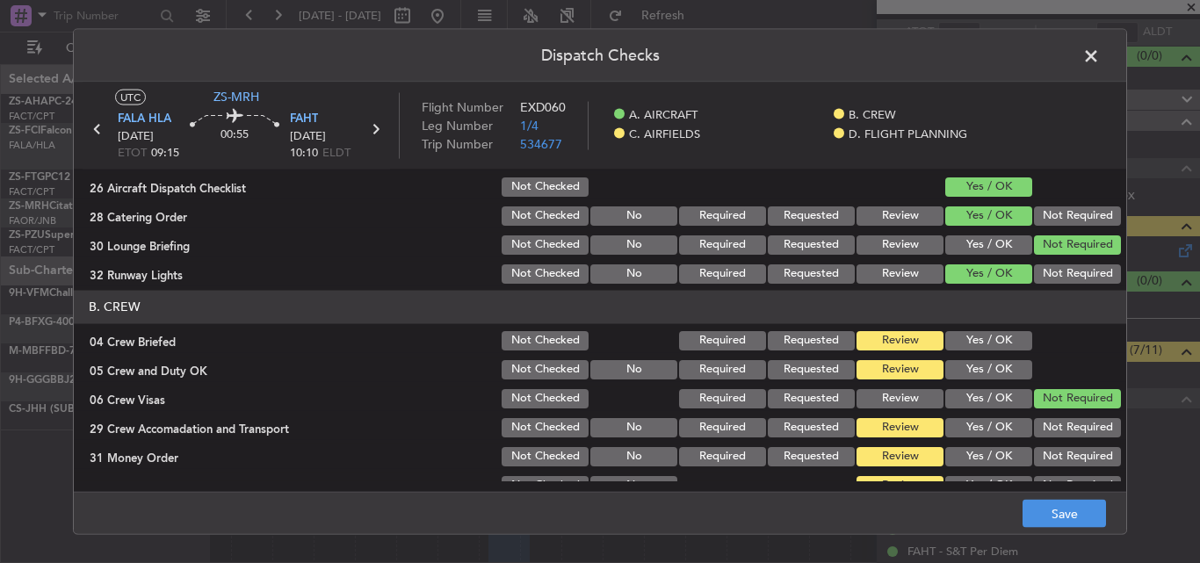
scroll to position [88, 0]
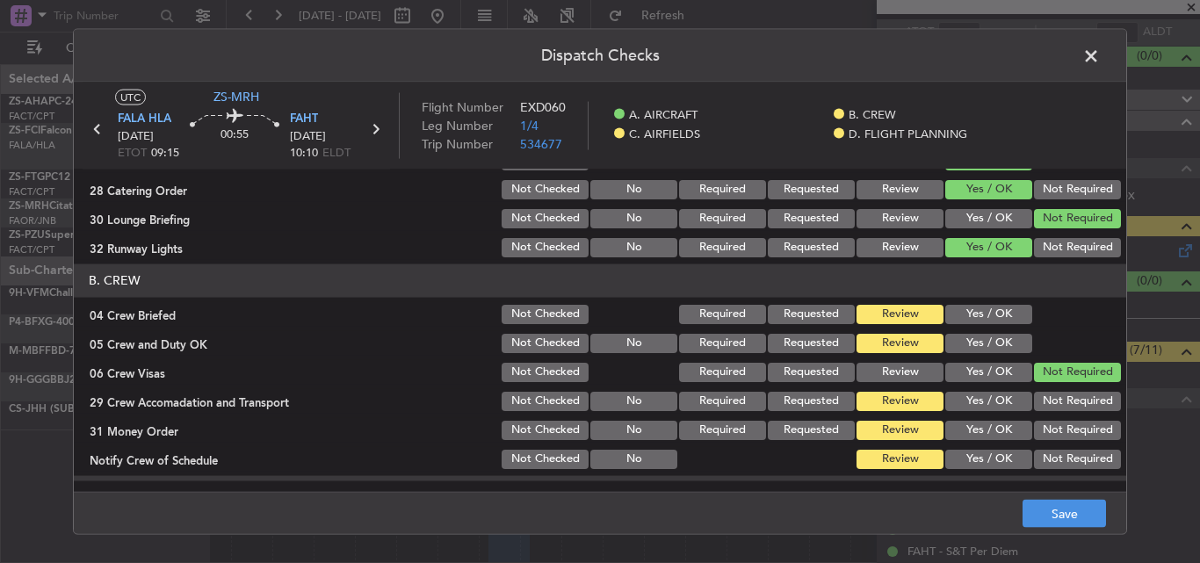
click at [969, 313] on button "Yes / OK" at bounding box center [988, 313] width 87 height 19
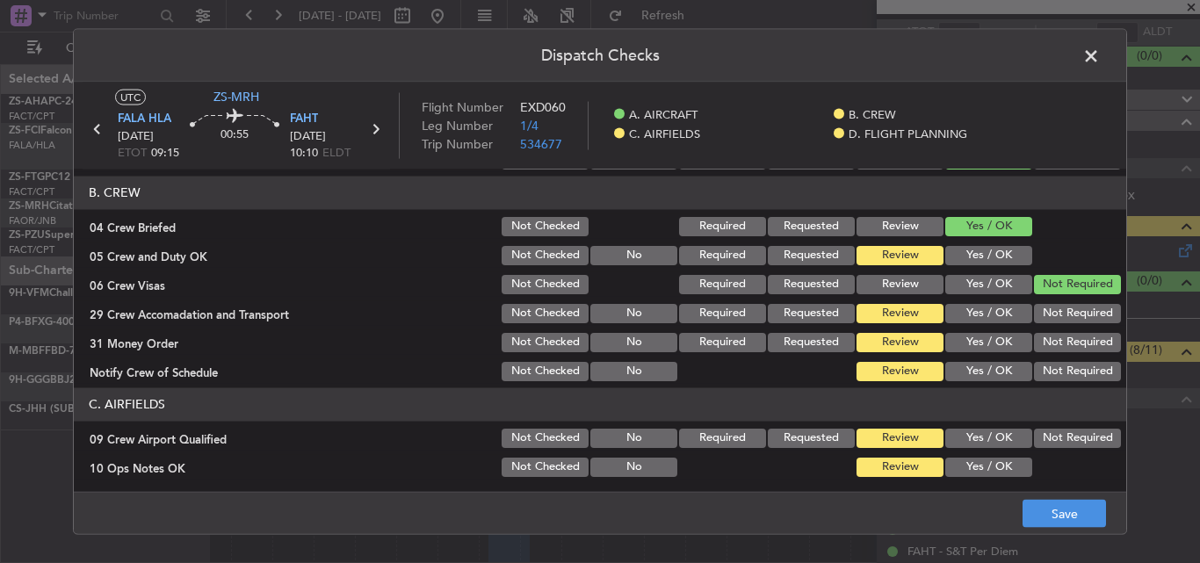
click at [959, 250] on button "Yes / OK" at bounding box center [988, 254] width 87 height 19
click at [1057, 315] on button "Not Required" at bounding box center [1077, 312] width 87 height 19
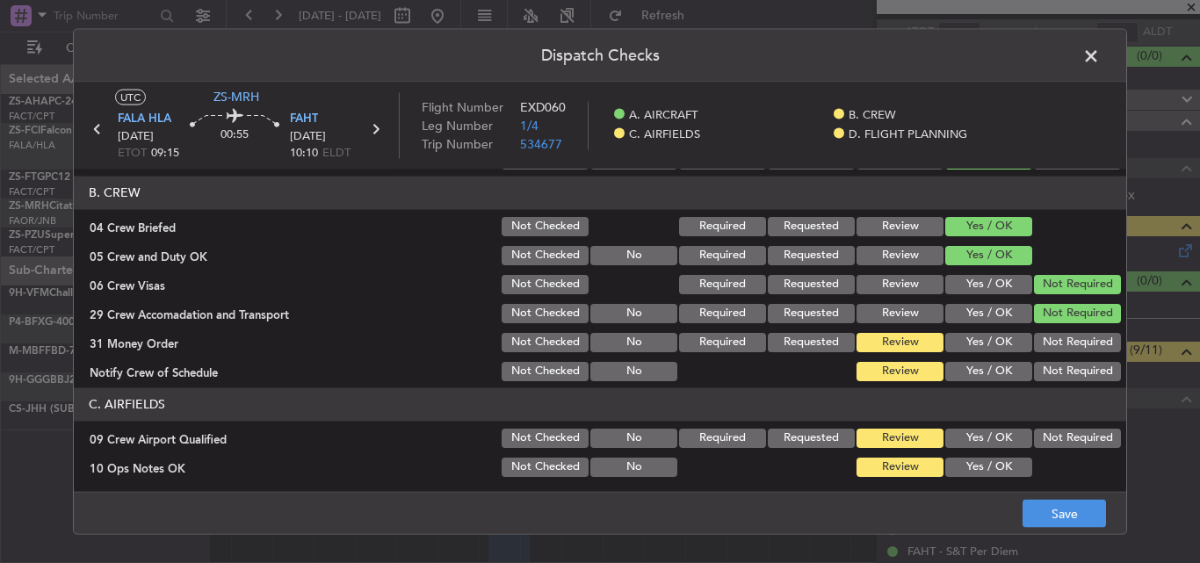
click at [960, 349] on button "Yes / OK" at bounding box center [988, 341] width 87 height 19
click at [962, 369] on button "Yes / OK" at bounding box center [988, 370] width 87 height 19
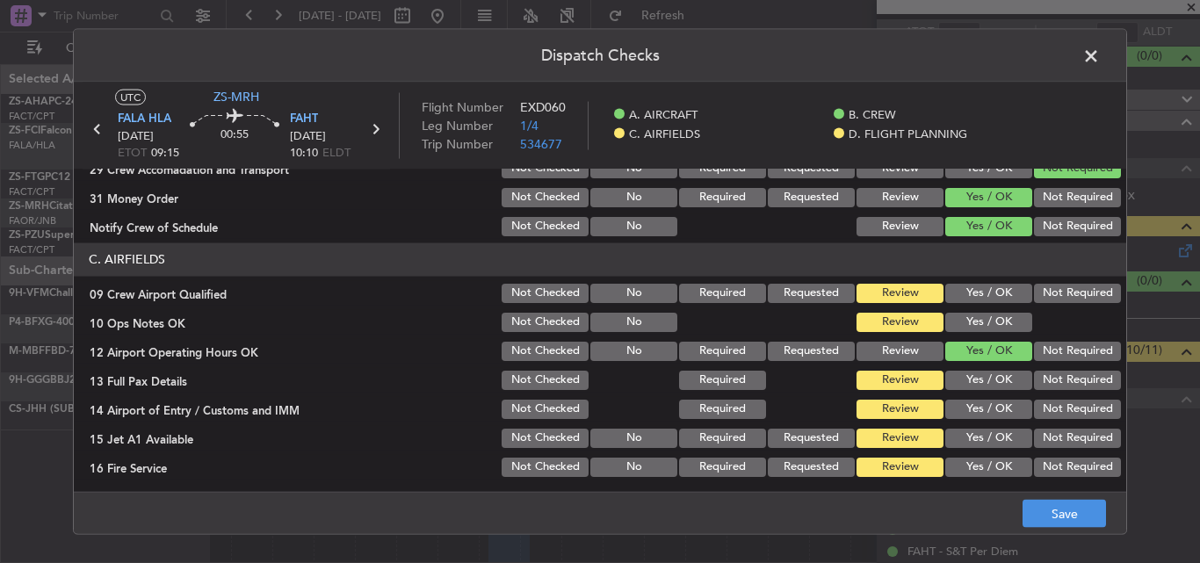
scroll to position [351, 0]
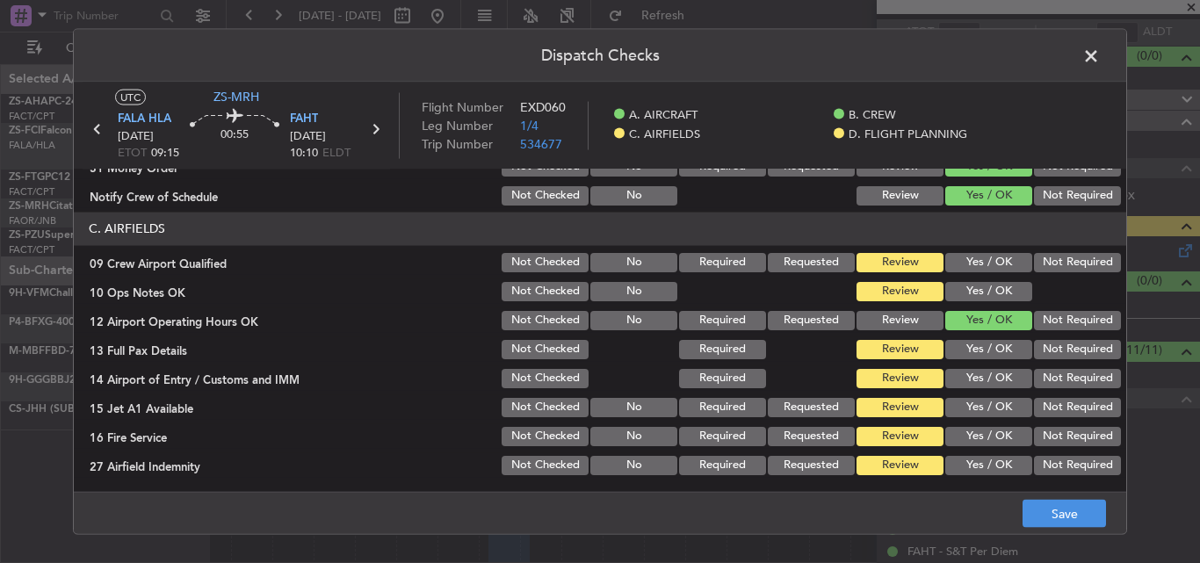
click at [986, 257] on button "Yes / OK" at bounding box center [988, 261] width 87 height 19
click at [974, 291] on button "Yes / OK" at bounding box center [988, 290] width 87 height 19
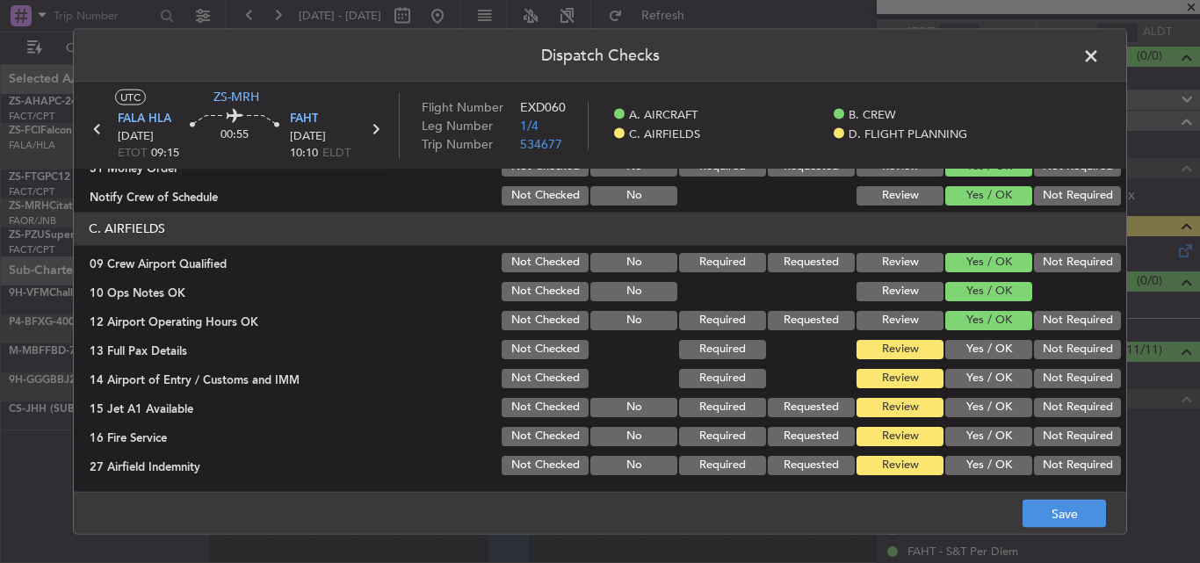
scroll to position [439, 0]
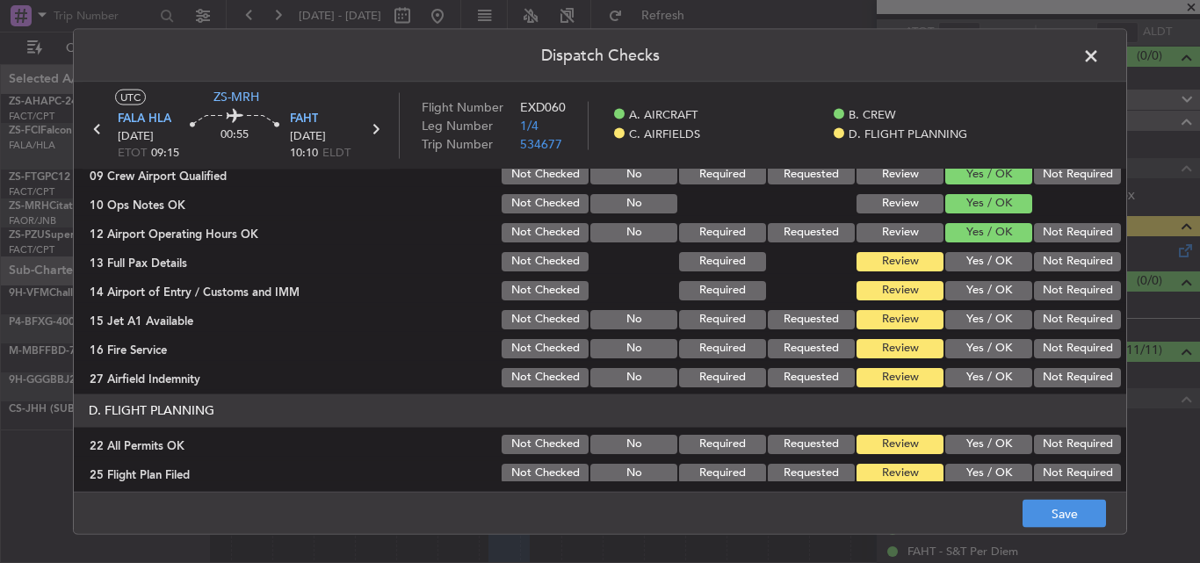
click at [989, 265] on button "Yes / OK" at bounding box center [988, 260] width 87 height 19
click at [1045, 288] on button "Not Required" at bounding box center [1077, 289] width 87 height 19
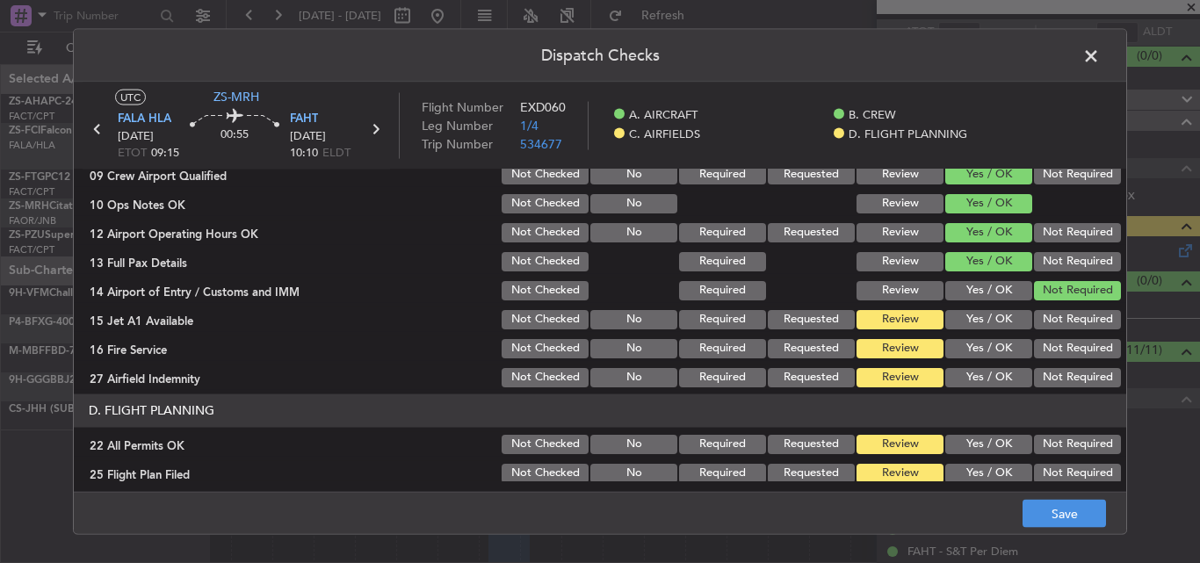
click at [1008, 322] on button "Yes / OK" at bounding box center [988, 318] width 87 height 19
click at [974, 347] on button "Yes / OK" at bounding box center [988, 347] width 87 height 19
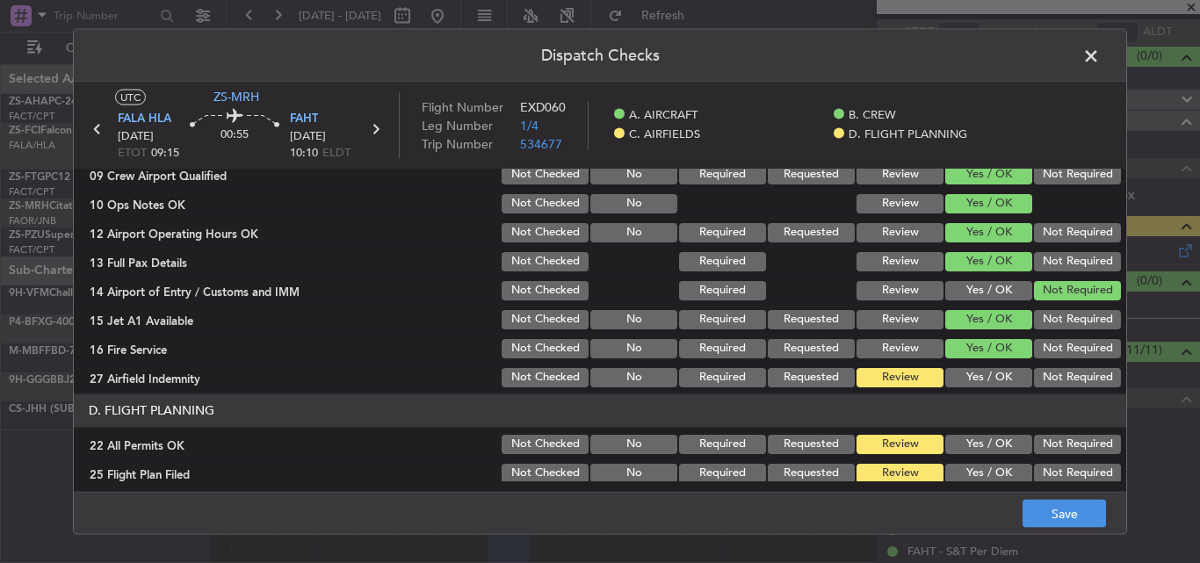
click at [981, 377] on button "Yes / OK" at bounding box center [988, 376] width 87 height 19
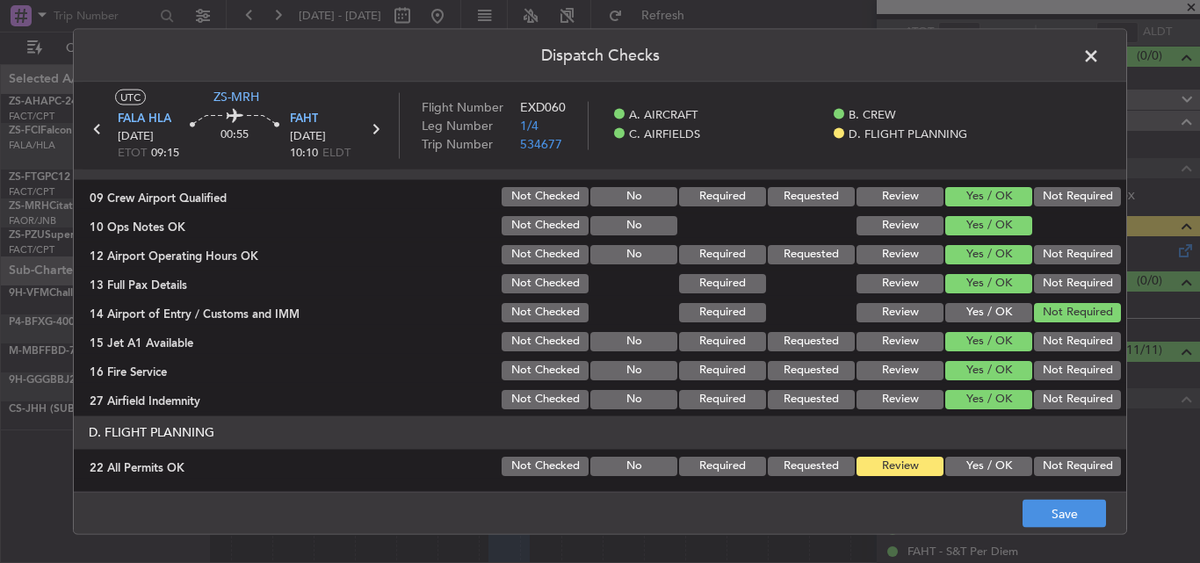
scroll to position [389, 0]
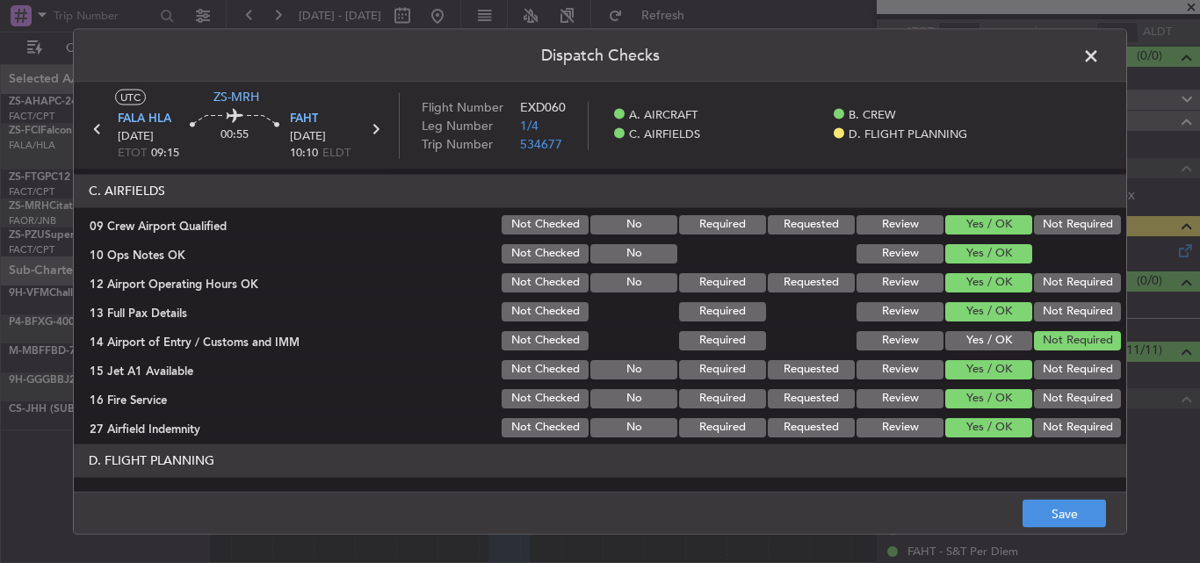
click at [898, 364] on button "Review" at bounding box center [900, 368] width 87 height 19
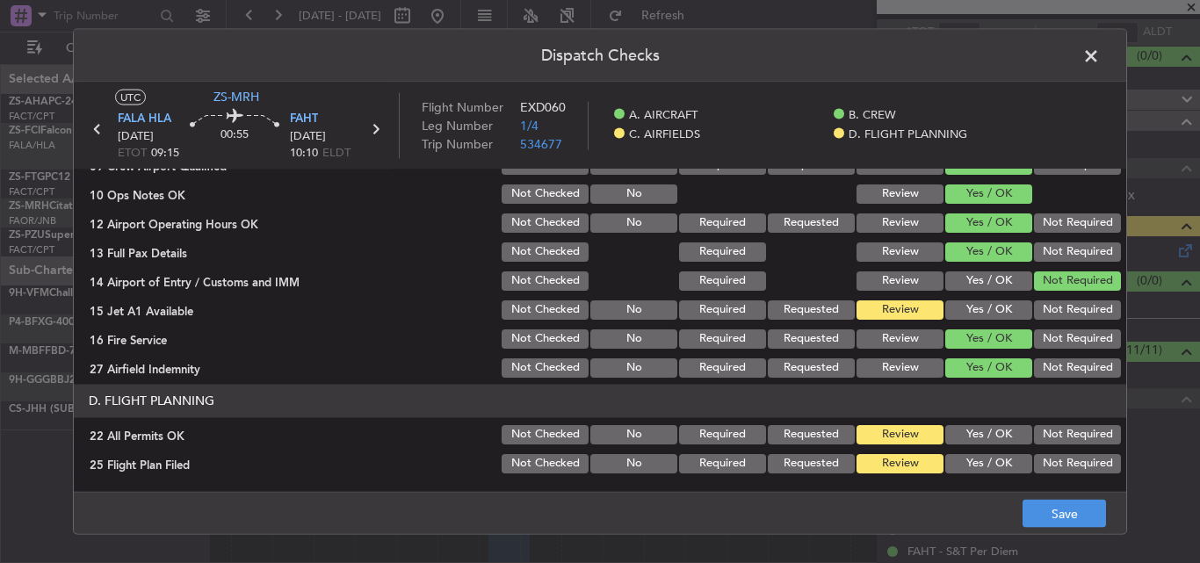
scroll to position [477, 0]
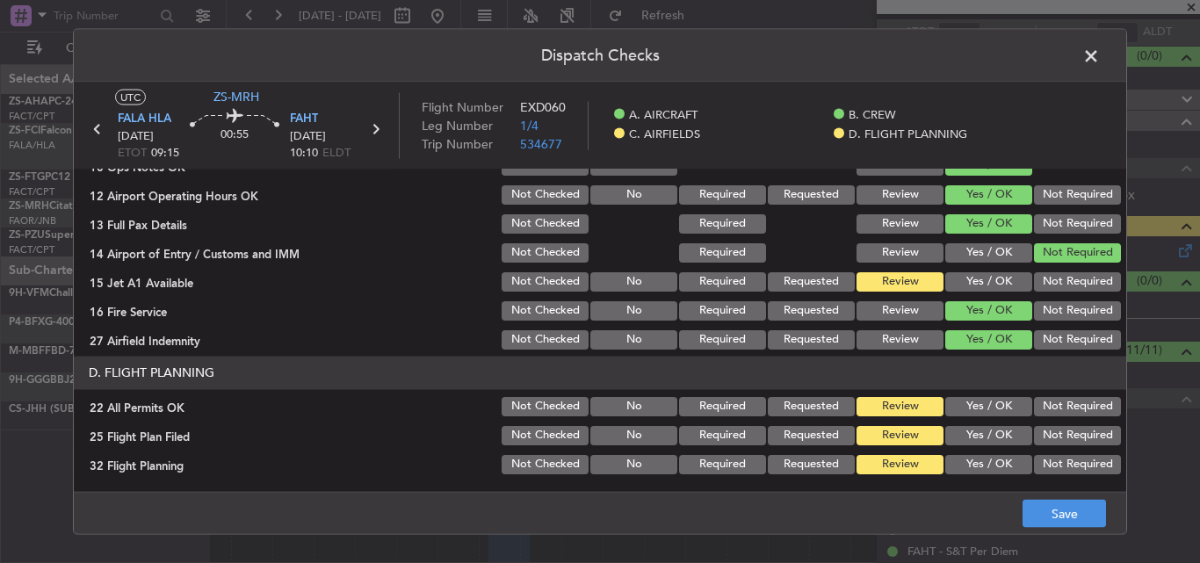
click at [1063, 404] on button "Not Required" at bounding box center [1077, 405] width 87 height 19
click at [1075, 511] on button "Save" at bounding box center [1064, 514] width 83 height 28
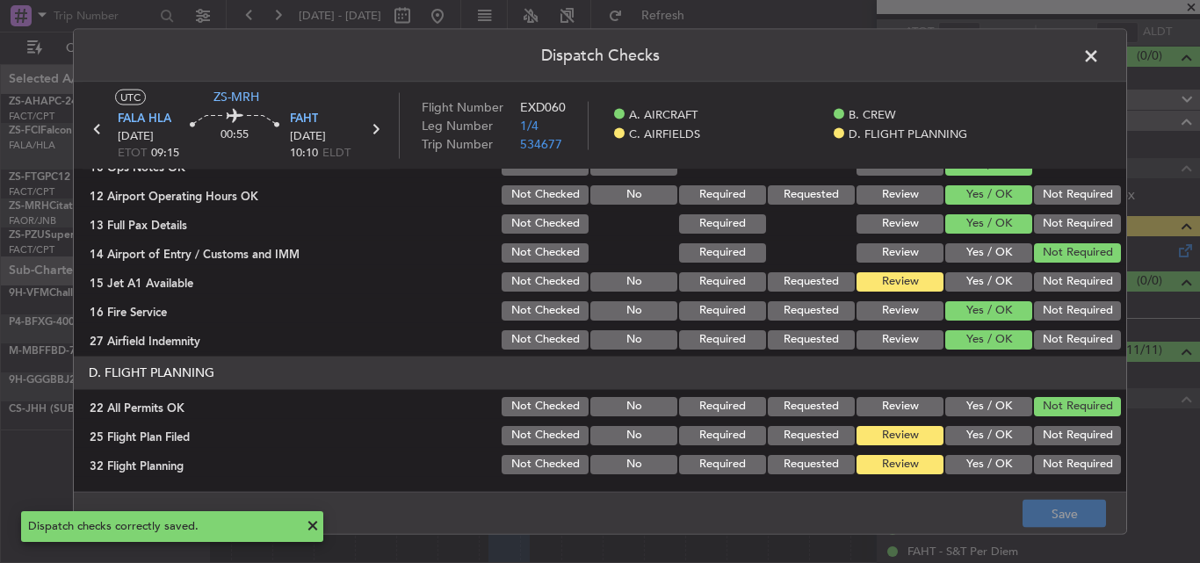
click at [1100, 60] on span at bounding box center [1100, 59] width 0 height 35
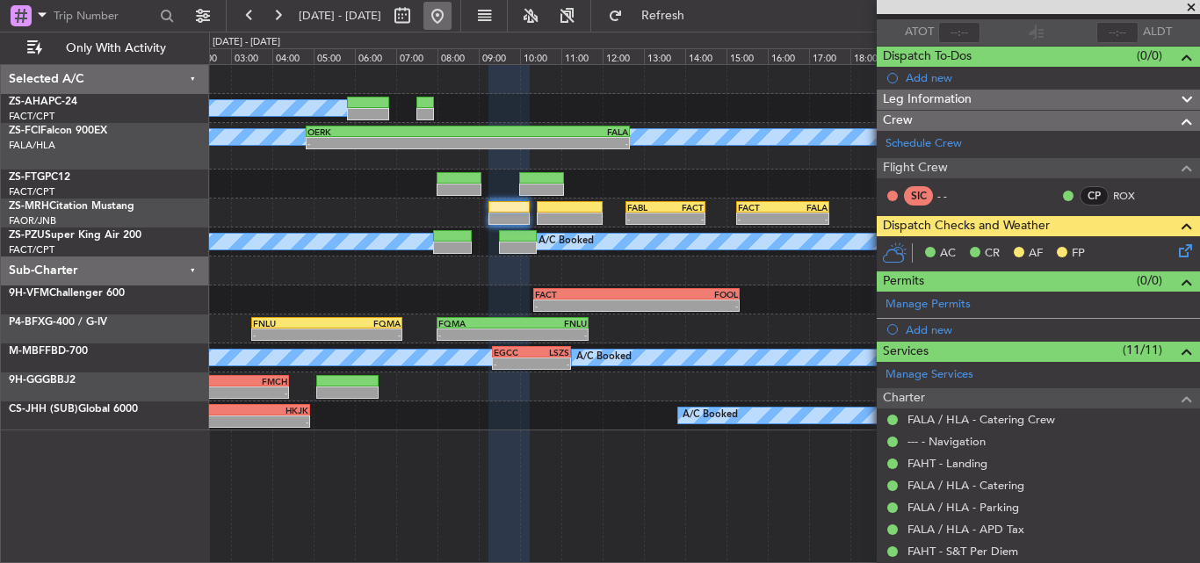
click at [452, 18] on button at bounding box center [438, 16] width 28 height 28
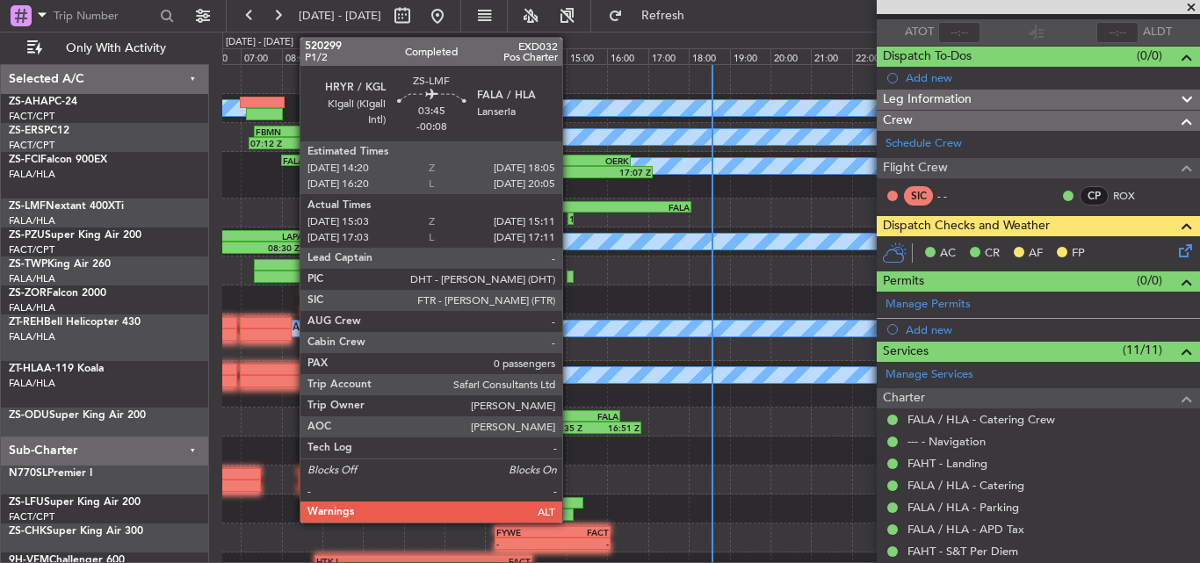
click at [571, 219] on div "15:11 Z" at bounding box center [571, 219] width 1 height 11
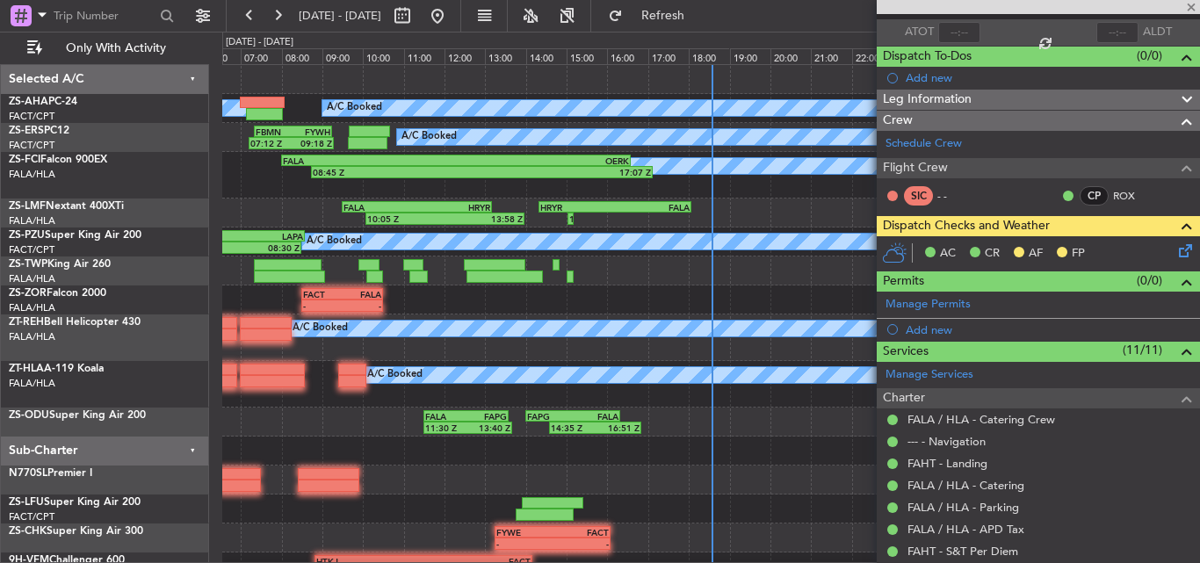
type input "-00:08"
type input "15:03"
type input "15:11"
type input "0"
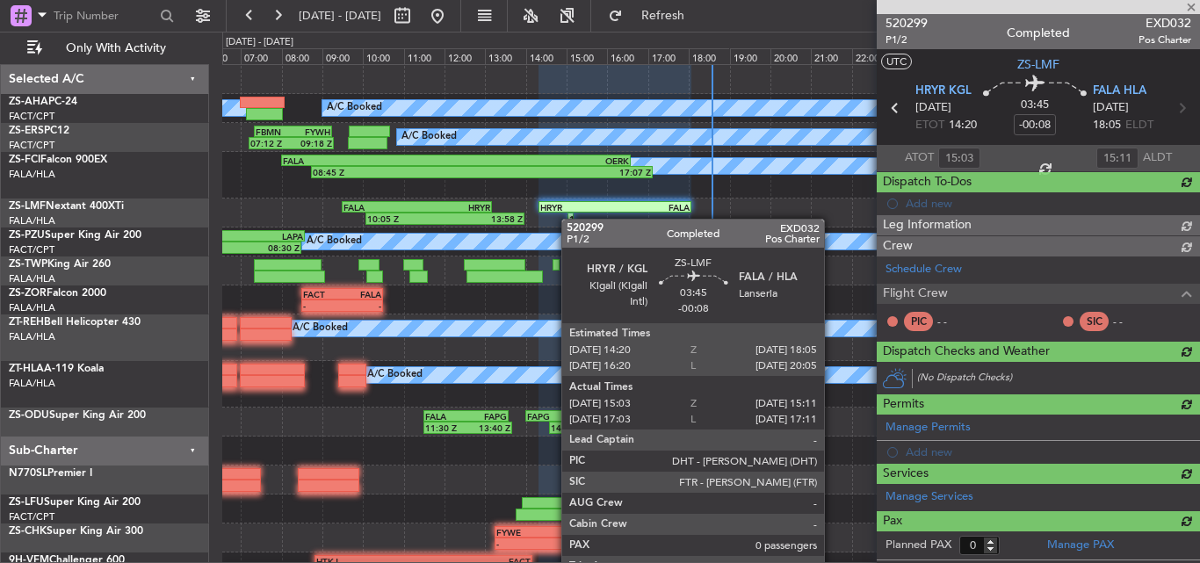
scroll to position [0, 0]
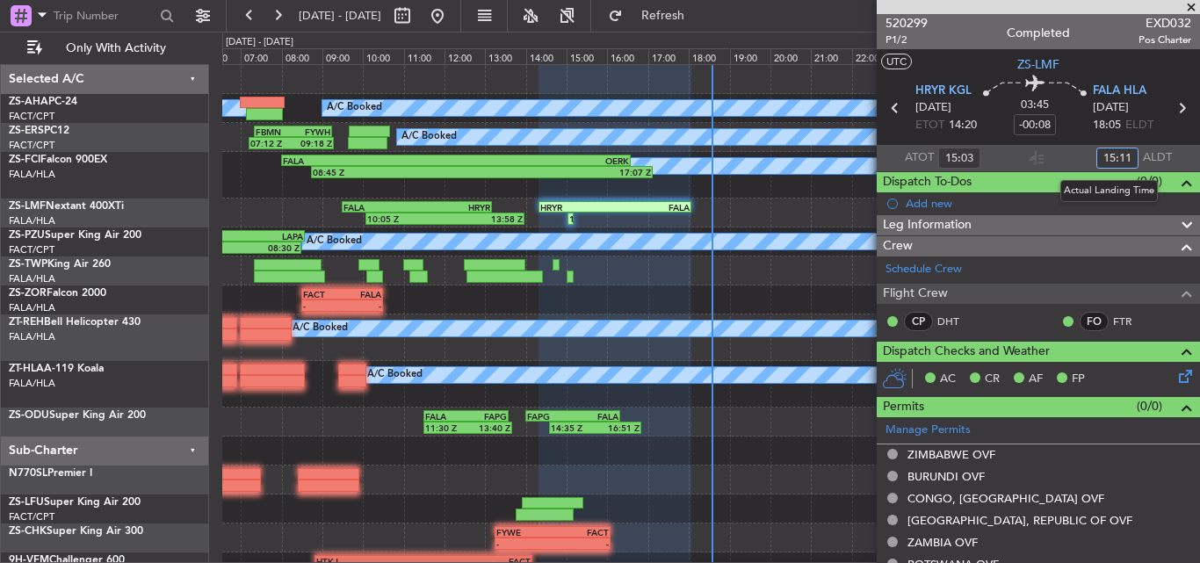
click at [1124, 156] on input "15:11" at bounding box center [1118, 158] width 42 height 21
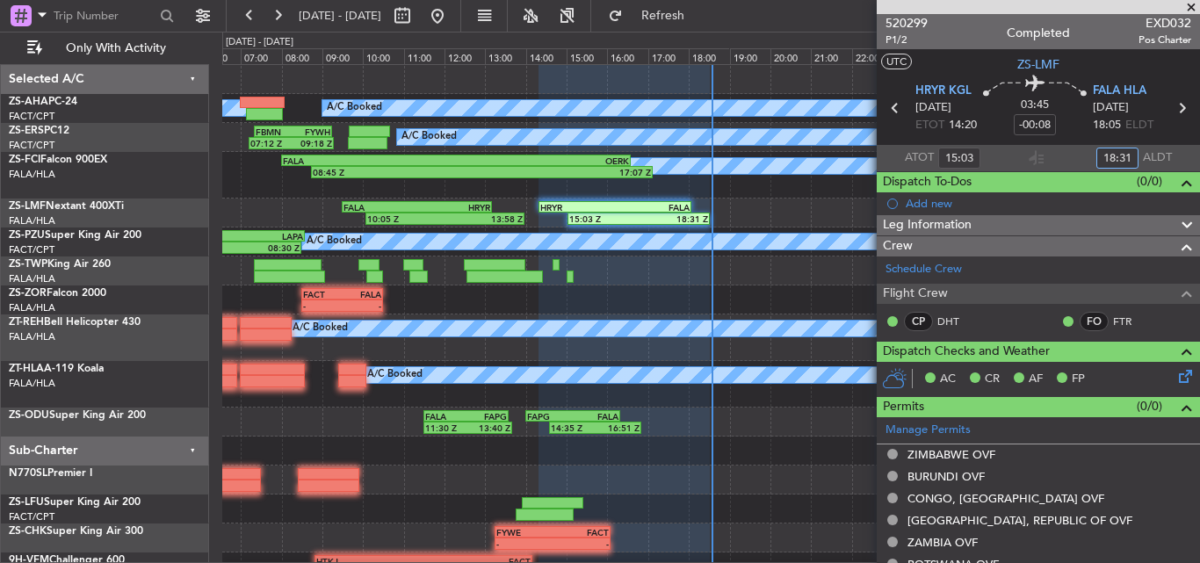
type input "18:31"
click at [1189, 4] on span at bounding box center [1192, 8] width 18 height 16
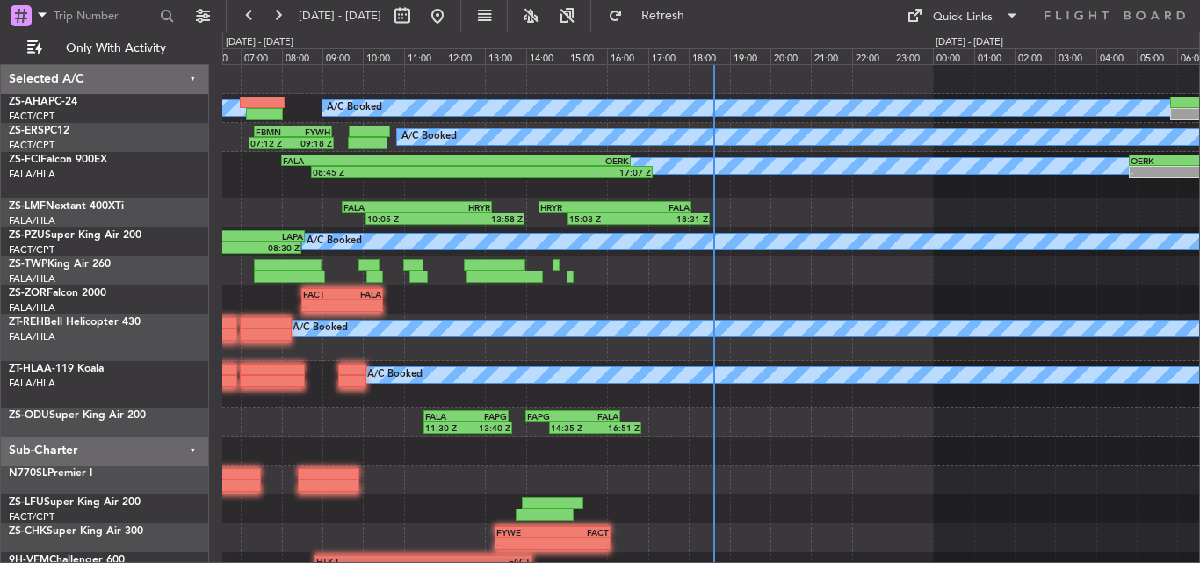
click at [790, 433] on div "11:30 Z 13:40 Z FALA 11:30 Z FAPG 13:35 Z 14:35 Z 16:51 Z FAPG 14:00 Z FALA 16:…" at bounding box center [710, 422] width 977 height 29
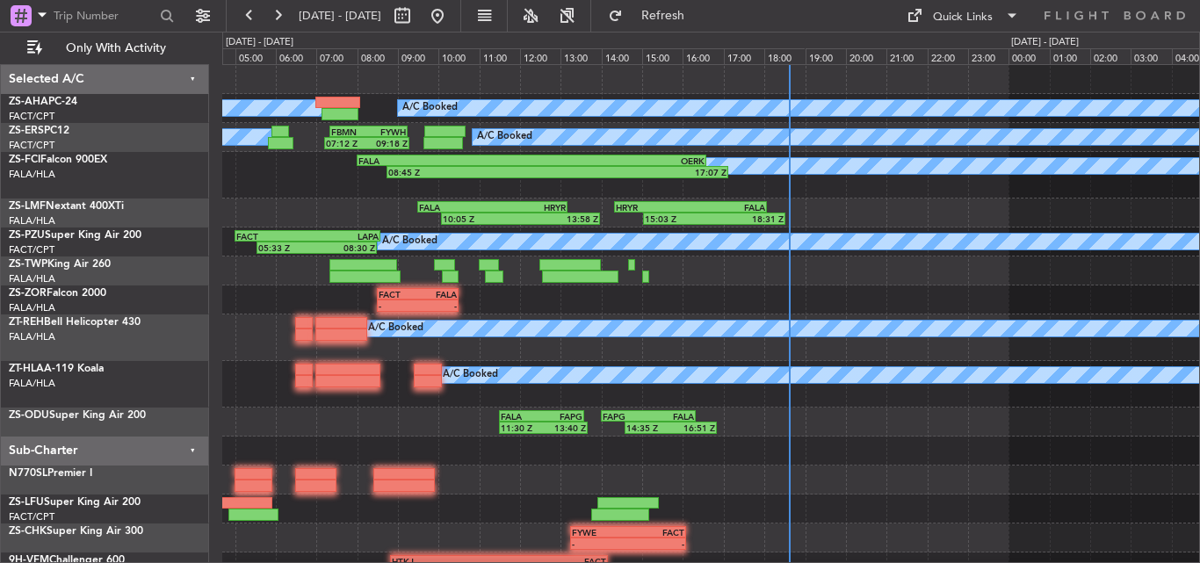
click at [677, 308] on div "- - FACT 08:30 Z FALA 10:30 Z" at bounding box center [710, 300] width 977 height 29
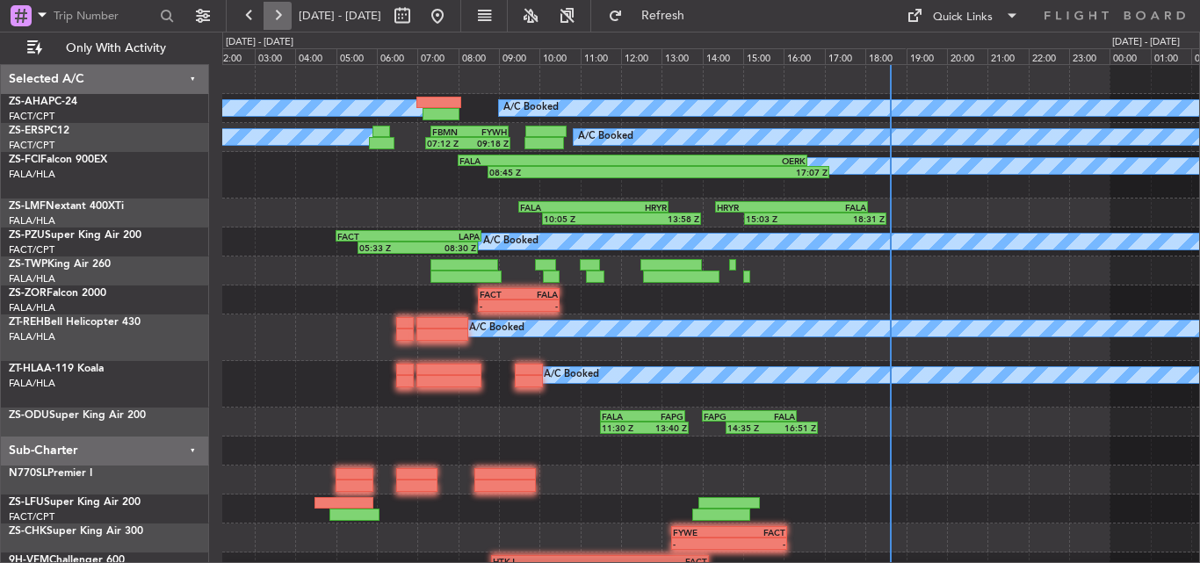
click at [280, 20] on button at bounding box center [278, 16] width 28 height 28
